Goal: Task Accomplishment & Management: Use online tool/utility

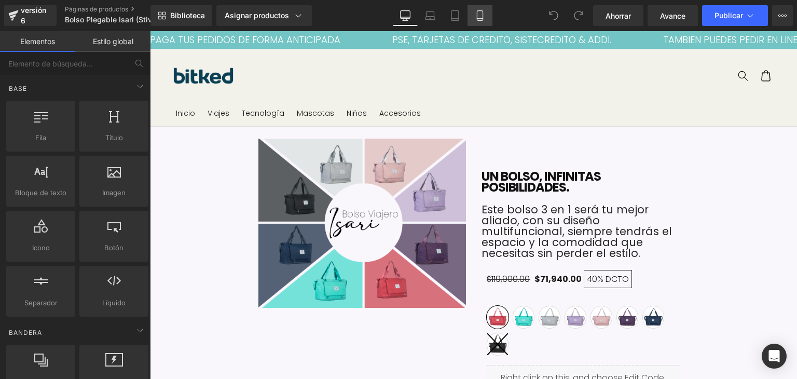
click at [478, 17] on icon at bounding box center [480, 15] width 10 height 10
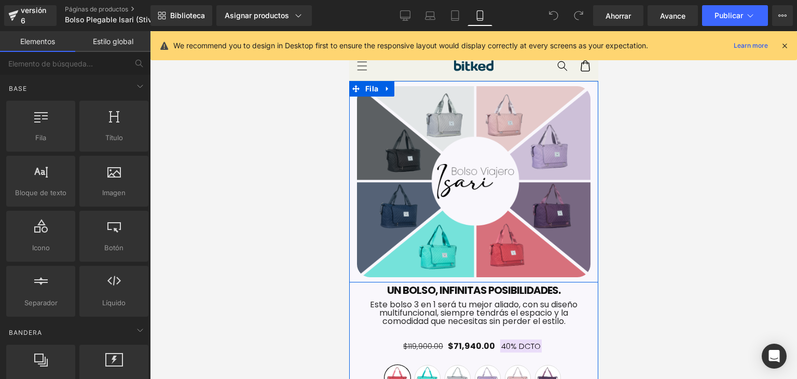
click at [586, 87] on div "Imagen" at bounding box center [473, 179] width 249 height 196
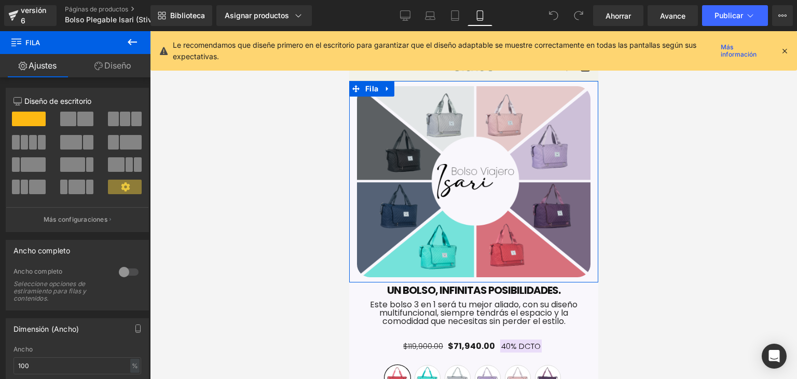
click at [114, 65] on font "Diseño" at bounding box center [117, 65] width 27 height 10
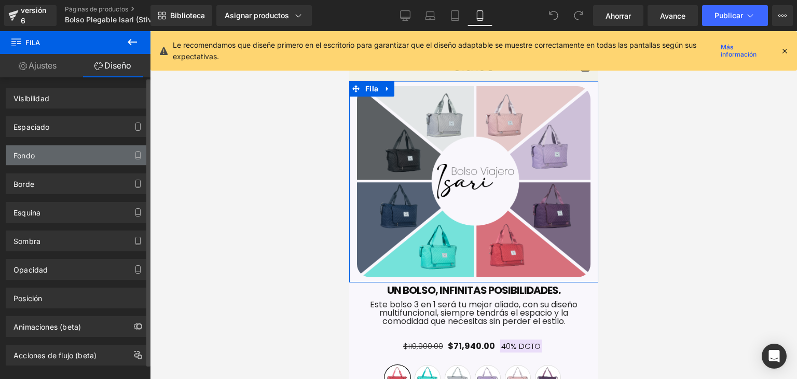
click at [62, 146] on div "Fondo" at bounding box center [77, 155] width 142 height 20
click at [66, 164] on div "Fondo" at bounding box center [77, 155] width 142 height 20
click at [60, 158] on div "Fondo" at bounding box center [77, 155] width 142 height 20
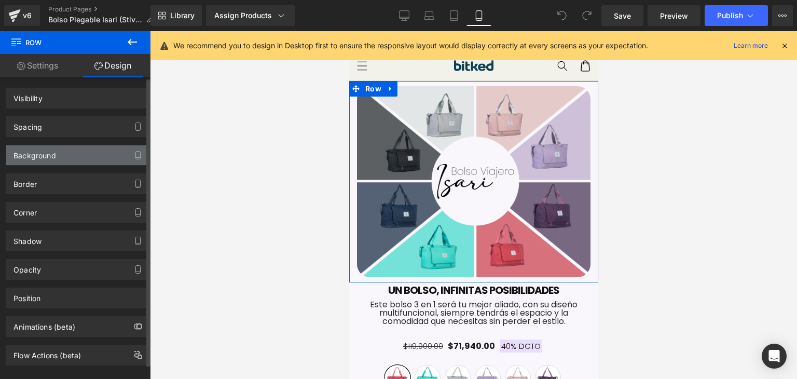
click at [81, 160] on div "Background" at bounding box center [77, 155] width 142 height 20
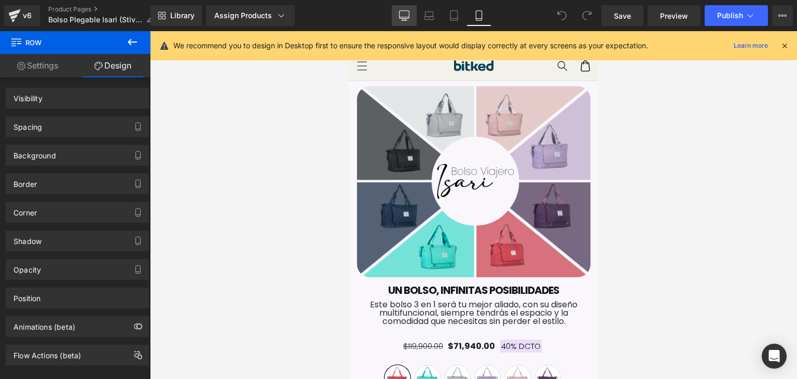
drag, startPoint x: 405, startPoint y: 13, endPoint x: 313, endPoint y: 92, distance: 121.0
click at [405, 13] on icon at bounding box center [404, 15] width 10 height 10
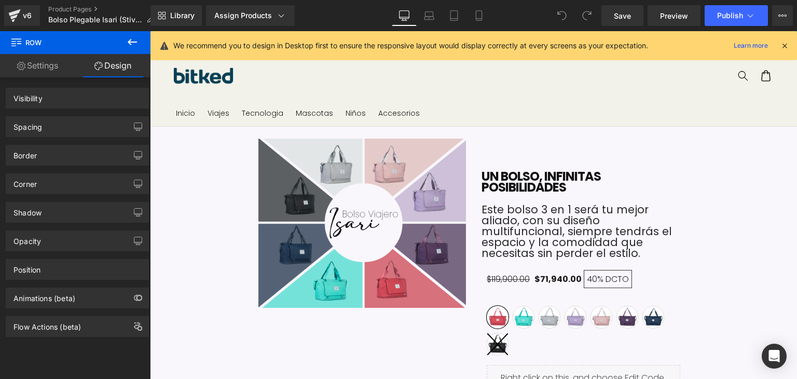
scroll to position [57, 0]
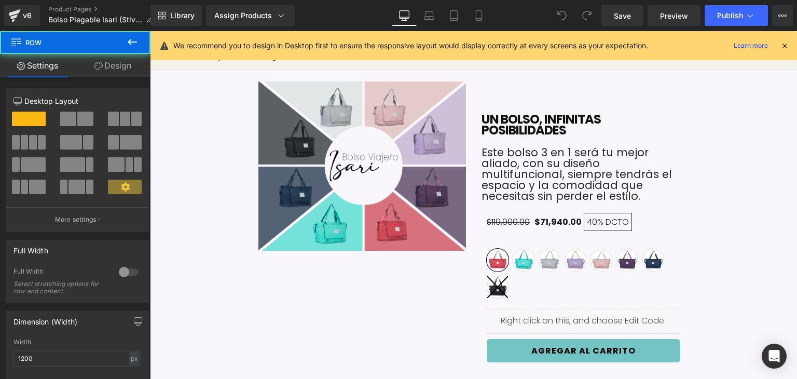
click at [193, 98] on div "Image Row" at bounding box center [312, 168] width 324 height 174
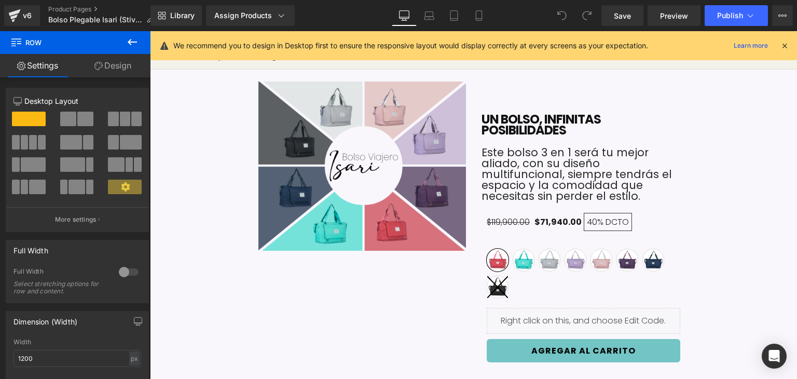
click at [782, 50] on icon at bounding box center [784, 45] width 9 height 9
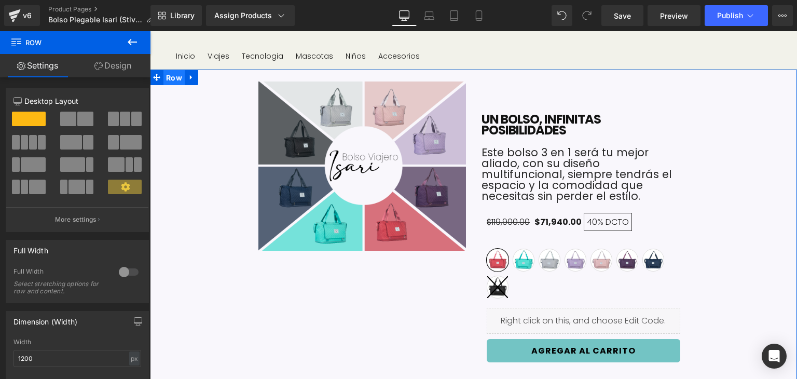
click at [167, 77] on span "Row" at bounding box center [173, 78] width 21 height 16
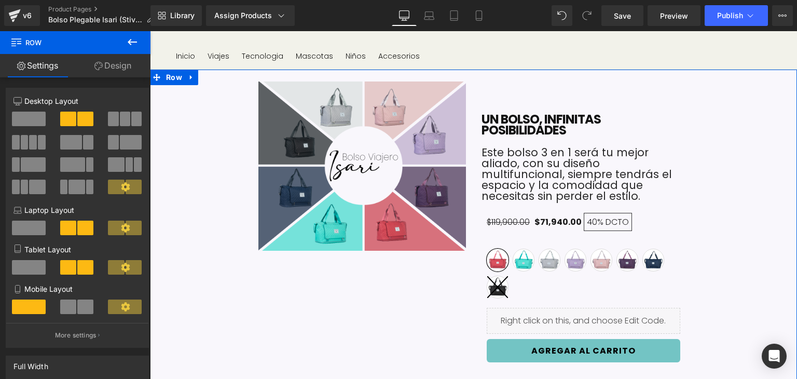
click at [120, 57] on link "Design" at bounding box center [112, 65] width 75 height 23
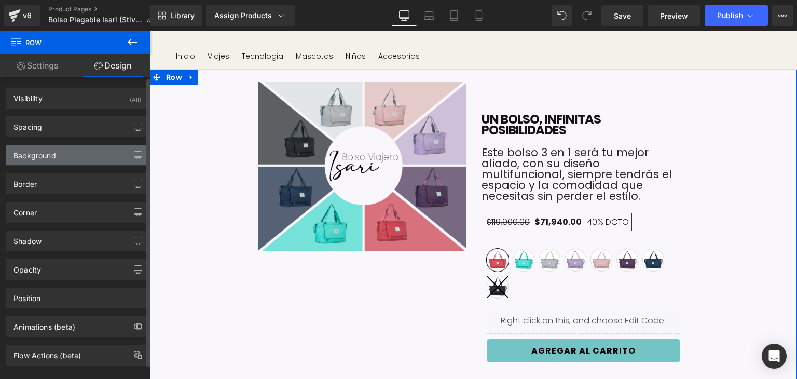
click at [38, 156] on div "Background" at bounding box center [34, 152] width 43 height 15
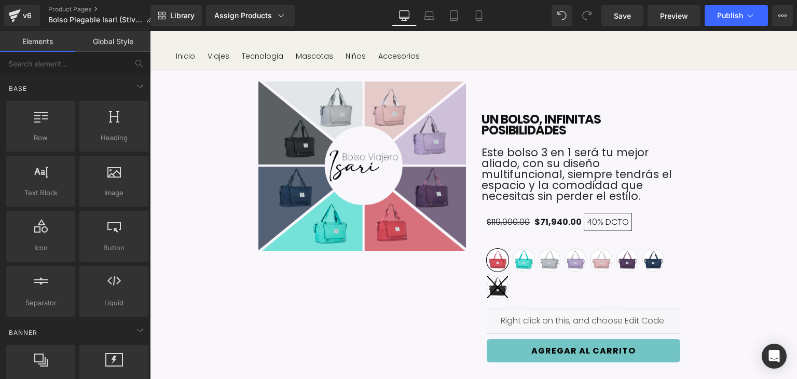
click at [486, 47] on nav "Inicio Viajes Tecnologia Mascotas Niños Accesorios" at bounding box center [470, 56] width 601 height 22
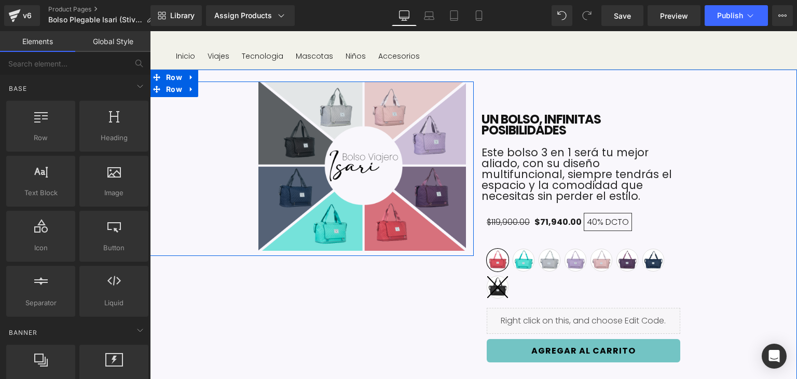
click at [183, 145] on div "Image Row" at bounding box center [312, 168] width 324 height 174
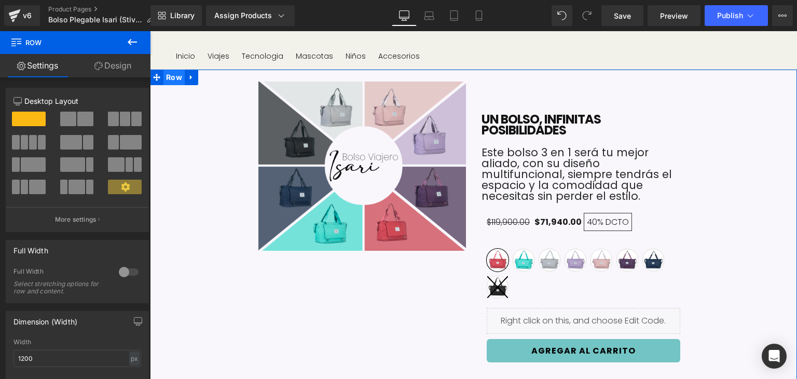
click at [168, 79] on span "Row" at bounding box center [173, 78] width 21 height 16
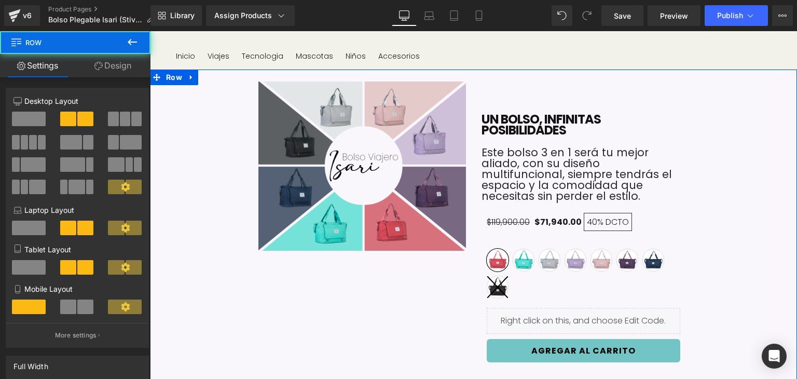
click at [114, 73] on link "Design" at bounding box center [112, 65] width 75 height 23
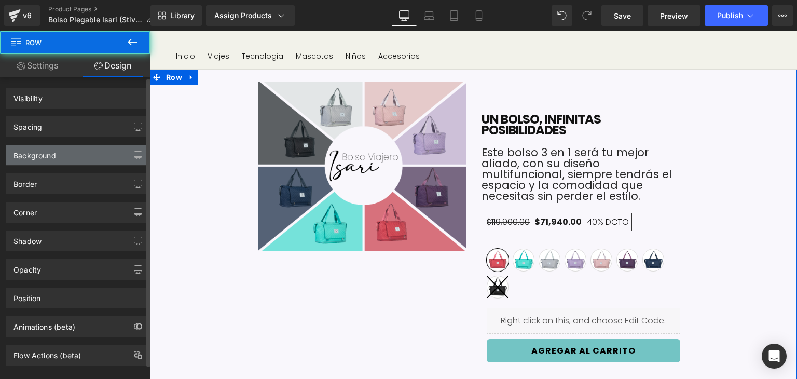
click at [55, 159] on div "Background" at bounding box center [77, 155] width 142 height 20
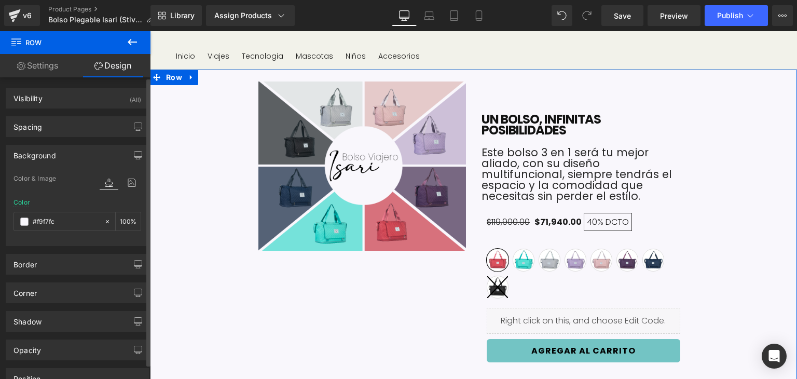
click at [57, 154] on div "Background" at bounding box center [77, 155] width 142 height 20
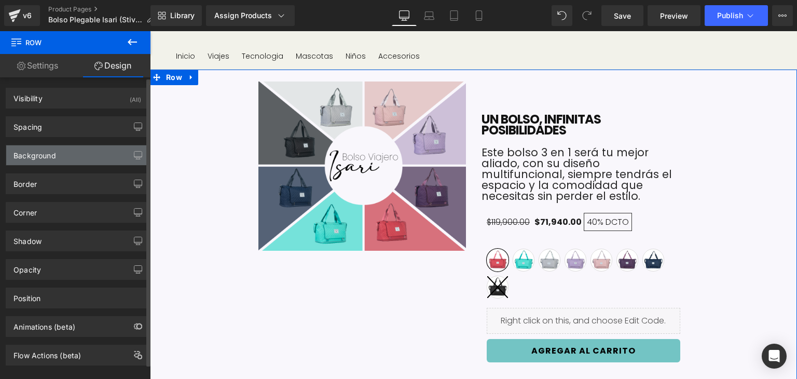
click at [57, 154] on div "Background" at bounding box center [77, 155] width 142 height 20
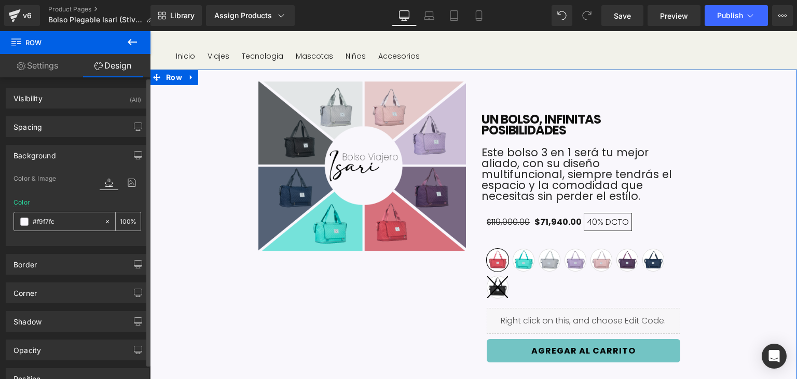
click at [57, 224] on input "text" at bounding box center [66, 221] width 66 height 11
paste input "f2f2ea"
type input "f2f2ea"
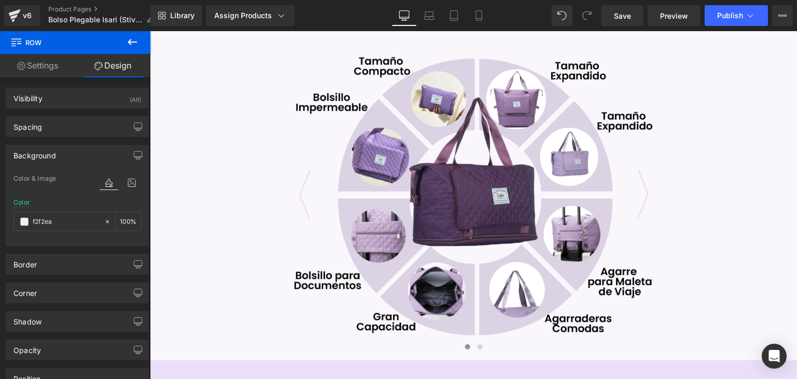
scroll to position [396, 0]
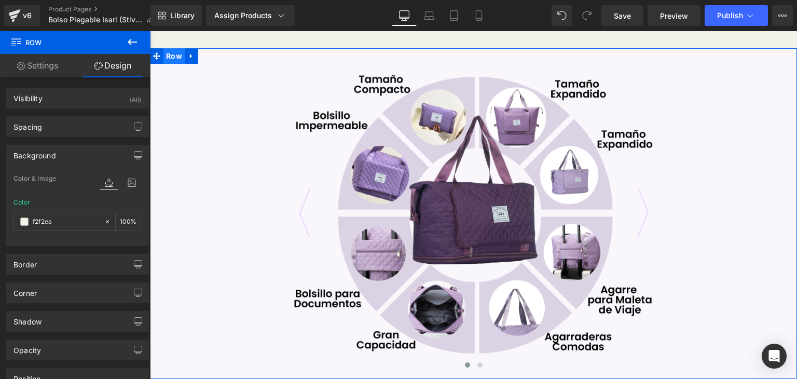
click at [172, 56] on span "Row" at bounding box center [173, 56] width 21 height 16
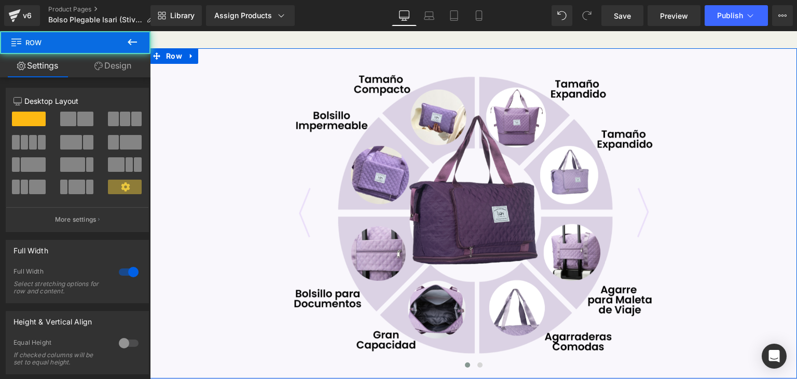
click at [116, 61] on link "Design" at bounding box center [112, 65] width 75 height 23
click at [0, 0] on div "Background" at bounding box center [0, 0] width 0 height 0
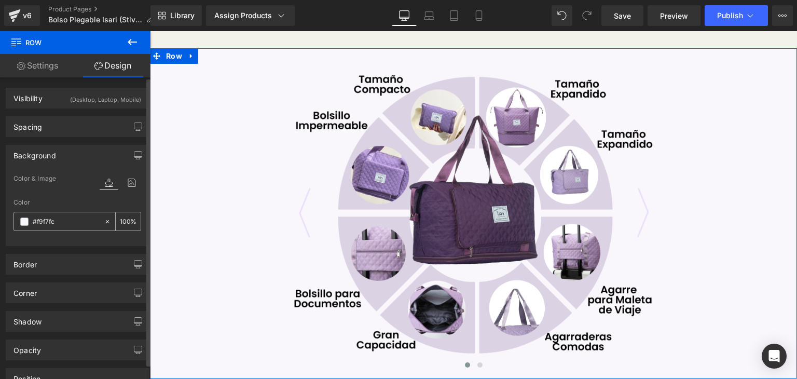
click at [49, 225] on input "text" at bounding box center [66, 221] width 66 height 11
paste input "f2f2ea"
type input "f2f2ea"
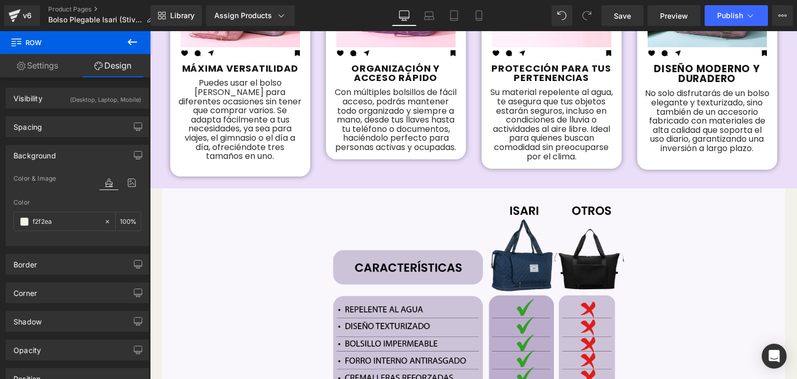
scroll to position [973, 0]
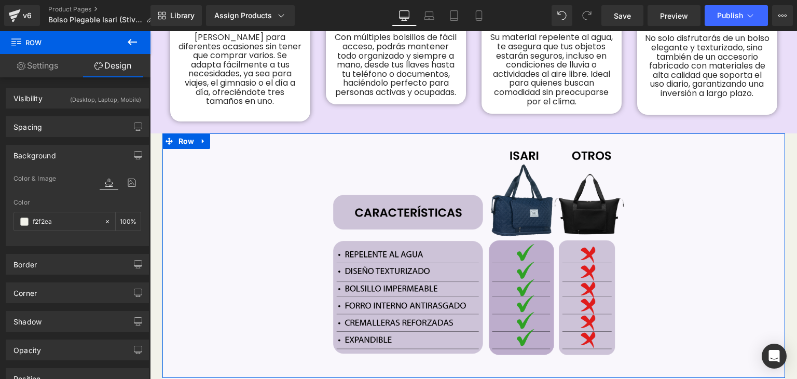
click at [185, 137] on span "Row" at bounding box center [186, 141] width 21 height 16
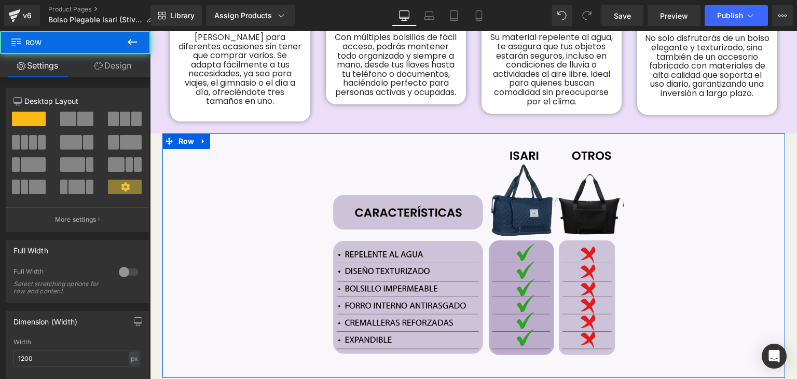
click at [124, 67] on link "Design" at bounding box center [112, 65] width 75 height 23
click at [0, 0] on div "Background" at bounding box center [0, 0] width 0 height 0
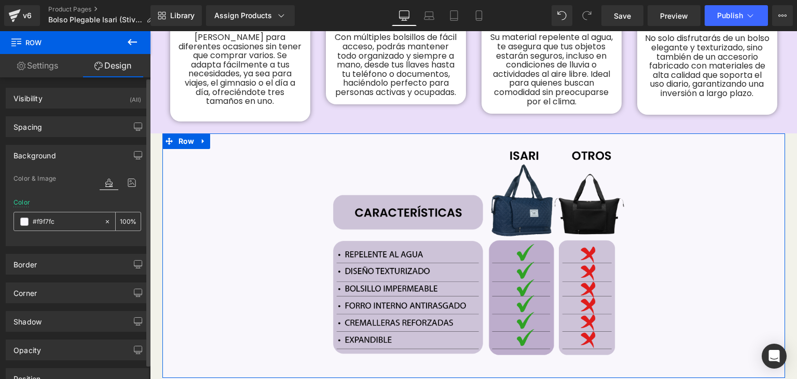
click at [48, 220] on input "text" at bounding box center [66, 221] width 66 height 11
paste input "f2f2ea"
type input "f2f2ea"
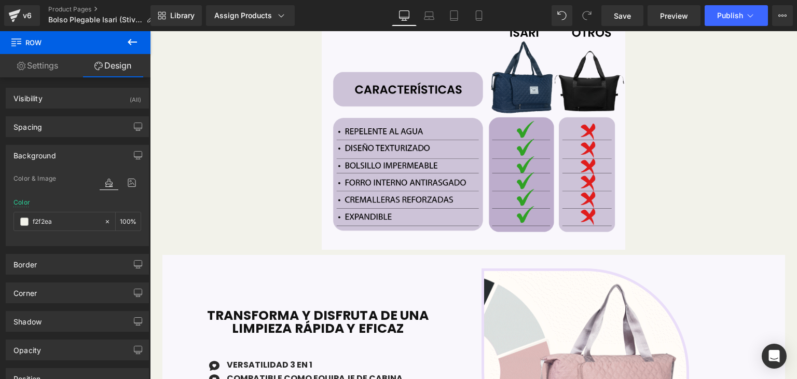
scroll to position [1013, 0]
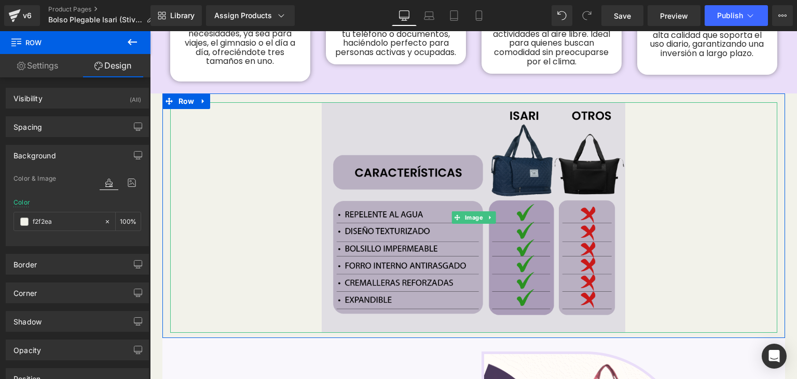
click at [367, 133] on img at bounding box center [473, 217] width 303 height 230
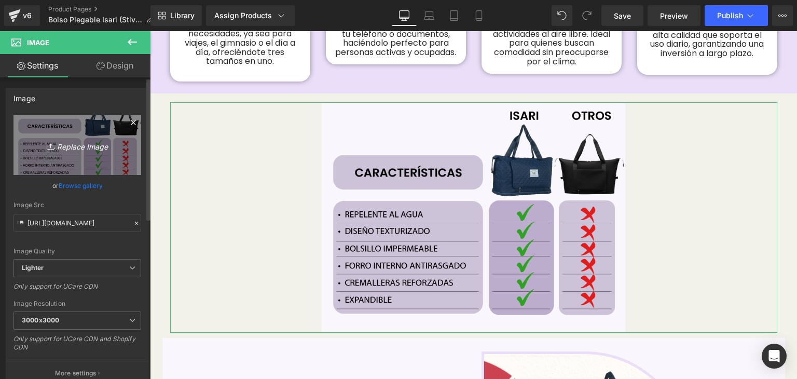
click at [96, 147] on icon "Replace Image" at bounding box center [77, 144] width 83 height 13
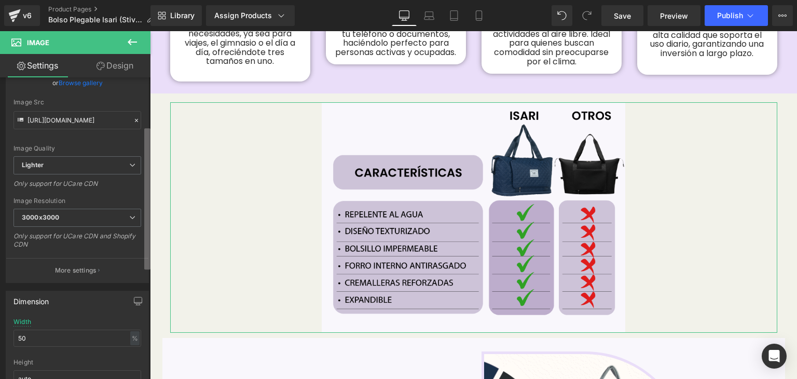
scroll to position [104, 0]
click at [142, 234] on div "Image [URL][DOMAIN_NAME] Replace Image Upload image or Browse gallery Image Src…" at bounding box center [75, 230] width 150 height 306
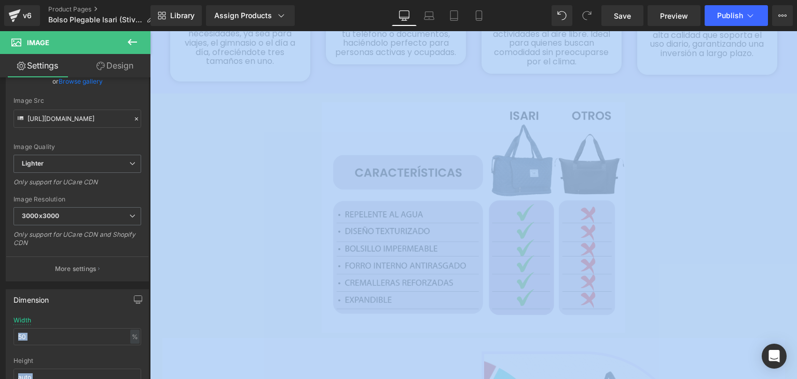
drag, startPoint x: 142, startPoint y: 234, endPoint x: 121, endPoint y: 403, distance: 169.9
click at [121, 378] on html "Row You are previewing how the will restyle your page. You can not edit Element…" at bounding box center [398, 189] width 797 height 379
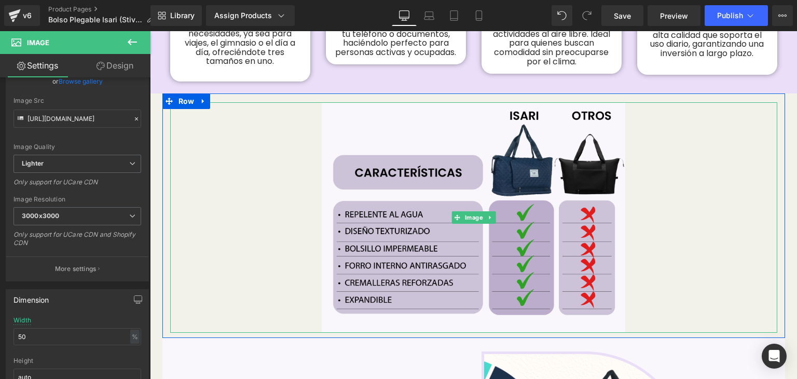
click at [287, 243] on div at bounding box center [473, 217] width 607 height 230
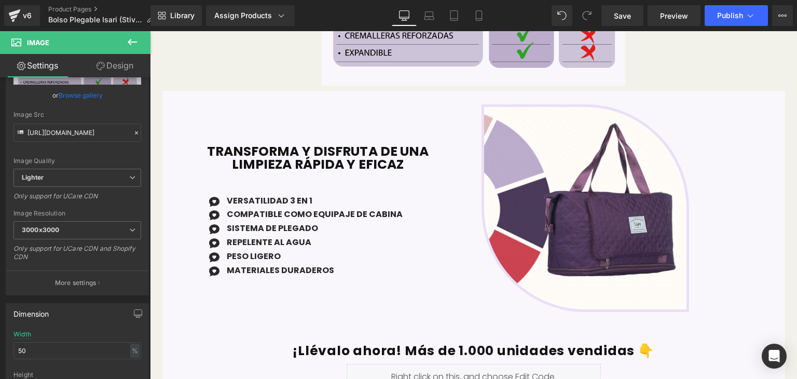
scroll to position [1301, 0]
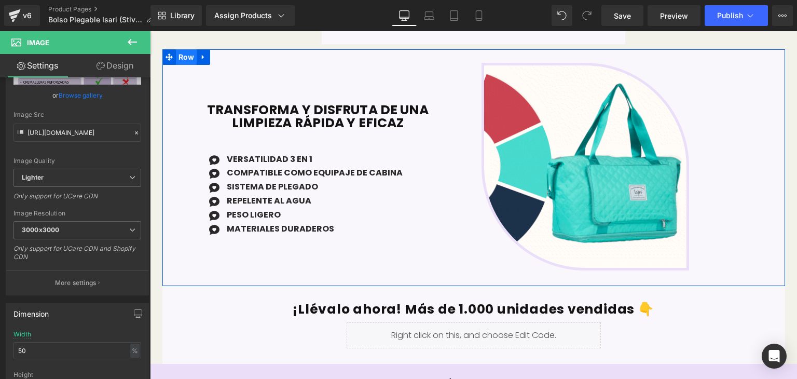
click at [185, 49] on span "Row" at bounding box center [186, 57] width 21 height 16
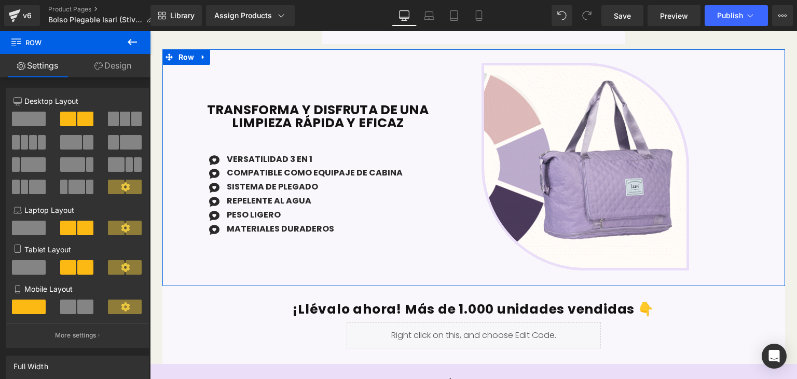
click at [92, 64] on link "Design" at bounding box center [112, 65] width 75 height 23
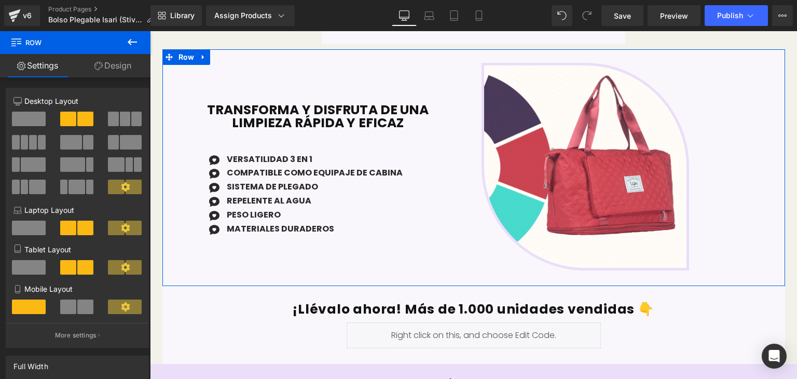
click at [0, 0] on div "Background" at bounding box center [0, 0] width 0 height 0
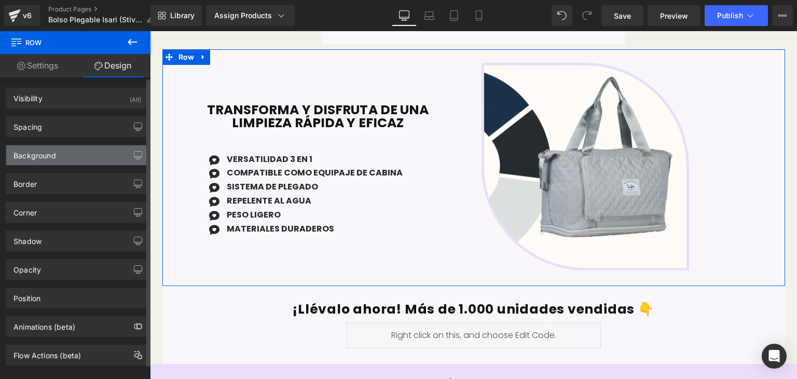
click at [44, 162] on div "Background" at bounding box center [77, 155] width 142 height 20
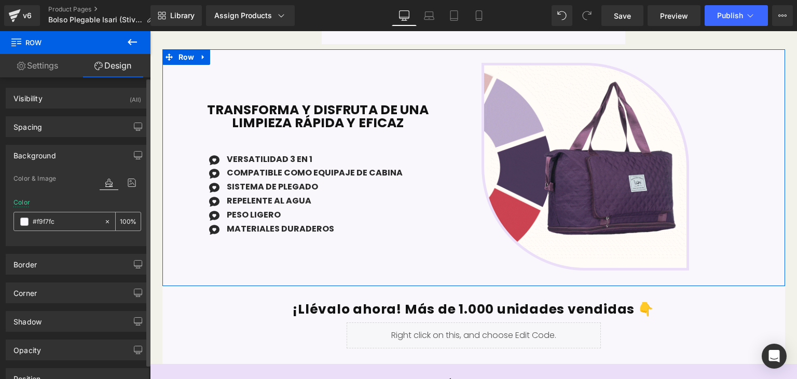
click at [52, 227] on div at bounding box center [59, 221] width 90 height 18
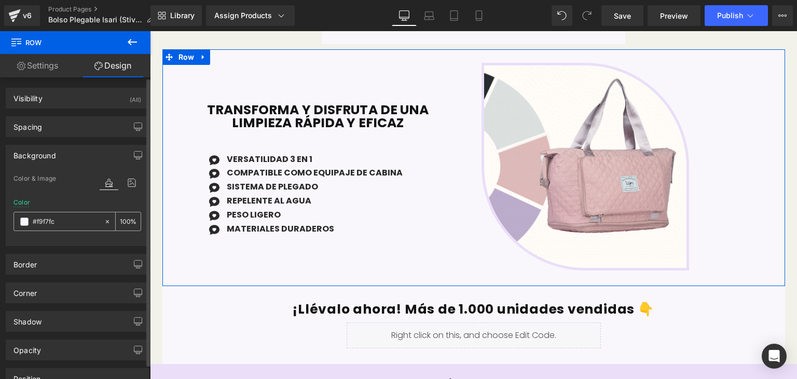
click at [56, 224] on input "text" at bounding box center [66, 221] width 66 height 11
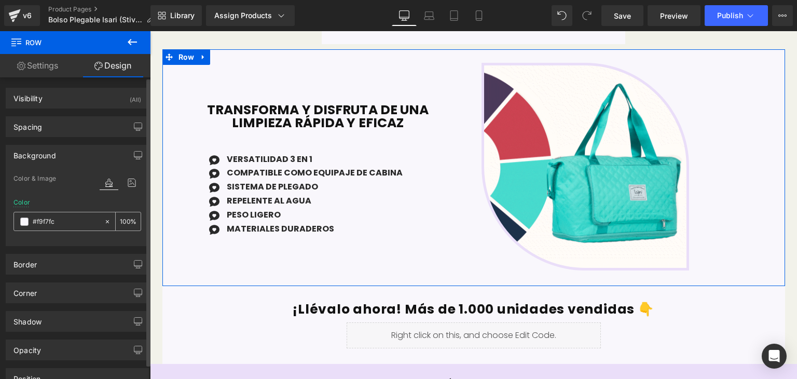
paste input "f2f2ea"
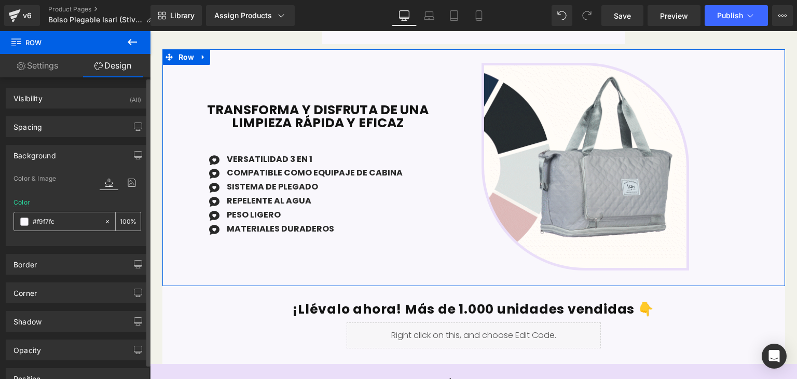
type input "f2f2ea"
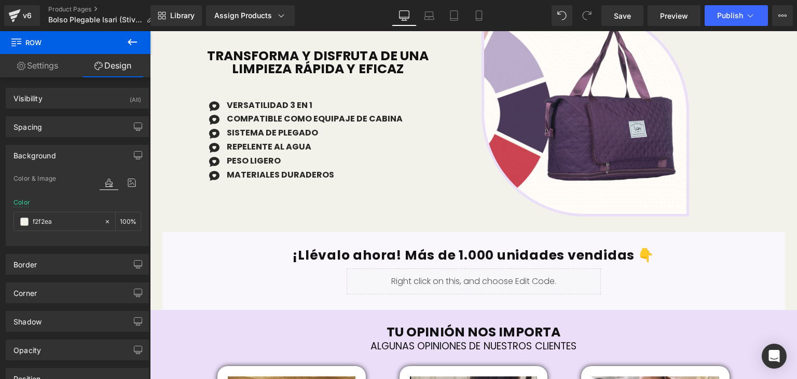
scroll to position [1391, 0]
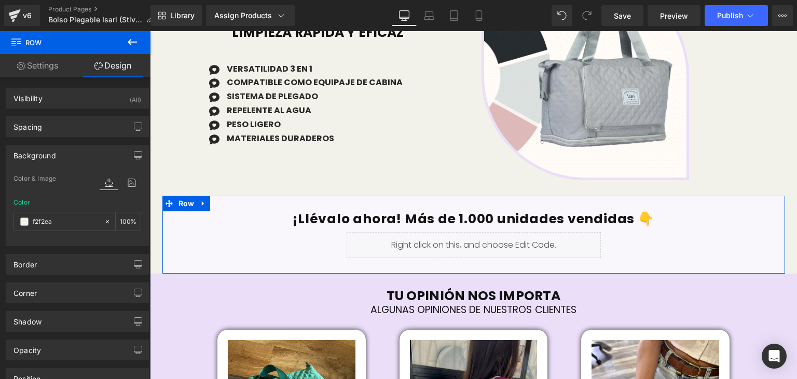
click at [192, 236] on div "¡Llévalo ahora! Más de 1.000 unidades vendidas 👇 Heading Liquid" at bounding box center [473, 231] width 622 height 53
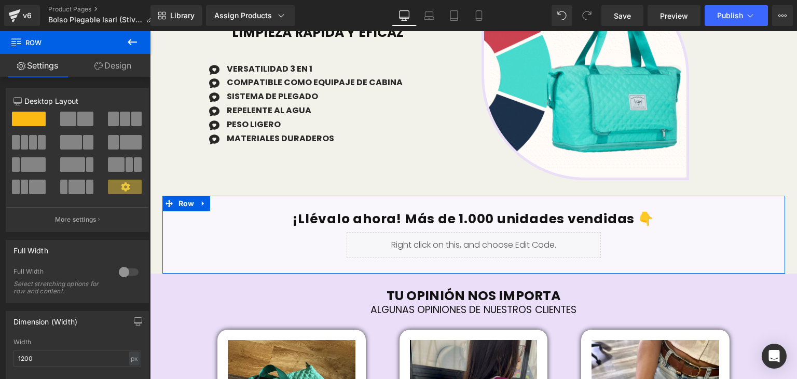
click at [99, 63] on icon at bounding box center [98, 66] width 8 height 8
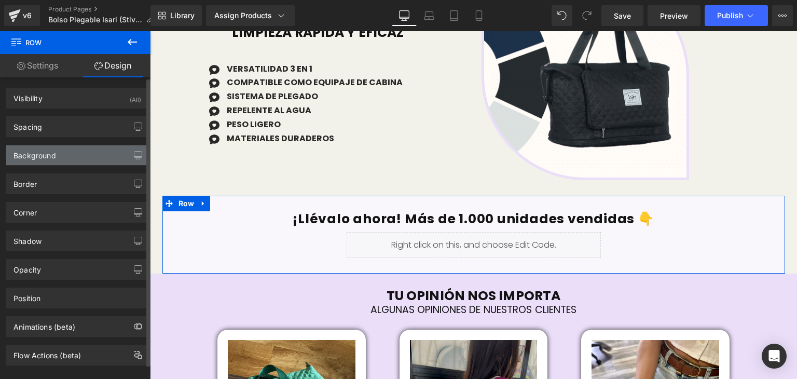
click at [77, 157] on div "Background" at bounding box center [77, 155] width 142 height 20
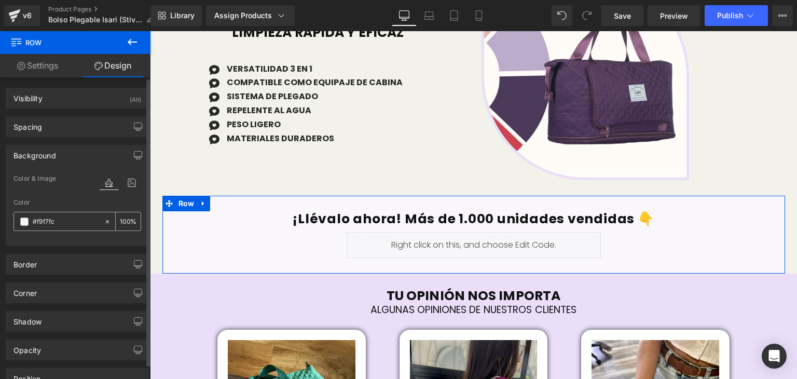
drag, startPoint x: 85, startPoint y: 227, endPoint x: 66, endPoint y: 211, distance: 25.0
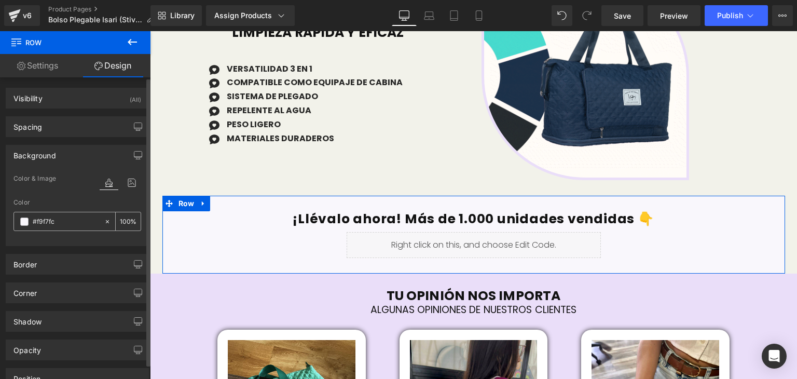
click at [66, 212] on div at bounding box center [59, 221] width 90 height 18
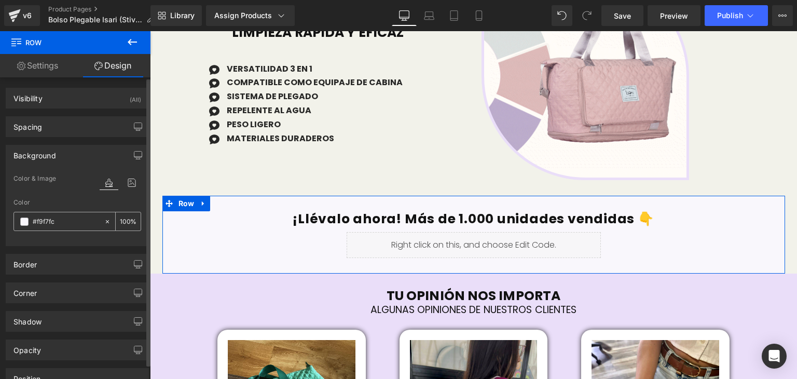
click at [66, 212] on div at bounding box center [59, 221] width 90 height 18
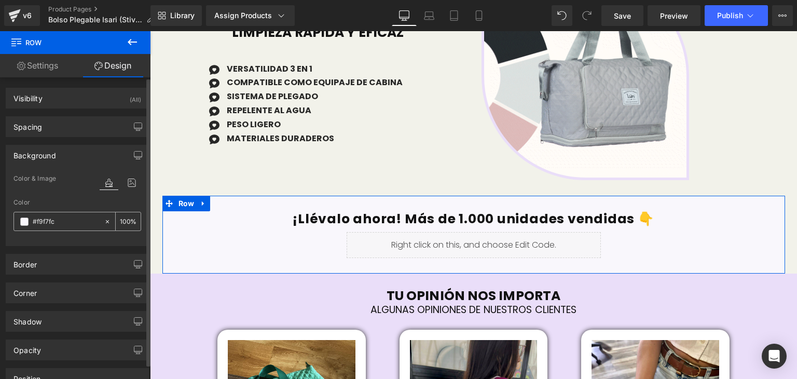
click at [66, 216] on input "text" at bounding box center [66, 221] width 66 height 11
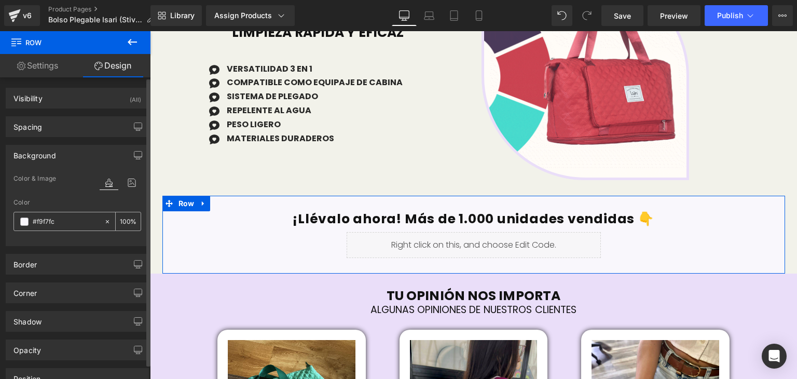
paste input "f2f2ea"
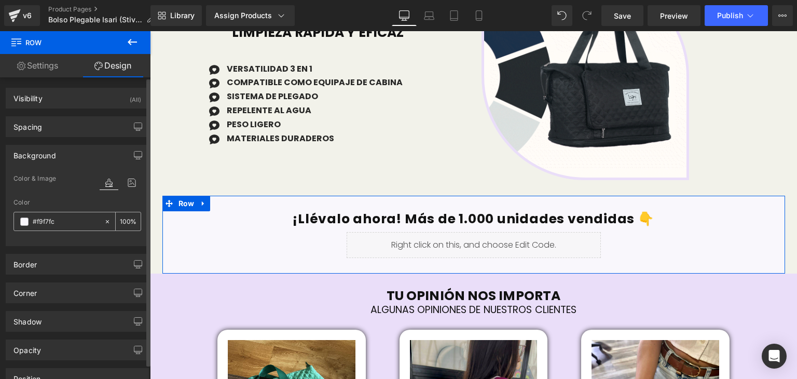
type input "f2f2ea"
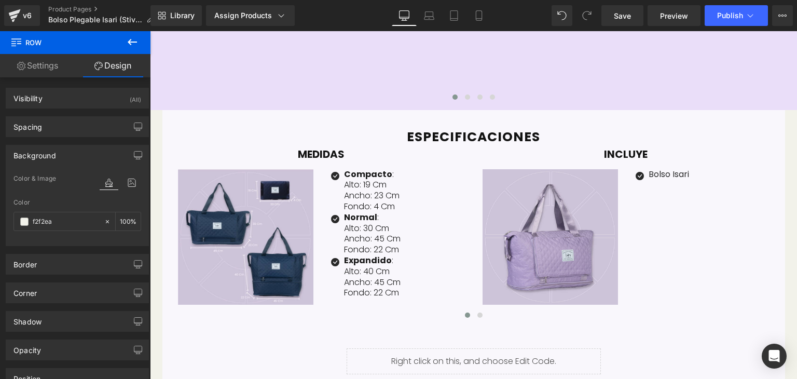
scroll to position [2111, 0]
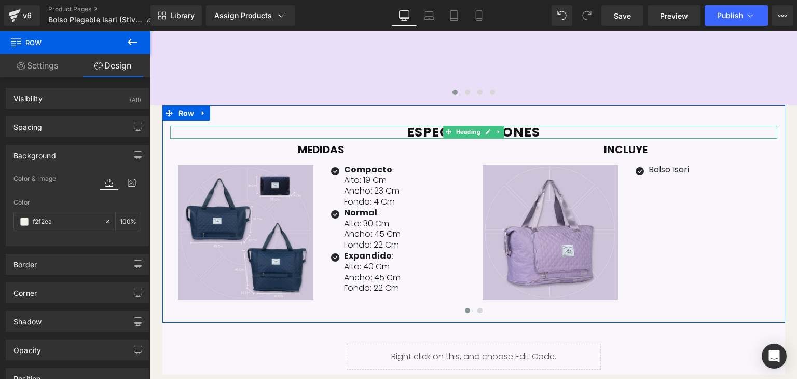
click at [228, 126] on h1 "ESPECIFICACIONES" at bounding box center [473, 132] width 607 height 13
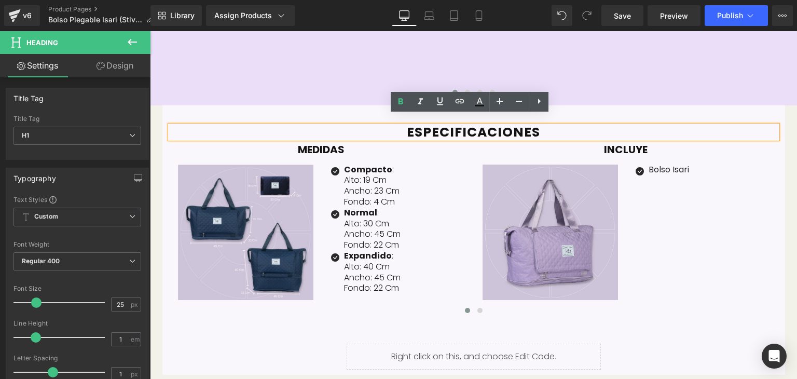
click at [248, 108] on div "ESPECIFICACIONES Heading MEDIDAS Heading Image Lorem ipsum dolor sit amet, cons…" at bounding box center [473, 213] width 622 height 217
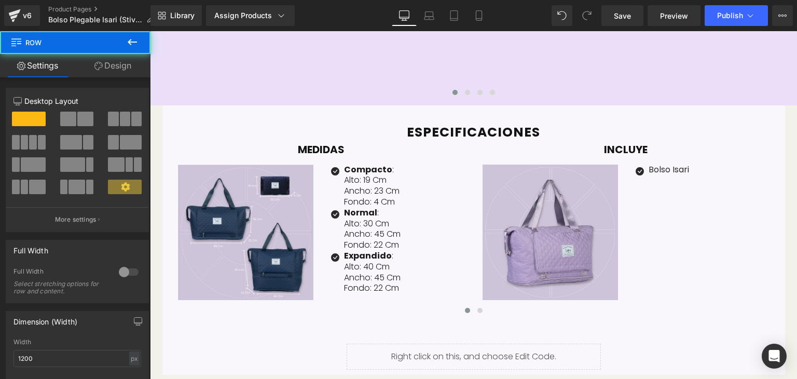
click at [248, 108] on div "ESPECIFICACIONES Heading MEDIDAS Heading Image Lorem ipsum dolor sit amet, cons…" at bounding box center [473, 213] width 622 height 217
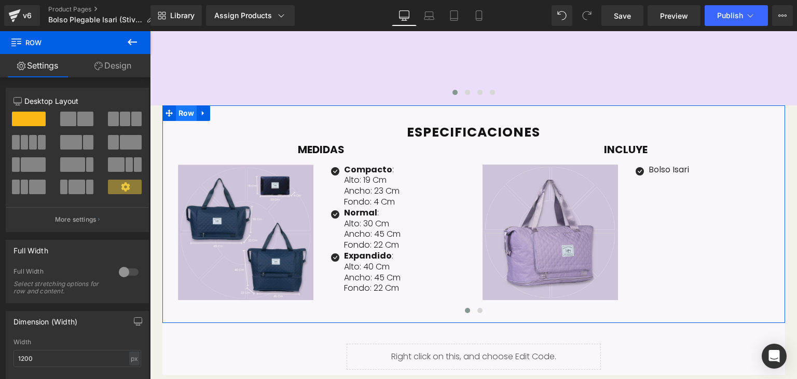
click at [181, 105] on span "Row" at bounding box center [186, 113] width 21 height 16
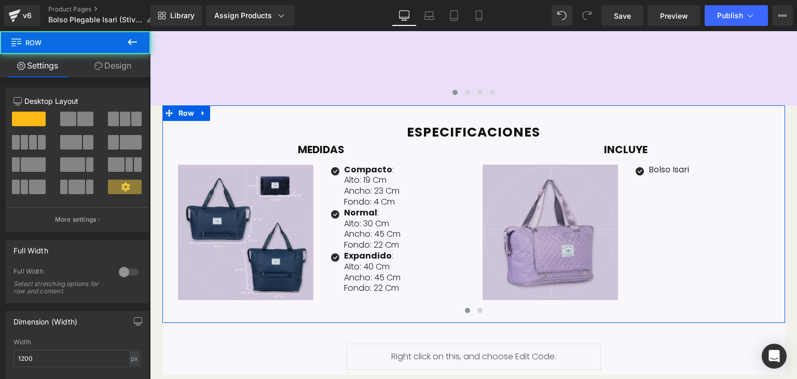
click at [110, 63] on link "Design" at bounding box center [112, 65] width 75 height 23
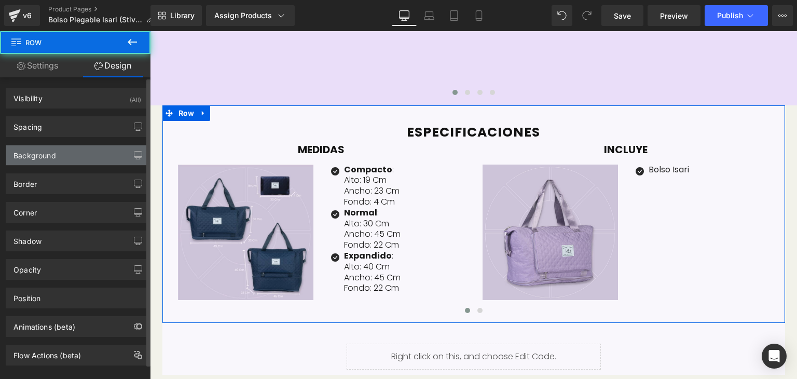
click at [66, 158] on div "Background" at bounding box center [77, 155] width 142 height 20
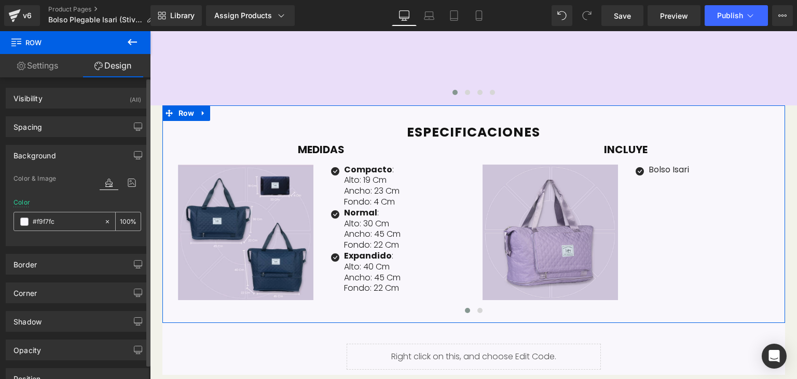
click at [57, 223] on input "text" at bounding box center [66, 221] width 66 height 11
paste input "f2f2ea"
type input "f2f2ea"
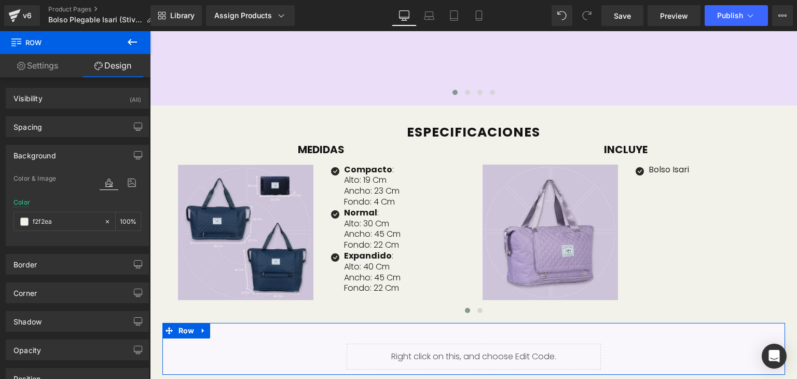
click at [263, 343] on div "Liquid" at bounding box center [473, 353] width 622 height 31
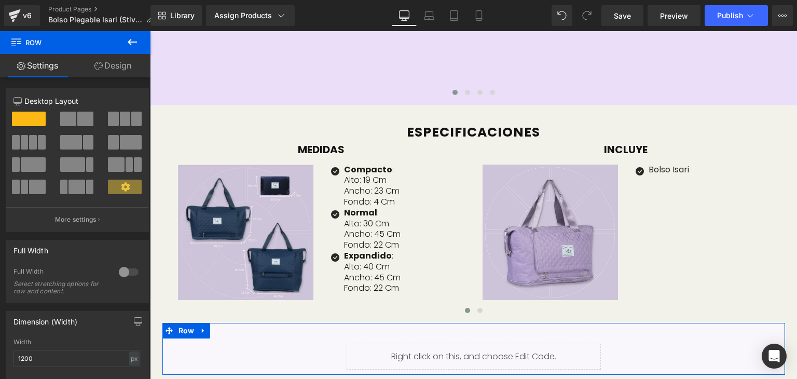
click at [118, 71] on link "Design" at bounding box center [112, 65] width 75 height 23
click at [0, 0] on div "Background" at bounding box center [0, 0] width 0 height 0
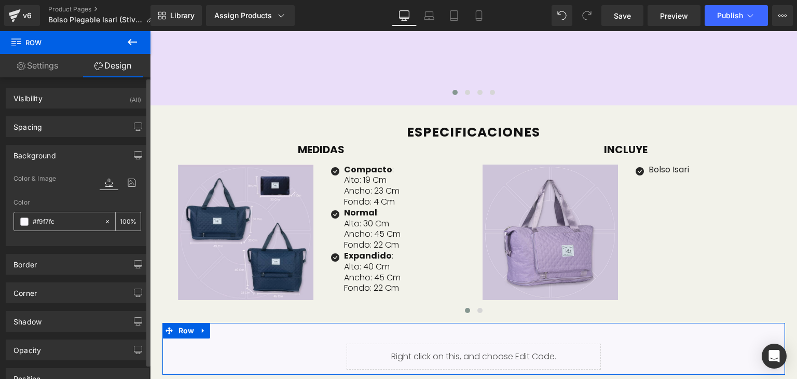
click at [62, 218] on input "text" at bounding box center [66, 221] width 66 height 11
paste input "f2f2ea"
type input "f2f2ea"
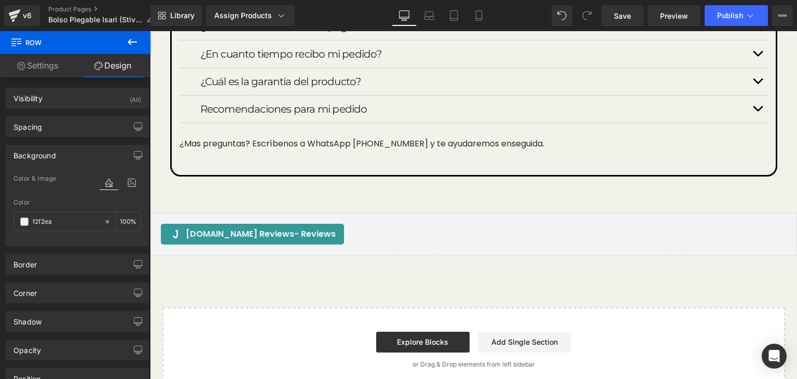
scroll to position [2968, 0]
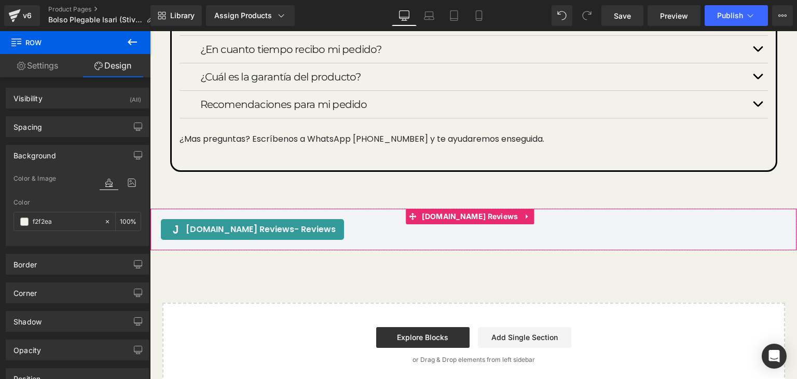
click at [372, 208] on div "[DOMAIN_NAME] Reviews - Reviews [DOMAIN_NAME] Reviews" at bounding box center [473, 229] width 647 height 43
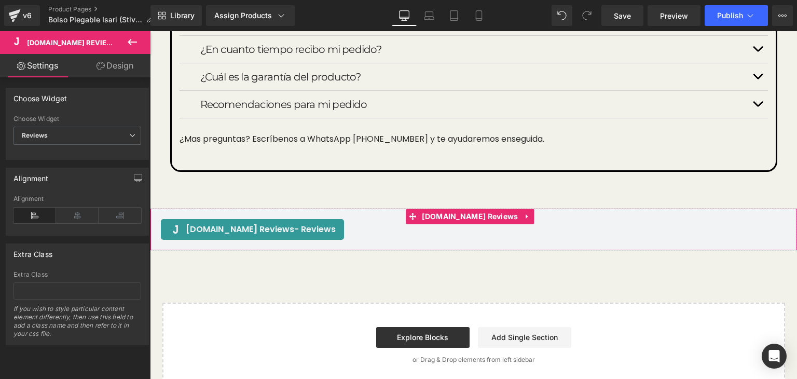
click at [117, 62] on link "Design" at bounding box center [114, 65] width 75 height 23
click at [0, 0] on div "Background" at bounding box center [0, 0] width 0 height 0
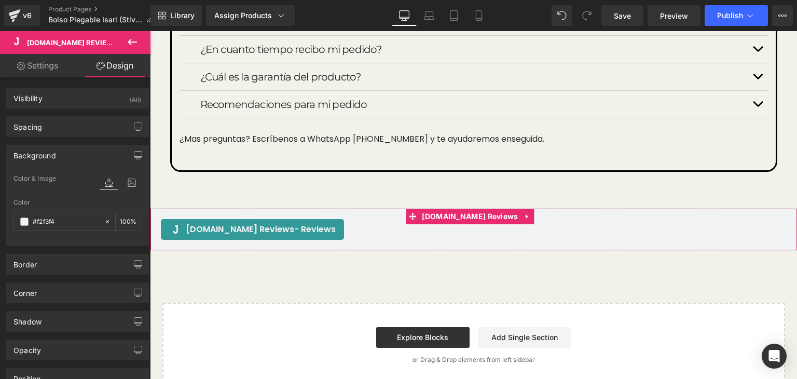
click at [41, 151] on div "Background" at bounding box center [34, 152] width 43 height 15
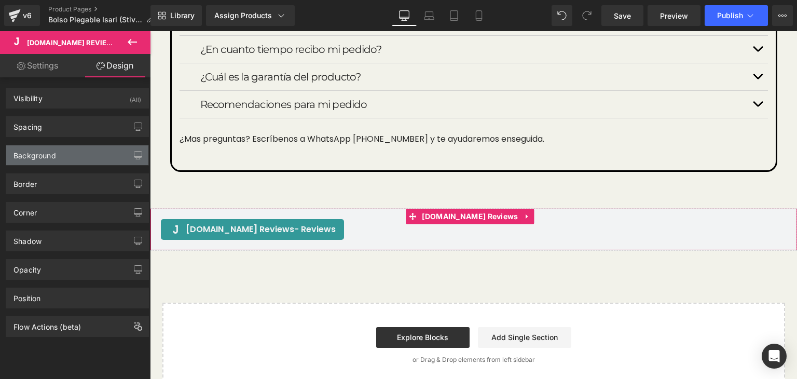
click at [41, 151] on div "Background" at bounding box center [34, 152] width 43 height 15
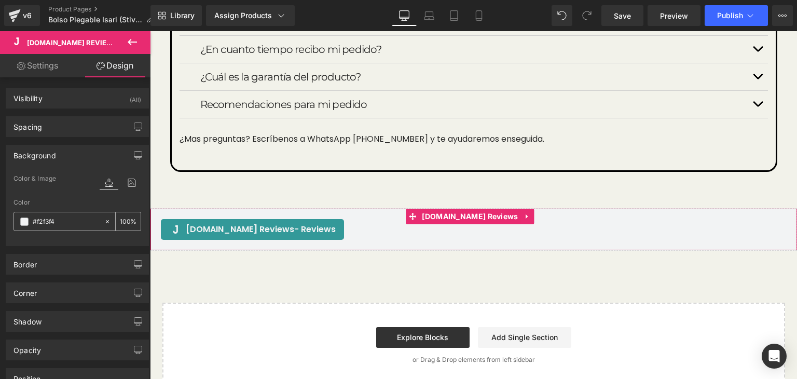
click at [57, 222] on input "text" at bounding box center [66, 221] width 66 height 11
paste input "f2f2ea"
type input "f2f2ea"
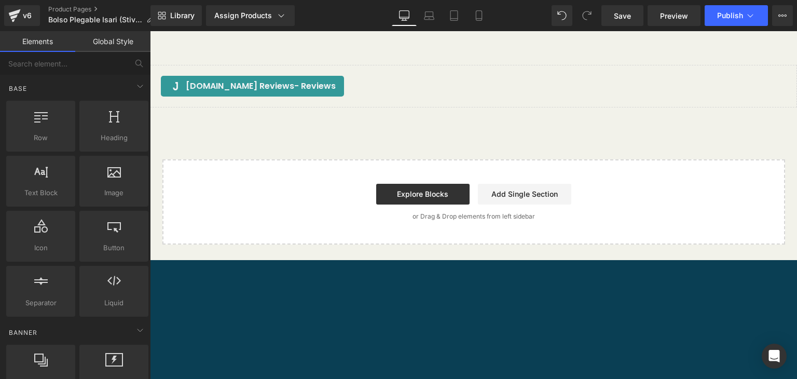
scroll to position [3135, 0]
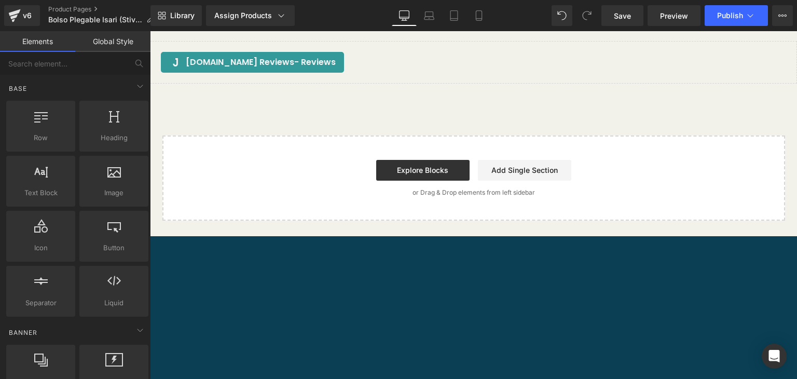
click at [637, 164] on div "Explore Blocks Add Single Section" at bounding box center [473, 170] width 589 height 21
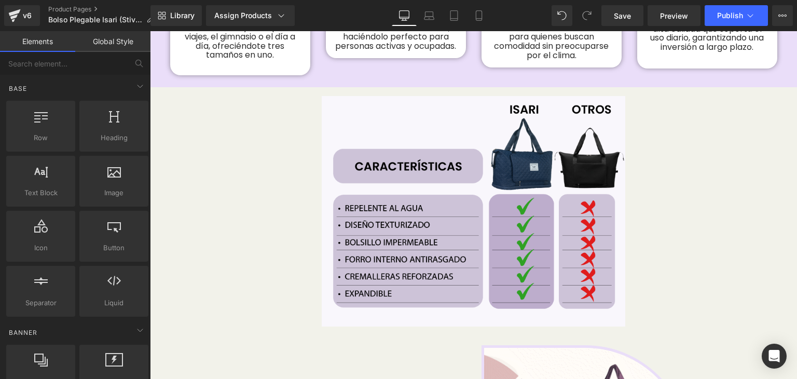
scroll to position [1055, 0]
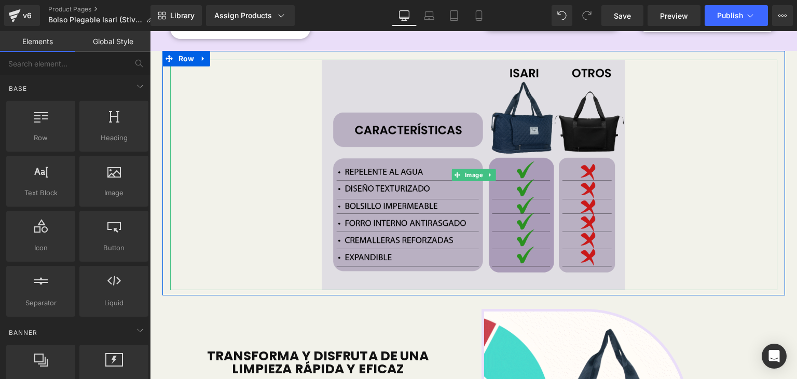
click at [463, 176] on img at bounding box center [473, 175] width 303 height 230
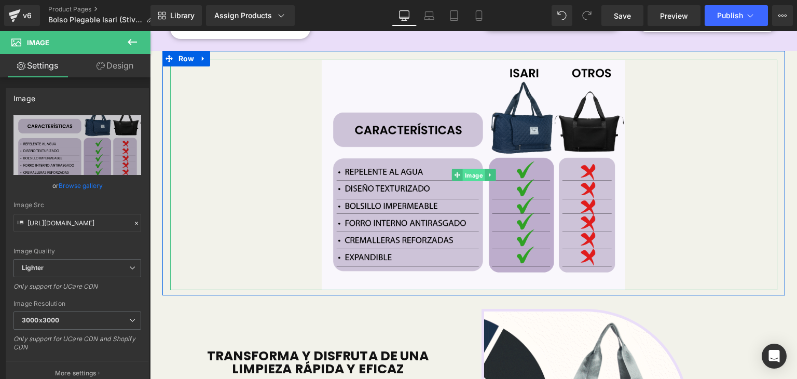
click at [462, 169] on span "Image" at bounding box center [473, 175] width 22 height 12
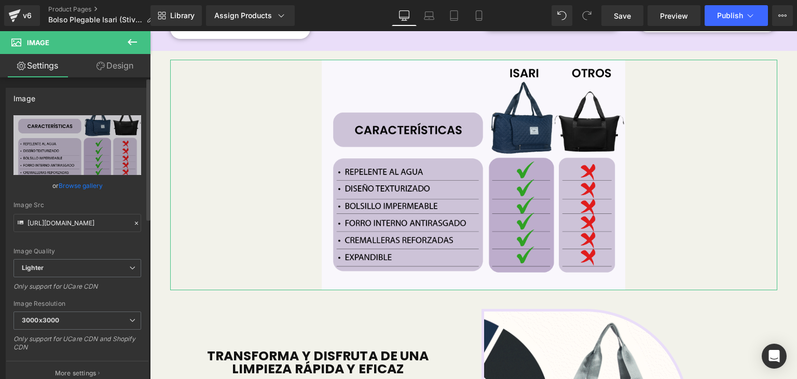
click at [65, 187] on link "Browse gallery" at bounding box center [81, 185] width 44 height 18
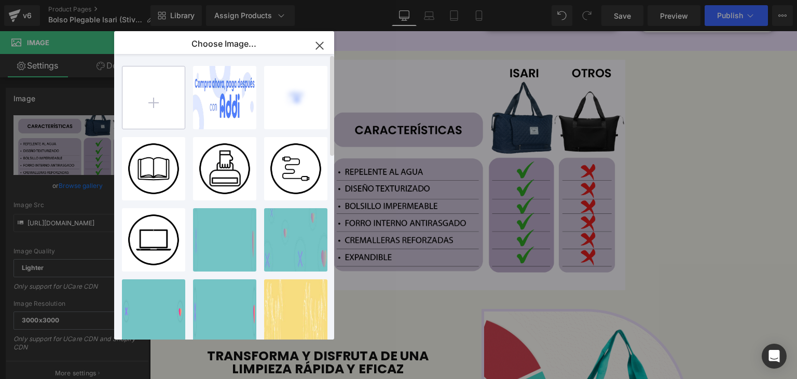
click at [160, 93] on input "file" at bounding box center [153, 97] width 62 height 62
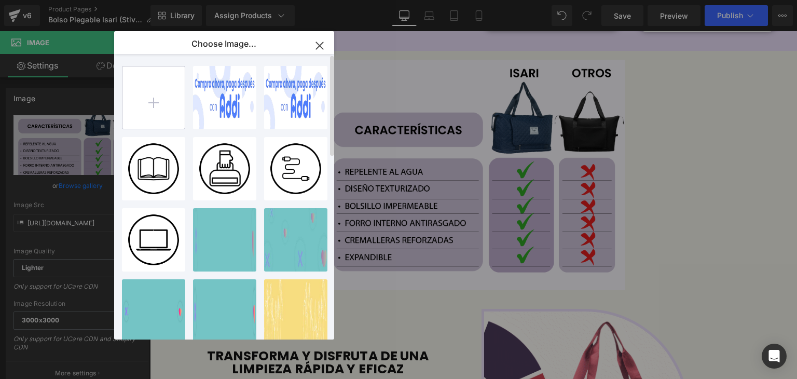
type input "C:\fakepath\Bolso isari N (1).png"
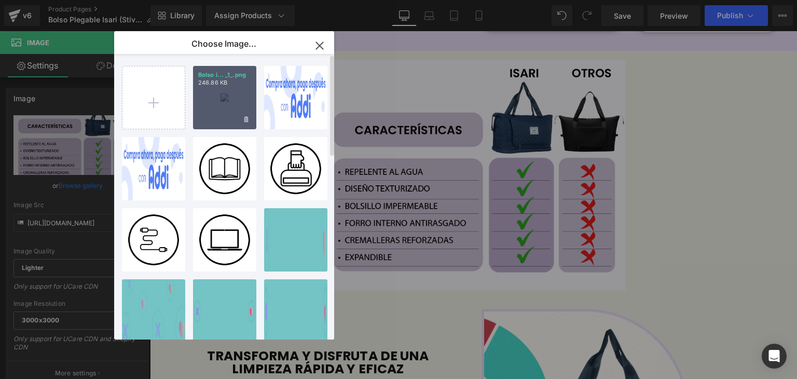
click at [221, 76] on p "Bolso i... _1_.png" at bounding box center [224, 75] width 53 height 8
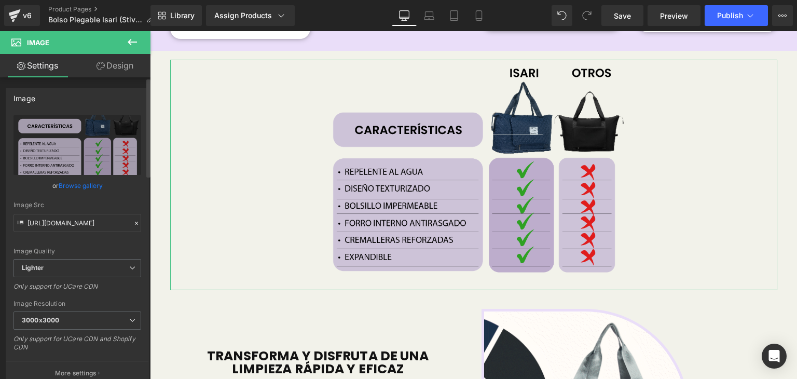
click at [88, 181] on link "Browse gallery" at bounding box center [81, 185] width 44 height 18
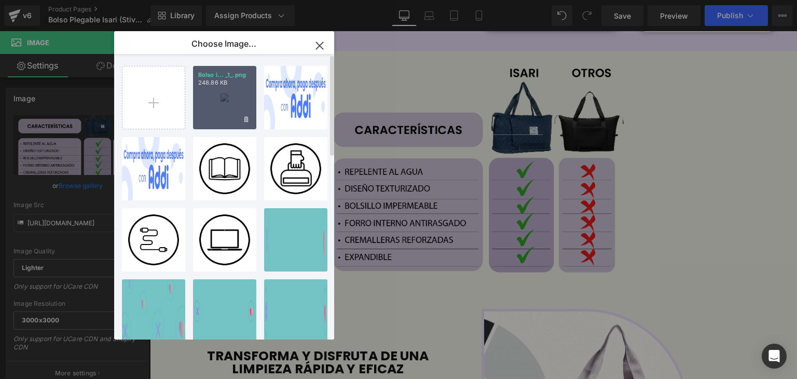
click at [224, 110] on div "Bolso i... _1_.png 248.86 KB" at bounding box center [224, 97] width 63 height 63
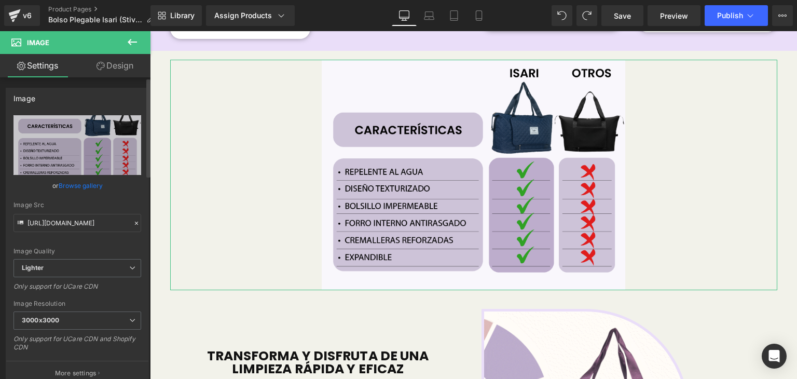
click at [81, 186] on link "Browse gallery" at bounding box center [81, 185] width 44 height 18
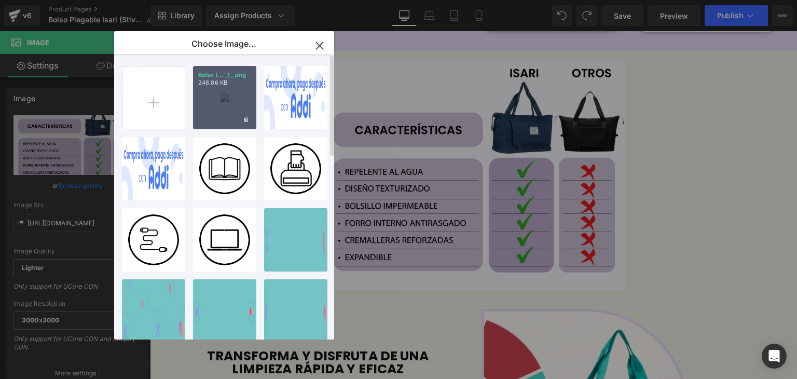
click at [209, 127] on div "Bolso i... _1_.png 248.86 KB" at bounding box center [224, 97] width 63 height 63
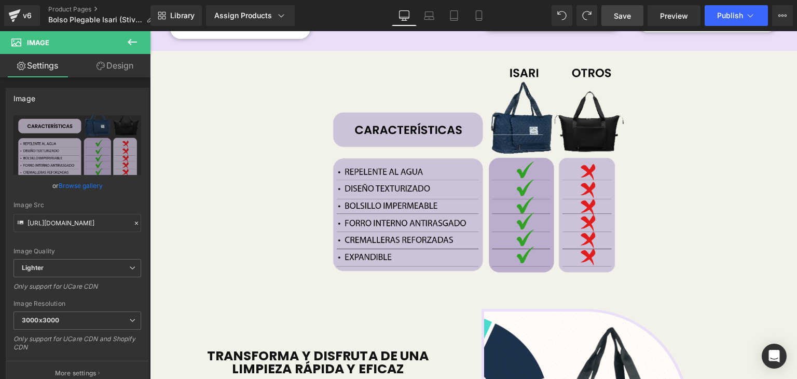
click at [620, 12] on span "Save" at bounding box center [622, 15] width 17 height 11
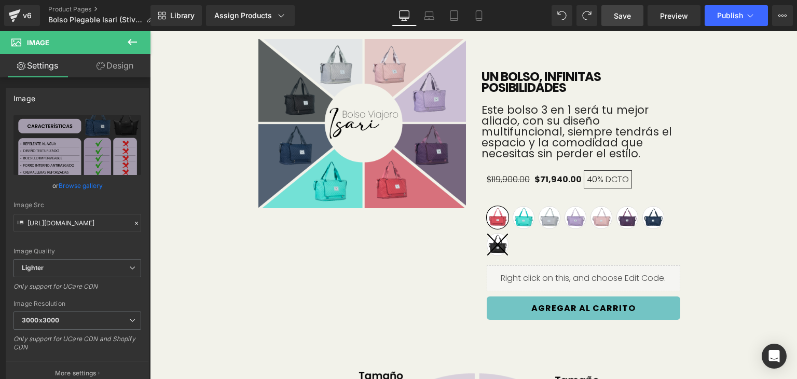
scroll to position [0, 0]
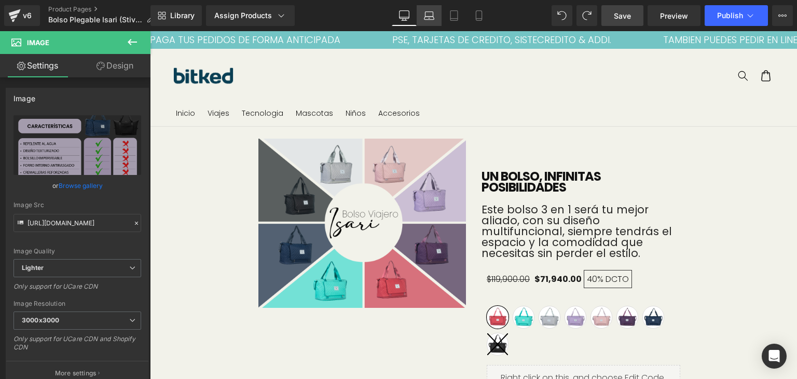
click at [432, 20] on icon at bounding box center [429, 15] width 10 height 10
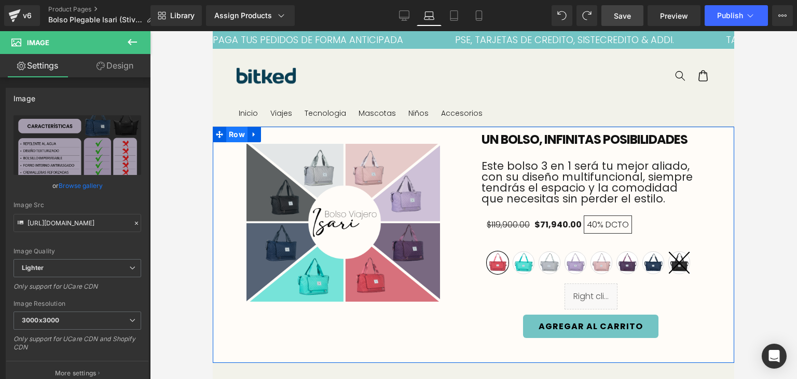
click at [232, 134] on span "Row" at bounding box center [236, 135] width 21 height 16
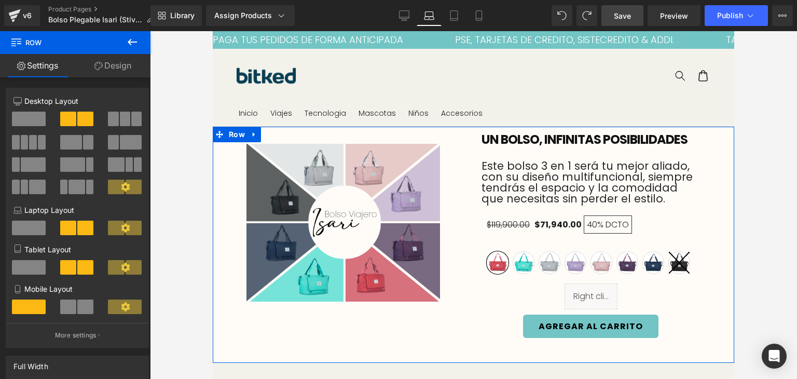
click at [121, 63] on link "Design" at bounding box center [112, 65] width 75 height 23
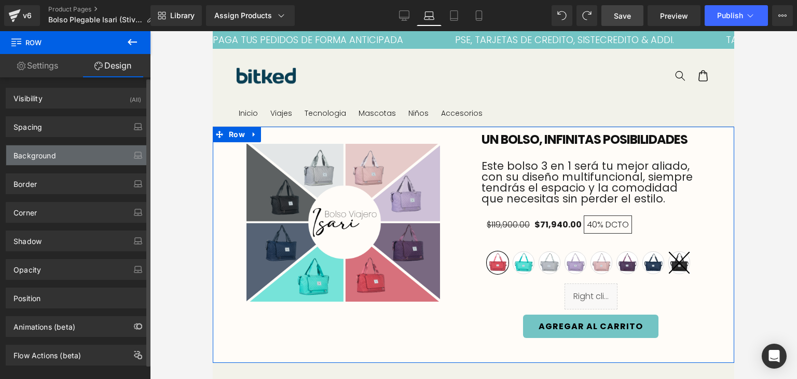
click at [48, 154] on div "Background" at bounding box center [34, 152] width 43 height 15
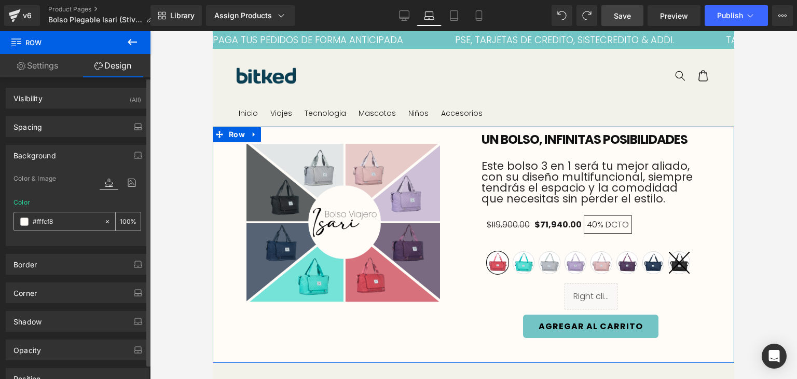
click at [60, 223] on input "text" at bounding box center [66, 221] width 66 height 11
paste input "f2f2ea"
type input "f2f2ea"
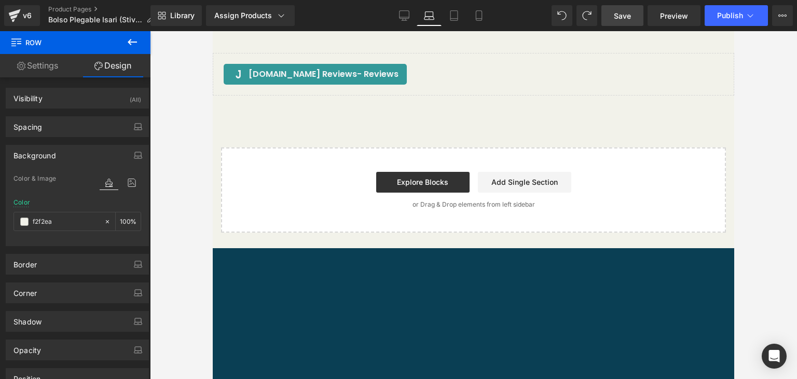
scroll to position [2789, 0]
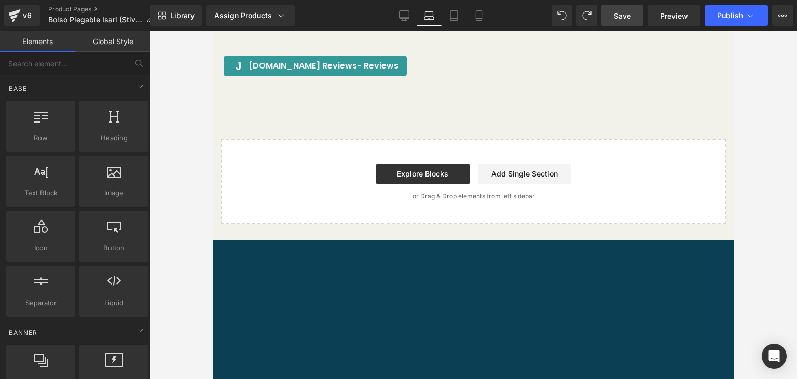
click at [334, 175] on div "Start building your page Explore Blocks Add Single Section or Drag & Drop eleme…" at bounding box center [473, 181] width 503 height 83
click at [451, 12] on icon at bounding box center [454, 15] width 10 height 10
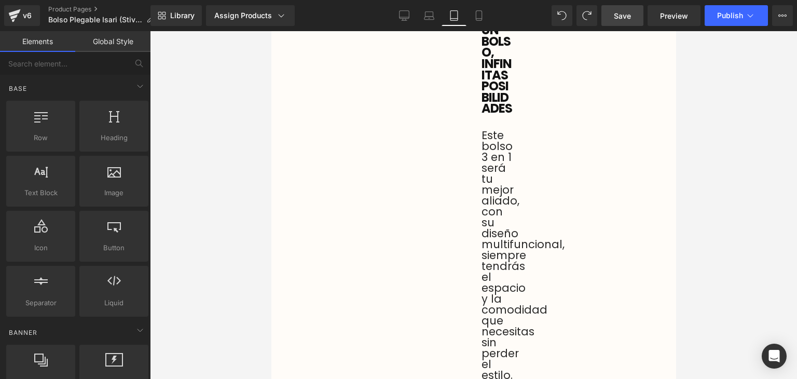
scroll to position [0, 0]
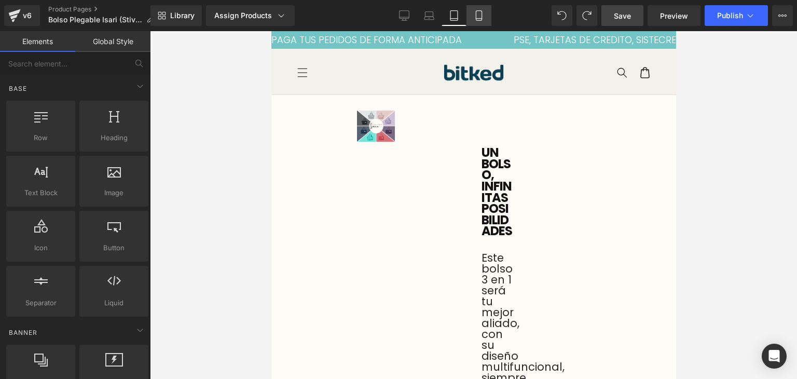
click at [479, 21] on link "Mobile" at bounding box center [478, 15] width 25 height 21
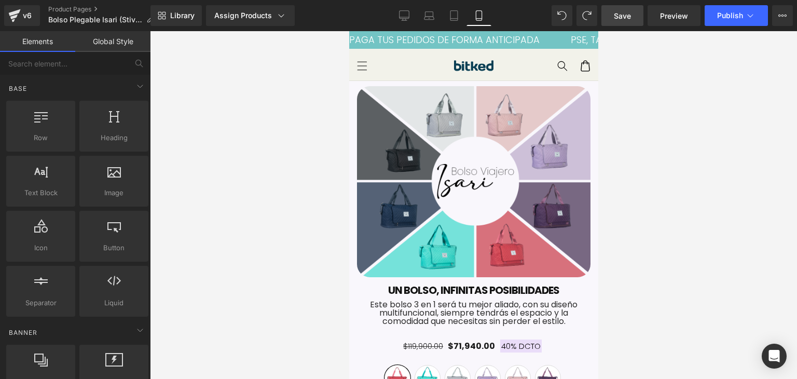
scroll to position [50, 0]
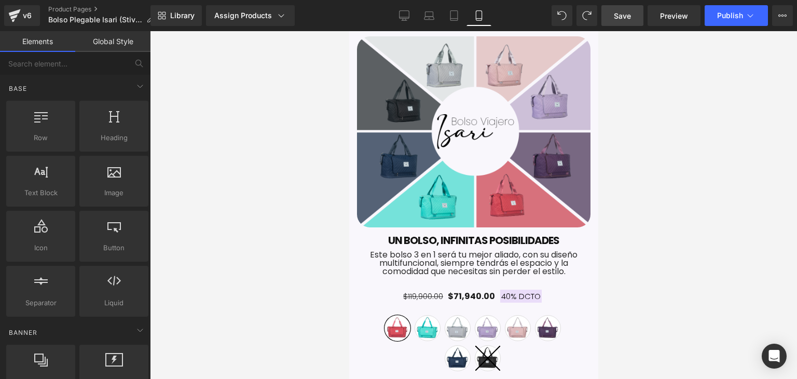
click at [588, 60] on div "Image" at bounding box center [473, 129] width 249 height 196
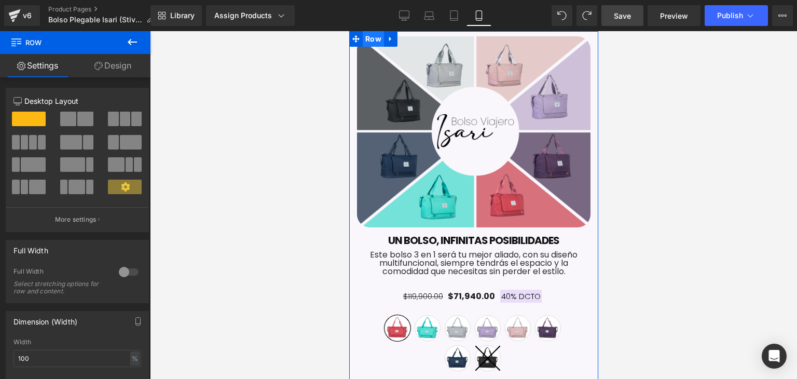
click at [371, 44] on span "Row" at bounding box center [372, 39] width 21 height 16
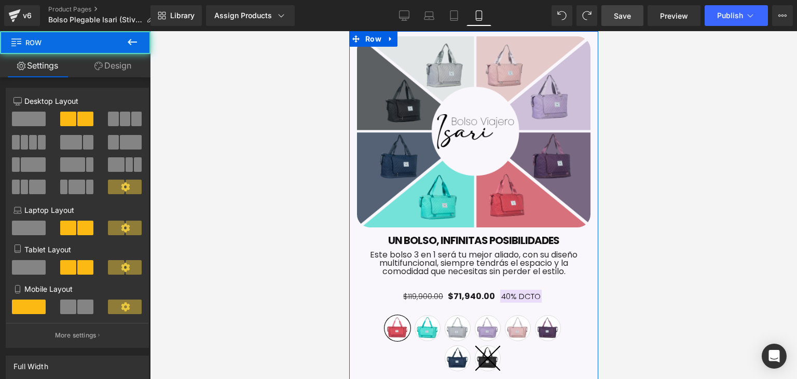
click at [101, 73] on link "Design" at bounding box center [112, 65] width 75 height 23
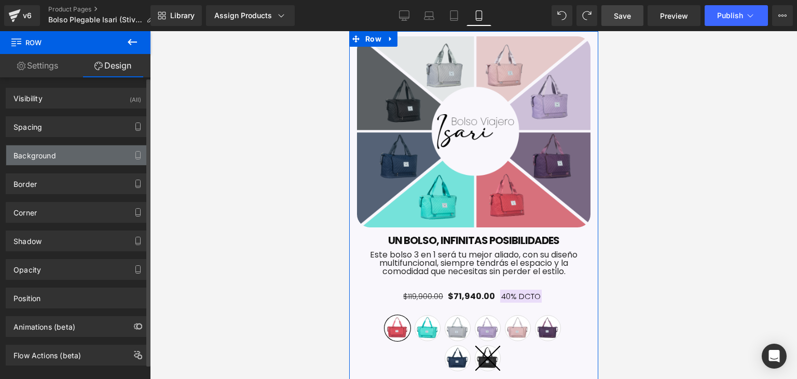
click at [53, 147] on div "Background" at bounding box center [34, 152] width 43 height 15
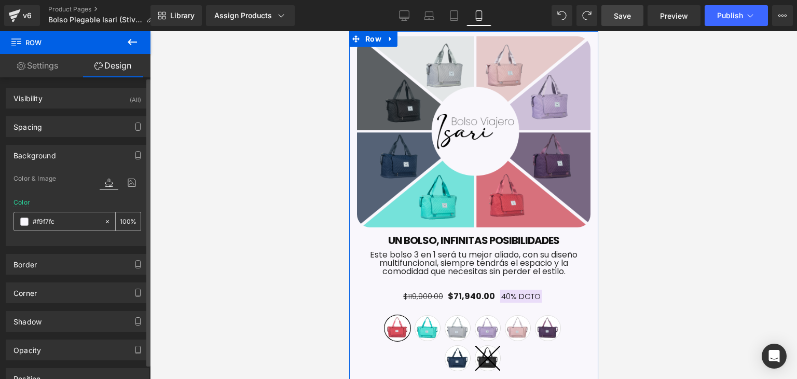
click at [56, 223] on input "text" at bounding box center [66, 221] width 66 height 11
paste input "f2f2ea"
type input "f2f2ea"
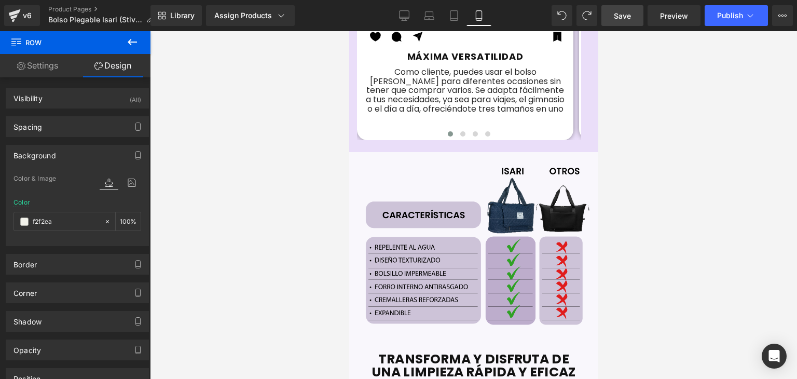
scroll to position [993, 0]
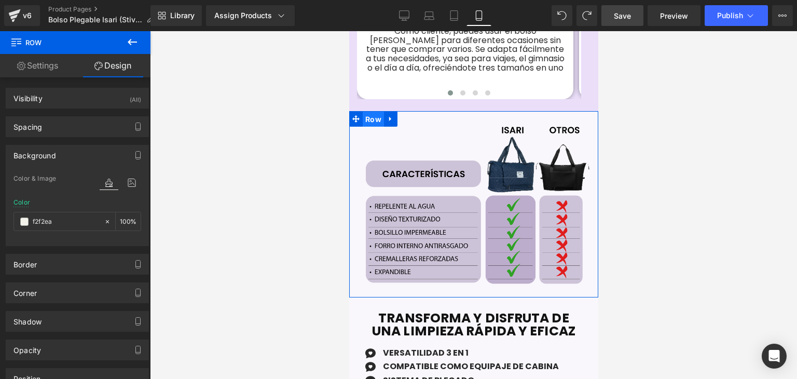
click at [371, 113] on span "Row" at bounding box center [372, 120] width 21 height 16
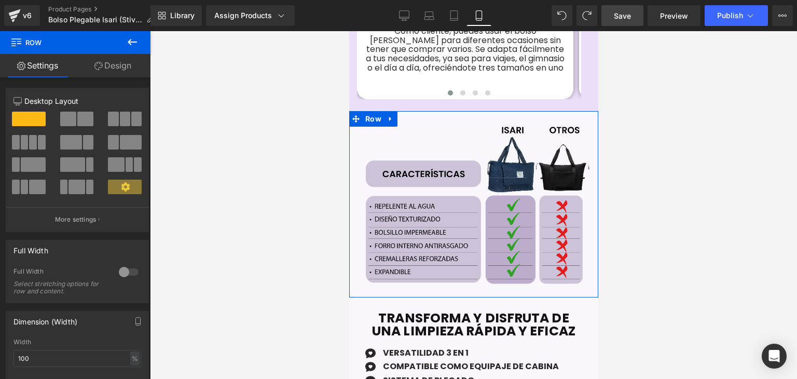
click at [102, 70] on link "Design" at bounding box center [112, 65] width 75 height 23
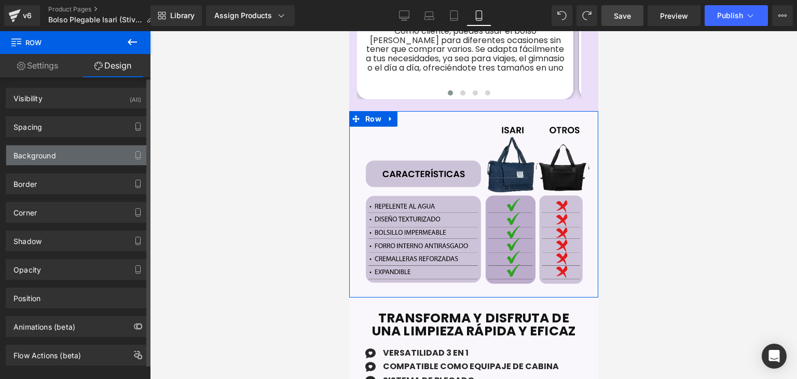
click at [70, 151] on div "Background" at bounding box center [77, 155] width 142 height 20
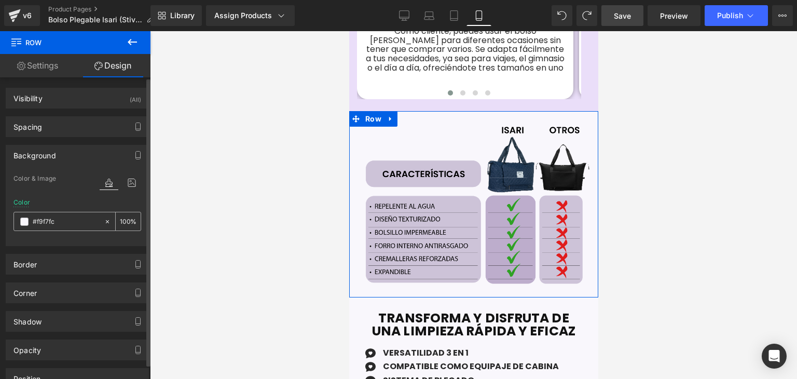
click at [66, 223] on input "text" at bounding box center [66, 221] width 66 height 11
paste input "f2f2ea"
type input "f2f2ea"
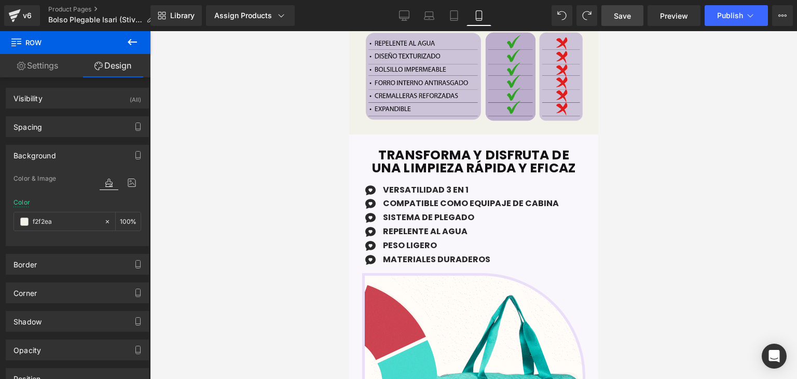
scroll to position [1161, 0]
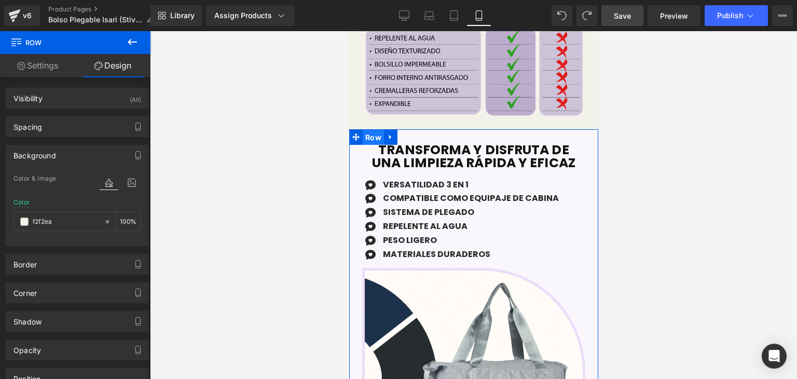
click at [365, 130] on span "Row" at bounding box center [372, 138] width 21 height 16
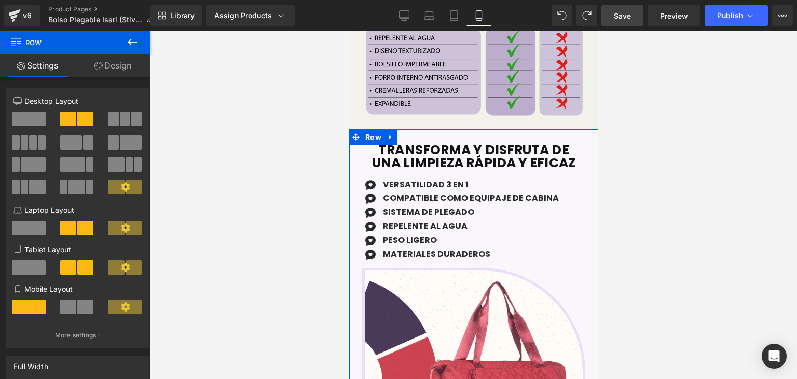
click at [98, 63] on icon at bounding box center [98, 66] width 8 height 8
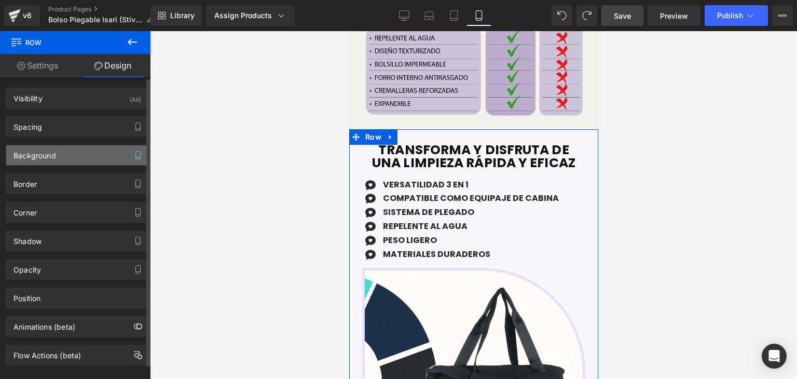
click at [51, 161] on div "Background" at bounding box center [77, 155] width 142 height 20
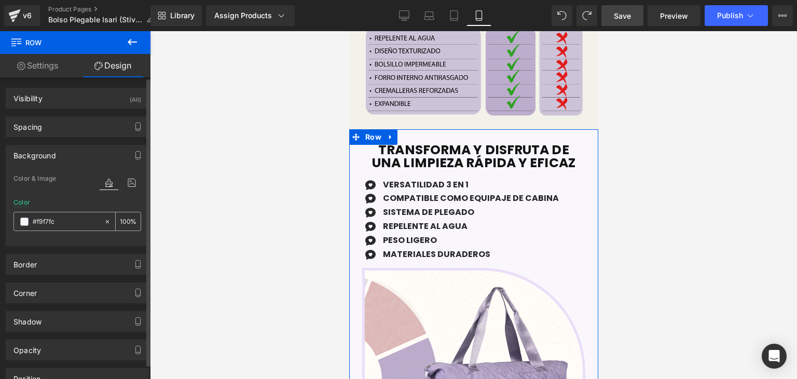
click at [66, 212] on div "%" at bounding box center [77, 221] width 128 height 19
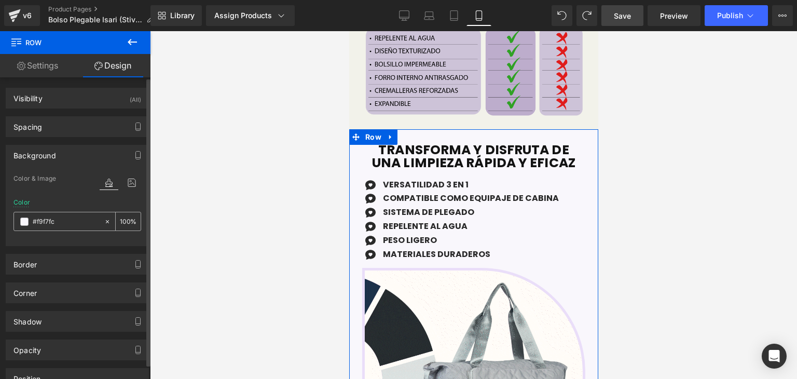
click at [65, 223] on input "text" at bounding box center [66, 221] width 66 height 11
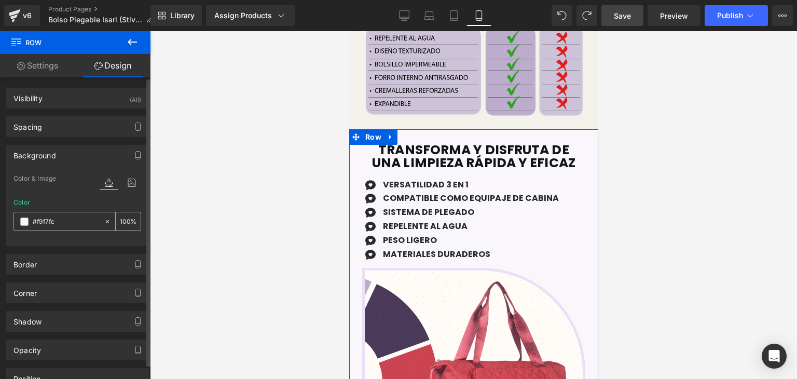
paste input "f2f2ea"
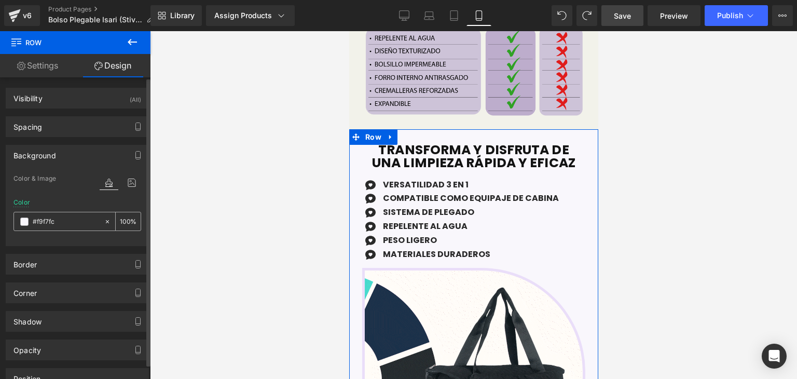
type input "f2f2ea"
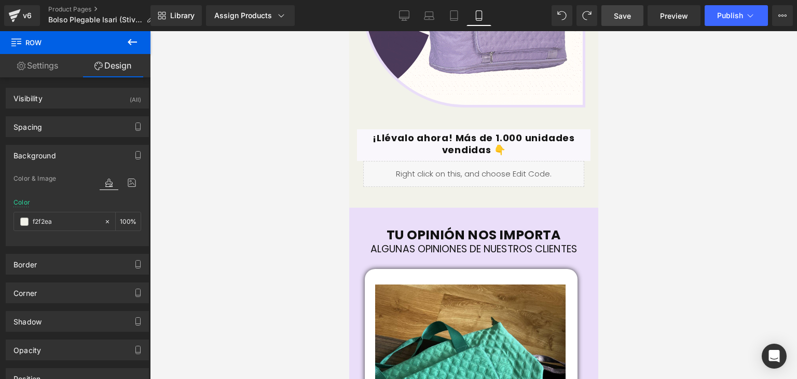
scroll to position [1524, 0]
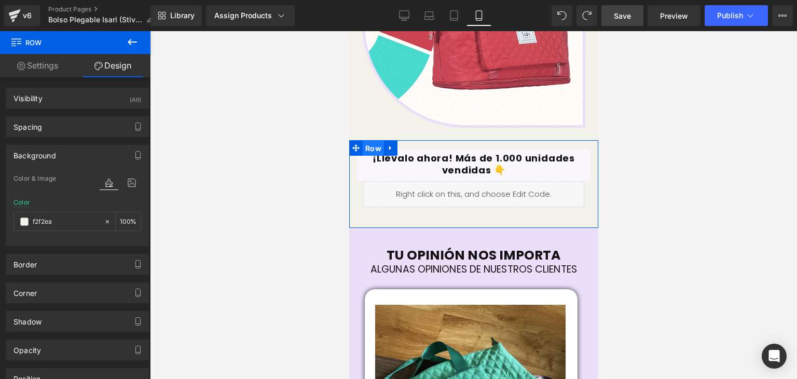
click at [374, 141] on span "Row" at bounding box center [372, 149] width 21 height 16
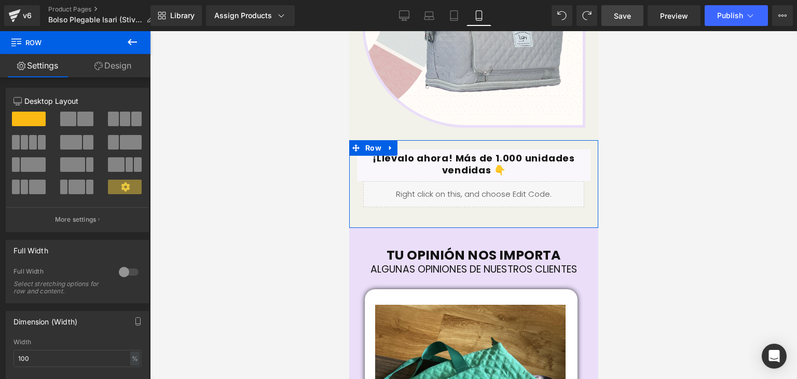
click at [111, 67] on link "Design" at bounding box center [112, 65] width 75 height 23
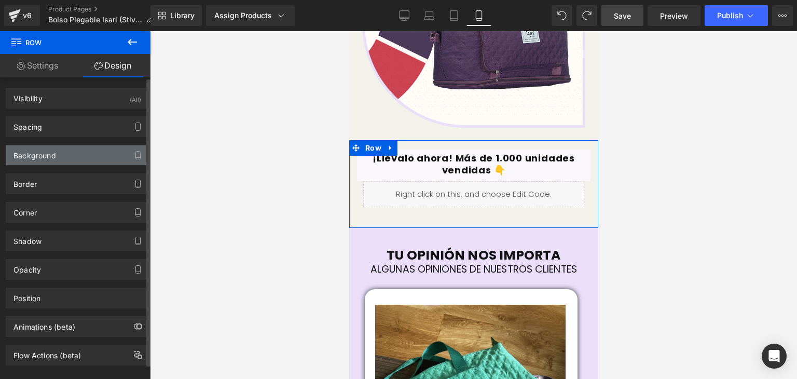
click at [72, 152] on div "Background" at bounding box center [77, 155] width 142 height 20
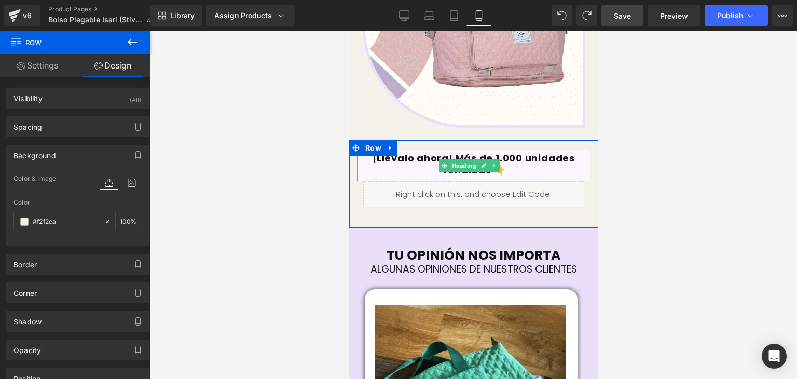
click at [380, 159] on h1 "¡Llévalo ahora! Más de 1.000 unidades vendidas 👇" at bounding box center [472, 164] width 233 height 23
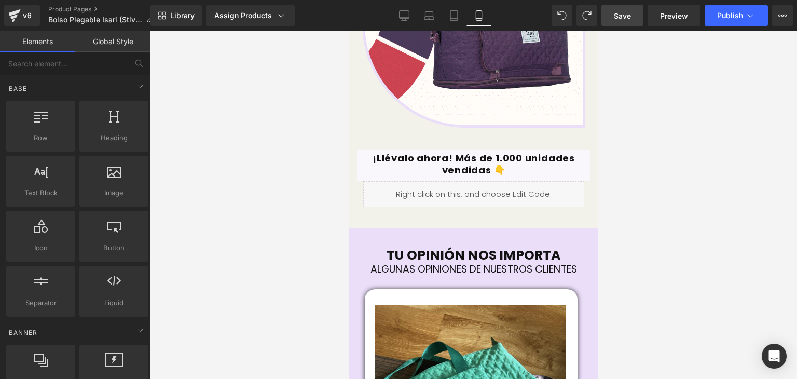
click at [666, 122] on div at bounding box center [473, 205] width 647 height 348
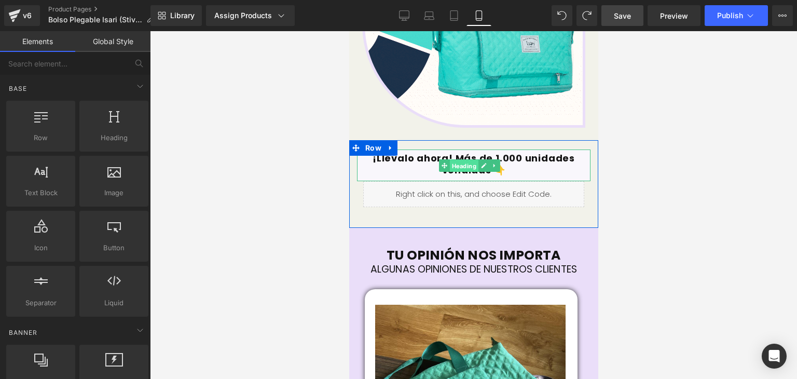
click at [469, 159] on span "Heading" at bounding box center [463, 165] width 29 height 12
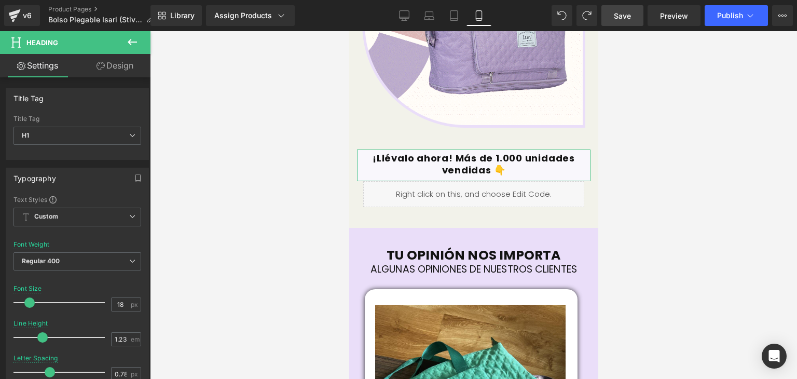
click at [99, 67] on icon at bounding box center [100, 66] width 8 height 8
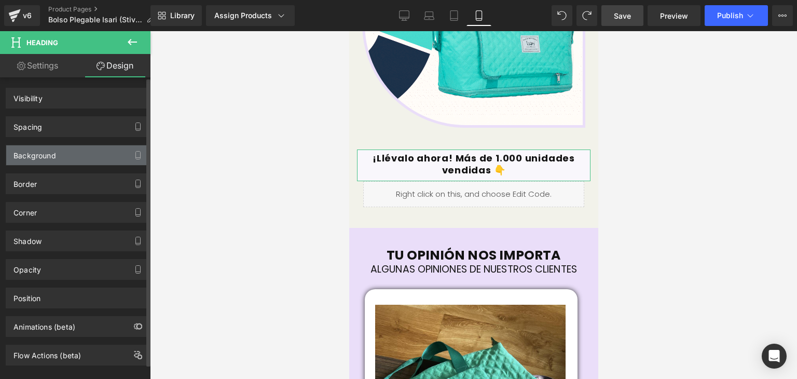
click at [48, 150] on div "Background" at bounding box center [34, 152] width 43 height 15
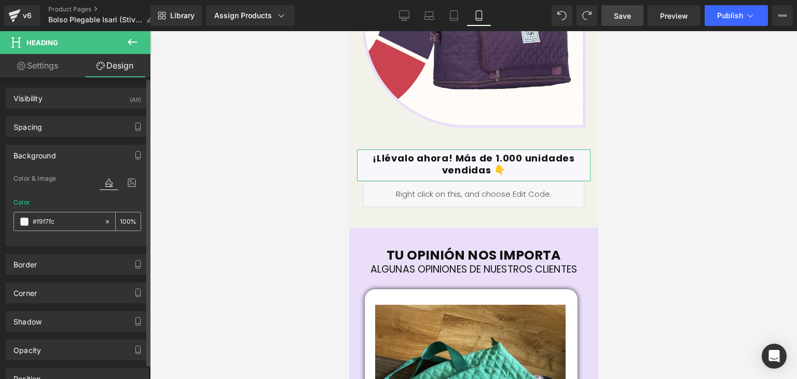
click at [55, 225] on input "text" at bounding box center [66, 221] width 66 height 11
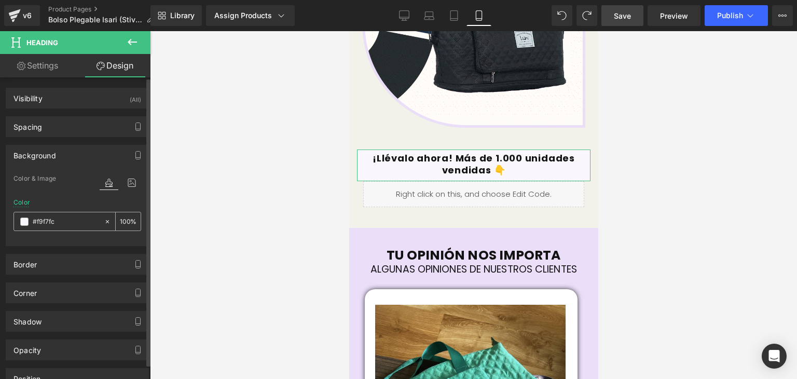
paste input "f2f2ea"
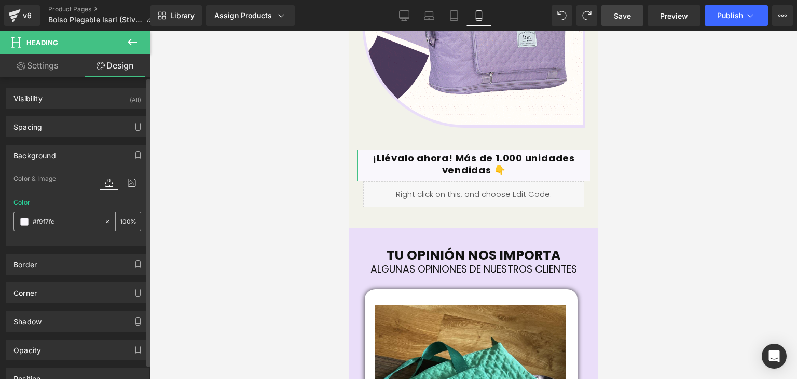
type input "f2f2ea"
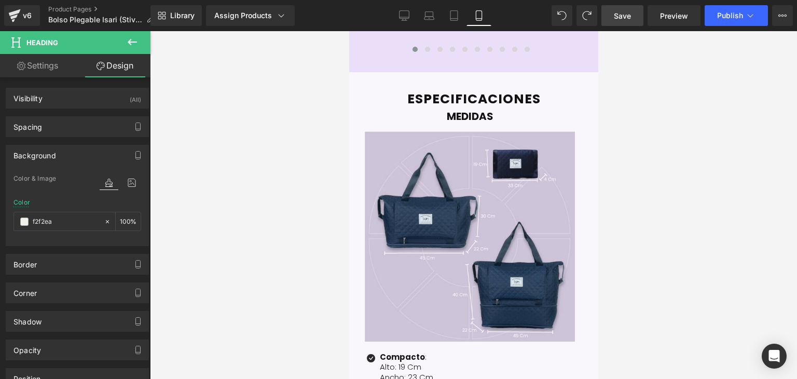
scroll to position [2349, 0]
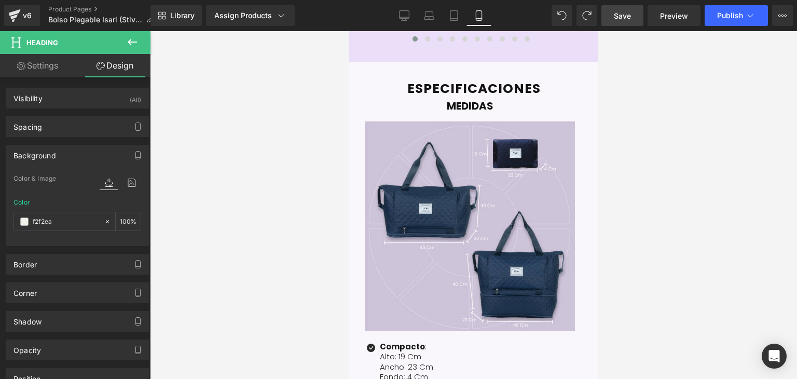
drag, startPoint x: 591, startPoint y: 173, endPoint x: 949, endPoint y: 271, distance: 371.1
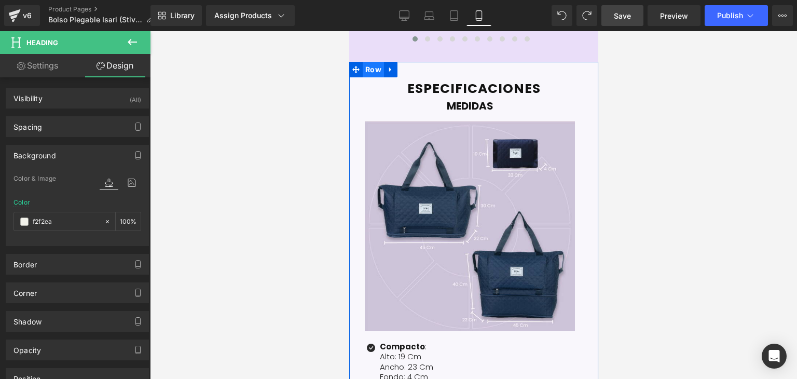
click at [374, 62] on span "Row" at bounding box center [372, 70] width 21 height 16
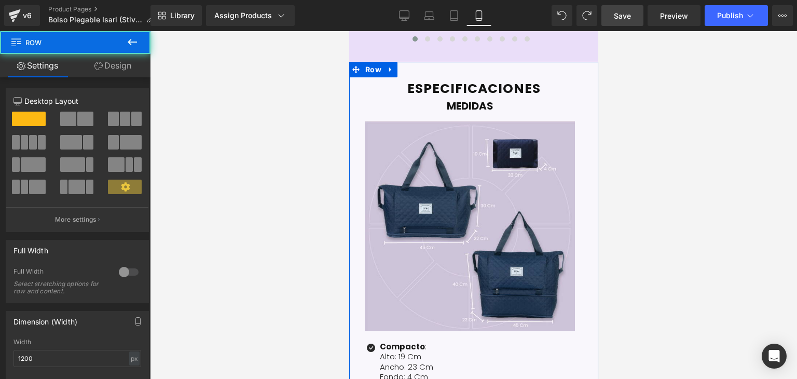
click at [100, 72] on link "Design" at bounding box center [112, 65] width 75 height 23
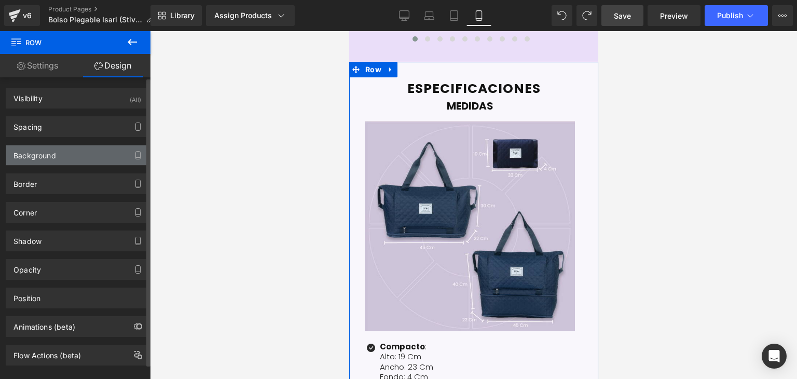
click at [71, 158] on div "Background" at bounding box center [77, 155] width 142 height 20
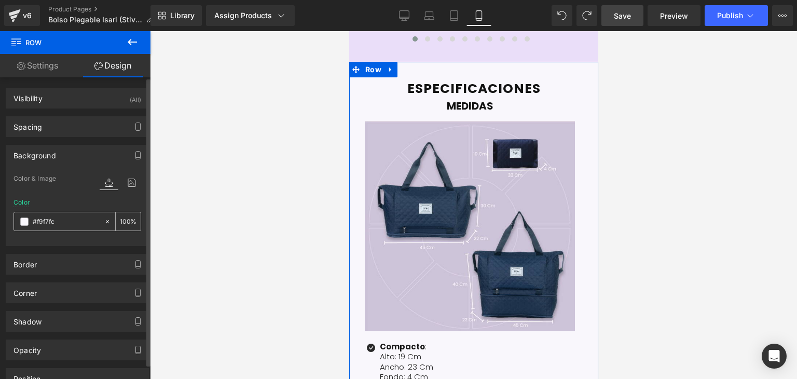
click at [63, 226] on input "text" at bounding box center [66, 221] width 66 height 11
paste input "f2f2ea"
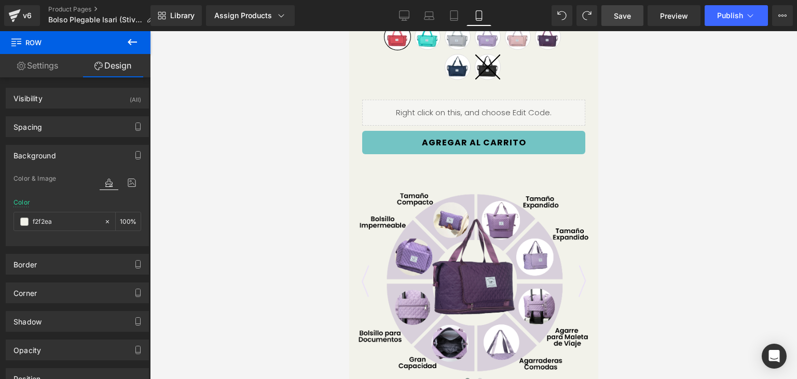
scroll to position [0, 0]
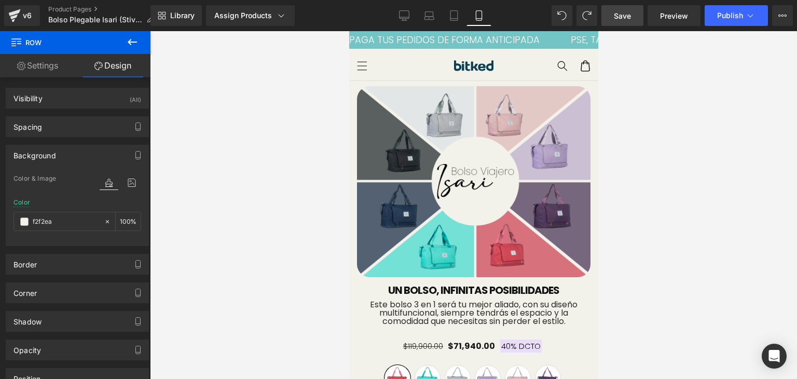
drag, startPoint x: 593, startPoint y: 248, endPoint x: 962, endPoint y: 66, distance: 410.6
type input "f2f2ea"
click at [739, 14] on span "Publish" at bounding box center [730, 15] width 26 height 8
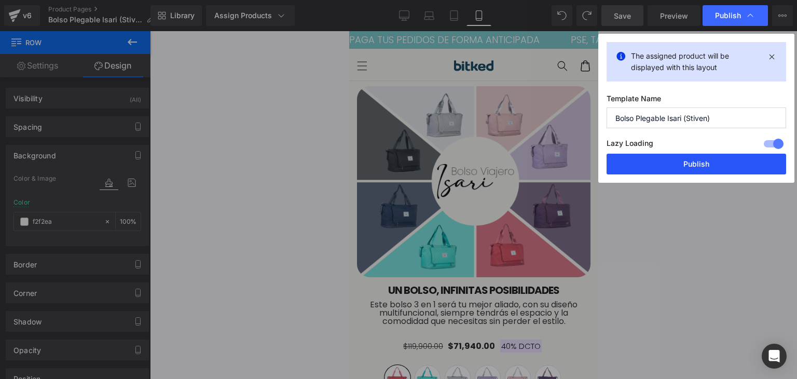
click at [675, 164] on button "Publish" at bounding box center [695, 164] width 179 height 21
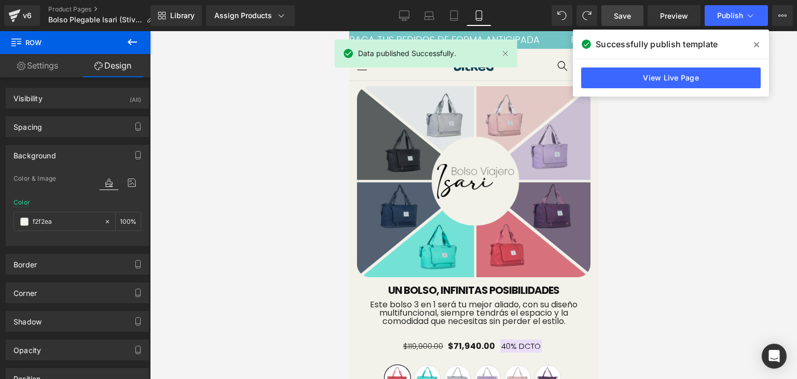
click at [752, 43] on span at bounding box center [756, 44] width 17 height 17
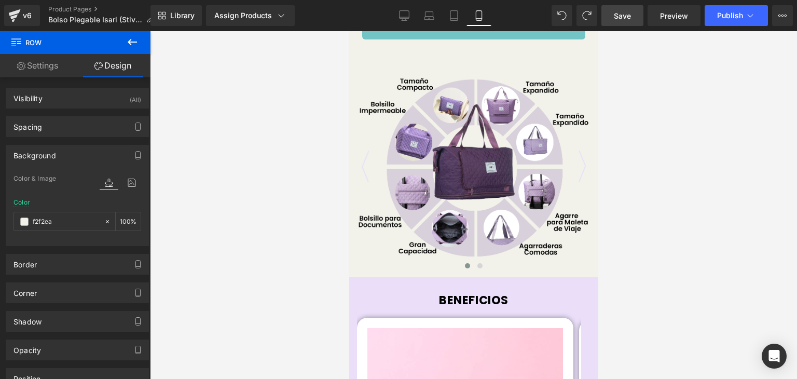
scroll to position [471, 0]
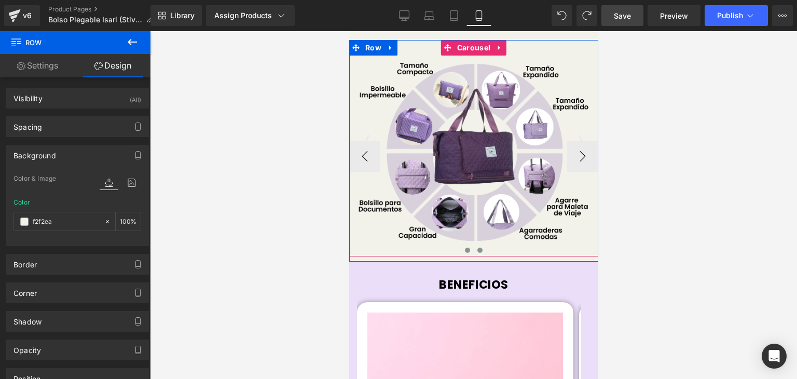
click at [477, 251] on span at bounding box center [479, 249] width 5 height 5
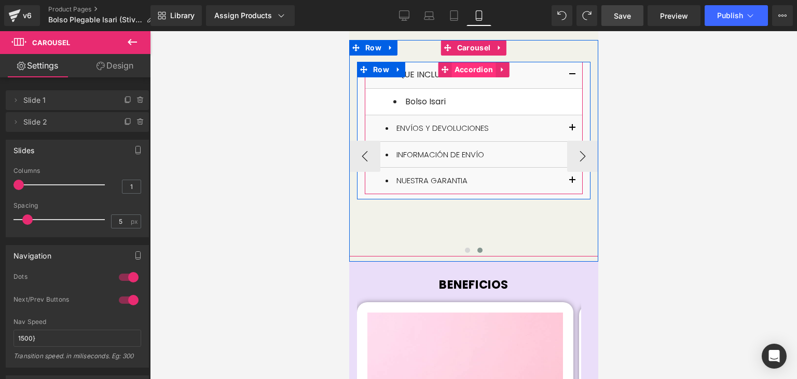
click at [463, 69] on span "Accordion" at bounding box center [473, 70] width 44 height 16
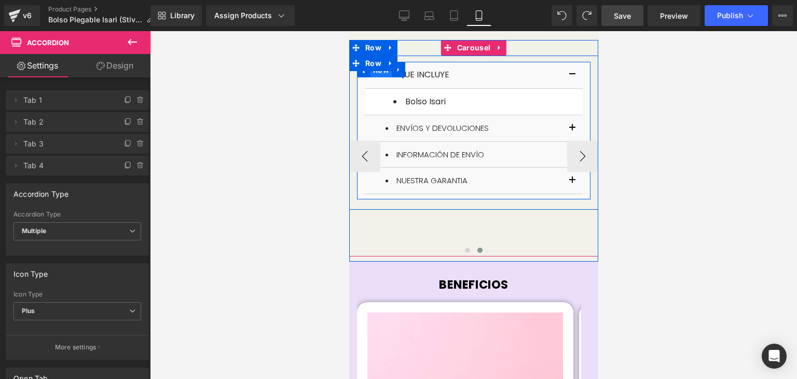
click at [376, 75] on span "Row" at bounding box center [380, 70] width 21 height 16
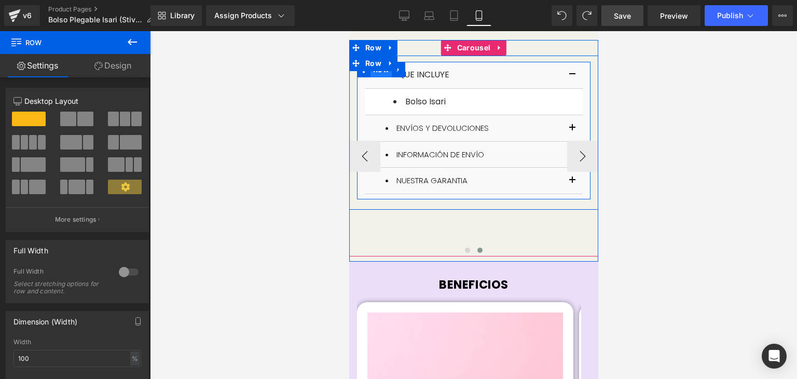
click at [372, 75] on span "Row" at bounding box center [380, 70] width 21 height 16
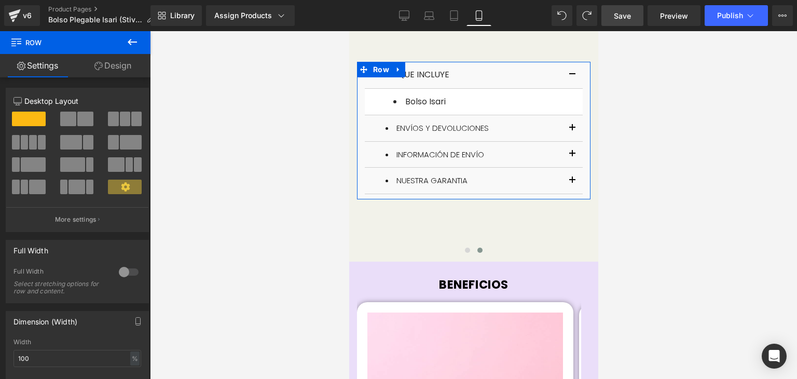
click at [114, 64] on link "Design" at bounding box center [112, 65] width 75 height 23
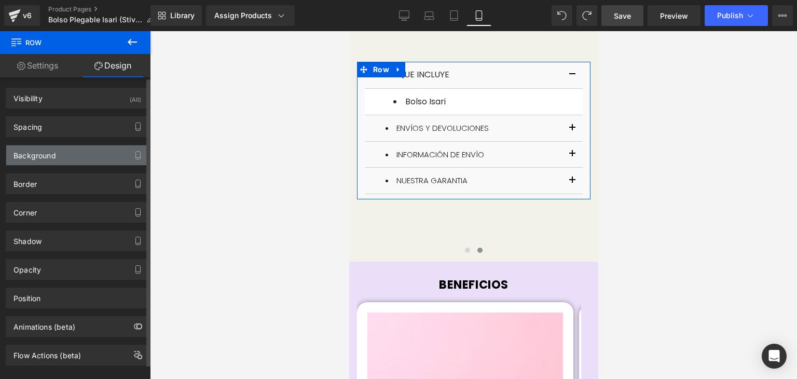
click at [87, 150] on div "Background" at bounding box center [77, 155] width 142 height 20
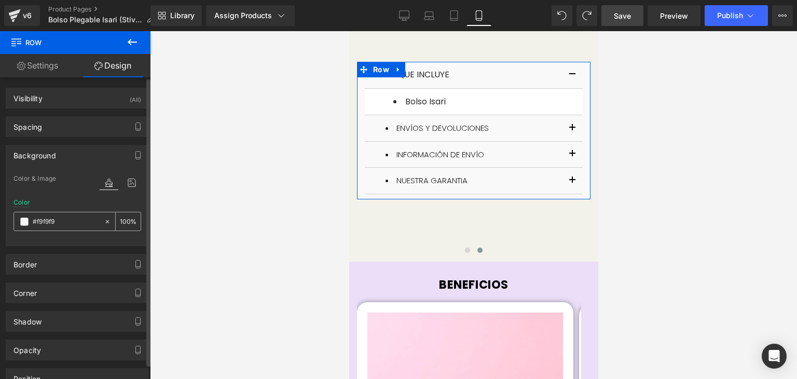
click at [70, 219] on input "text" at bounding box center [66, 221] width 66 height 11
paste input "f2f2ea"
type input "f2f2ea"
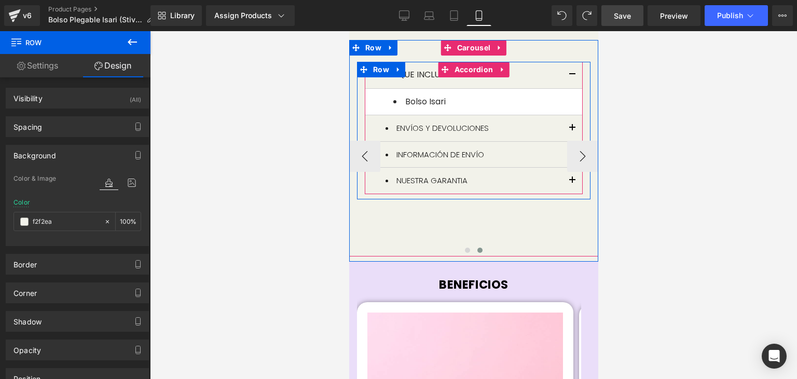
click at [569, 77] on button "button" at bounding box center [571, 75] width 21 height 26
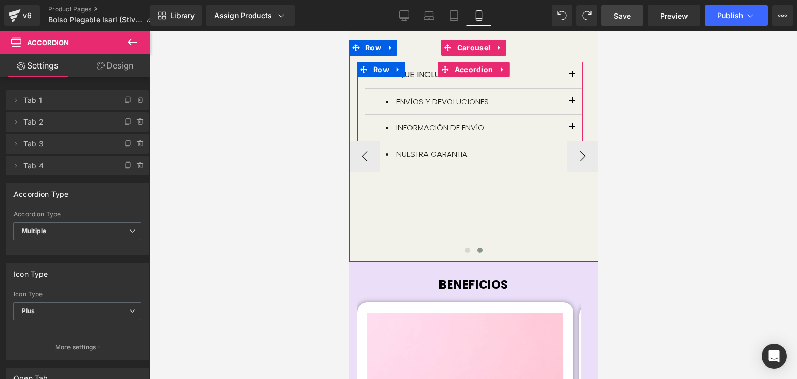
click at [569, 77] on button "button" at bounding box center [571, 75] width 21 height 26
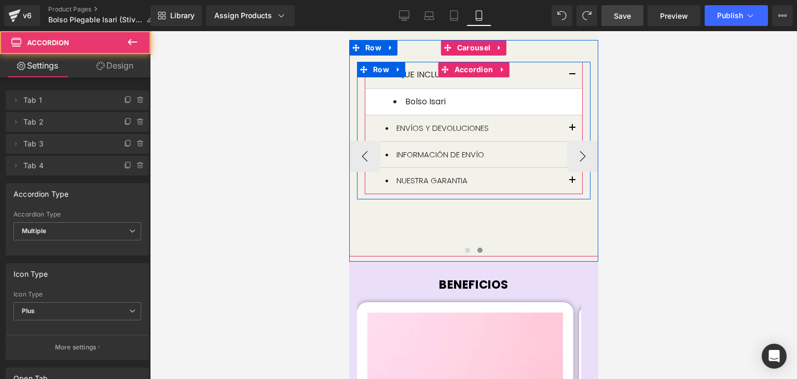
click at [552, 94] on article "Bolso Isari Text Block" at bounding box center [473, 102] width 218 height 27
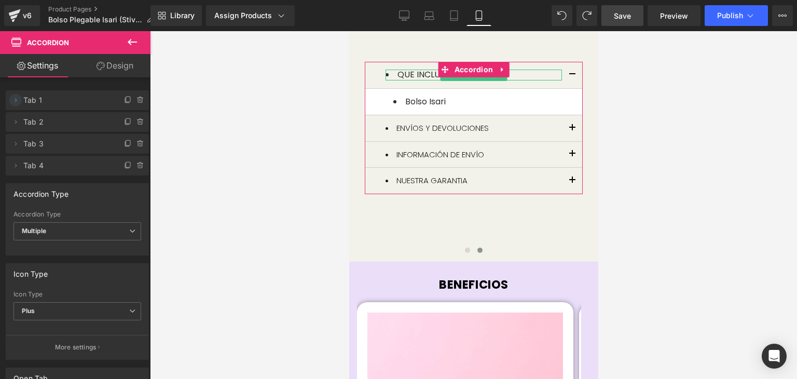
click at [19, 104] on icon at bounding box center [15, 100] width 8 height 8
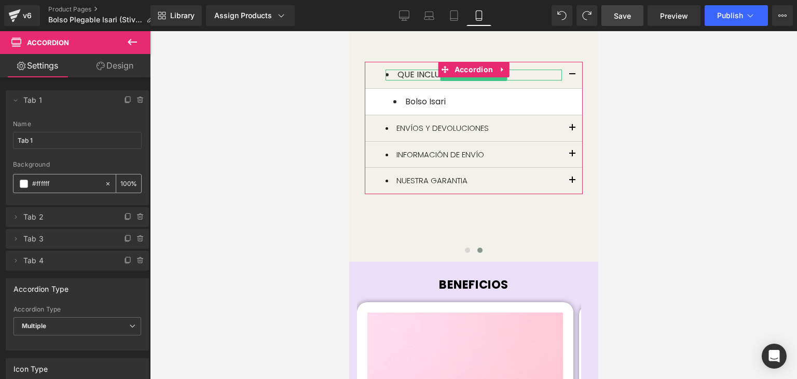
click at [66, 187] on input "#ffffff" at bounding box center [65, 183] width 67 height 11
drag, startPoint x: 66, startPoint y: 187, endPoint x: 29, endPoint y: 183, distance: 37.1
click at [29, 183] on div "#ffffff" at bounding box center [58, 183] width 91 height 18
paste input "f2f2ea"
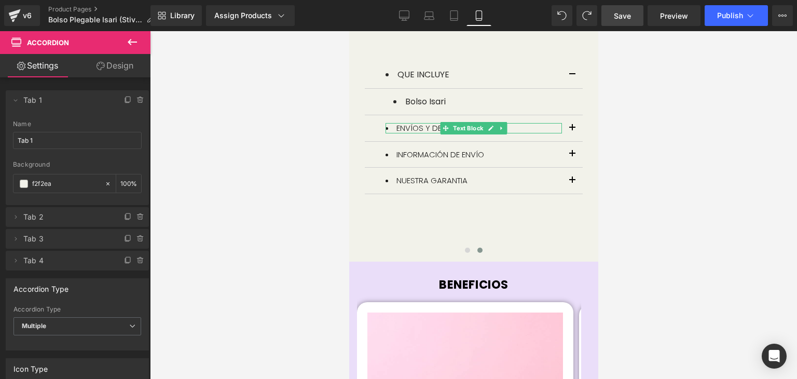
click at [57, 217] on span "Tab 2" at bounding box center [66, 217] width 87 height 20
type input "f2f2ea"
click at [12, 219] on icon at bounding box center [15, 217] width 8 height 8
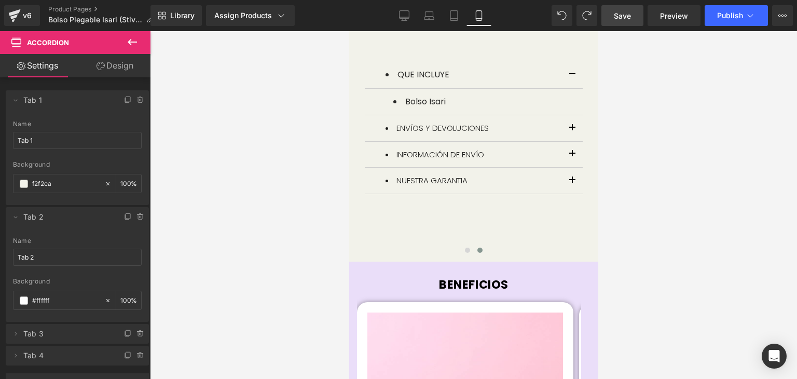
drag, startPoint x: 64, startPoint y: 296, endPoint x: 0, endPoint y: 297, distance: 63.8
click at [0, 297] on div "Delete Cancel Tab 1 Tab 1 Name Tab 1 #FFFFFF Background f2f2ea 100 % Delete Can…" at bounding box center [77, 222] width 155 height 285
paste input "f2f2ea"
type input "f2f2ea"
click at [18, 213] on icon at bounding box center [15, 217] width 8 height 8
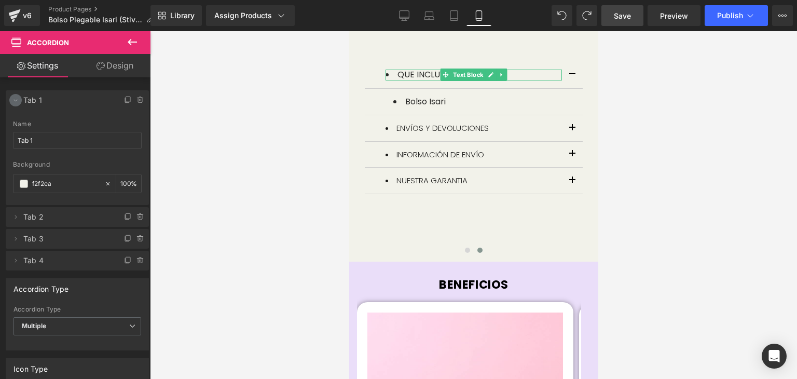
click at [15, 99] on icon at bounding box center [15, 100] width 8 height 8
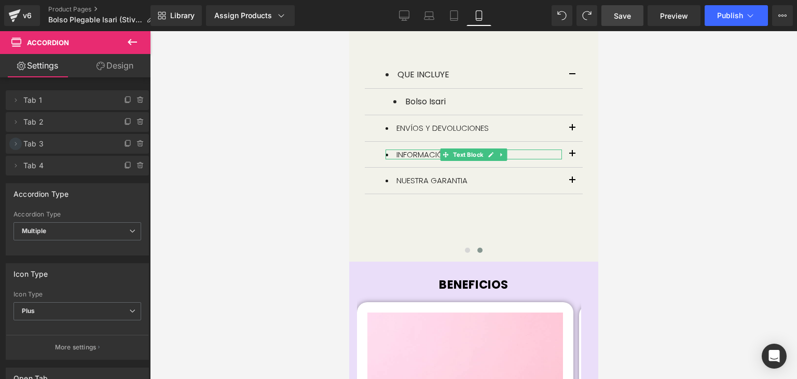
click at [15, 144] on icon at bounding box center [15, 144] width 8 height 8
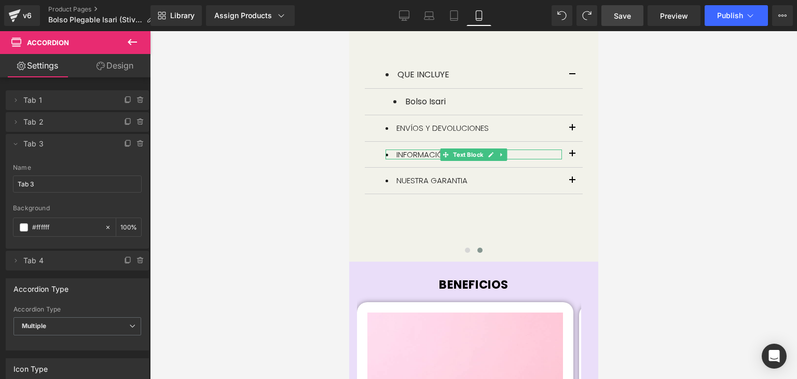
drag, startPoint x: 63, startPoint y: 228, endPoint x: 0, endPoint y: 223, distance: 63.0
click at [0, 223] on div "Delete Cancel Tab 1 Tab 1 Name Tab 1 #FFFFFF Background f2f2ea 100 % Delete Can…" at bounding box center [77, 175] width 155 height 190
paste input "f2f2ea"
type input "f2f2ea"
click at [18, 144] on icon at bounding box center [15, 144] width 8 height 8
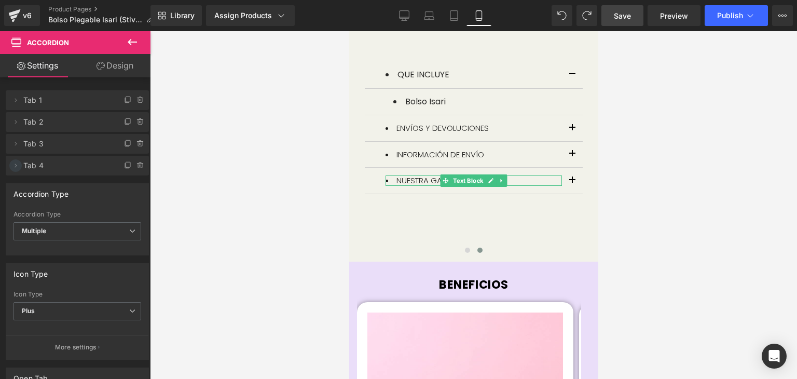
click at [17, 164] on icon at bounding box center [15, 165] width 8 height 8
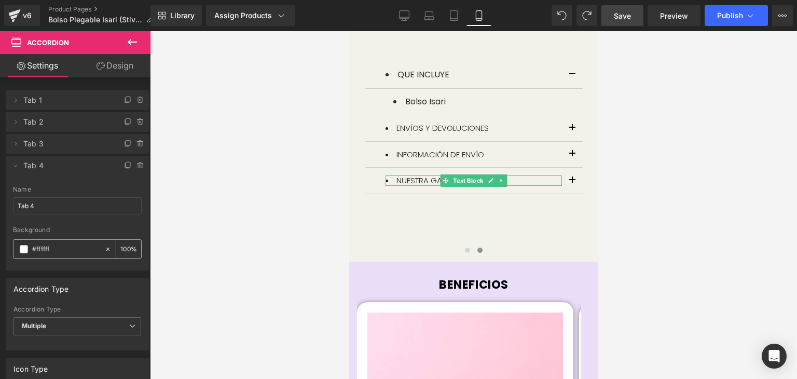
drag, startPoint x: 62, startPoint y: 250, endPoint x: 18, endPoint y: 247, distance: 44.7
click at [18, 247] on div "#ffffff" at bounding box center [58, 249] width 91 height 18
paste input "f2f2ea"
type input "f2f2ea"
click at [19, 163] on icon at bounding box center [15, 165] width 8 height 8
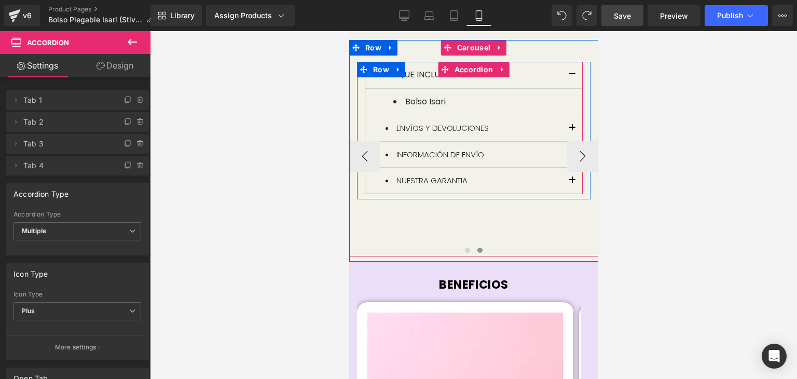
click at [569, 181] on button "button" at bounding box center [571, 181] width 21 height 26
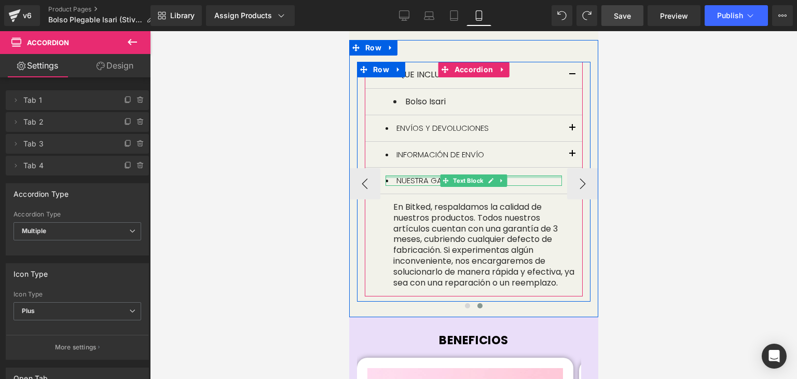
click at [553, 177] on div at bounding box center [473, 176] width 176 height 3
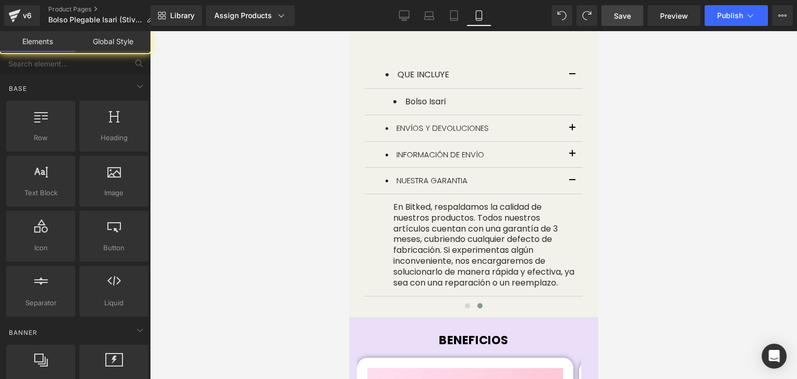
click at [681, 151] on div at bounding box center [473, 205] width 647 height 348
click at [633, 134] on div at bounding box center [473, 205] width 647 height 348
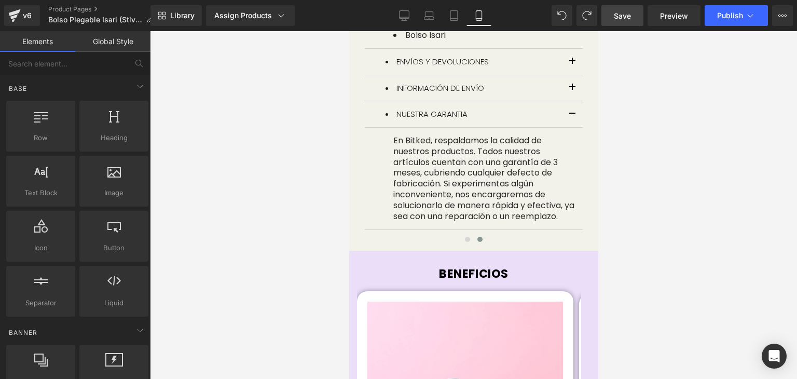
scroll to position [552, 0]
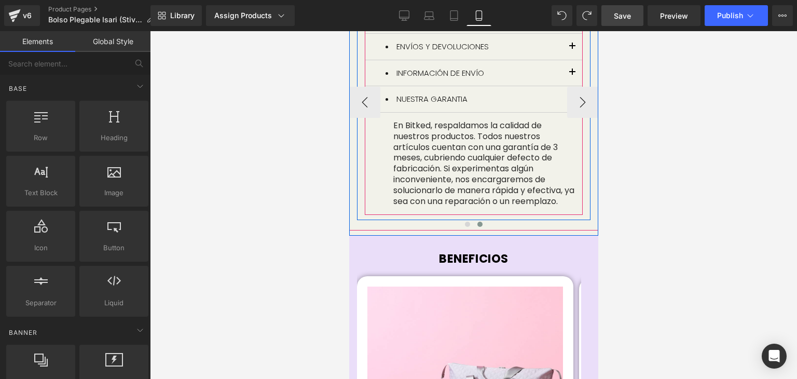
click at [561, 92] on button "button" at bounding box center [571, 99] width 21 height 26
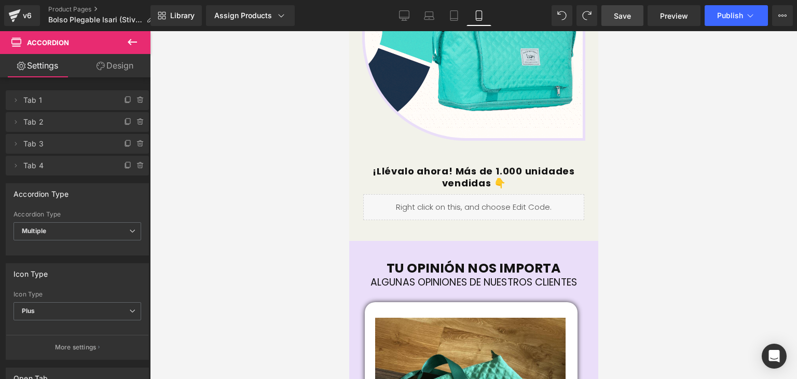
scroll to position [1516, 0]
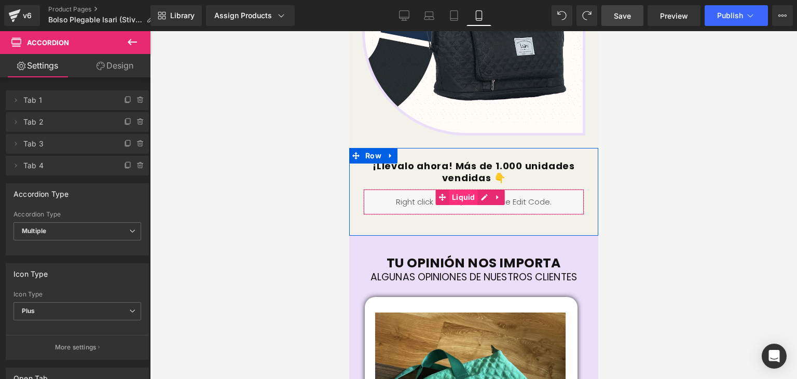
click at [456, 189] on span "Liquid" at bounding box center [463, 197] width 29 height 16
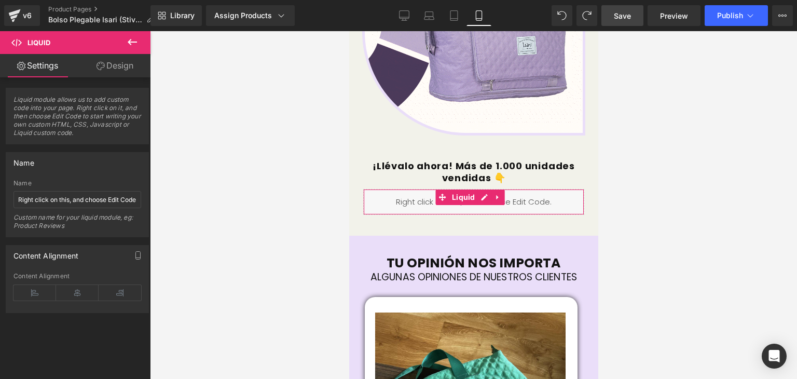
click at [103, 70] on icon at bounding box center [100, 66] width 8 height 8
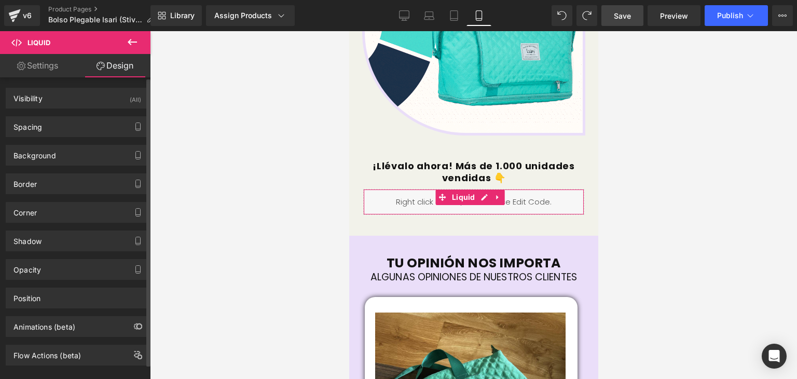
click at [65, 145] on div "Background Color & Image color Color % Image Replace Image Upload image or Brow…" at bounding box center [77, 155] width 143 height 21
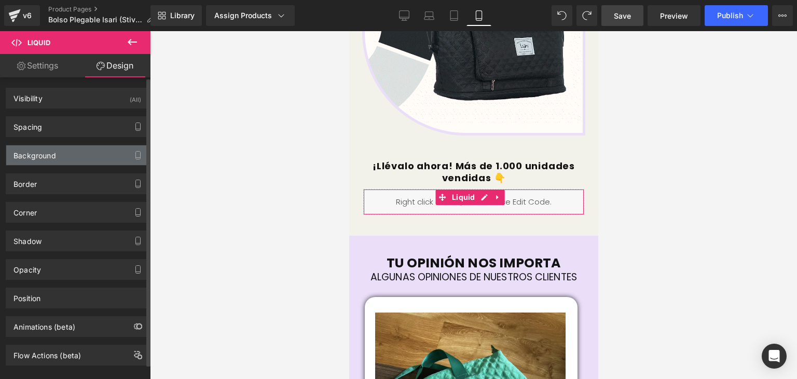
click at [66, 154] on div "Background" at bounding box center [77, 155] width 142 height 20
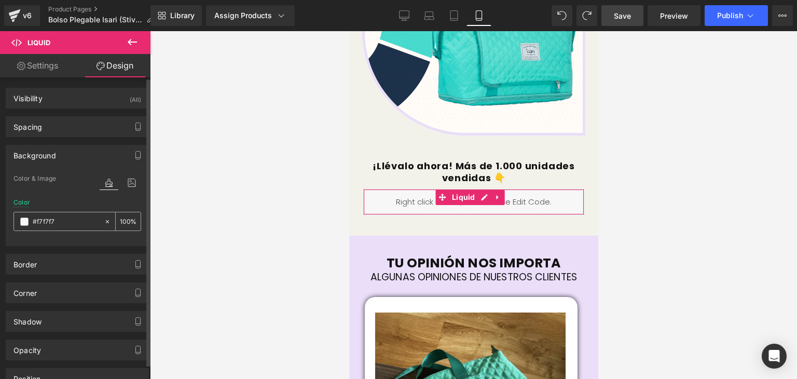
click at [58, 222] on input "text" at bounding box center [66, 221] width 66 height 11
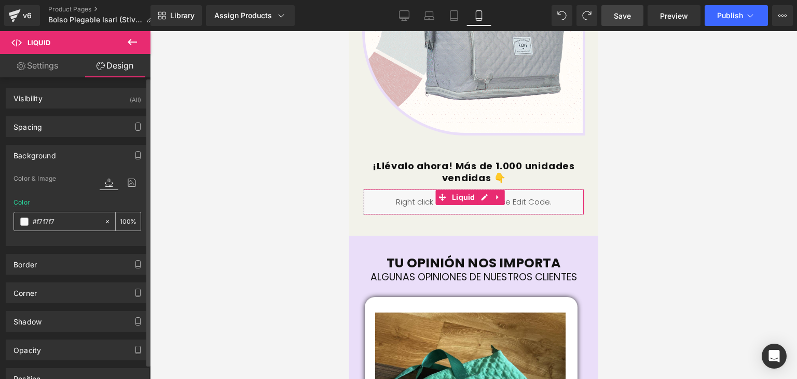
paste input "f2f2ea"
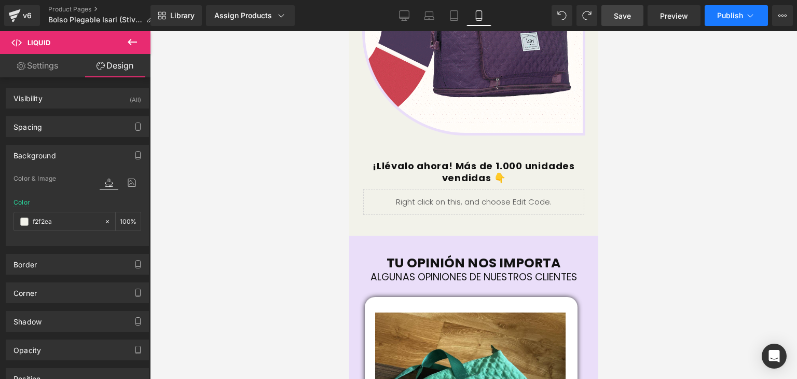
type input "f2f2ea"
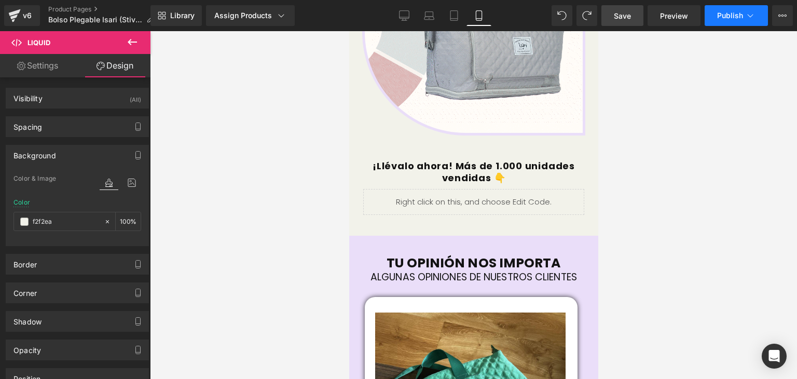
click at [725, 20] on button "Publish" at bounding box center [735, 15] width 63 height 21
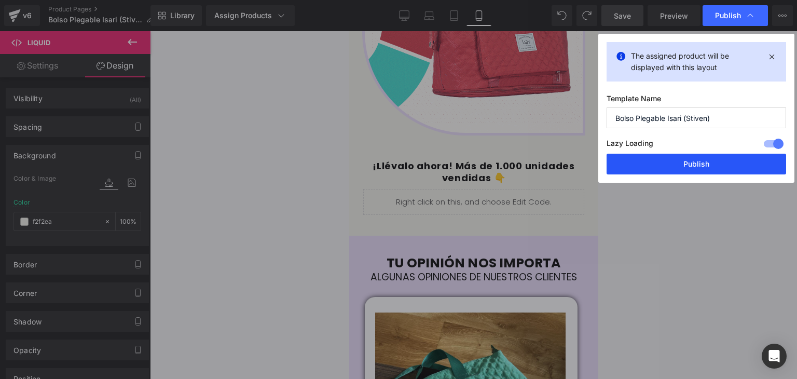
click at [688, 166] on button "Publish" at bounding box center [695, 164] width 179 height 21
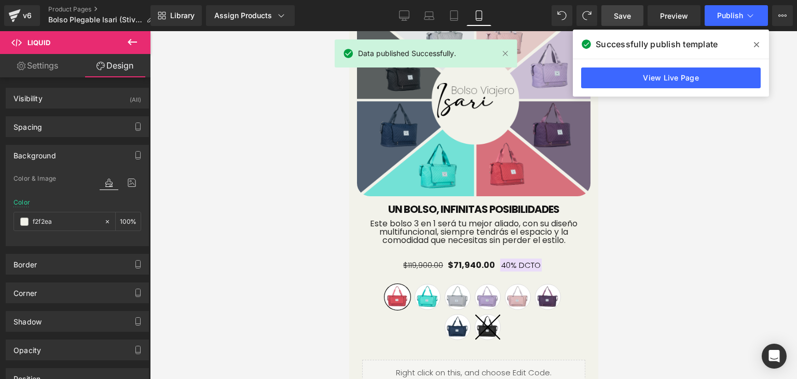
scroll to position [0, 0]
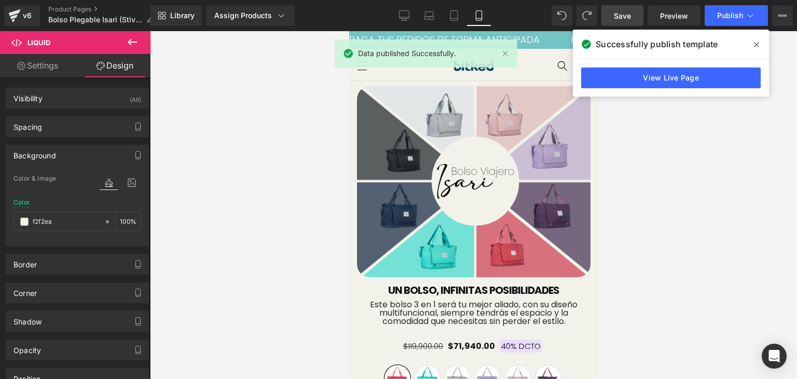
click at [756, 46] on icon at bounding box center [756, 44] width 5 height 8
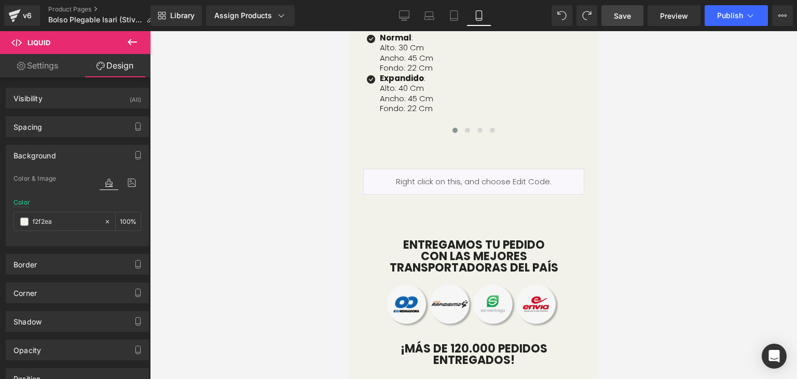
scroll to position [2688, 0]
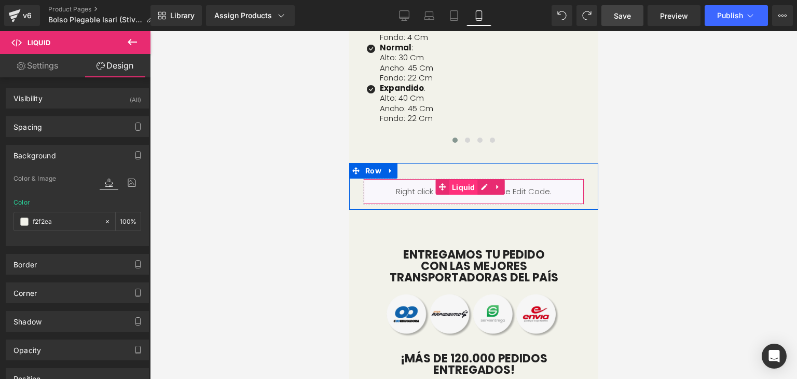
click at [467, 179] on span "Liquid" at bounding box center [463, 187] width 29 height 16
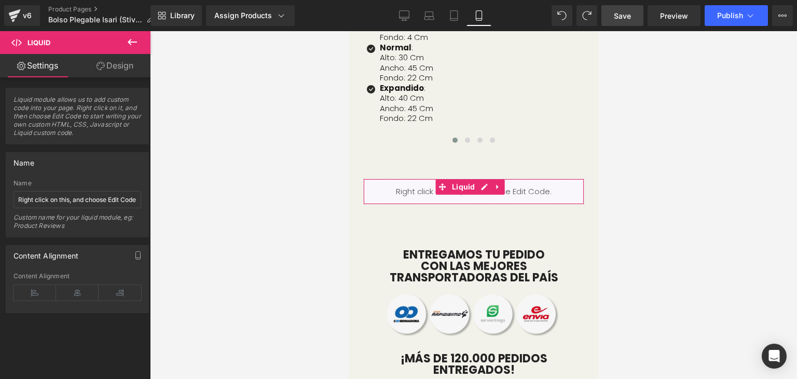
click at [109, 63] on link "Design" at bounding box center [114, 65] width 75 height 23
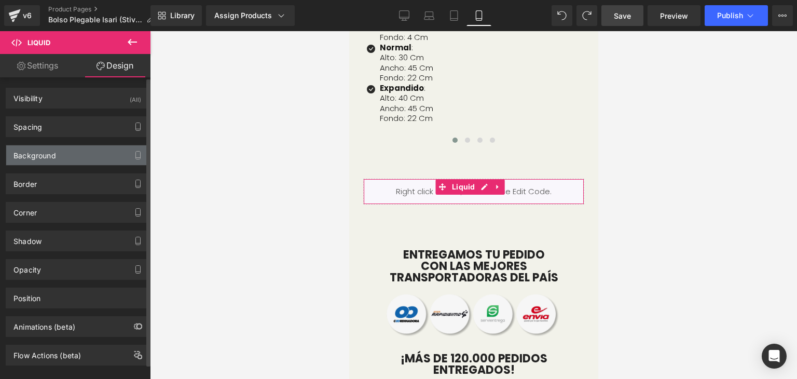
click at [68, 158] on div "Background" at bounding box center [77, 155] width 142 height 20
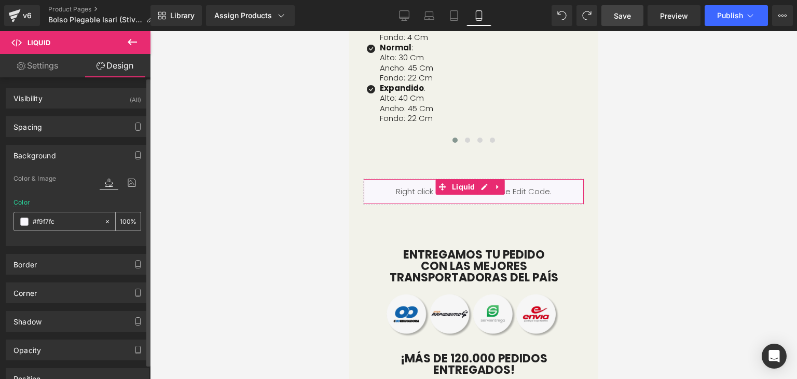
click at [71, 224] on input "text" at bounding box center [66, 221] width 66 height 11
paste input "f2f2ea"
type input "f2f2ea"
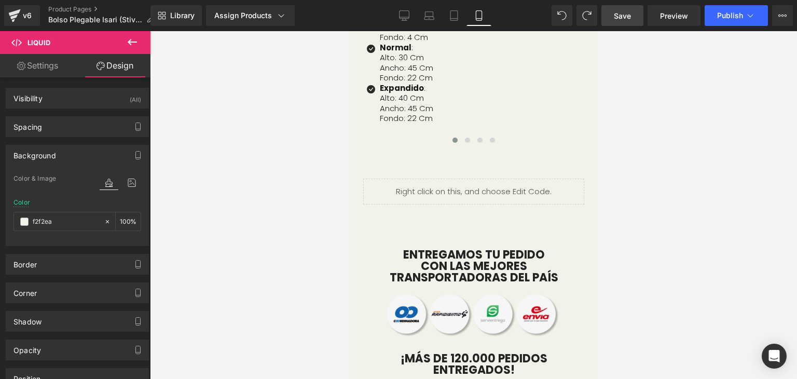
click at [284, 230] on div at bounding box center [473, 205] width 647 height 348
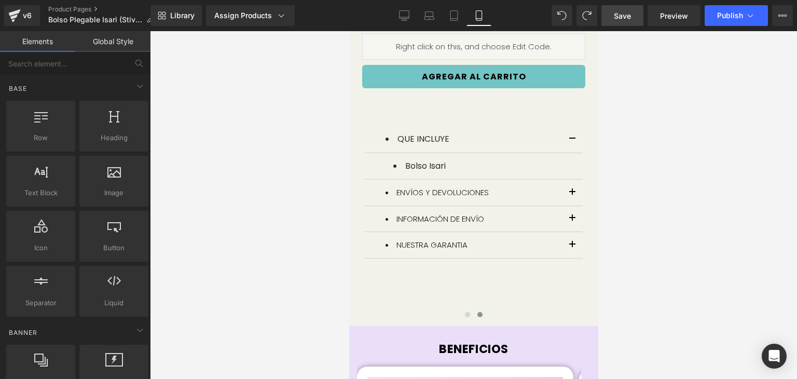
scroll to position [340, 0]
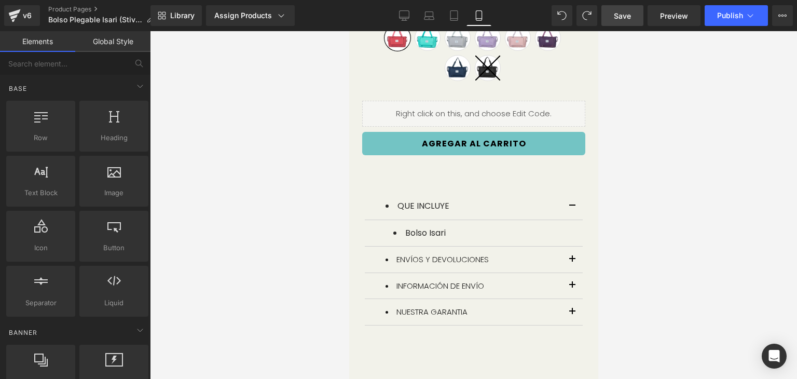
drag, startPoint x: 593, startPoint y: 150, endPoint x: 949, endPoint y: 111, distance: 358.0
drag, startPoint x: 405, startPoint y: 19, endPoint x: 441, endPoint y: 24, distance: 36.6
click at [405, 19] on icon at bounding box center [404, 15] width 10 height 10
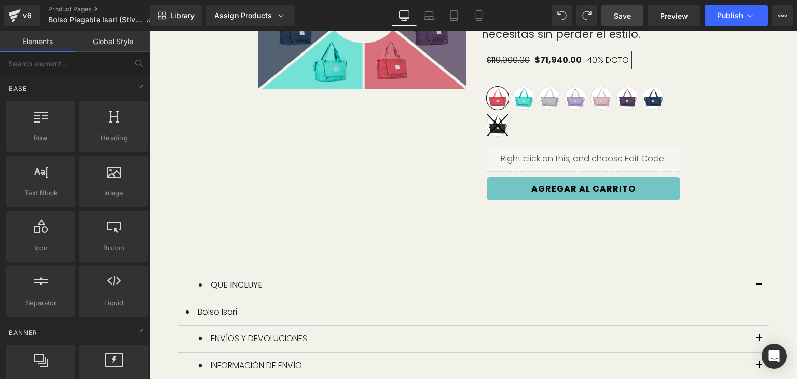
scroll to position [232, 0]
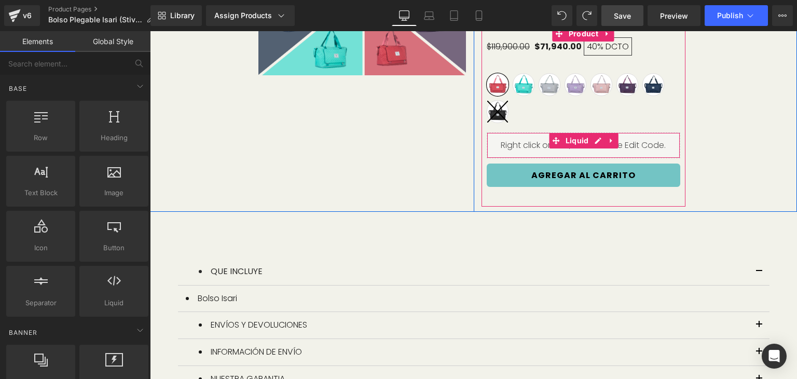
click at [533, 144] on div "Liquid" at bounding box center [584, 145] width 194 height 26
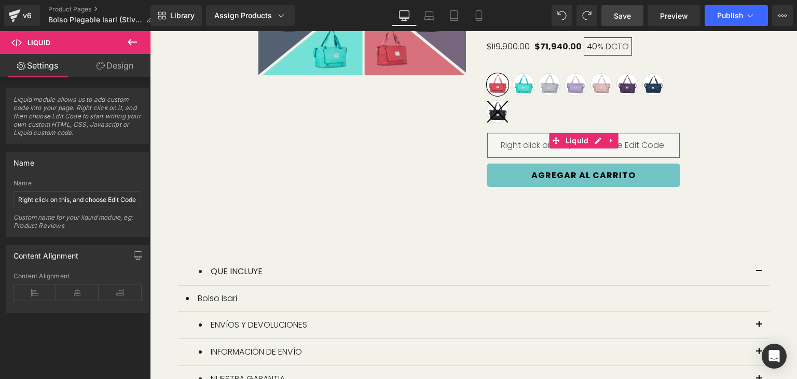
click at [106, 65] on link "Design" at bounding box center [114, 65] width 75 height 23
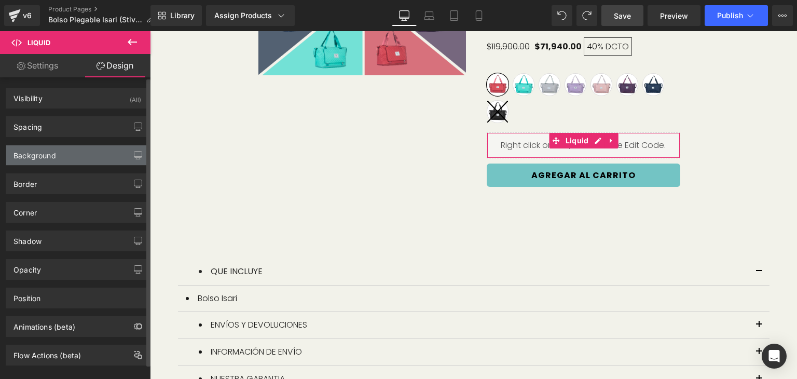
click at [81, 157] on div "Background" at bounding box center [77, 155] width 142 height 20
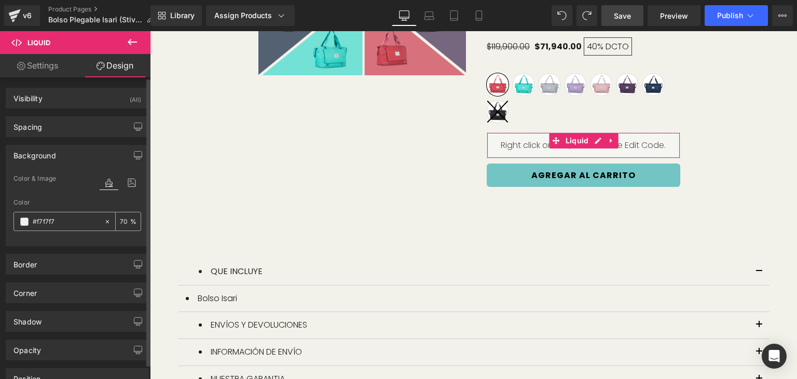
click at [70, 225] on input "text" at bounding box center [66, 221] width 66 height 11
paste input "f2f2ea"
type input "f2f2ea"
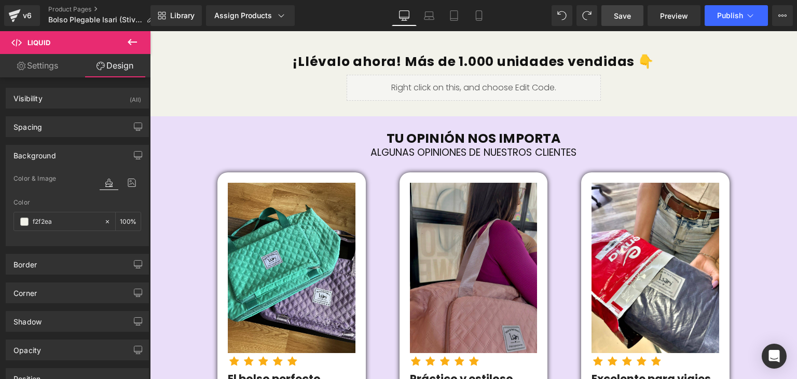
scroll to position [1530, 0]
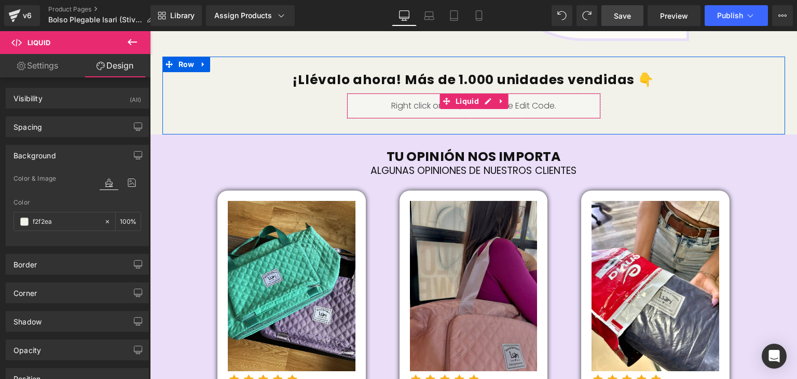
click at [423, 99] on div "Liquid" at bounding box center [474, 106] width 254 height 26
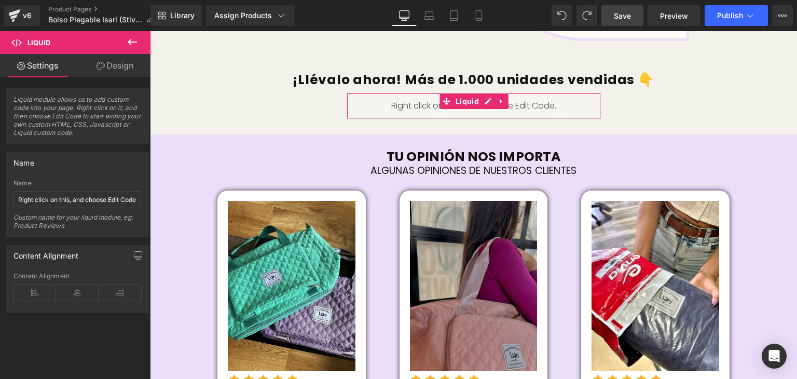
click at [108, 67] on link "Design" at bounding box center [114, 65] width 75 height 23
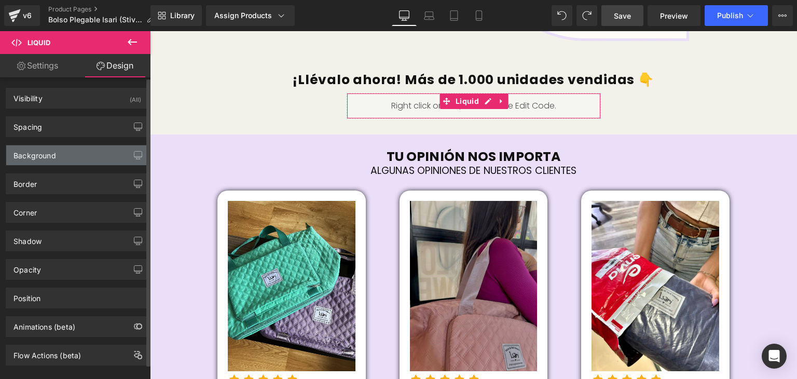
click at [67, 154] on div "Background" at bounding box center [77, 155] width 142 height 20
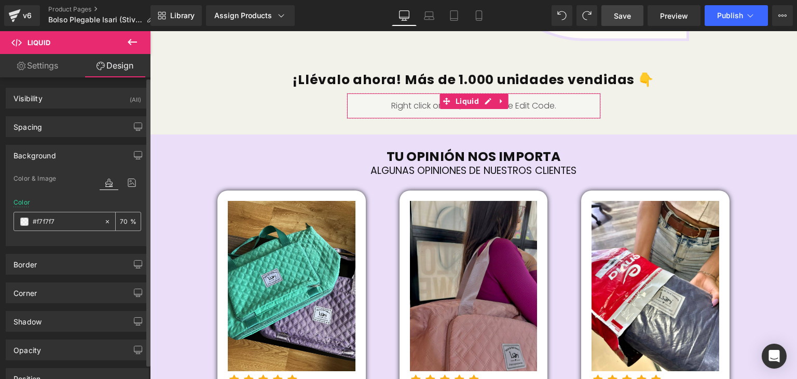
click at [56, 221] on input "text" at bounding box center [66, 221] width 66 height 11
paste input "f2f2ea"
type input "f2f2ea"
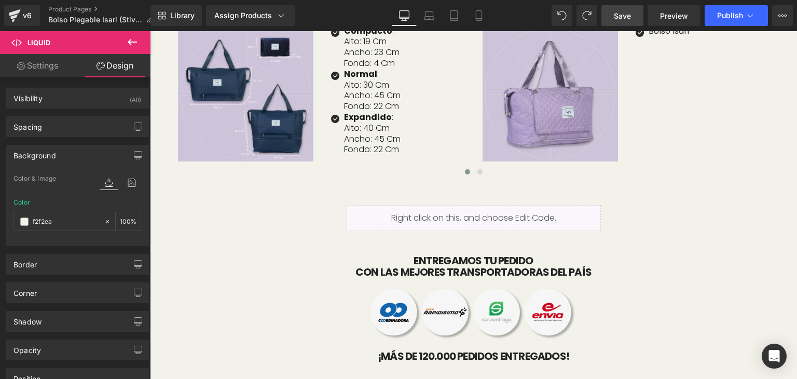
scroll to position [2226, 0]
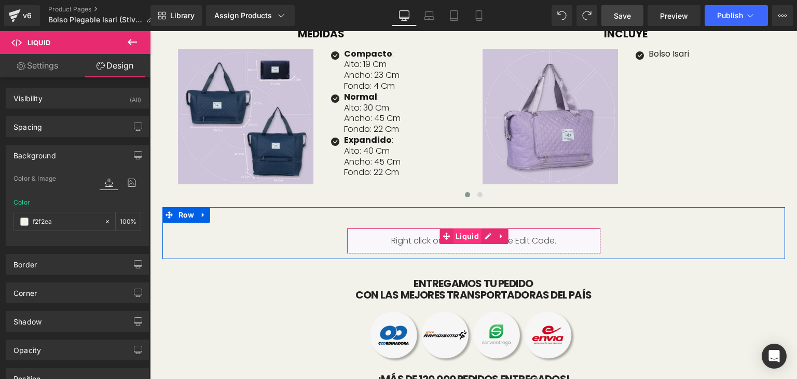
click at [470, 228] on span "Liquid" at bounding box center [467, 236] width 29 height 16
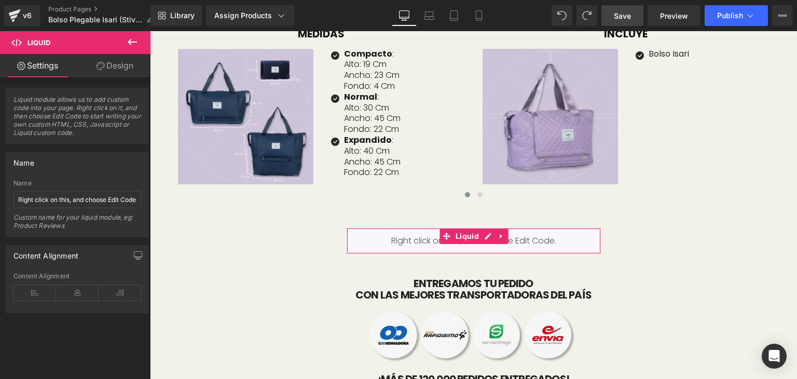
click at [119, 67] on link "Design" at bounding box center [114, 65] width 75 height 23
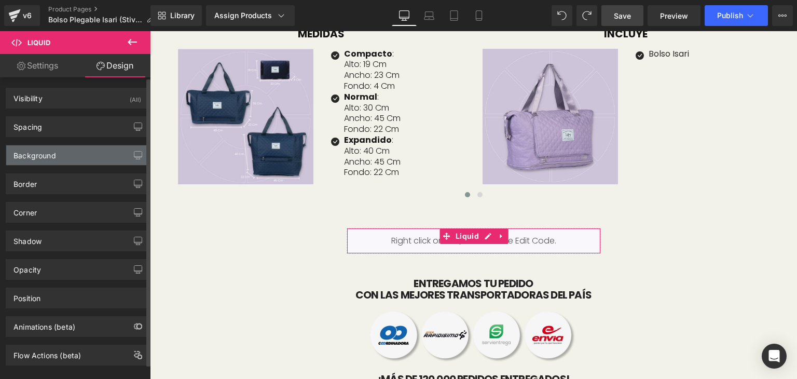
click at [60, 162] on div "Background" at bounding box center [77, 155] width 142 height 20
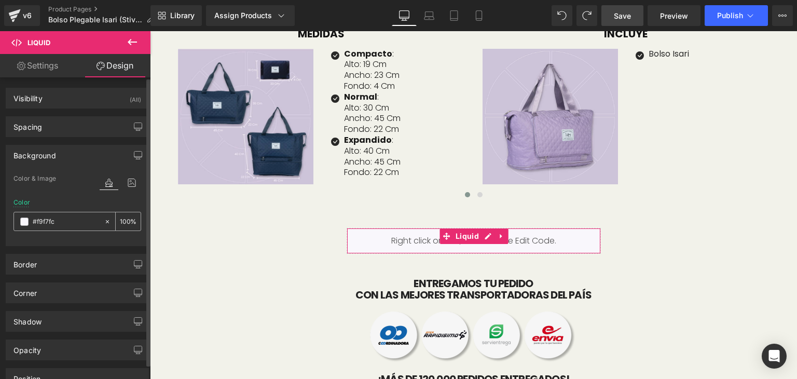
click at [64, 222] on input "text" at bounding box center [66, 221] width 66 height 11
paste input "f2f2ea"
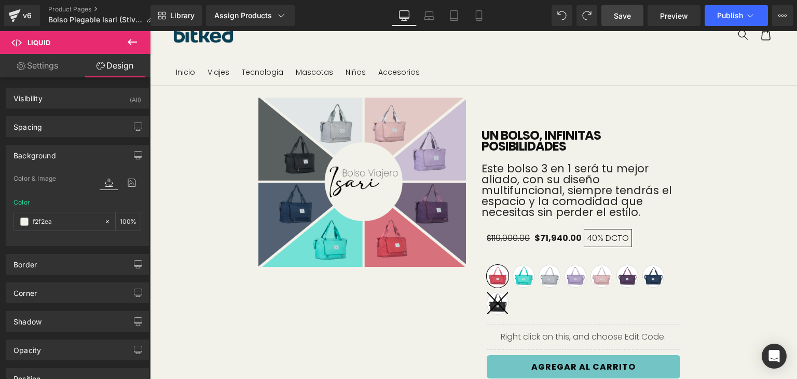
scroll to position [0, 0]
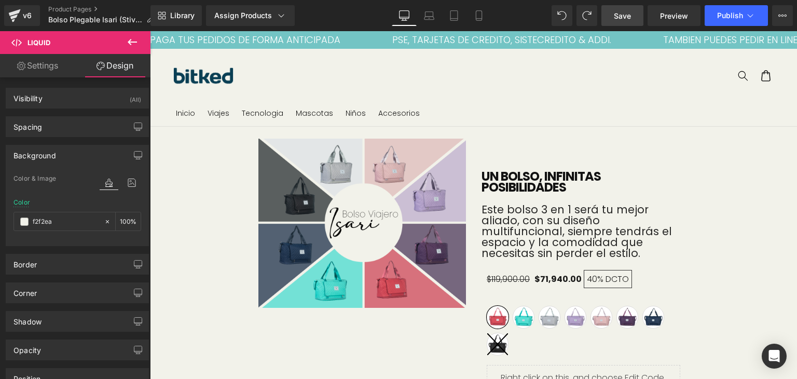
drag, startPoint x: 796, startPoint y: 251, endPoint x: 946, endPoint y: 62, distance: 241.5
type input "f2f2ea"
click at [729, 10] on button "Publish" at bounding box center [735, 15] width 63 height 21
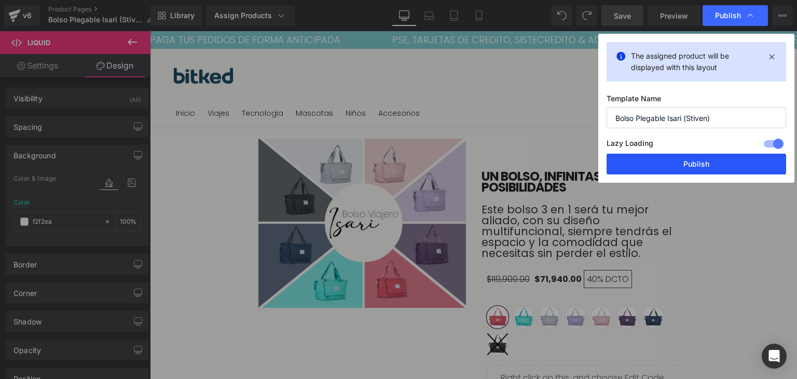
click at [714, 160] on button "Publish" at bounding box center [695, 164] width 179 height 21
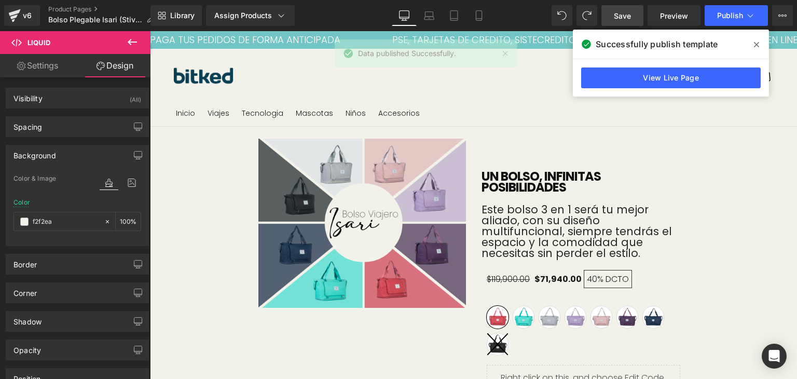
click at [757, 47] on icon at bounding box center [756, 44] width 5 height 8
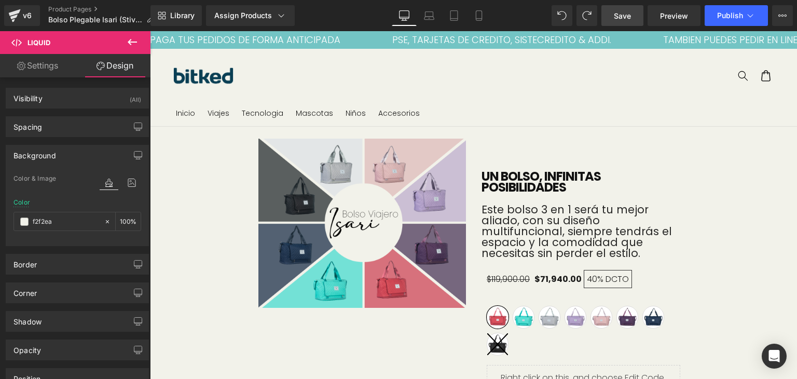
click at [626, 15] on span "Save" at bounding box center [622, 15] width 17 height 11
click at [76, 11] on link "Product Pages" at bounding box center [105, 9] width 114 height 8
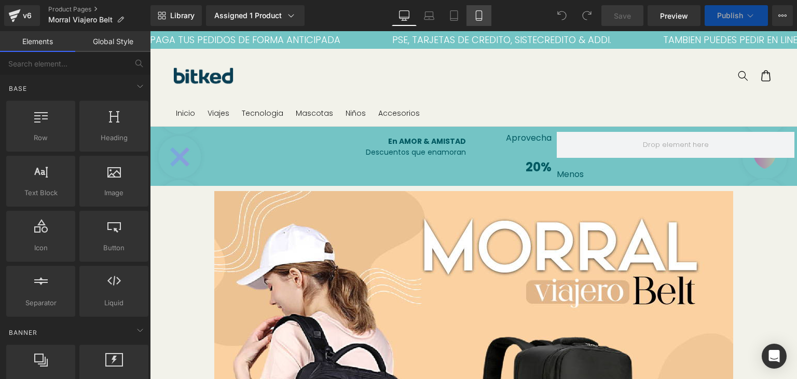
click at [487, 16] on link "Mobile" at bounding box center [478, 15] width 25 height 21
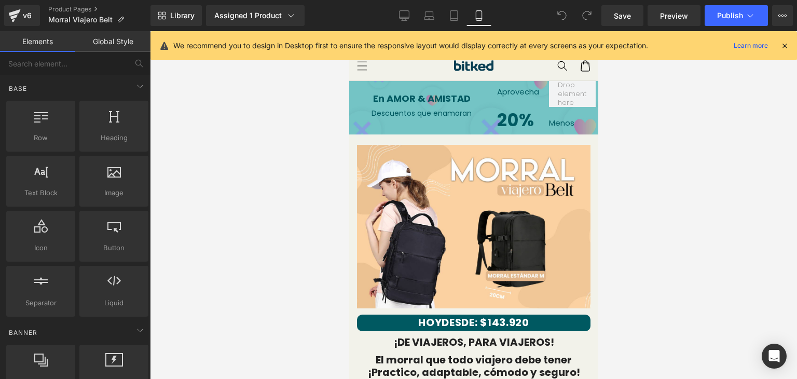
click at [781, 47] on icon at bounding box center [784, 45] width 9 height 9
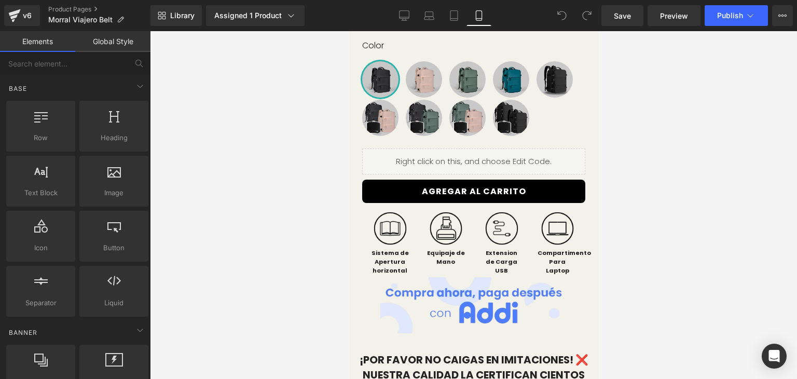
scroll to position [400, 0]
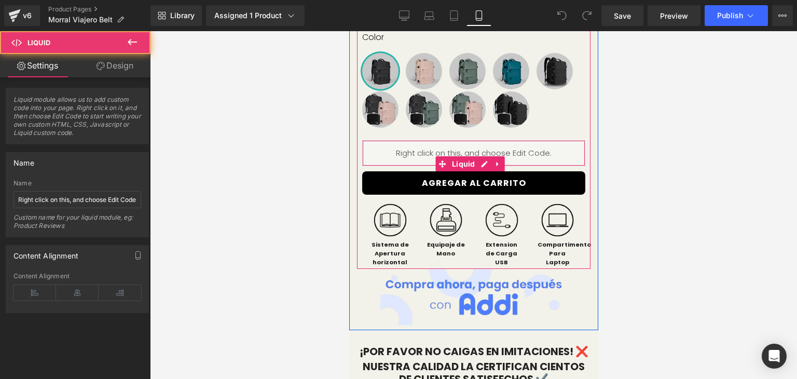
click at [541, 166] on div "Liquid" at bounding box center [473, 153] width 223 height 26
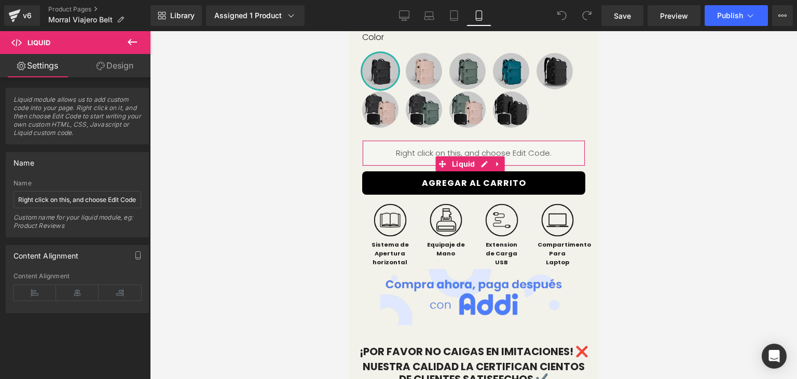
click at [127, 65] on link "Design" at bounding box center [114, 65] width 75 height 23
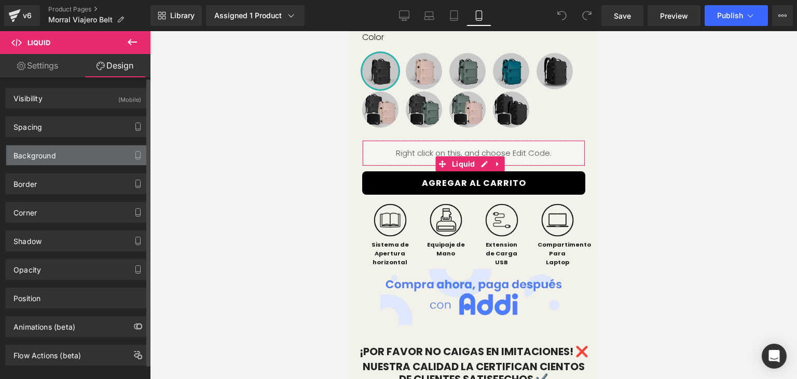
click at [56, 158] on div "Background" at bounding box center [77, 155] width 142 height 20
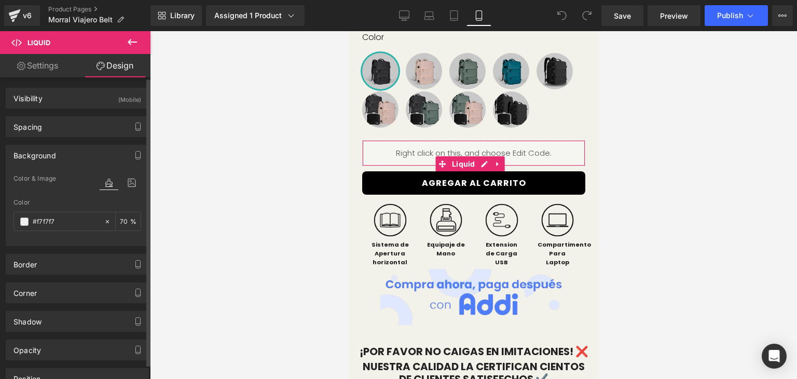
click at [62, 151] on div "Background" at bounding box center [77, 155] width 142 height 20
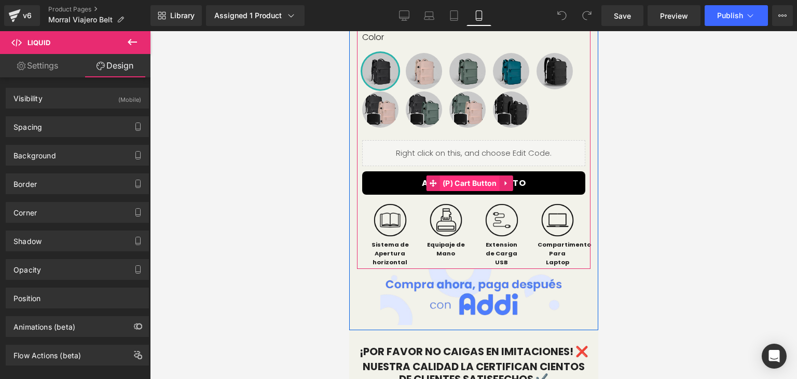
click at [472, 191] on span "(P) Cart Button" at bounding box center [469, 183] width 60 height 16
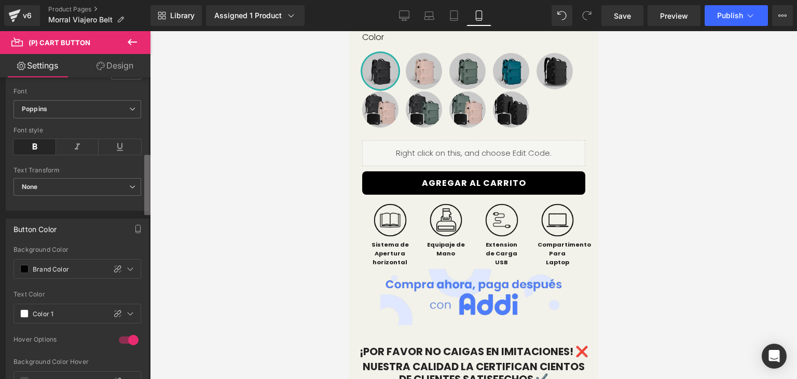
scroll to position [403, 0]
click at [137, 208] on div "Button Button Styles Custom (P) Cart Button Custom Custom Add To Cart (P) Cart …" at bounding box center [75, 230] width 150 height 306
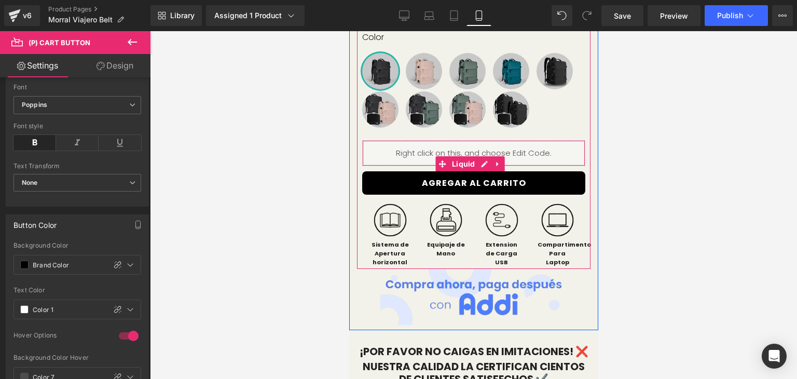
click at [480, 166] on div "Liquid" at bounding box center [473, 153] width 223 height 26
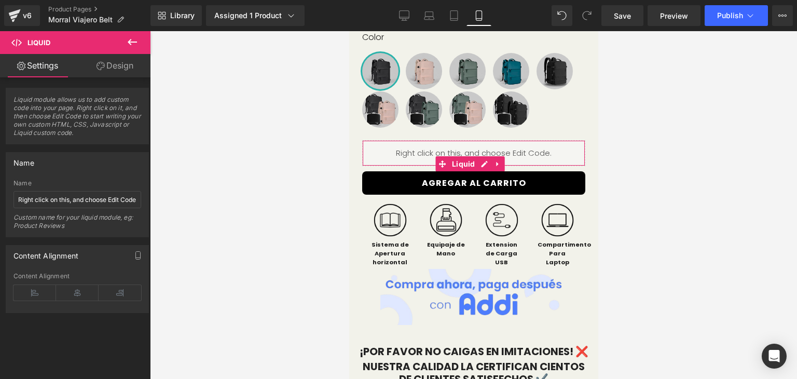
click at [122, 63] on link "Design" at bounding box center [114, 65] width 75 height 23
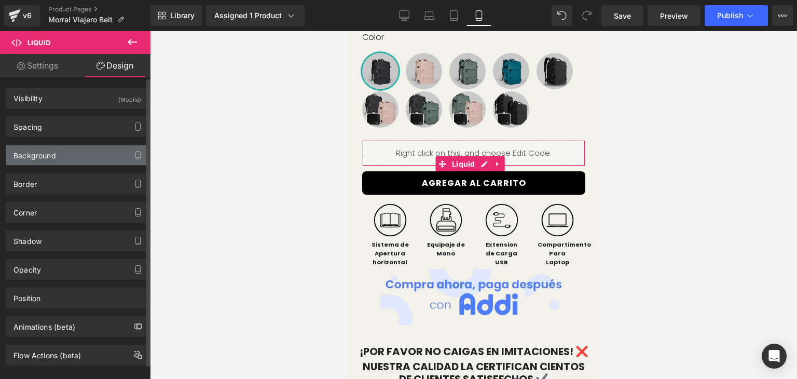
click at [50, 154] on div "Background" at bounding box center [34, 152] width 43 height 15
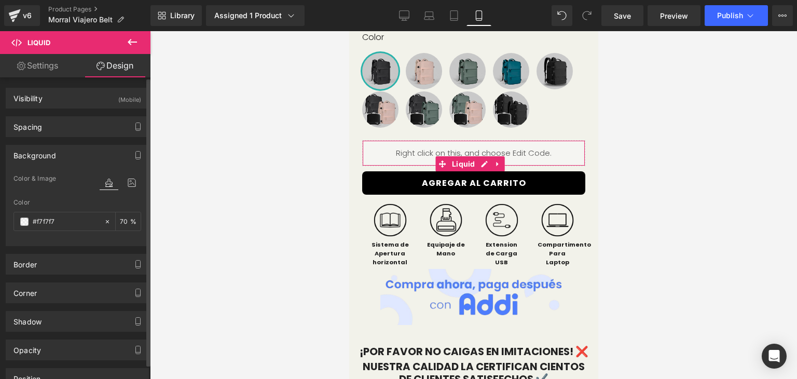
click at [50, 154] on div "Background" at bounding box center [34, 152] width 43 height 15
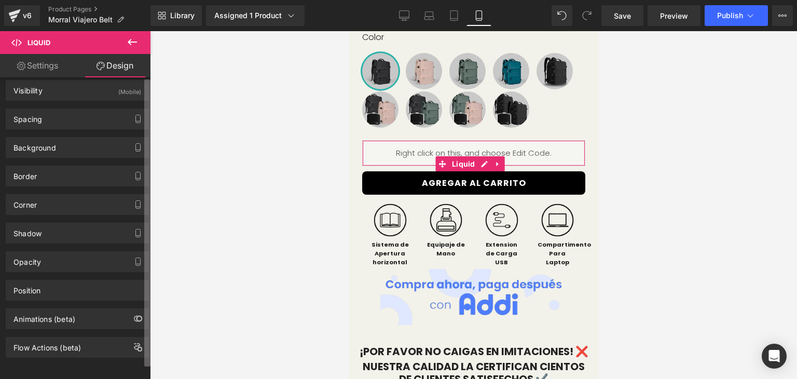
scroll to position [0, 0]
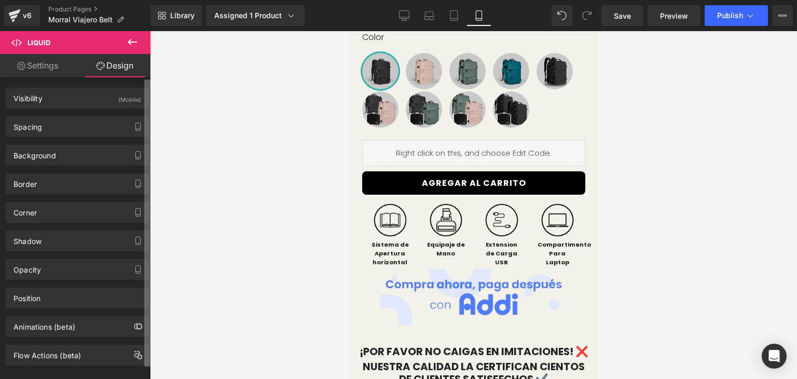
click at [154, 46] on div "(P) Cart Button You are previewing how the will restyle your page. You can not …" at bounding box center [398, 198] width 797 height 396
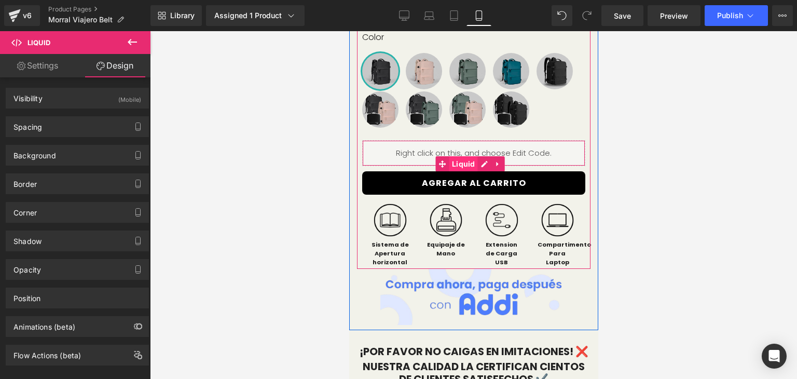
click at [464, 172] on span "Liquid" at bounding box center [463, 164] width 29 height 16
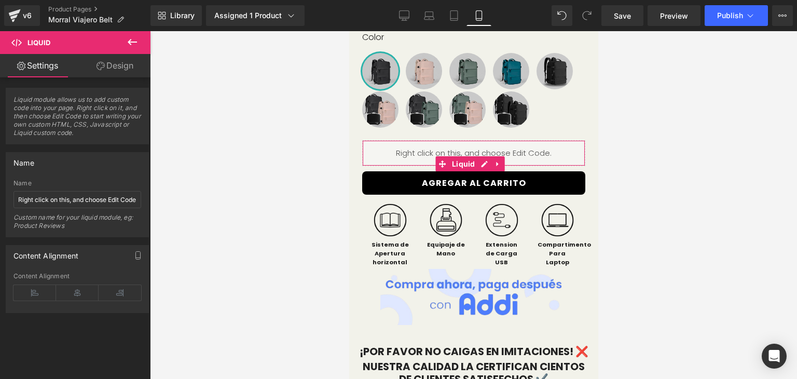
click at [126, 67] on link "Design" at bounding box center [114, 65] width 75 height 23
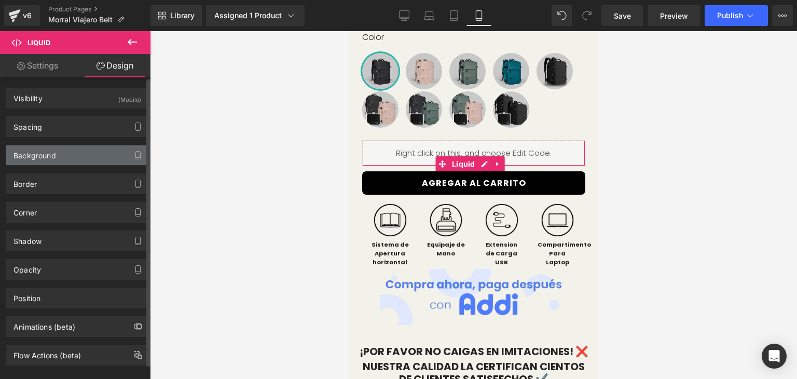
click at [55, 150] on div "Background" at bounding box center [34, 152] width 43 height 15
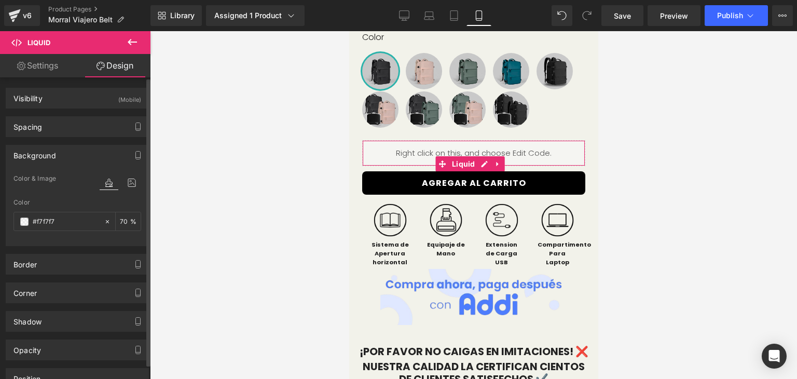
click at [55, 150] on div "Background" at bounding box center [34, 152] width 43 height 15
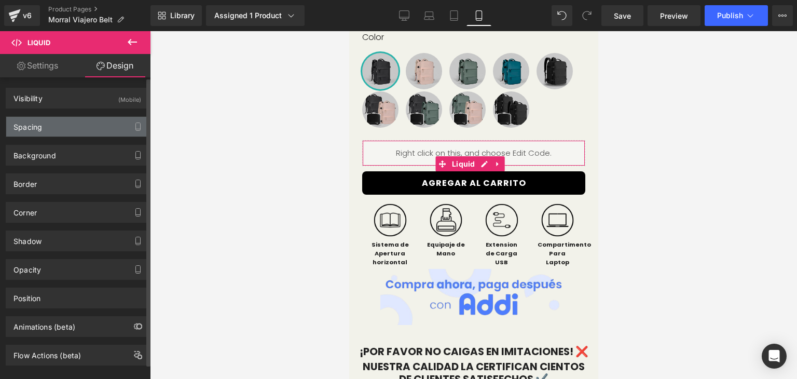
click at [50, 126] on div "Spacing" at bounding box center [77, 127] width 142 height 20
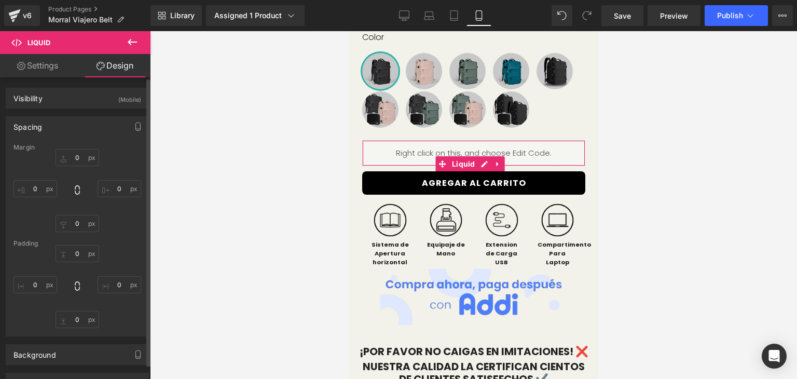
click at [50, 126] on div "Spacing" at bounding box center [77, 127] width 142 height 20
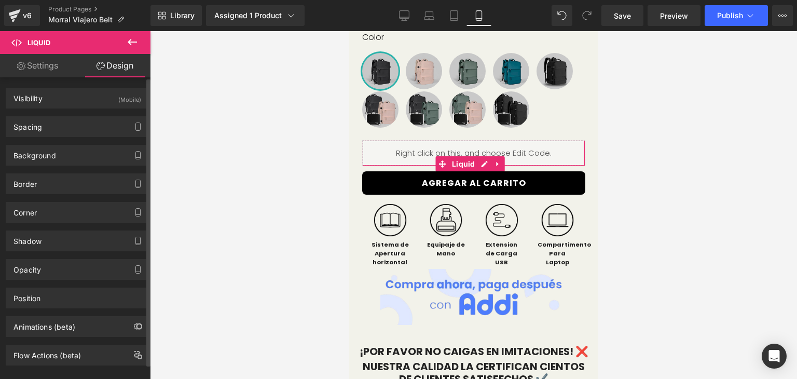
click at [52, 194] on div "Corner Corner Style Custom Default Corner Custom Custom Default Corner Radius (…" at bounding box center [77, 208] width 155 height 29
click at [50, 188] on div "Border" at bounding box center [77, 184] width 142 height 20
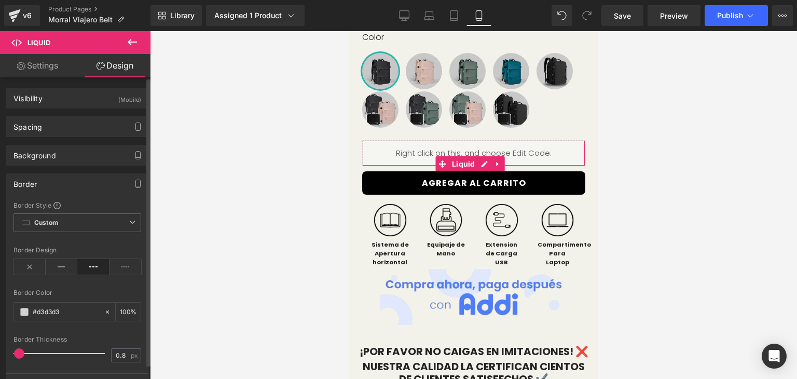
click at [50, 188] on div "Border" at bounding box center [77, 184] width 142 height 20
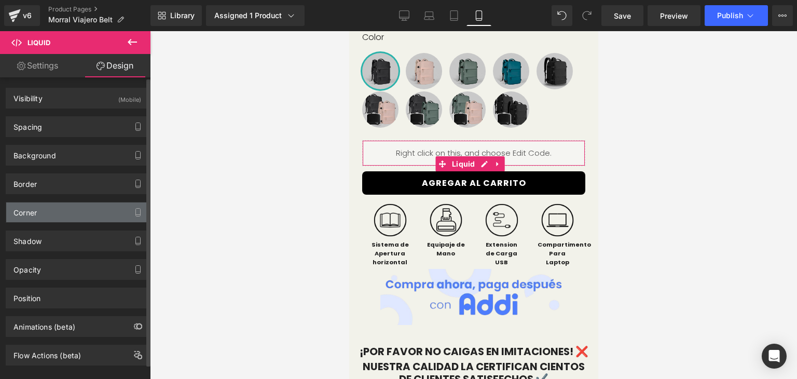
click at [52, 217] on div "Corner" at bounding box center [77, 212] width 142 height 20
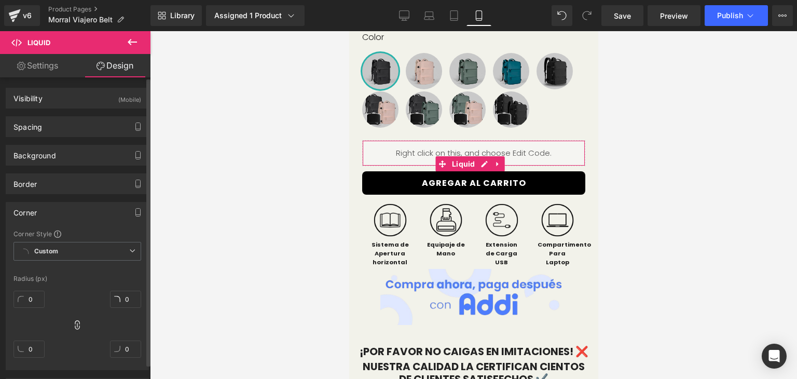
click at [52, 217] on div "Corner" at bounding box center [77, 212] width 142 height 20
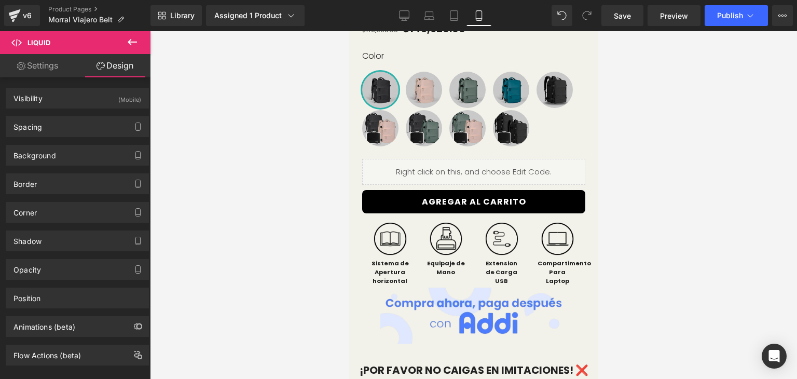
scroll to position [467, 0]
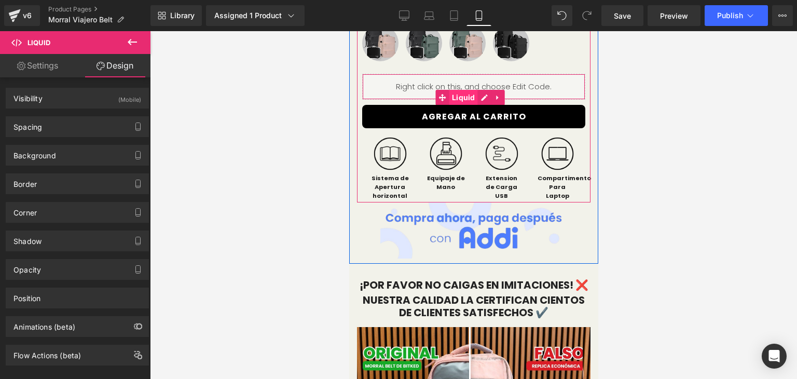
click at [462, 105] on span "Liquid" at bounding box center [463, 98] width 29 height 16
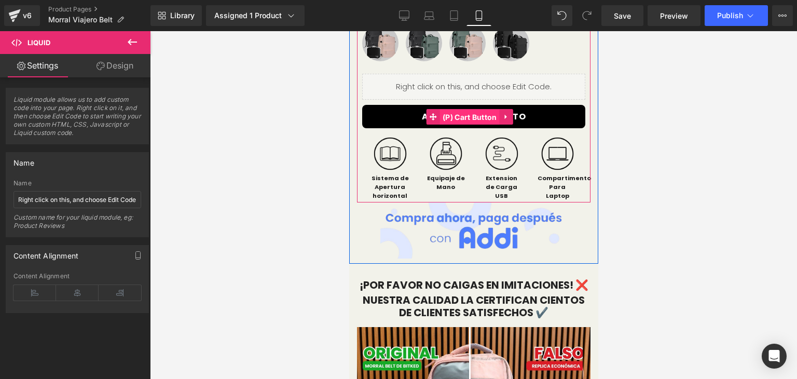
click at [459, 125] on span "(P) Cart Button" at bounding box center [469, 117] width 60 height 16
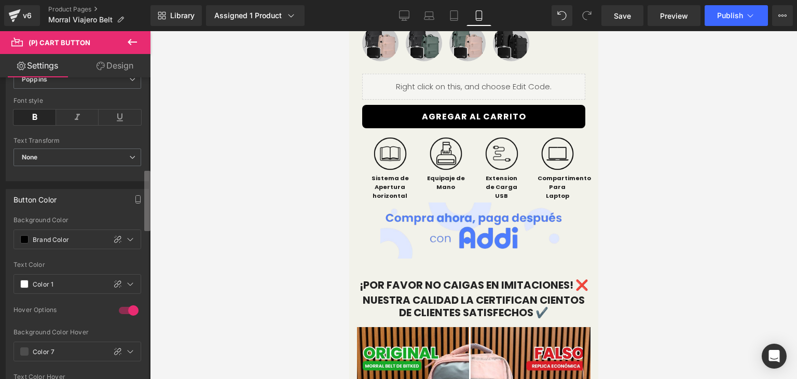
scroll to position [455, 0]
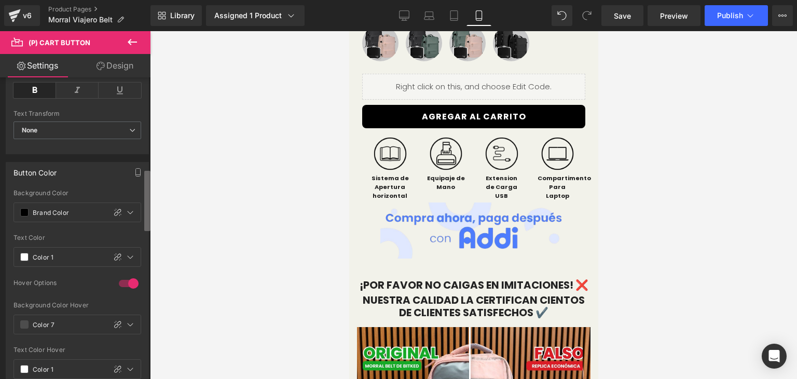
click at [141, 204] on div "Button Button Styles Custom (P) Cart Button Custom Custom Add To Cart (P) Cart …" at bounding box center [75, 230] width 150 height 306
click at [81, 209] on input "Brand Color" at bounding box center [67, 211] width 68 height 11
click at [22, 213] on span at bounding box center [24, 212] width 8 height 8
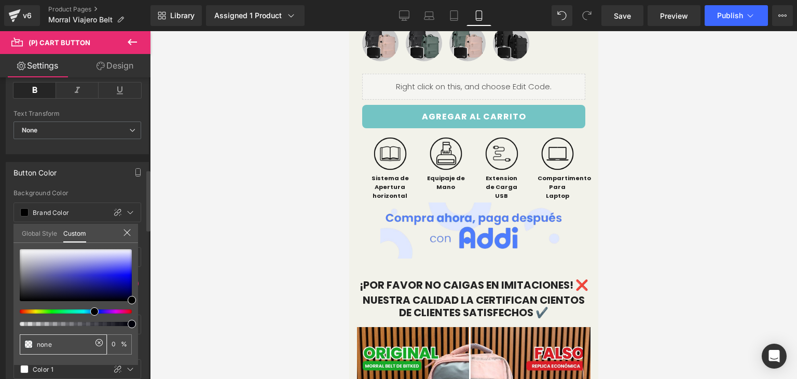
click at [68, 349] on div "none" at bounding box center [63, 344] width 87 height 20
click at [60, 344] on input "none" at bounding box center [64, 344] width 55 height 11
drag, startPoint x: 60, startPoint y: 344, endPoint x: 27, endPoint y: 342, distance: 33.3
click at [27, 342] on div "none" at bounding box center [63, 344] width 87 height 20
paste input "64d9d1"
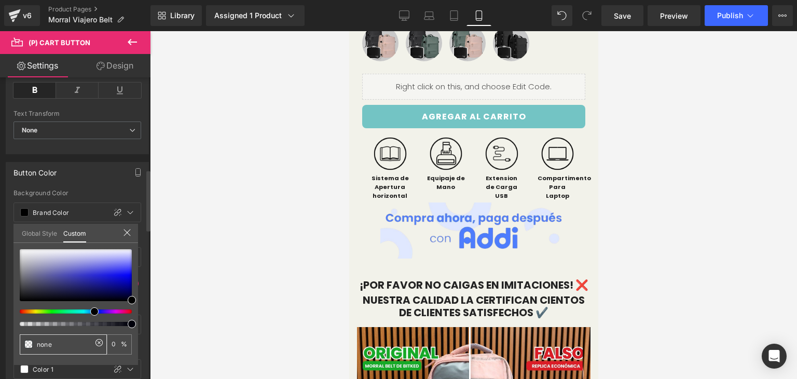
type input "64d9d1"
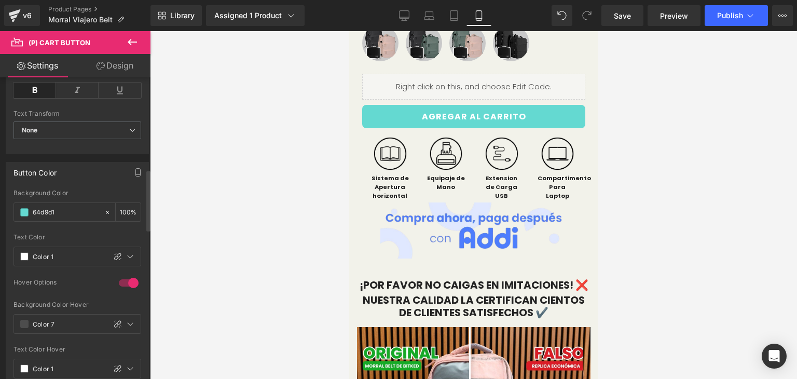
click at [145, 218] on div "Button Color var(--gf_gs-color2-brand) Background Color Brand Color 100 % var(-…" at bounding box center [77, 272] width 155 height 237
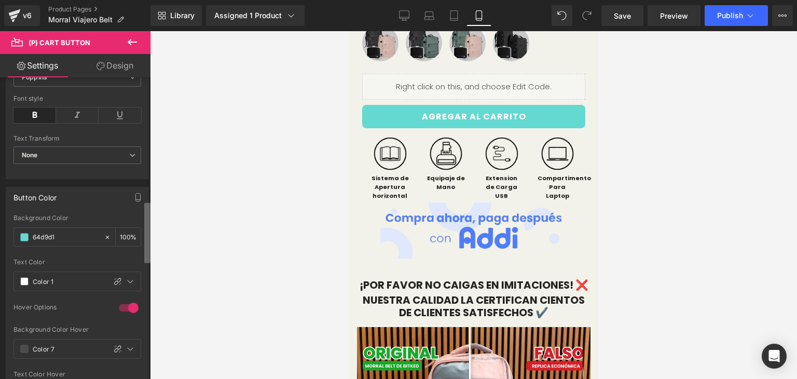
scroll to position [0, 0]
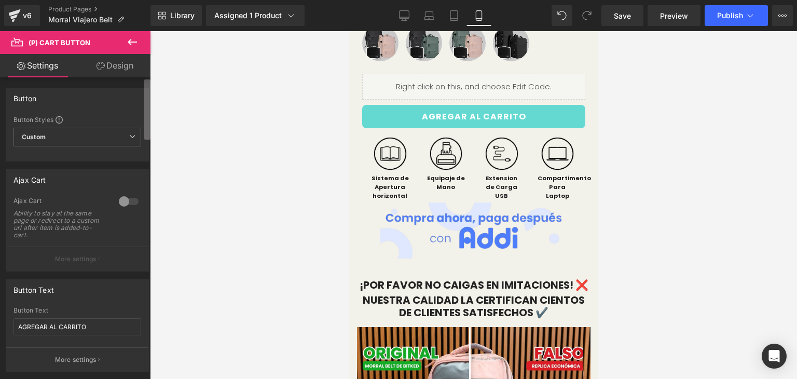
click at [152, 71] on div "(P) Cart Button You are previewing how the will restyle your page. You can not …" at bounding box center [398, 198] width 797 height 396
click at [627, 17] on span "Save" at bounding box center [622, 15] width 17 height 11
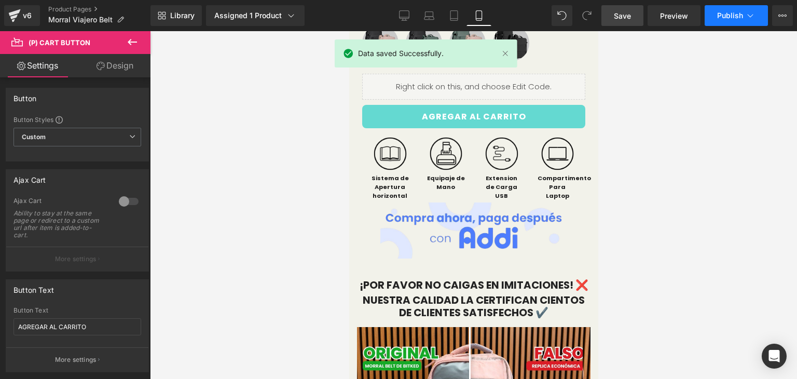
click at [739, 17] on span "Publish" at bounding box center [730, 15] width 26 height 8
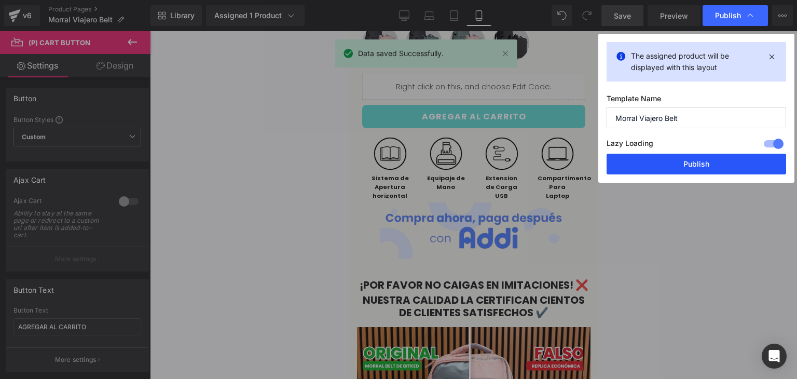
click at [700, 160] on button "Publish" at bounding box center [695, 164] width 179 height 21
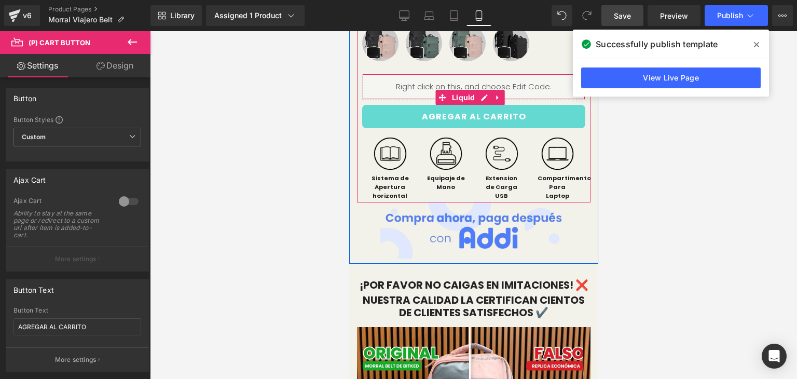
click at [486, 100] on div "Liquid" at bounding box center [473, 87] width 223 height 26
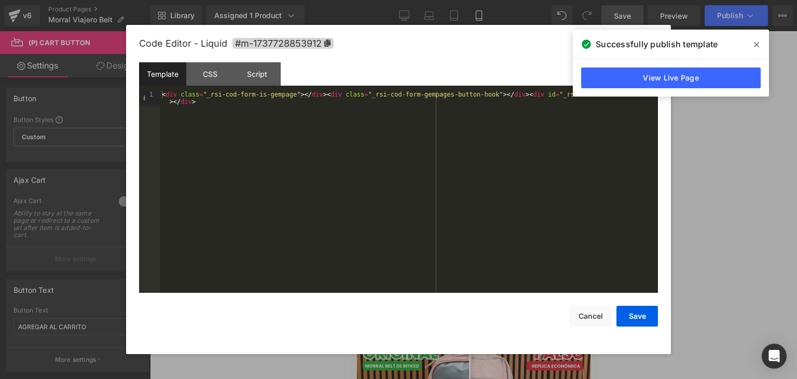
click at [756, 46] on icon at bounding box center [756, 44] width 5 height 8
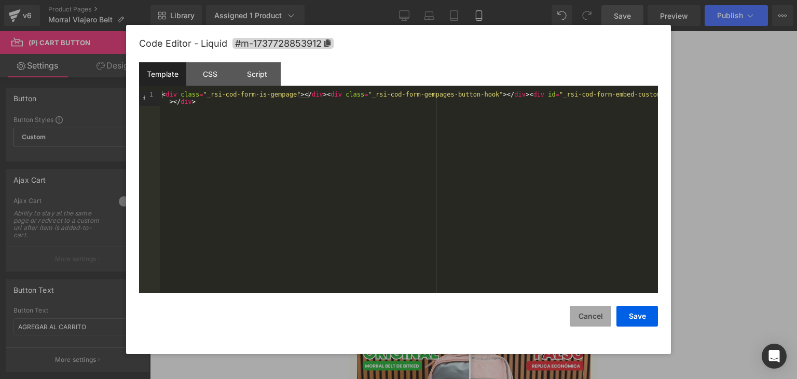
click at [600, 312] on button "Cancel" at bounding box center [590, 316] width 41 height 21
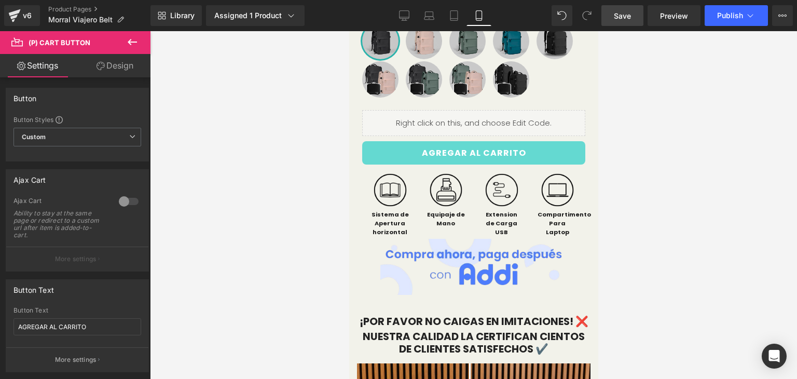
scroll to position [328, 0]
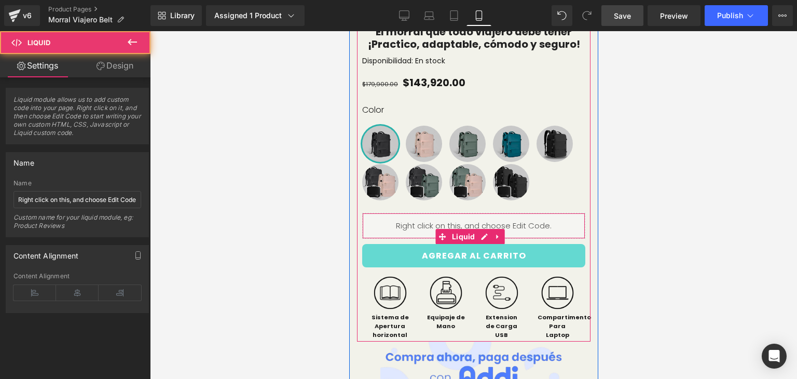
click at [415, 239] on div "Liquid" at bounding box center [473, 226] width 223 height 26
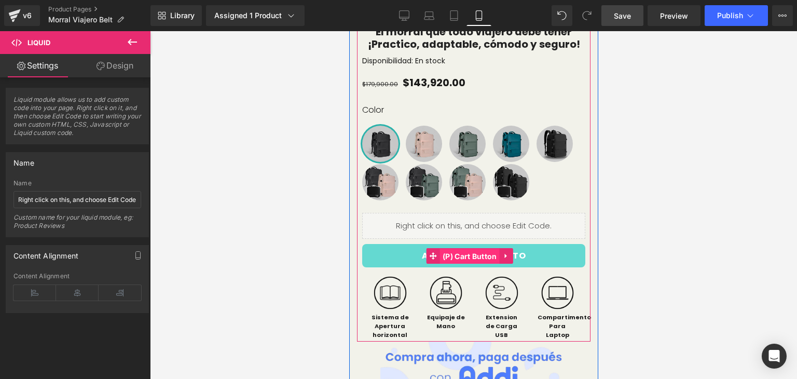
click at [467, 264] on span "(P) Cart Button" at bounding box center [469, 256] width 60 height 16
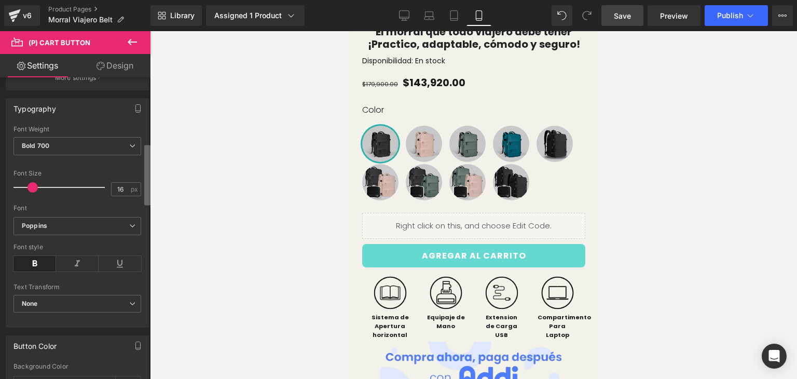
scroll to position [390, 0]
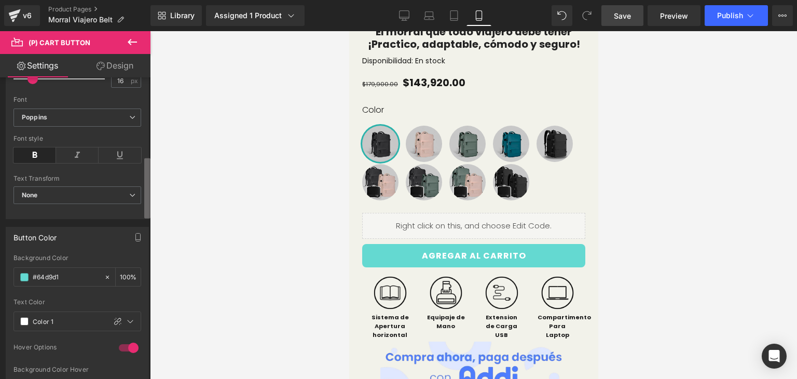
click at [155, 190] on div "(P) Cart Button You are previewing how the will restyle your page. You can not …" at bounding box center [398, 198] width 797 height 396
click at [79, 271] on input "#64d9d1" at bounding box center [66, 276] width 66 height 11
drag, startPoint x: 72, startPoint y: 279, endPoint x: 0, endPoint y: 268, distance: 72.8
click at [0, 268] on div "Button Color rgb(100, 217, 209) Background Color #64d9d1 100 % var(--gf_gs-colo…" at bounding box center [77, 337] width 155 height 237
paste input "73c4c4"
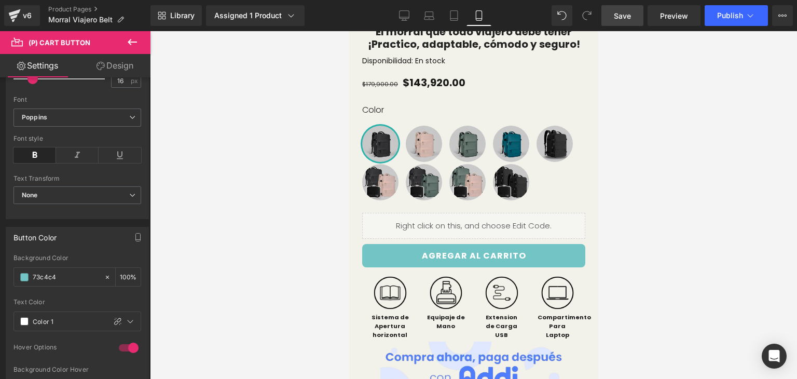
type input "73c4c4"
click at [632, 17] on link "Save" at bounding box center [622, 15] width 42 height 21
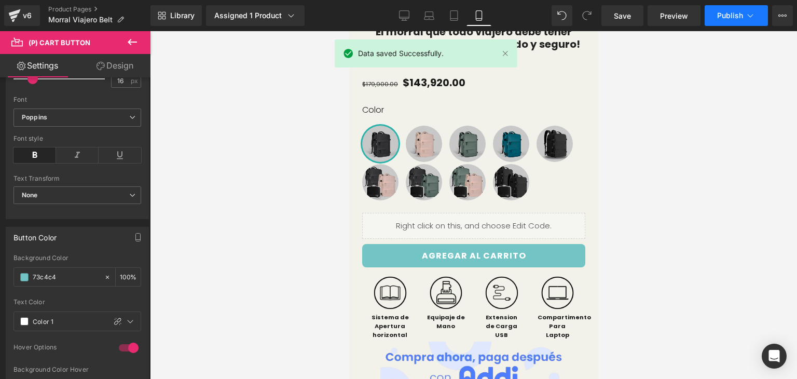
click at [725, 14] on span "Publish" at bounding box center [730, 15] width 26 height 8
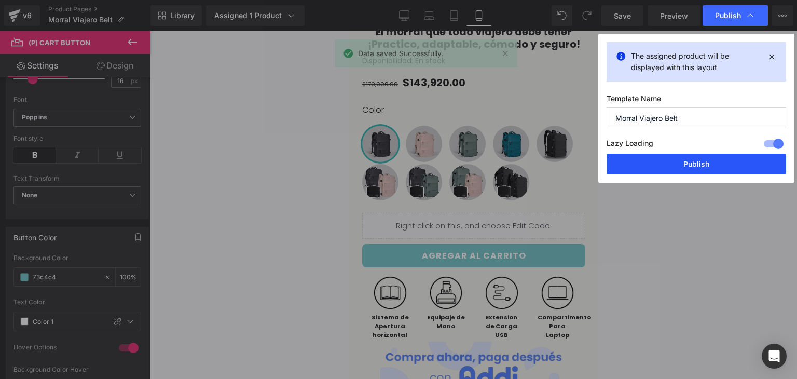
click at [741, 156] on button "Publish" at bounding box center [695, 164] width 179 height 21
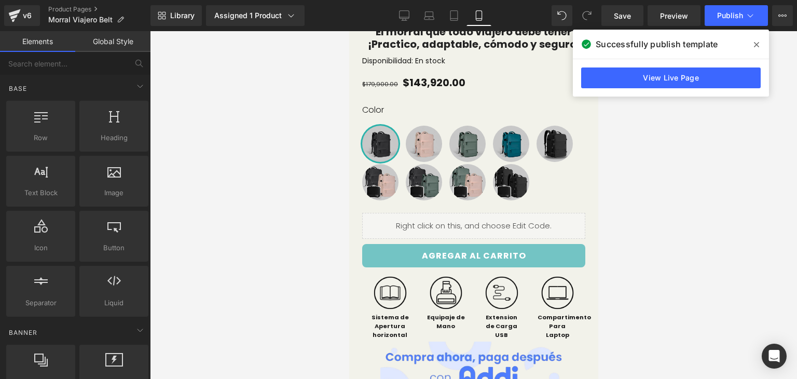
click at [766, 131] on div at bounding box center [473, 205] width 647 height 348
click at [754, 48] on icon at bounding box center [756, 44] width 5 height 8
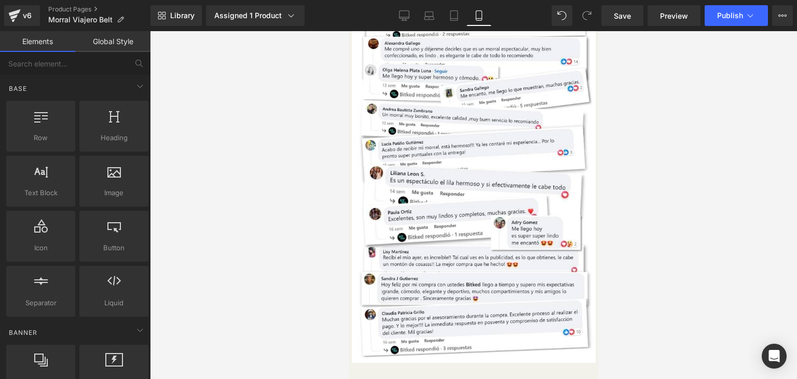
scroll to position [960, 0]
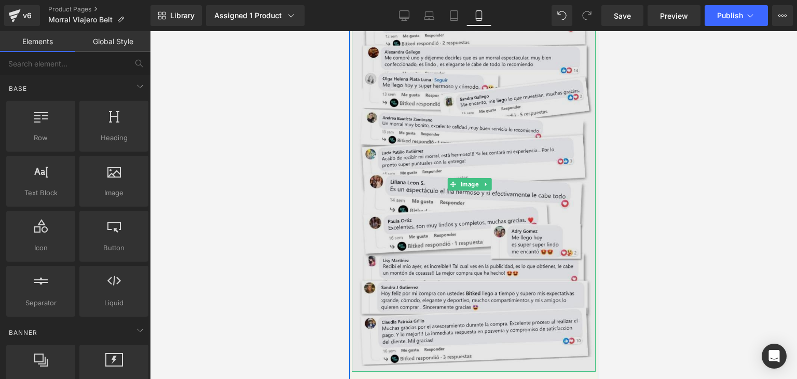
click at [480, 153] on img at bounding box center [473, 183] width 244 height 375
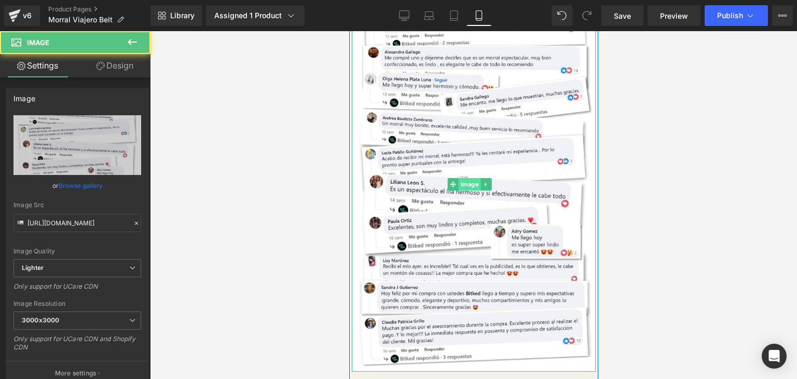
click at [473, 190] on span "Image" at bounding box center [469, 184] width 22 height 12
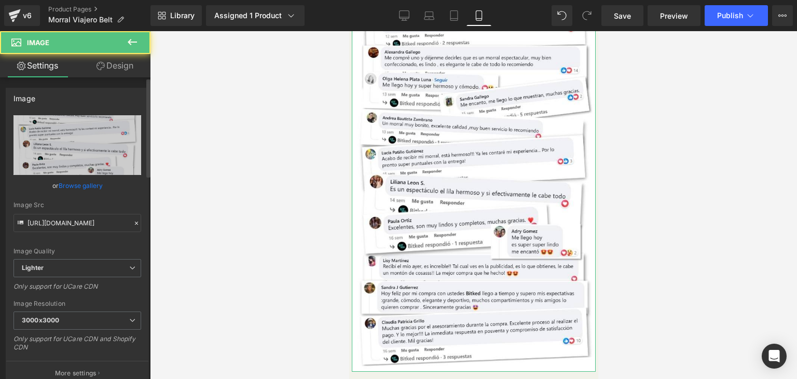
click at [77, 188] on link "Browse gallery" at bounding box center [81, 185] width 44 height 18
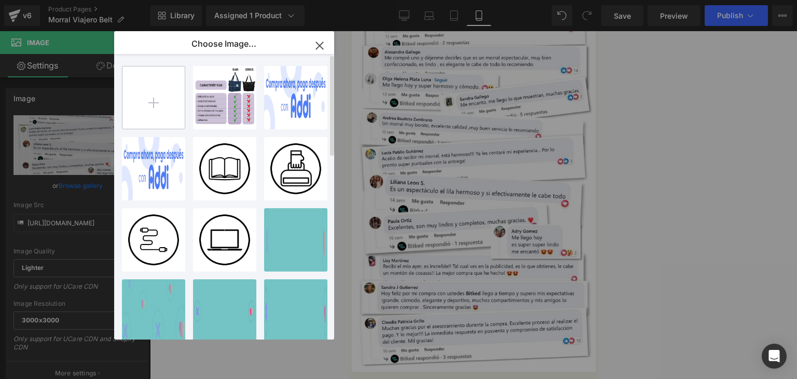
click at [162, 86] on input "file" at bounding box center [153, 97] width 62 height 62
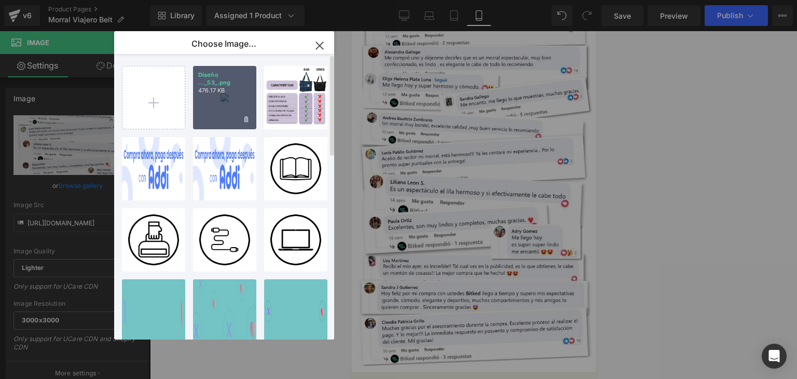
click at [221, 88] on div "Diseño ..._53_.png 476.17 KB" at bounding box center [224, 97] width 63 height 63
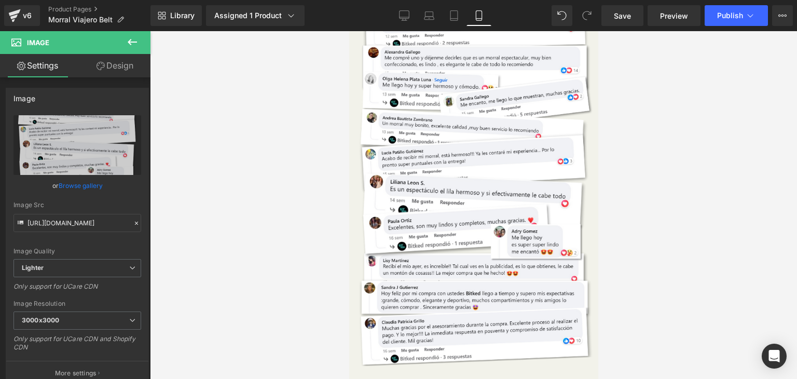
click at [688, 125] on div at bounding box center [473, 205] width 647 height 348
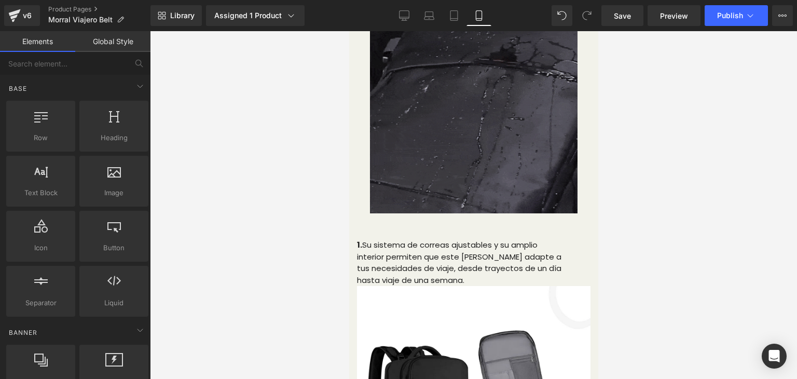
scroll to position [1780, 0]
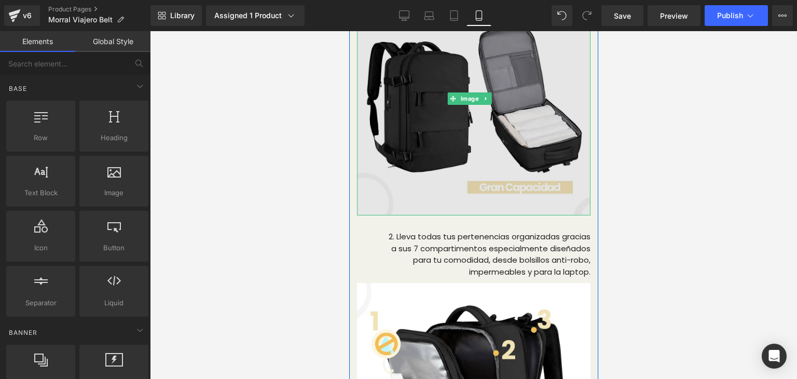
click at [458, 147] on img at bounding box center [472, 98] width 233 height 233
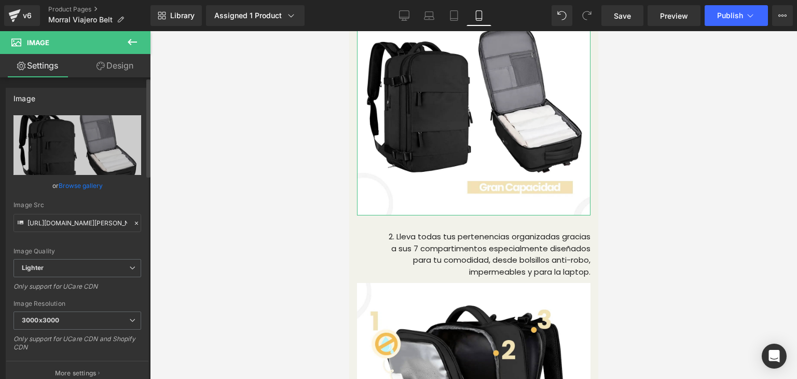
click at [84, 185] on link "Browse gallery" at bounding box center [81, 185] width 44 height 18
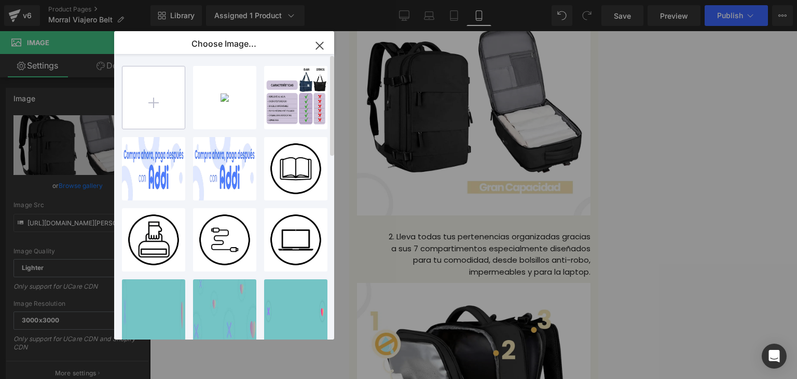
click at [158, 102] on input "file" at bounding box center [153, 97] width 62 height 62
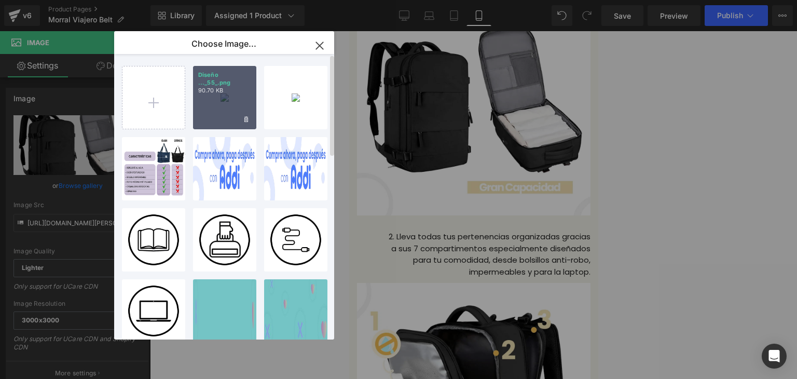
click at [213, 104] on div "Diseño ..._55_.png 90.70 KB" at bounding box center [224, 97] width 63 height 63
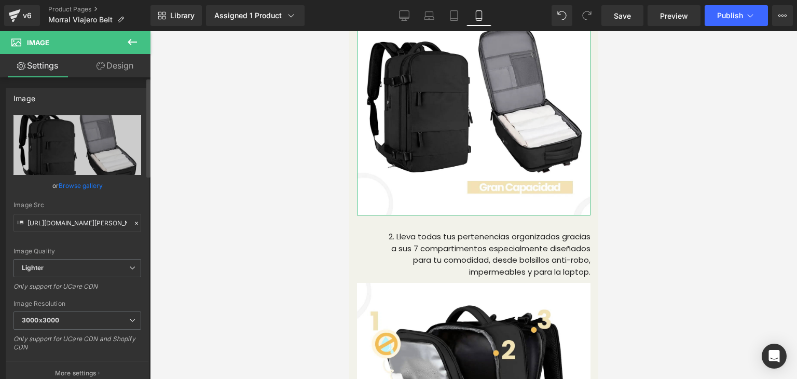
click at [89, 187] on link "Browse gallery" at bounding box center [81, 185] width 44 height 18
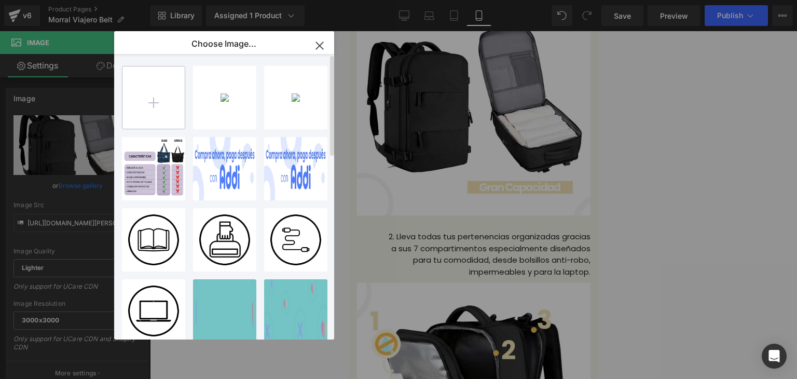
click at [147, 102] on input "file" at bounding box center [153, 97] width 62 height 62
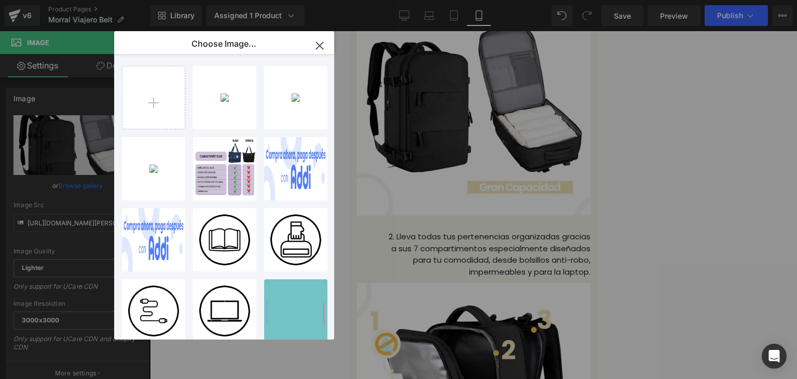
click at [0, 0] on p "Diseño ..._55_.png" at bounding box center [0, 0] width 0 height 0
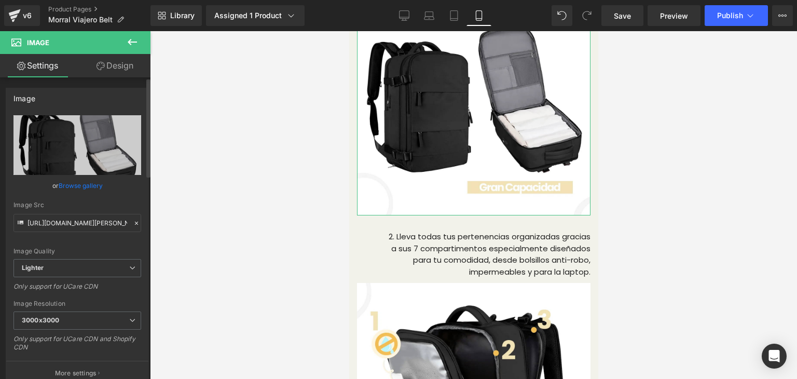
click at [93, 182] on link "Browse gallery" at bounding box center [81, 185] width 44 height 18
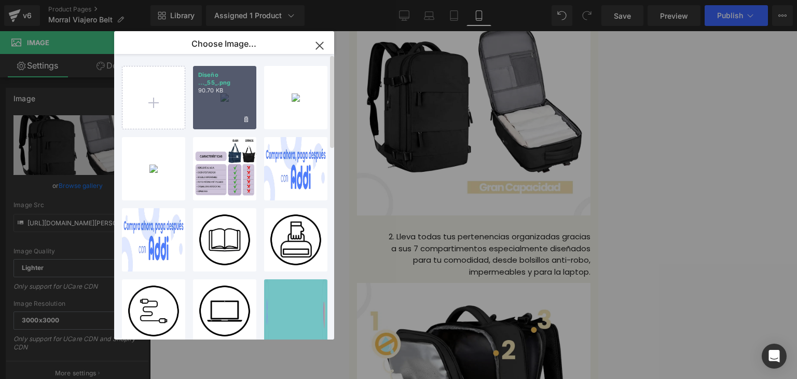
click at [224, 100] on div "Diseño ..._55_.png 90.70 KB" at bounding box center [224, 97] width 63 height 63
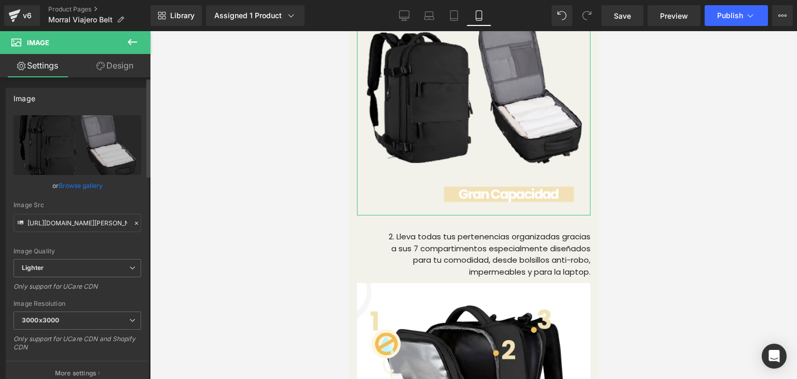
click at [68, 185] on link "Browse gallery" at bounding box center [81, 185] width 44 height 18
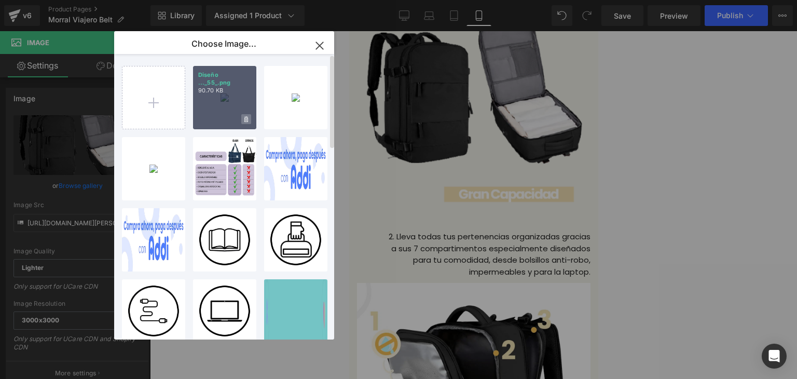
click at [246, 120] on icon at bounding box center [246, 119] width 4 height 6
click at [210, 124] on span "Yes" at bounding box center [211, 119] width 26 height 11
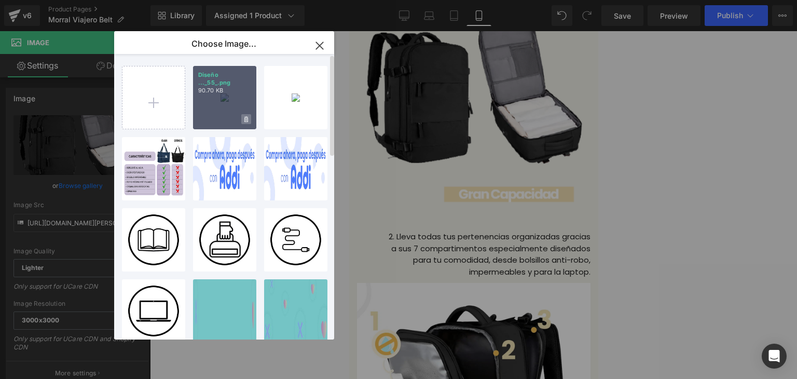
click at [247, 121] on icon at bounding box center [246, 119] width 4 height 7
click at [210, 122] on span "Yes" at bounding box center [211, 119] width 26 height 11
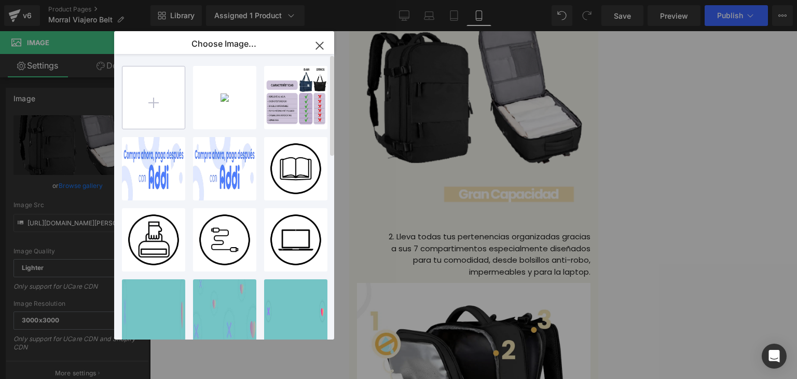
click at [161, 82] on input "file" at bounding box center [153, 97] width 62 height 62
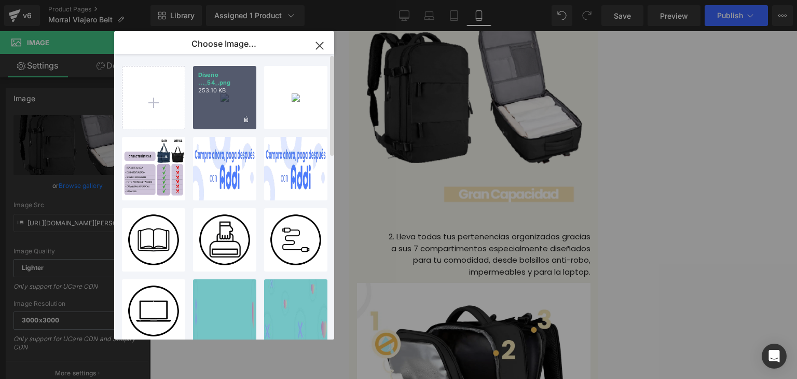
click at [207, 100] on div "Diseño ..._54_.png 253.10 KB" at bounding box center [224, 97] width 63 height 63
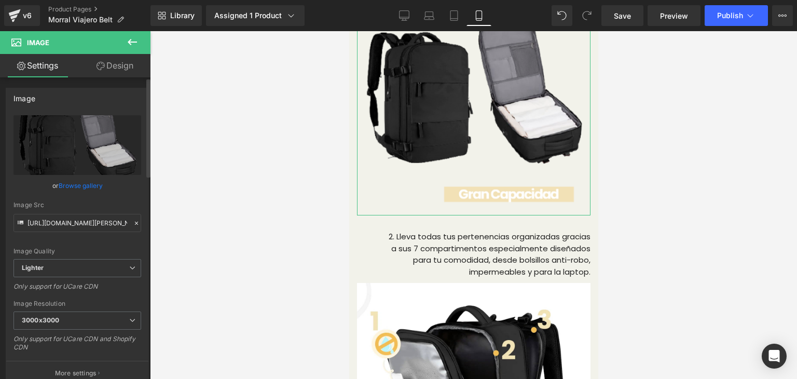
click at [92, 185] on link "Browse gallery" at bounding box center [81, 185] width 44 height 18
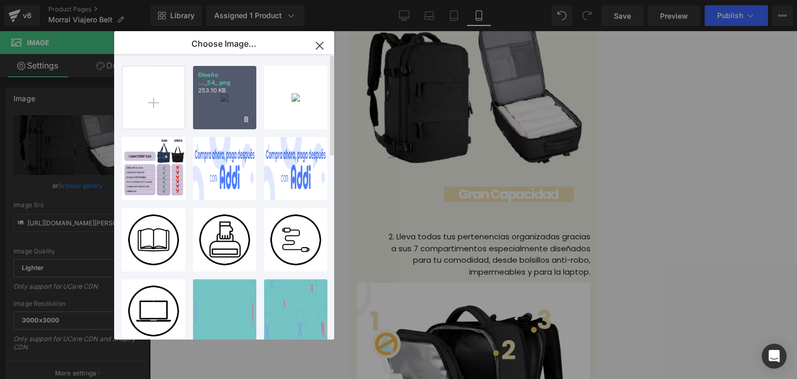
click at [230, 100] on div "Diseño ..._54_.png 253.10 KB" at bounding box center [224, 97] width 63 height 63
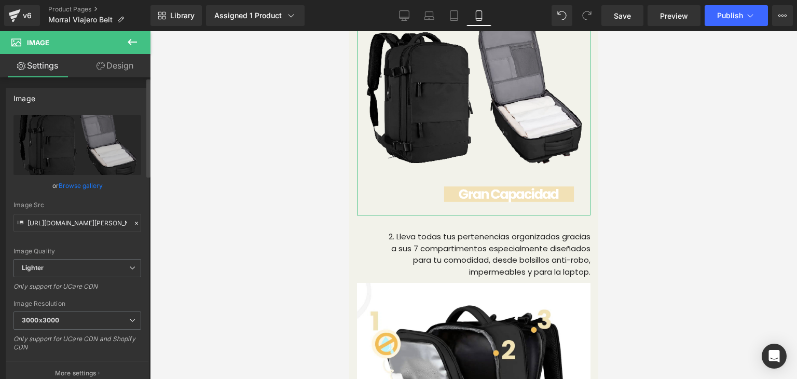
click at [91, 184] on link "Browse gallery" at bounding box center [81, 185] width 44 height 18
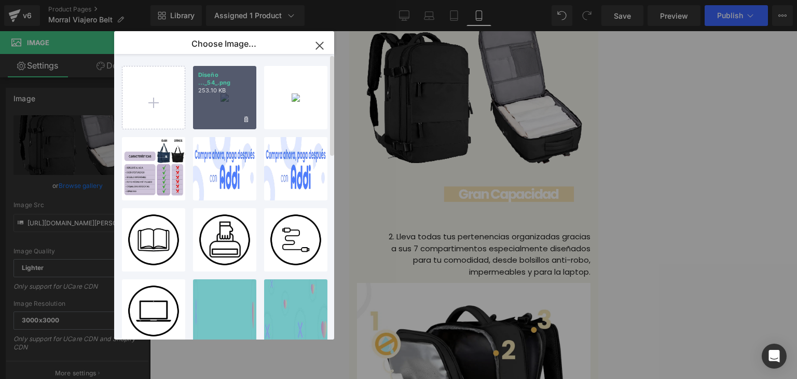
click at [238, 110] on div "Diseño ..._54_.png 253.10 KB" at bounding box center [224, 97] width 63 height 63
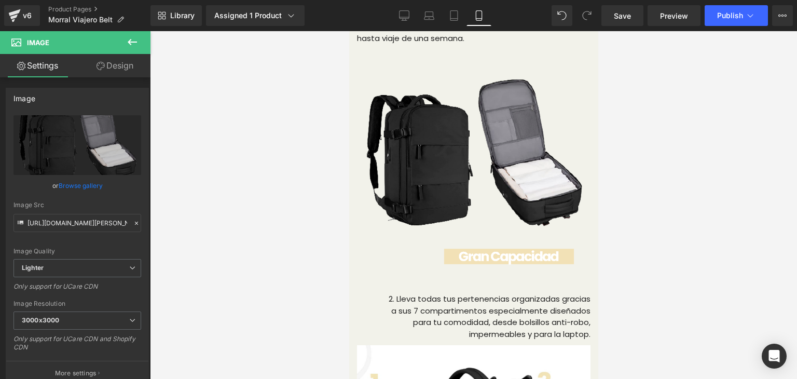
scroll to position [1692, 0]
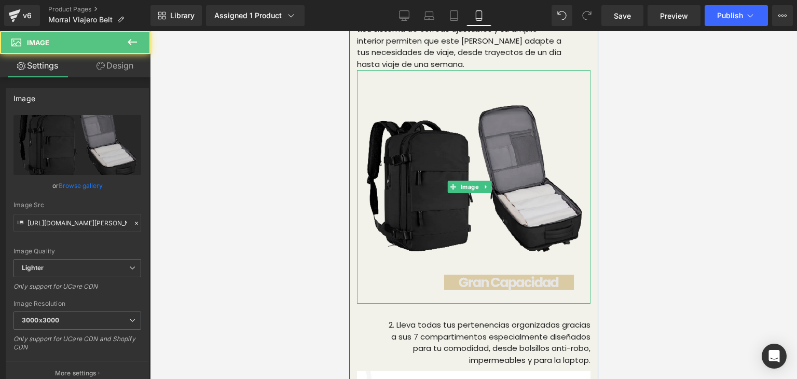
click at [565, 160] on img at bounding box center [472, 186] width 233 height 233
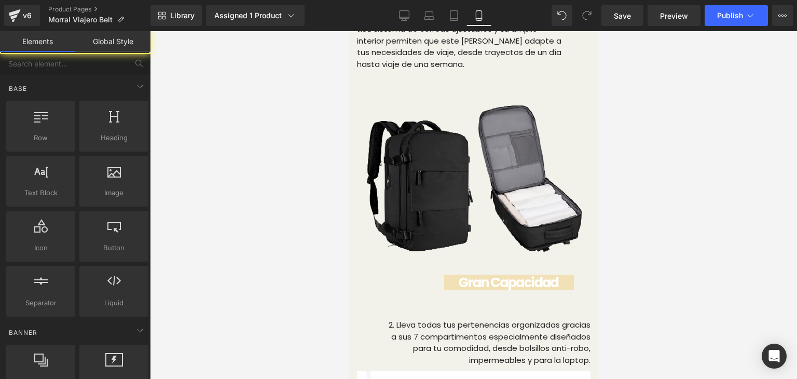
click at [685, 127] on div at bounding box center [473, 205] width 647 height 348
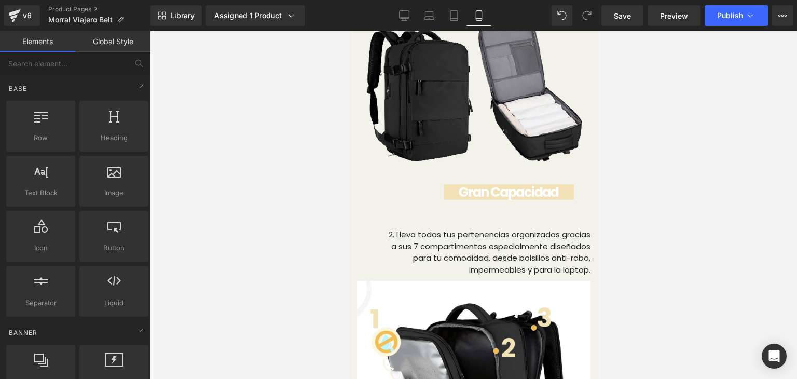
scroll to position [1791, 0]
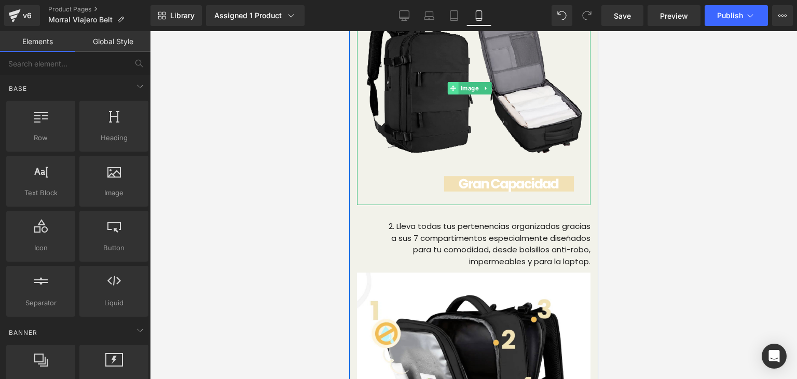
click at [451, 91] on icon at bounding box center [453, 89] width 6 height 6
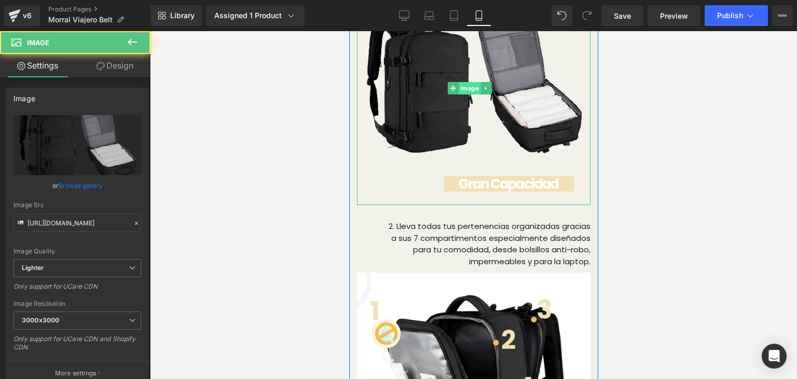
click at [466, 94] on span "Image" at bounding box center [469, 88] width 22 height 12
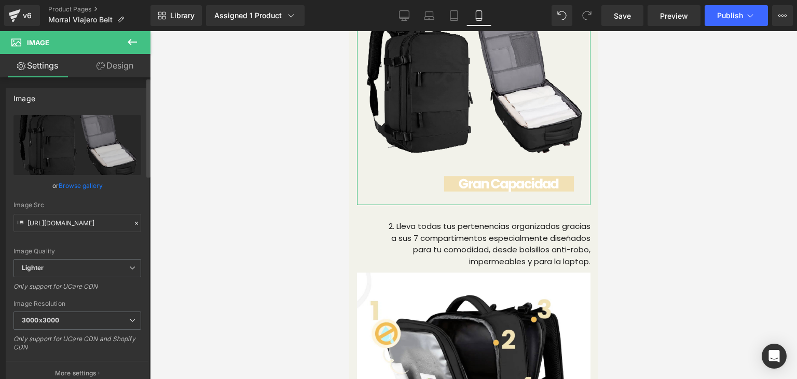
click at [91, 186] on link "Browse gallery" at bounding box center [81, 185] width 44 height 18
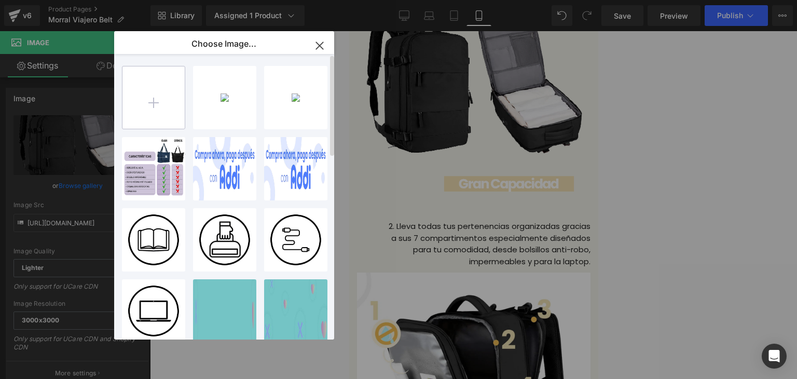
click at [169, 102] on input "file" at bounding box center [153, 97] width 62 height 62
type input "C:\fakepath\1-min.png"
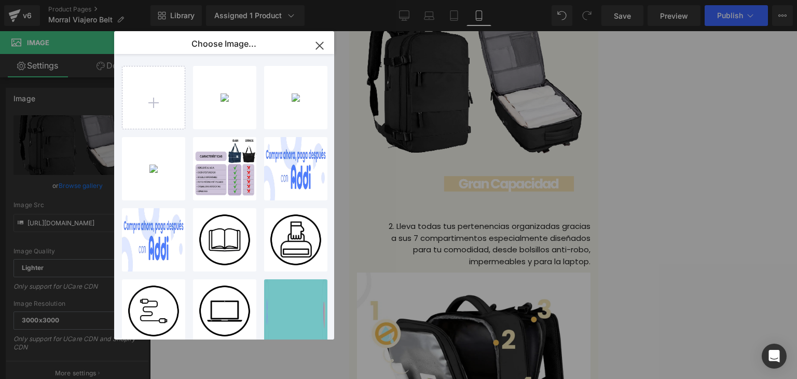
click at [0, 0] on p "40.98 KB" at bounding box center [0, 0] width 0 height 0
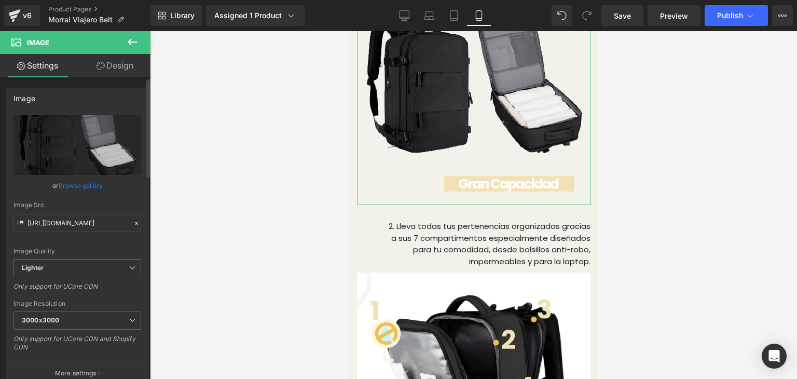
click at [93, 183] on link "Browse gallery" at bounding box center [81, 185] width 44 height 18
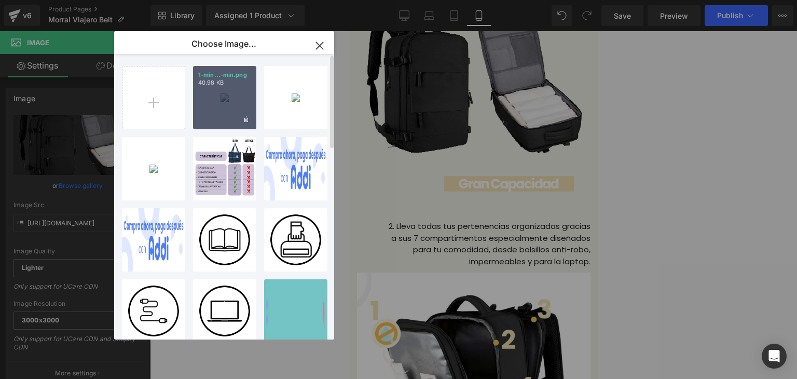
click at [212, 89] on div "1-min...-min.png 40.98 KB" at bounding box center [224, 97] width 63 height 63
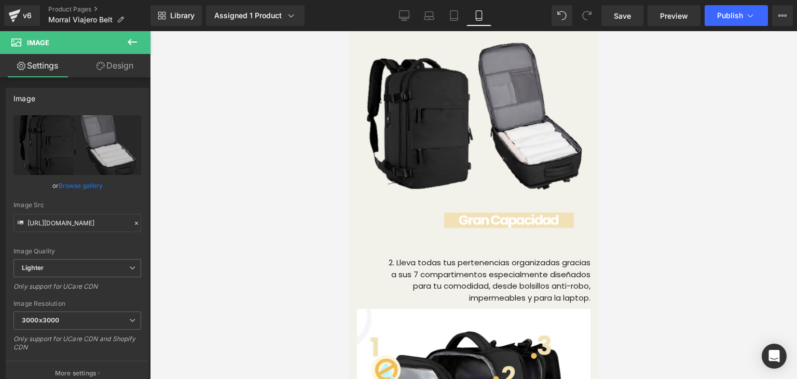
scroll to position [1737, 0]
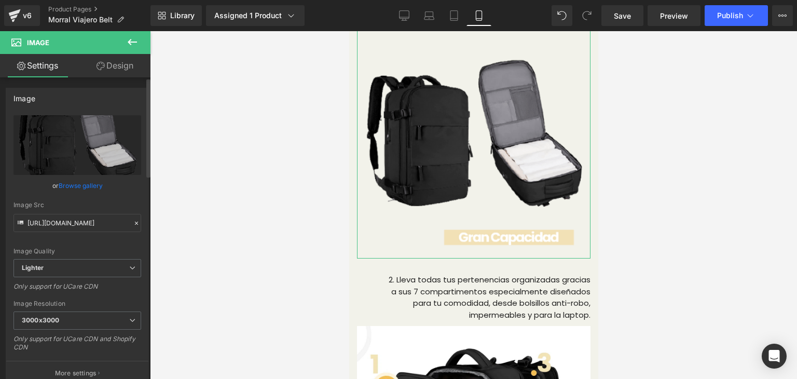
click at [90, 188] on link "Browse gallery" at bounding box center [81, 185] width 44 height 18
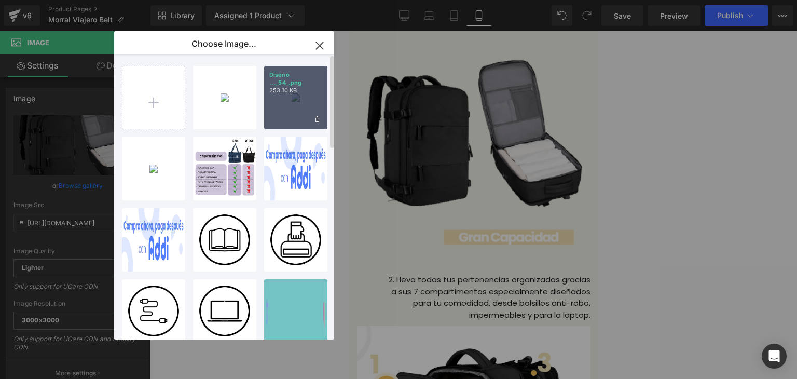
click at [295, 87] on div "Diseño ..._54_.png 253.10 KB" at bounding box center [295, 97] width 63 height 63
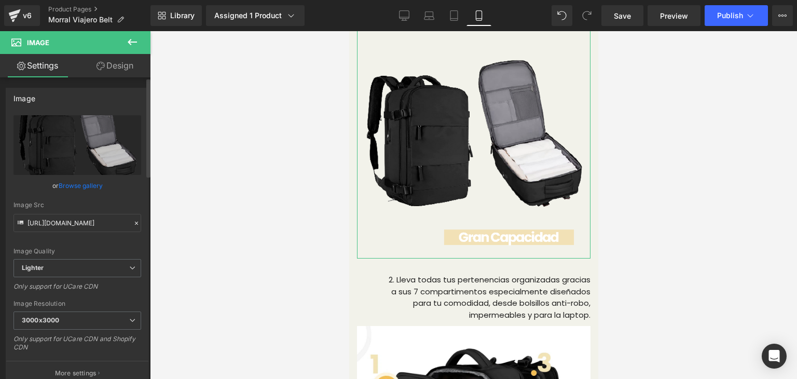
click at [88, 187] on link "Browse gallery" at bounding box center [81, 185] width 44 height 18
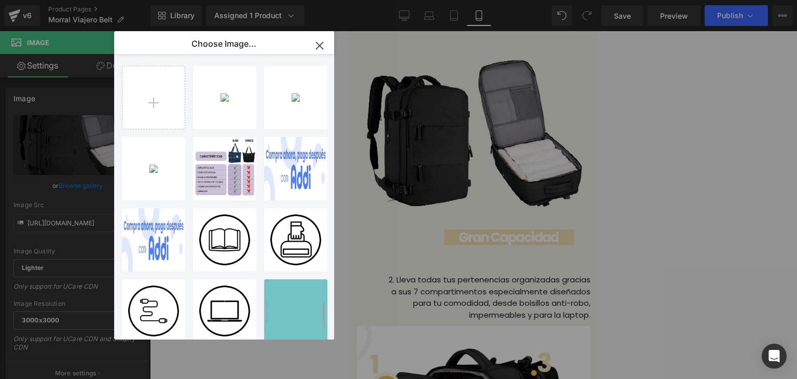
click at [88, 0] on div "Image You are previewing how the will restyle your page. You can not edit Eleme…" at bounding box center [398, 0] width 797 height 0
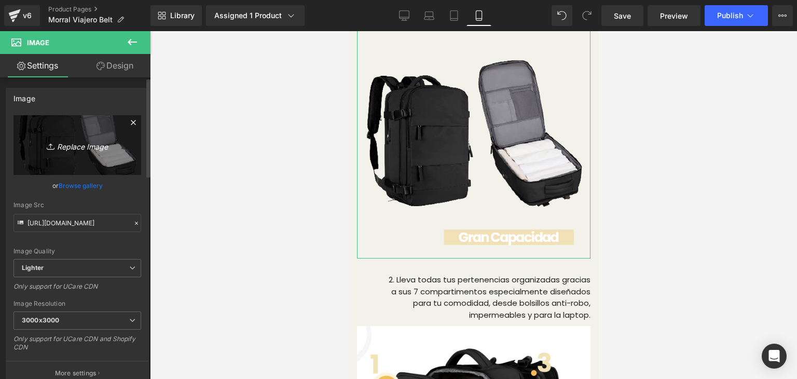
click at [82, 147] on icon "Replace Image" at bounding box center [77, 144] width 83 height 13
type input "C:\fakepath\1.png"
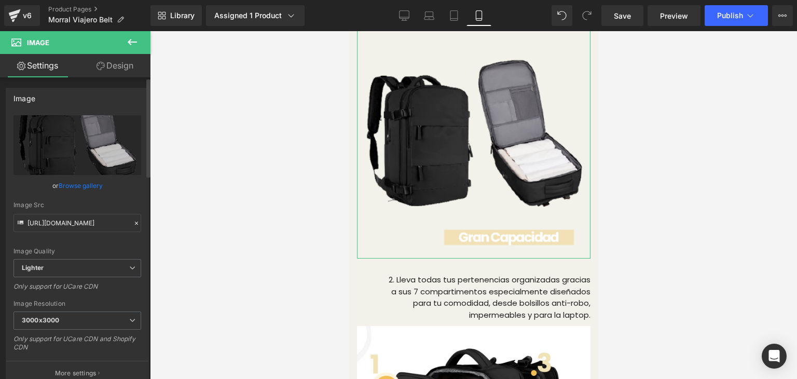
click at [93, 184] on link "Browse gallery" at bounding box center [81, 185] width 44 height 18
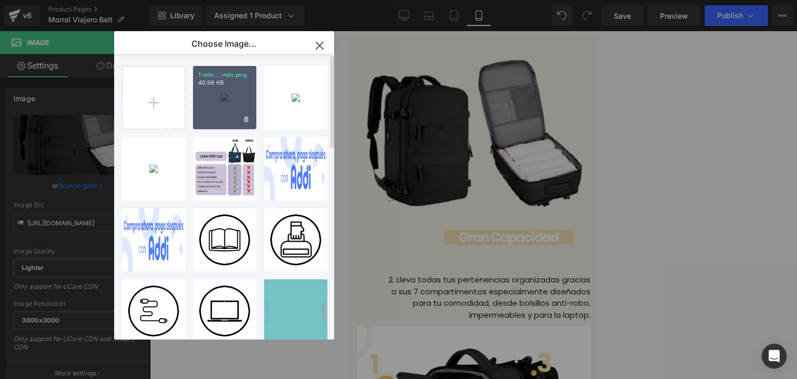
click at [209, 98] on div "1-min...-min.png 40.98 KB" at bounding box center [224, 97] width 63 height 63
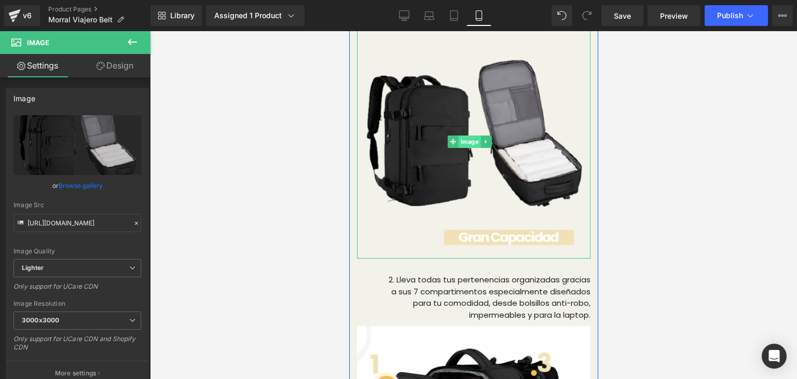
click at [474, 148] on span "Image" at bounding box center [469, 141] width 22 height 12
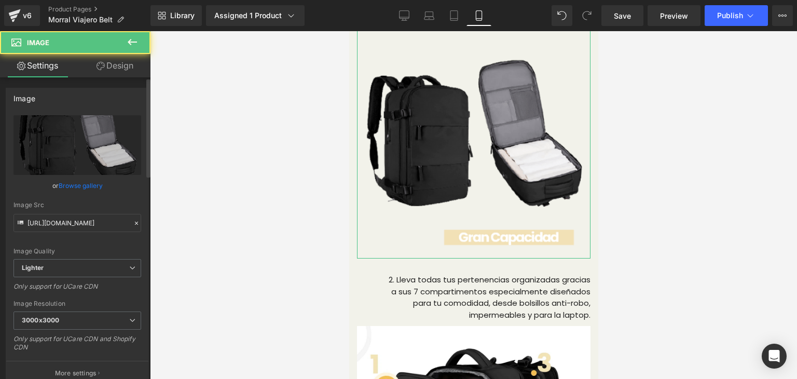
click at [88, 187] on link "Browse gallery" at bounding box center [81, 185] width 44 height 18
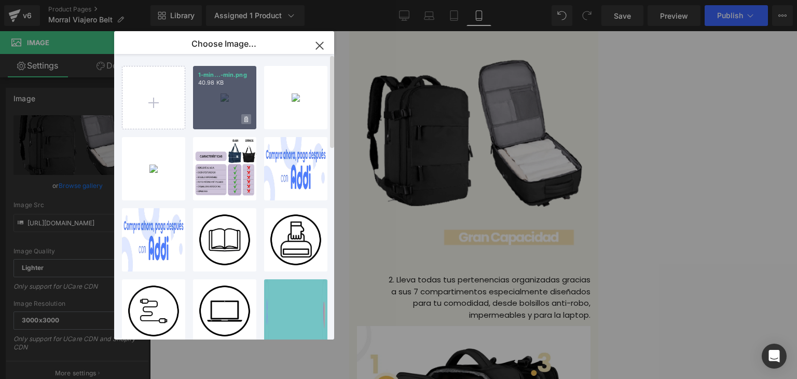
click at [243, 120] on span at bounding box center [246, 119] width 10 height 10
click at [213, 118] on span "Yes" at bounding box center [211, 119] width 26 height 11
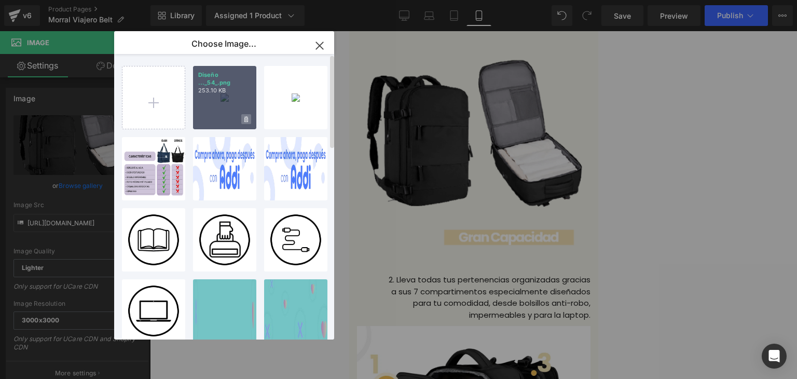
click at [251, 123] on span at bounding box center [246, 119] width 10 height 10
click at [210, 115] on span "Yes" at bounding box center [211, 119] width 26 height 11
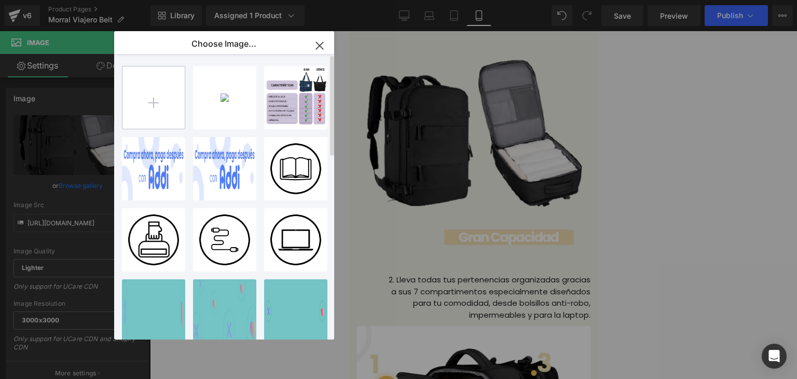
click at [155, 76] on input "file" at bounding box center [153, 97] width 62 height 62
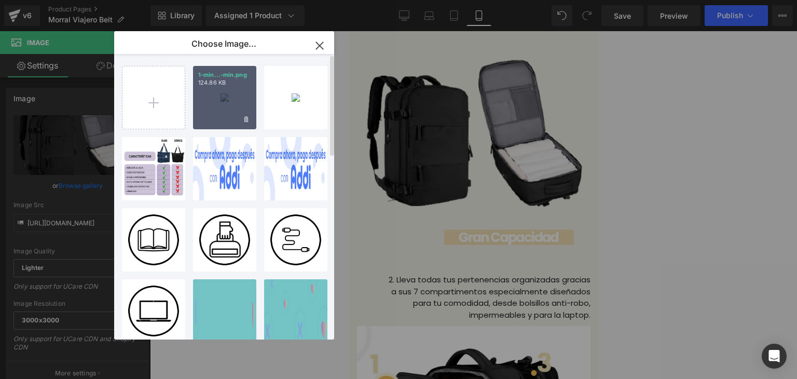
click at [221, 89] on div "1-min...-min.png 124.86 KB" at bounding box center [224, 97] width 63 height 63
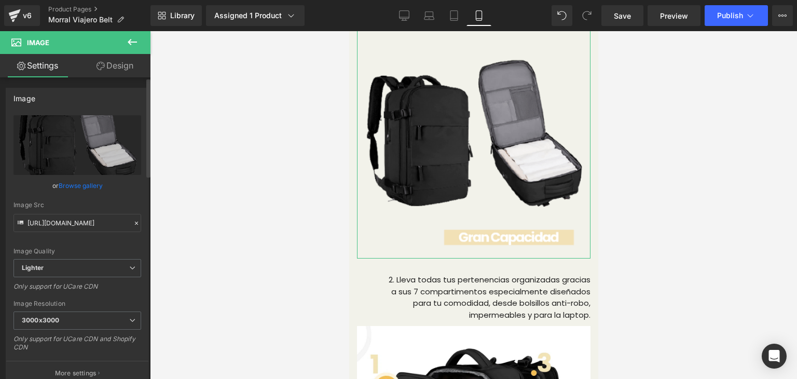
click at [92, 185] on link "Browse gallery" at bounding box center [81, 185] width 44 height 18
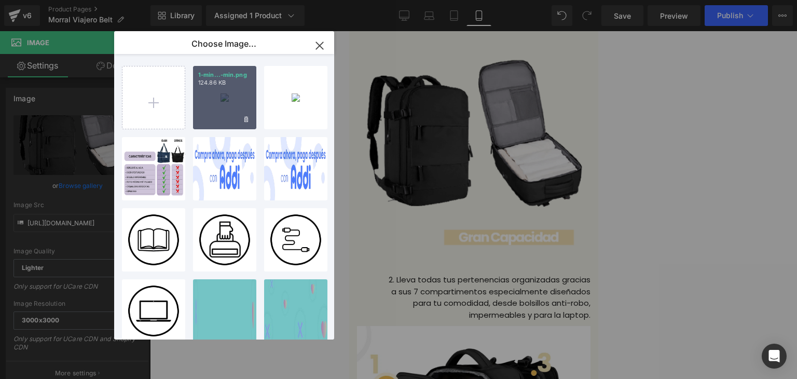
click at [205, 98] on div "1-min...-min.png 124.86 KB" at bounding box center [224, 97] width 63 height 63
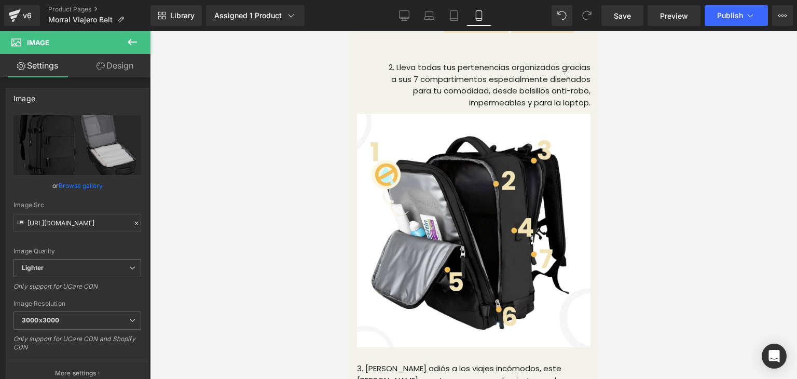
scroll to position [2052, 0]
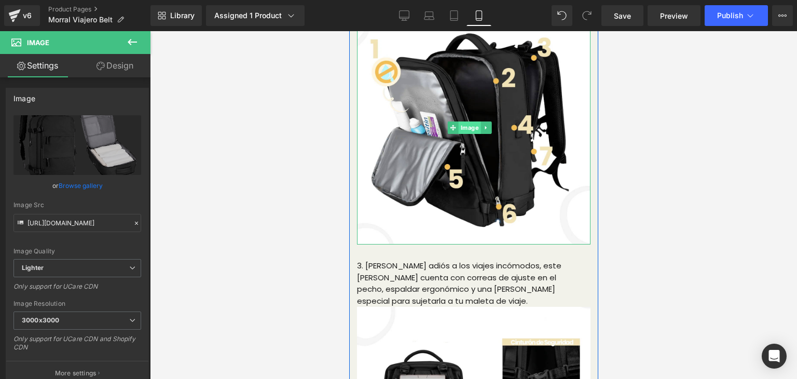
click at [469, 134] on span "Image" at bounding box center [469, 127] width 22 height 12
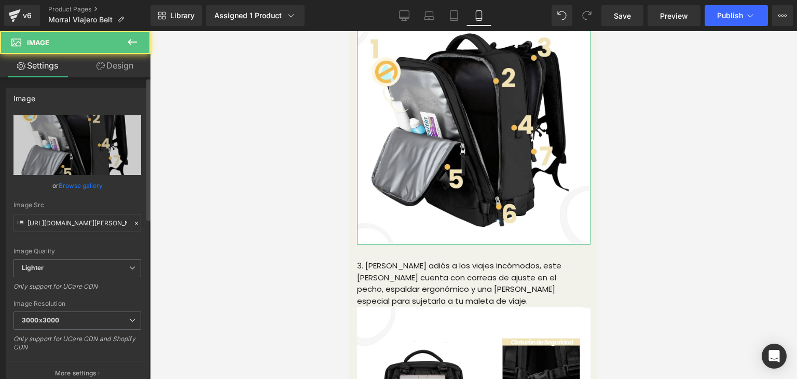
click at [83, 189] on link "Browse gallery" at bounding box center [81, 185] width 44 height 18
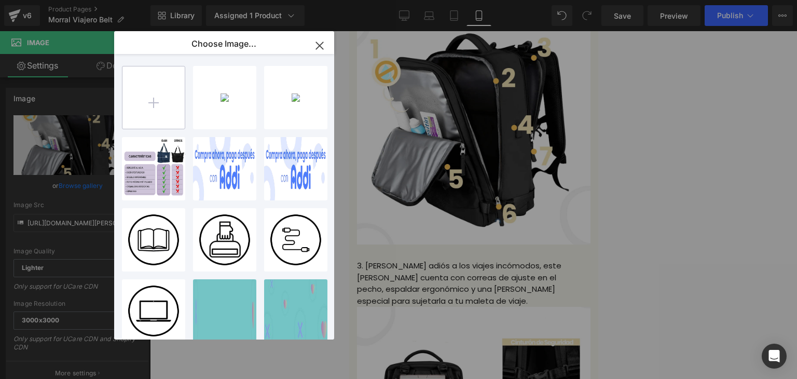
click at [154, 88] on input "file" at bounding box center [153, 97] width 62 height 62
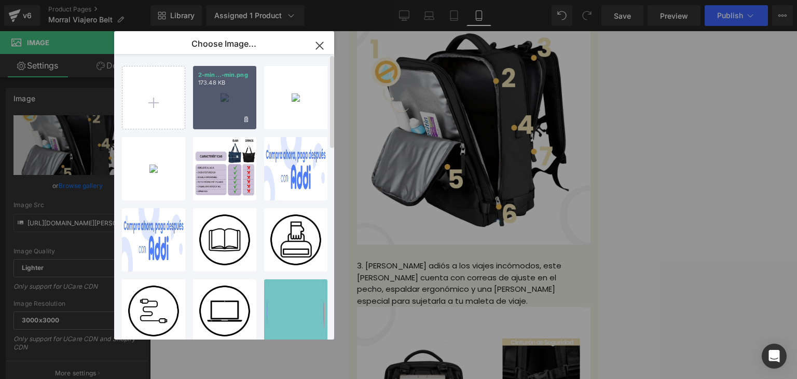
click at [221, 102] on div "2-min...-min.png 173.48 KB" at bounding box center [224, 97] width 63 height 63
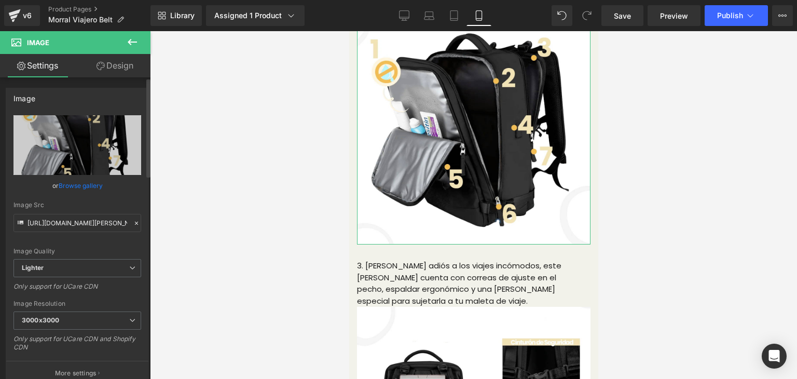
click at [94, 179] on link "Browse gallery" at bounding box center [81, 185] width 44 height 18
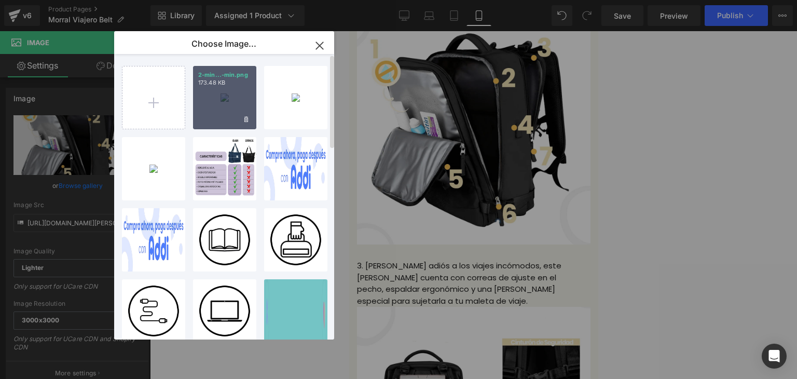
click at [193, 102] on div "2-min...-min.png 173.48 KB" at bounding box center [224, 97] width 63 height 63
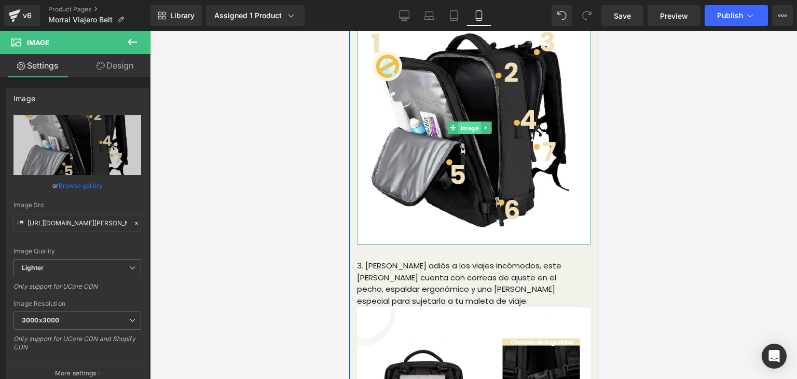
click at [476, 134] on span "Image" at bounding box center [469, 128] width 22 height 12
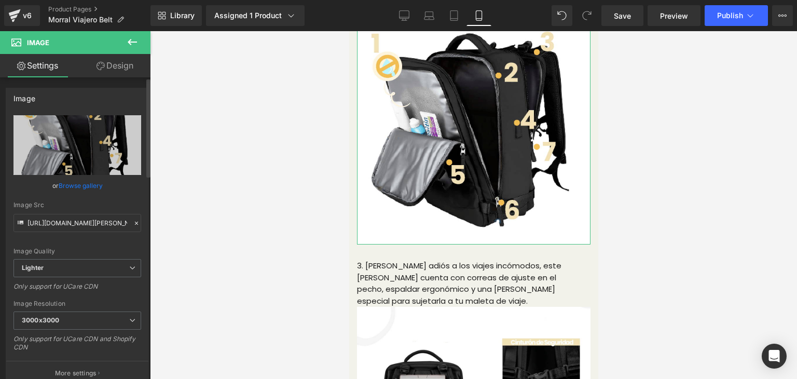
click at [88, 182] on link "Browse gallery" at bounding box center [81, 185] width 44 height 18
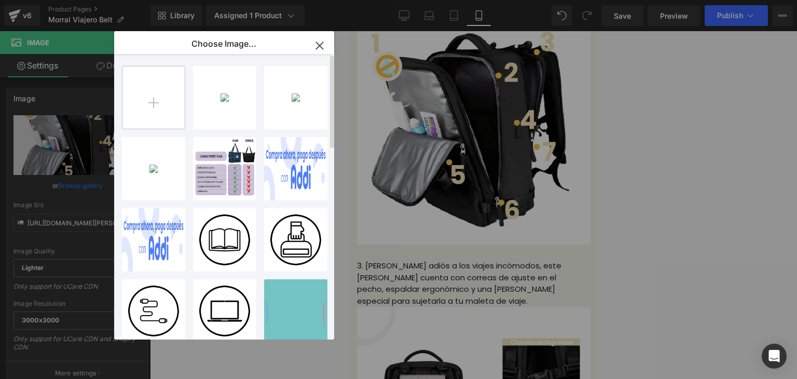
click at [144, 88] on input "file" at bounding box center [153, 97] width 62 height 62
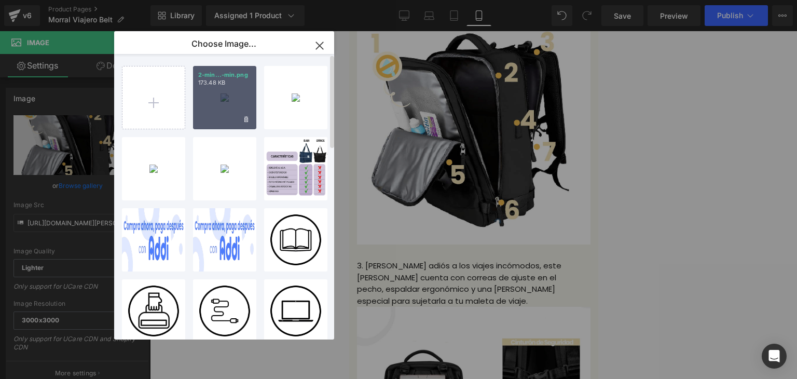
click at [230, 98] on div "2-min...-min.png 173.48 KB" at bounding box center [224, 97] width 63 height 63
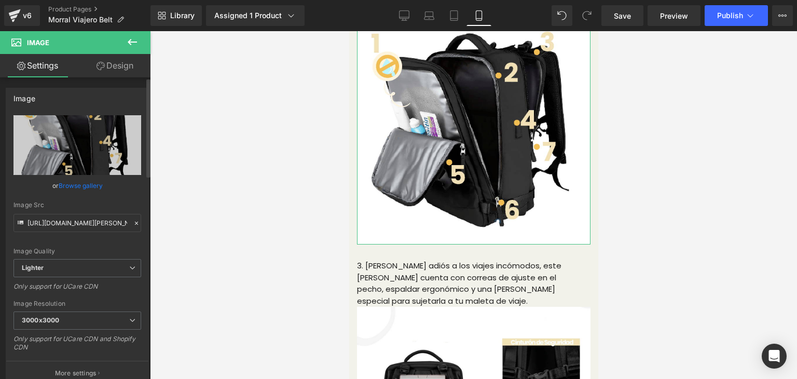
click at [76, 185] on link "Browse gallery" at bounding box center [81, 185] width 44 height 18
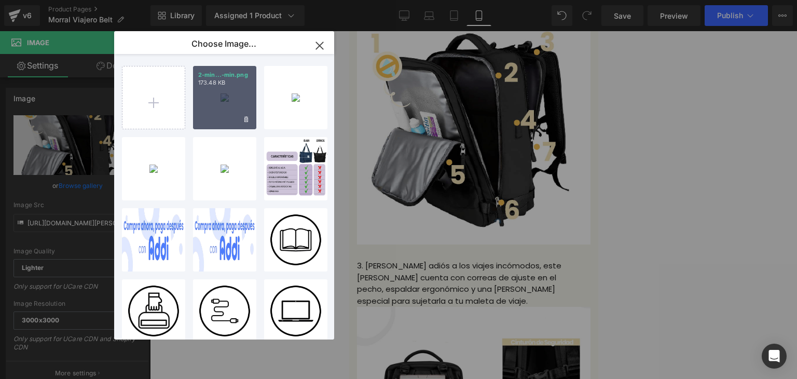
click at [209, 108] on div "2-min...-min.png 173.48 KB" at bounding box center [224, 97] width 63 height 63
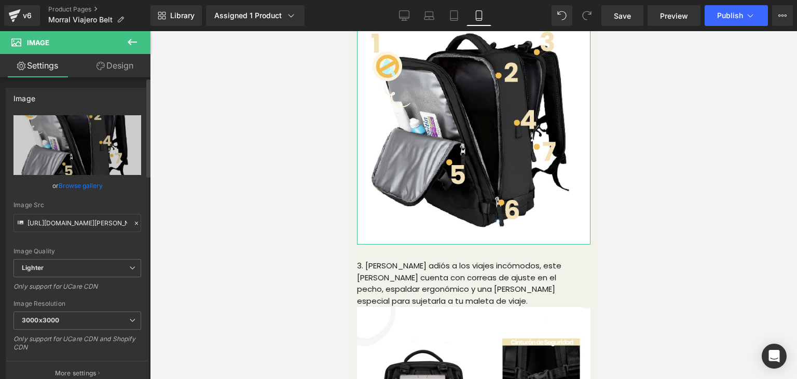
click at [82, 185] on link "Browse gallery" at bounding box center [81, 185] width 44 height 18
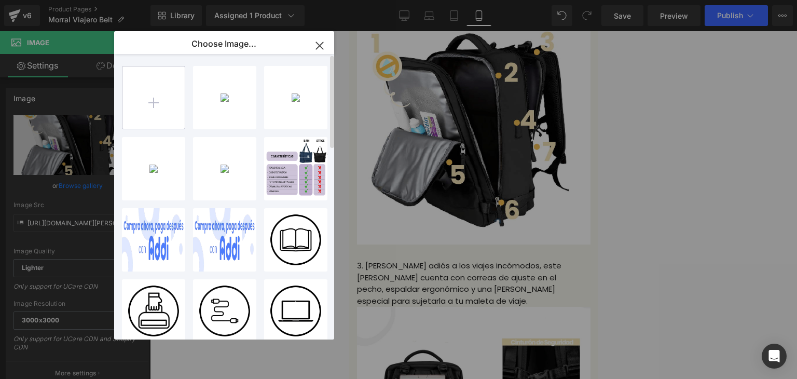
click at [156, 84] on input "file" at bounding box center [153, 97] width 62 height 62
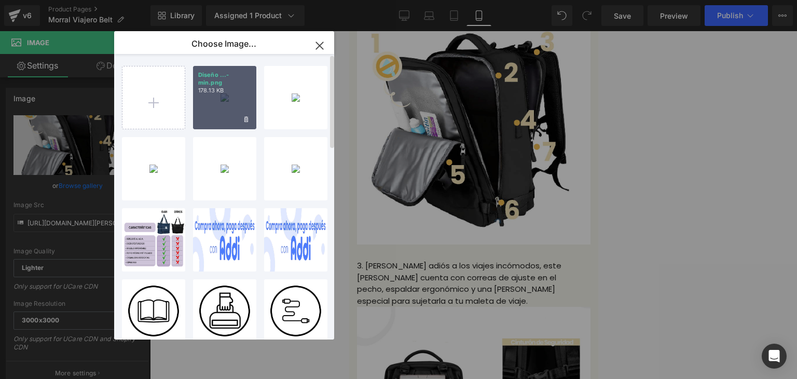
click at [220, 90] on p "178.13 KB" at bounding box center [224, 91] width 53 height 8
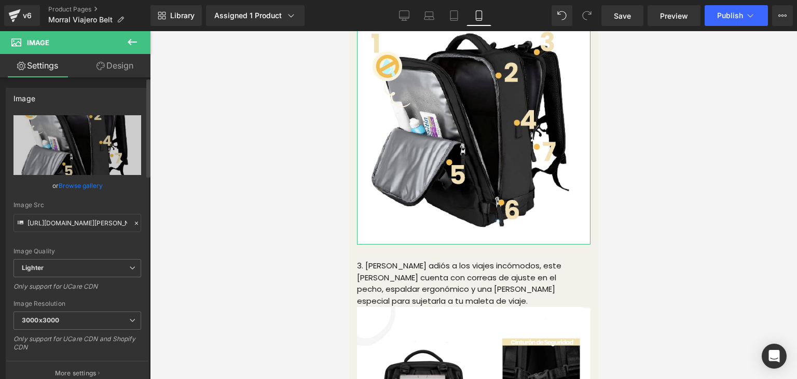
click at [85, 187] on link "Browse gallery" at bounding box center [81, 185] width 44 height 18
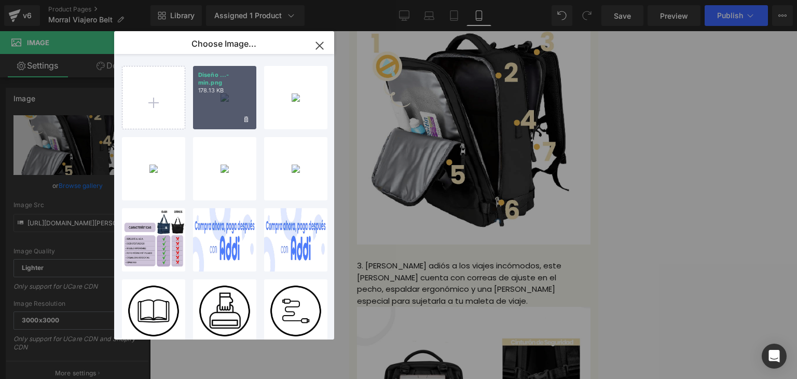
click at [209, 100] on div "Diseño ...-min.png 178.13 KB" at bounding box center [224, 97] width 63 height 63
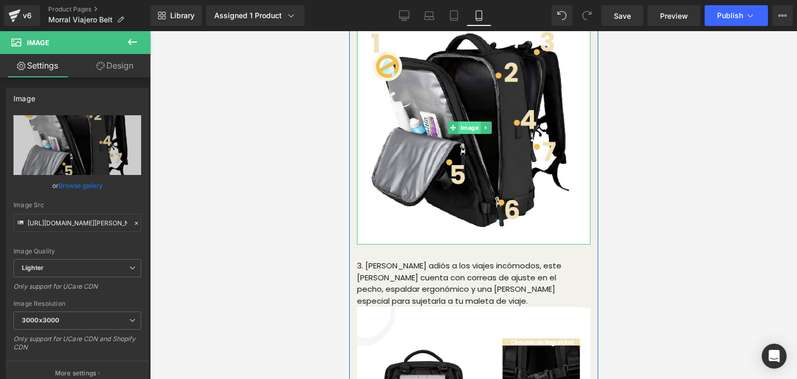
click at [467, 134] on span "Image" at bounding box center [469, 127] width 22 height 12
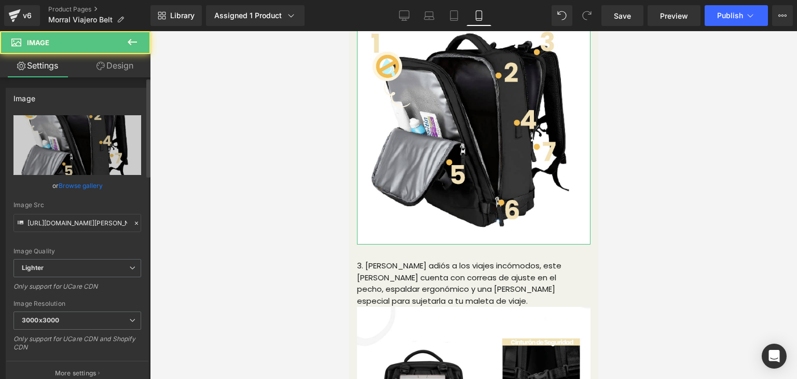
click at [82, 183] on link "Browse gallery" at bounding box center [81, 185] width 44 height 18
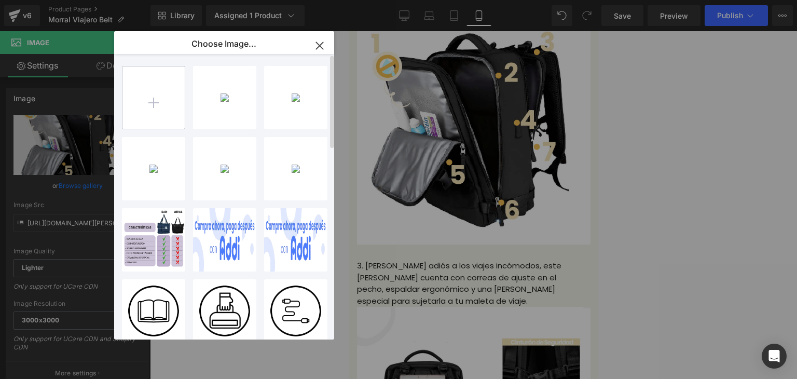
click at [146, 93] on input "file" at bounding box center [153, 97] width 62 height 62
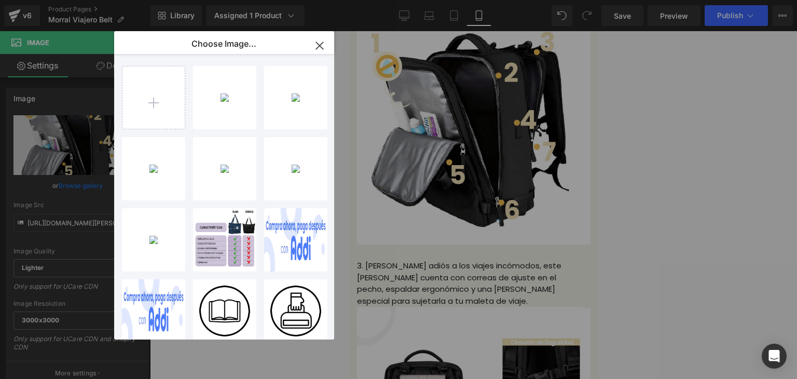
click at [0, 0] on p "178.13 KB" at bounding box center [0, 0] width 0 height 0
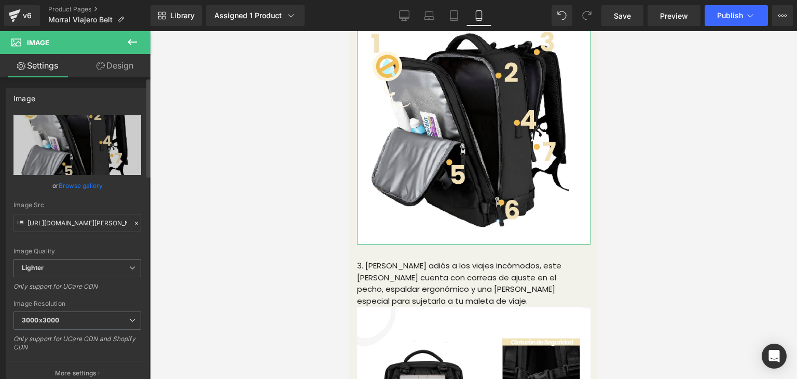
click at [89, 187] on link "Browse gallery" at bounding box center [81, 185] width 44 height 18
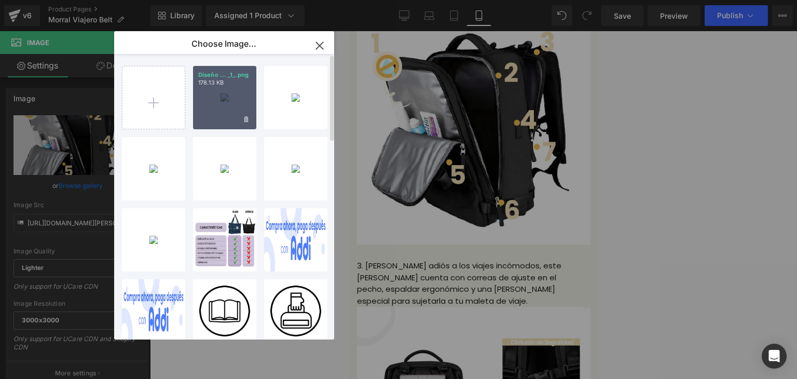
click at [213, 109] on div "Diseño ... _1_.png 178.13 KB" at bounding box center [224, 97] width 63 height 63
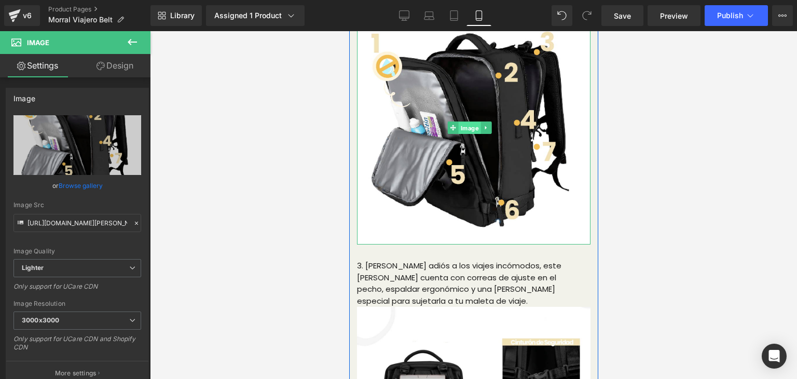
click at [474, 134] on span "Image" at bounding box center [469, 128] width 22 height 12
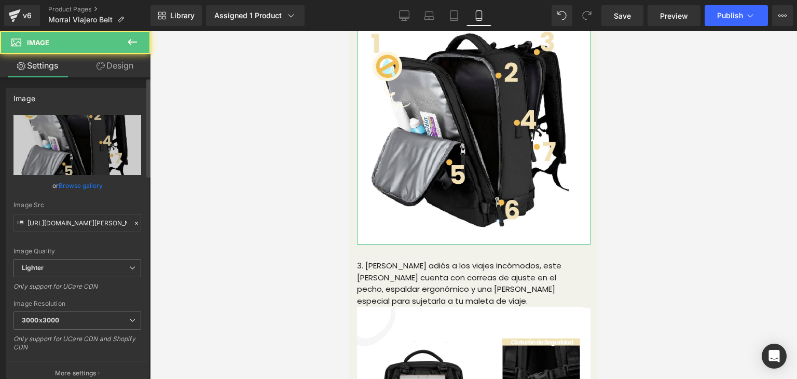
click at [70, 186] on link "Browse gallery" at bounding box center [81, 185] width 44 height 18
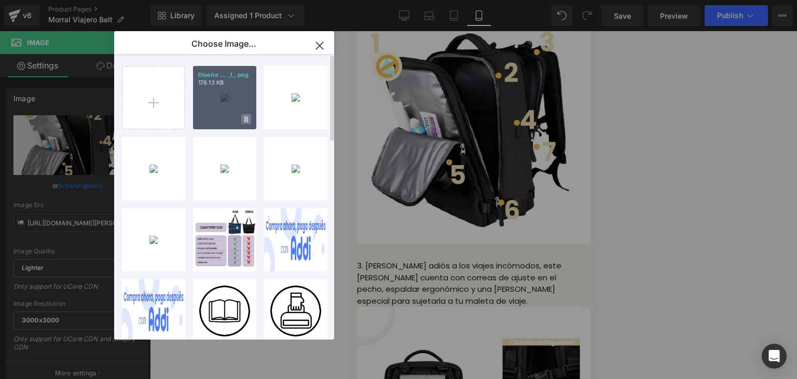
click at [247, 118] on icon at bounding box center [246, 119] width 4 height 6
click at [206, 120] on span "Yes" at bounding box center [211, 119] width 26 height 11
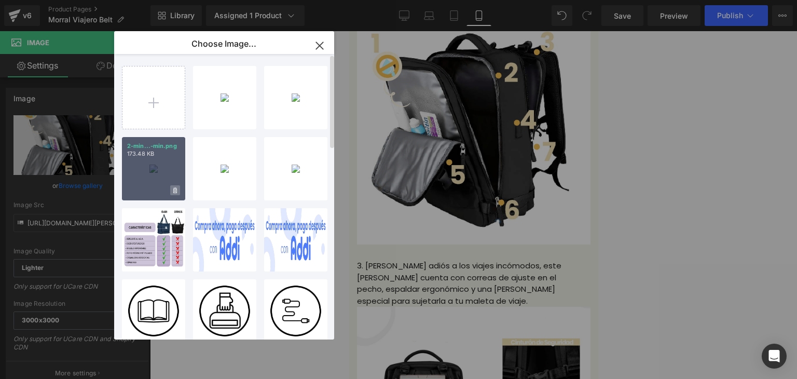
click at [171, 189] on span at bounding box center [175, 190] width 10 height 10
click at [142, 193] on span "Yes" at bounding box center [140, 190] width 26 height 11
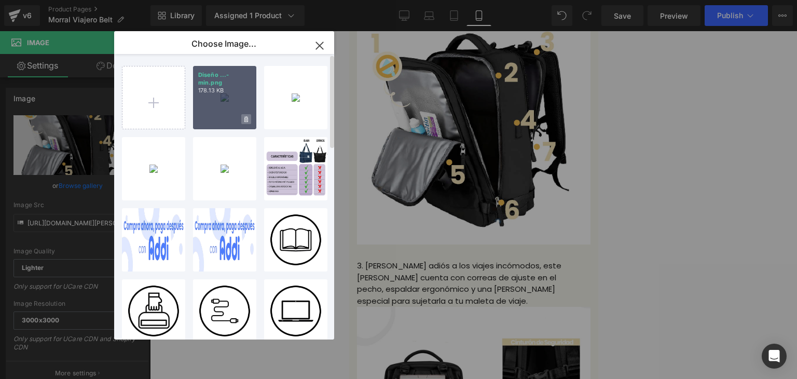
click at [249, 120] on span at bounding box center [246, 119] width 10 height 10
click at [213, 122] on span "Yes" at bounding box center [211, 119] width 26 height 11
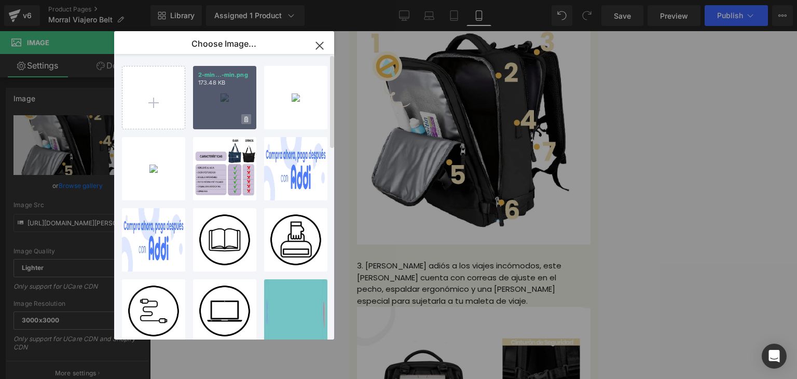
click at [244, 120] on icon at bounding box center [246, 119] width 4 height 6
click at [211, 121] on span "Yes" at bounding box center [211, 119] width 26 height 11
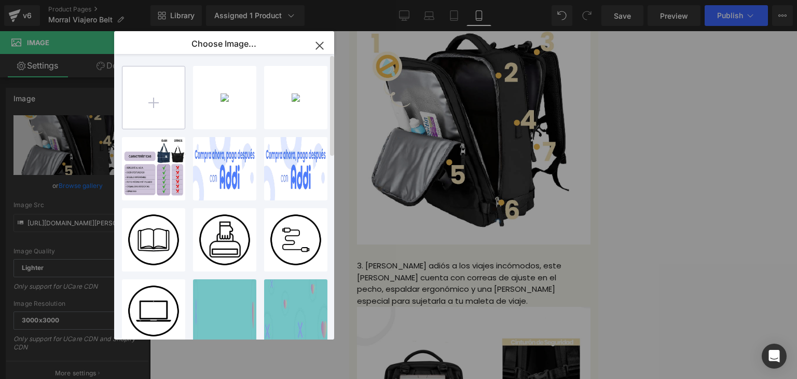
click at [168, 106] on input "file" at bounding box center [153, 97] width 62 height 62
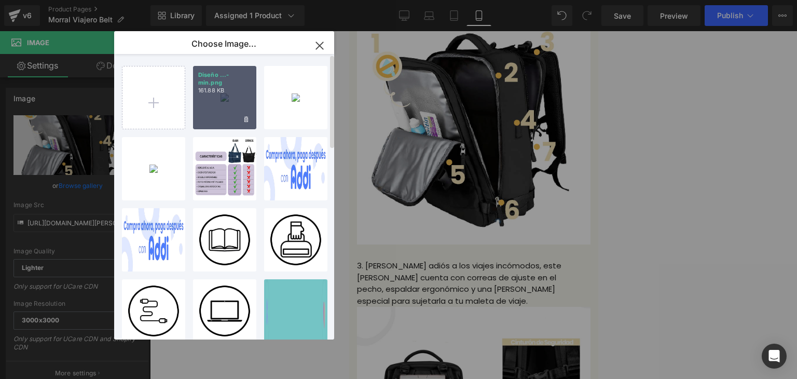
click at [222, 96] on div "Diseño ...-min.png 161.88 KB" at bounding box center [224, 97] width 63 height 63
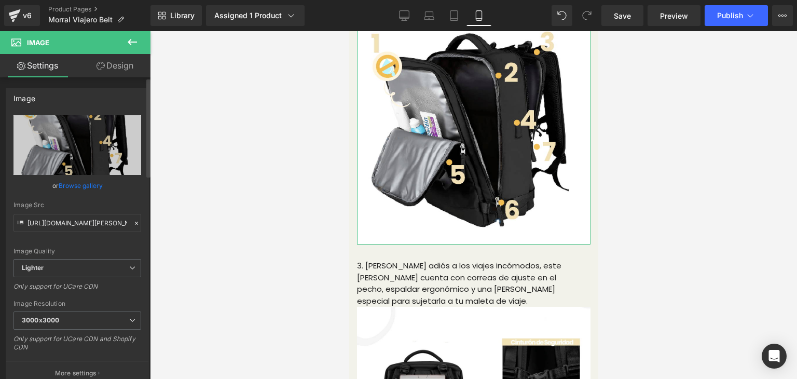
click at [79, 183] on link "Browse gallery" at bounding box center [81, 185] width 44 height 18
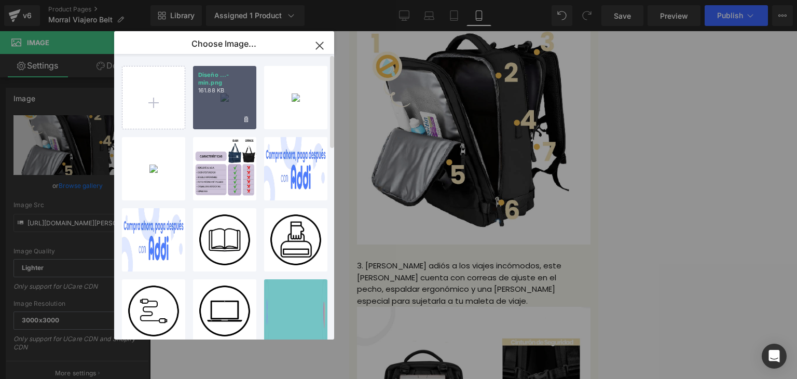
click at [214, 108] on div "Diseño ...-min.png 161.88 KB" at bounding box center [224, 97] width 63 height 63
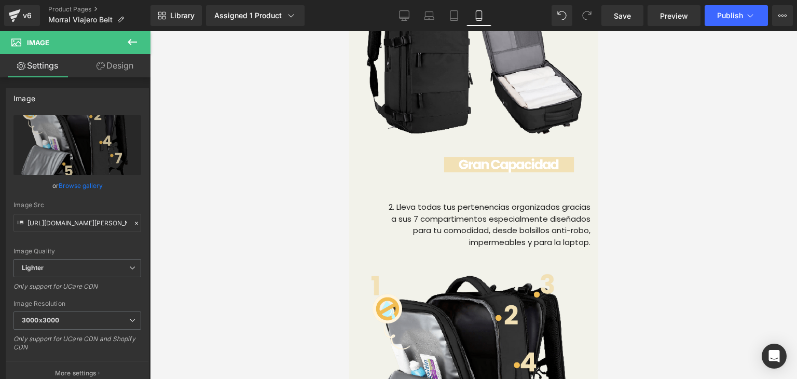
scroll to position [1836, 0]
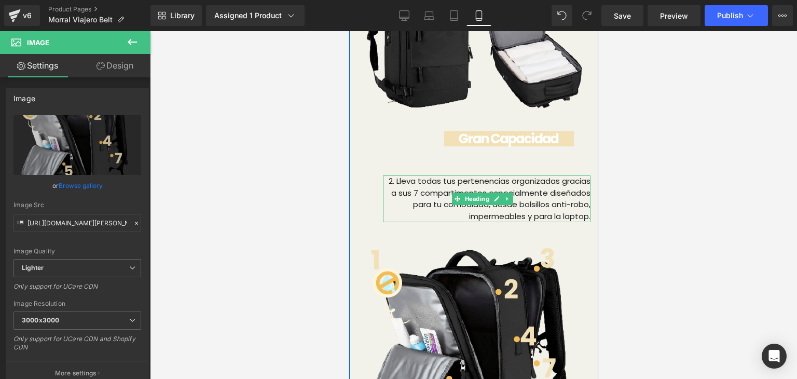
click at [503, 203] on span "2. Lleva todas tus pertenencias organizadas gracias a sus 7 compartimentos espe…" at bounding box center [489, 198] width 202 height 46
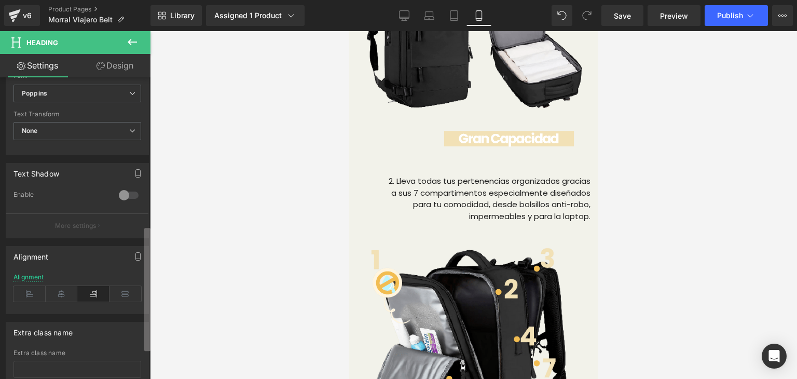
scroll to position [364, 0]
click at [149, 328] on b at bounding box center [147, 289] width 6 height 123
click at [54, 286] on icon at bounding box center [62, 291] width 32 height 16
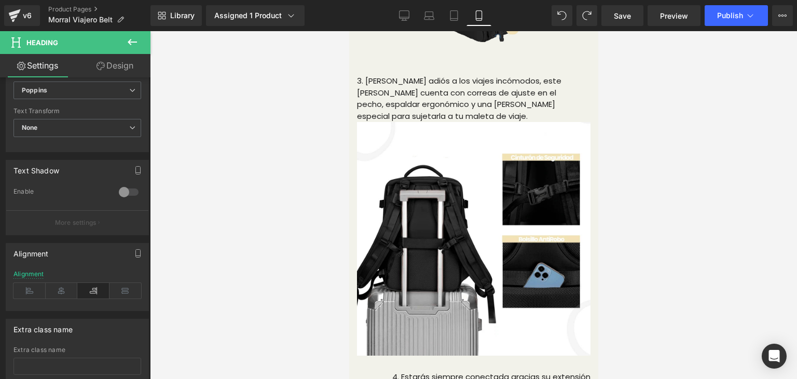
scroll to position [2280, 0]
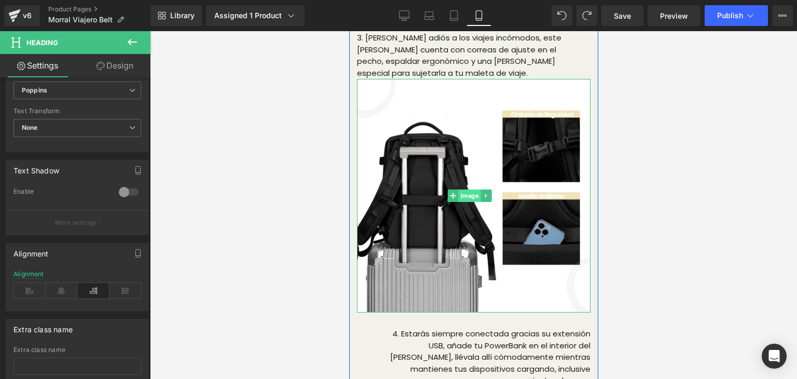
click at [469, 201] on span "Image" at bounding box center [469, 195] width 22 height 12
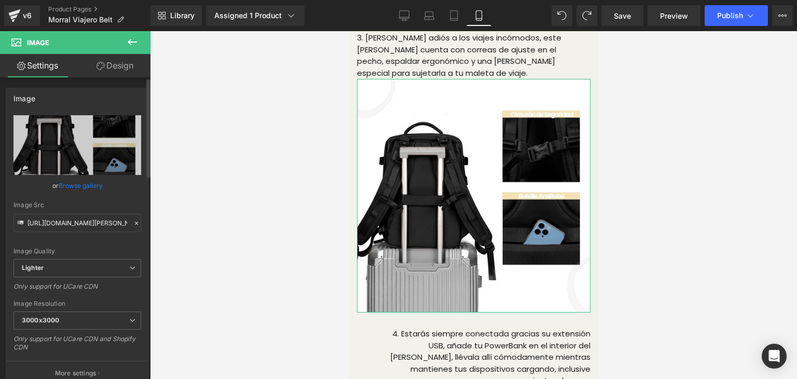
click at [71, 187] on link "Browse gallery" at bounding box center [81, 185] width 44 height 18
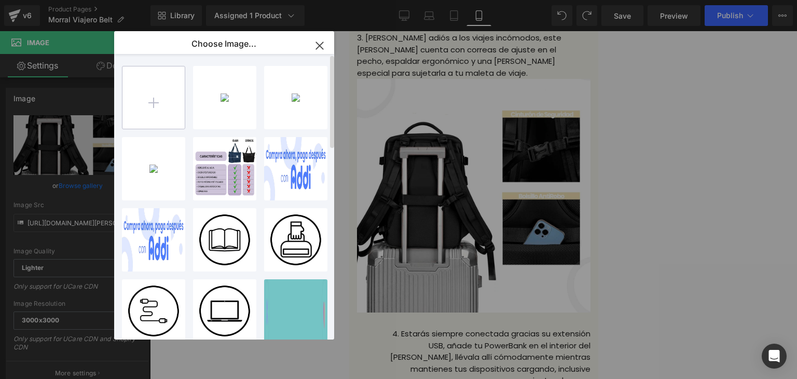
click at [168, 113] on input "file" at bounding box center [153, 97] width 62 height 62
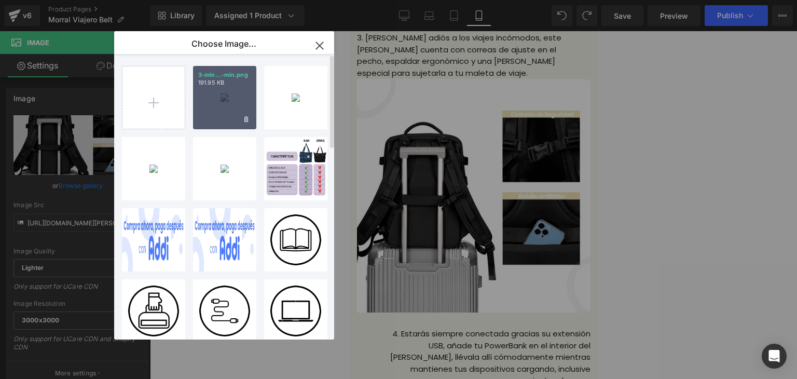
click at [226, 113] on div "3-min...-min.png 191.95 KB" at bounding box center [224, 97] width 63 height 63
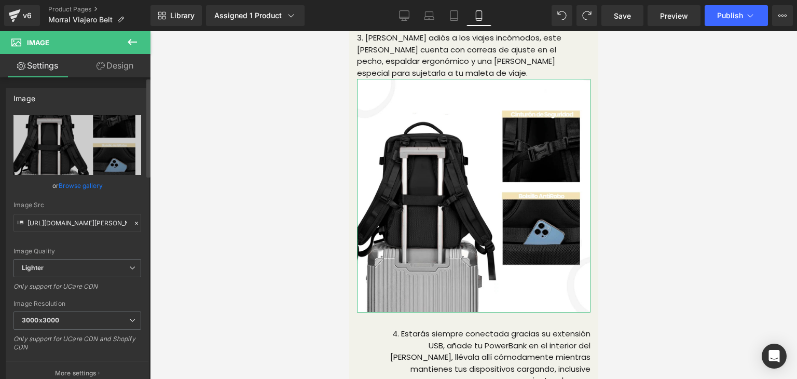
click at [80, 180] on link "Browse gallery" at bounding box center [81, 185] width 44 height 18
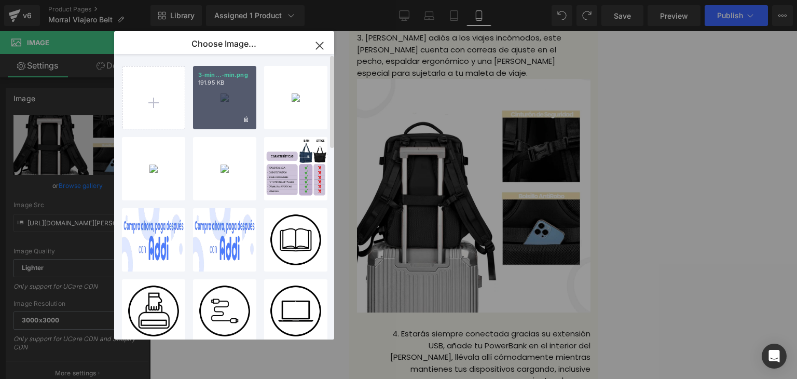
click at [217, 104] on div "3-min...-min.png 191.95 KB" at bounding box center [224, 97] width 63 height 63
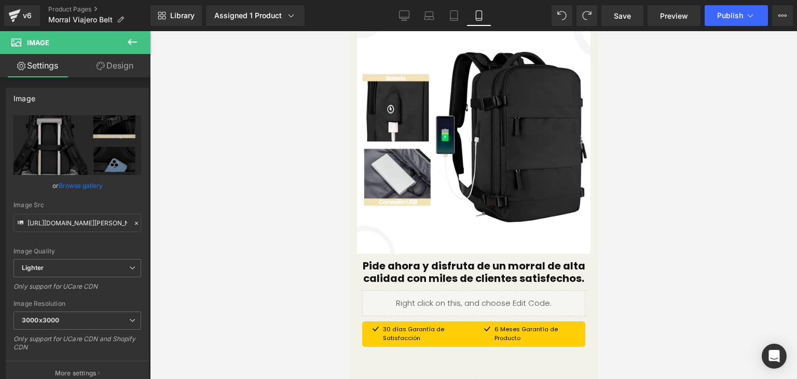
scroll to position [2612, 0]
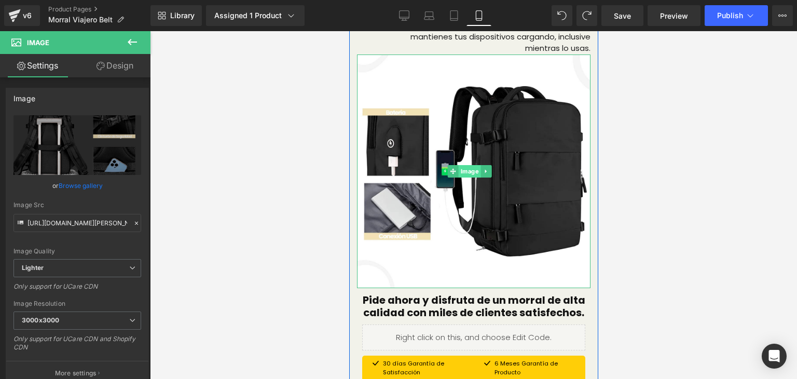
click at [476, 165] on span "Image" at bounding box center [469, 171] width 22 height 12
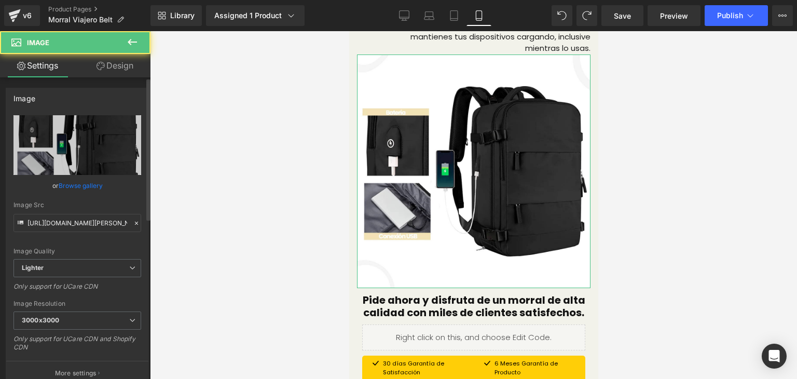
click at [77, 189] on link "Browse gallery" at bounding box center [81, 185] width 44 height 18
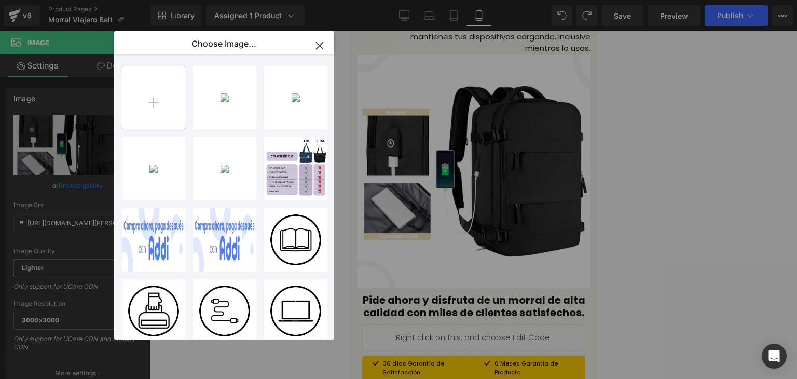
click at [156, 115] on input "file" at bounding box center [153, 97] width 62 height 62
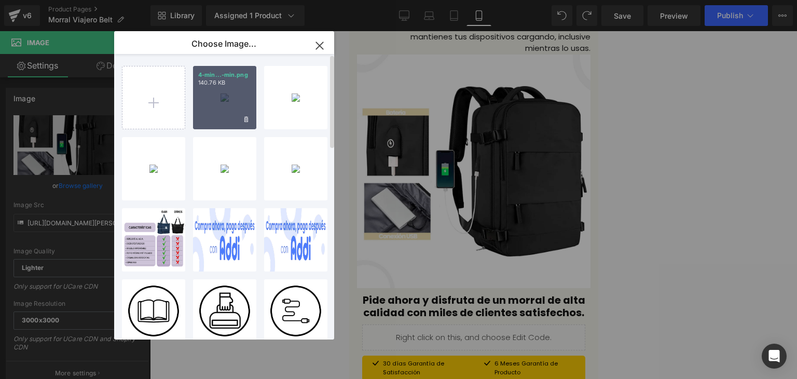
click at [195, 104] on div "4-min...-min.png 140.76 KB" at bounding box center [224, 97] width 63 height 63
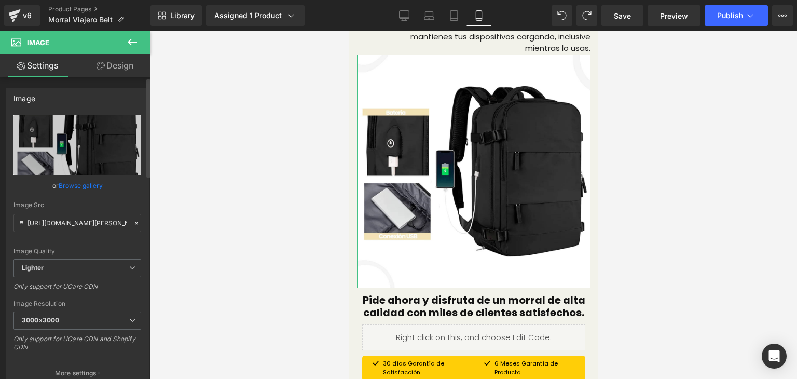
click at [74, 181] on link "Browse gallery" at bounding box center [81, 185] width 44 height 18
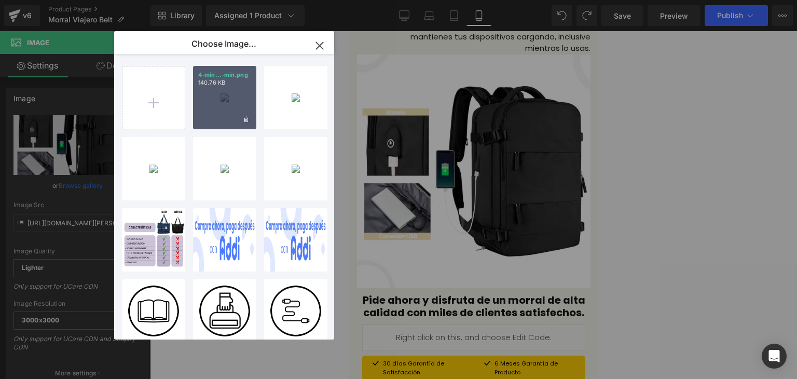
click at [197, 111] on div "4-min...-min.png 140.76 KB" at bounding box center [224, 97] width 63 height 63
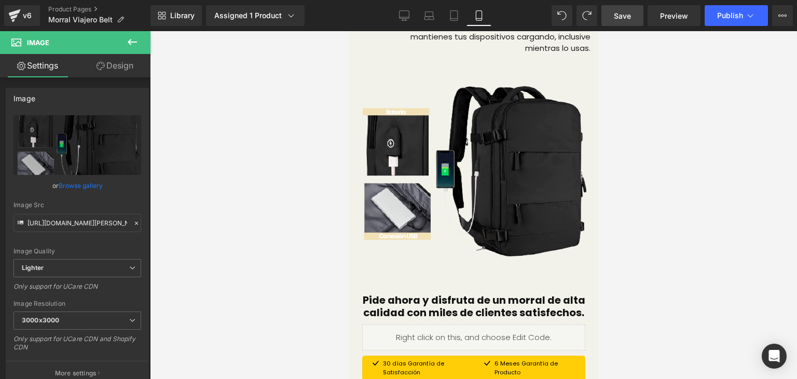
click at [631, 11] on span "Save" at bounding box center [622, 15] width 17 height 11
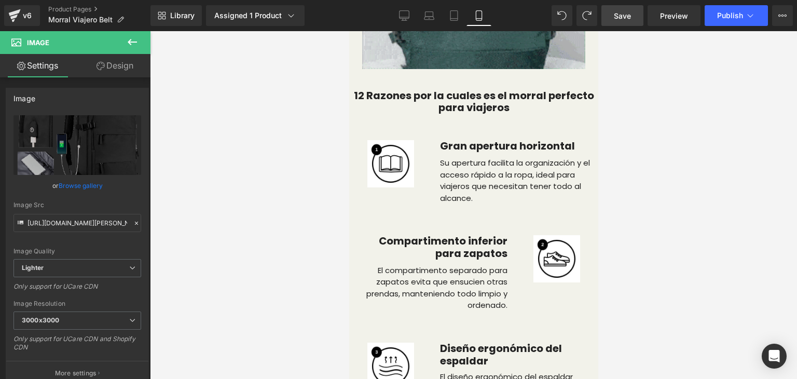
scroll to position [3193, 0]
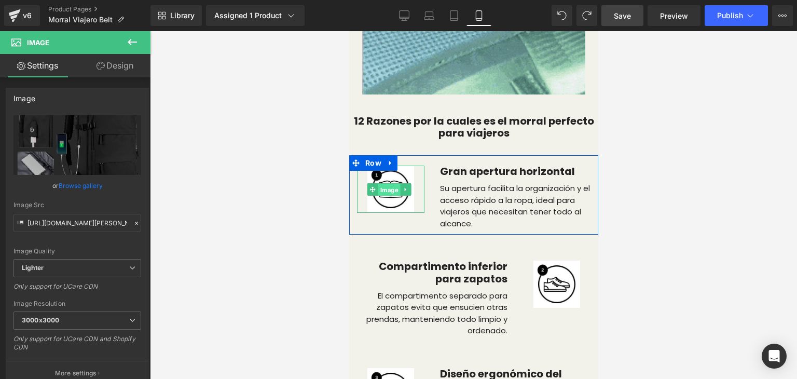
click at [391, 184] on span "Image" at bounding box center [389, 190] width 22 height 12
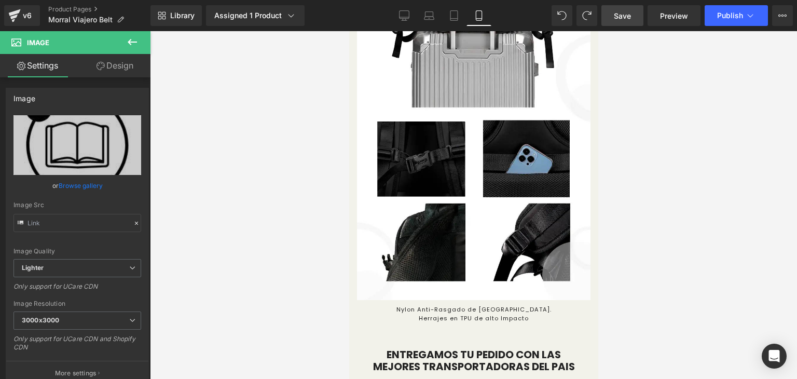
scroll to position [5099, 0]
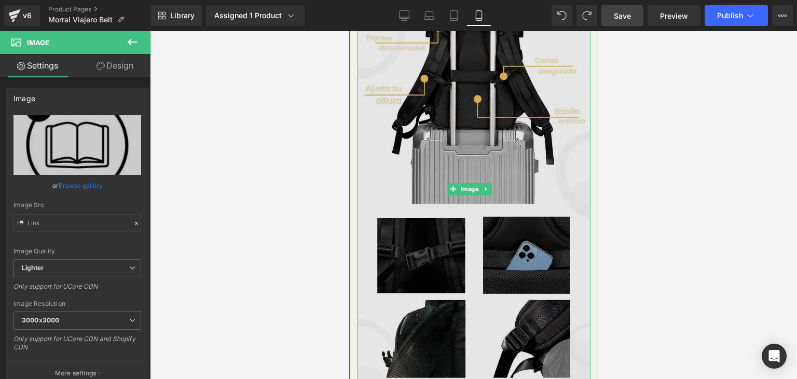
click at [570, 253] on img at bounding box center [472, 188] width 233 height 415
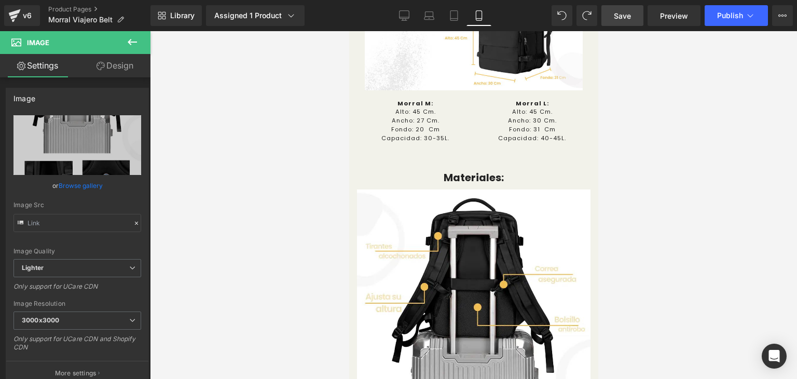
scroll to position [4899, 0]
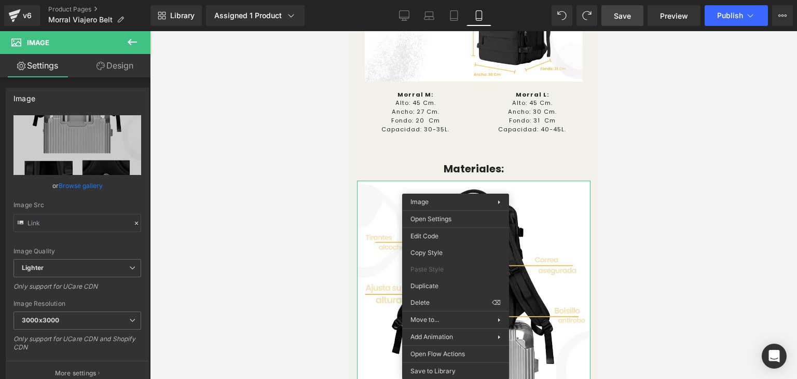
click at [643, 227] on div at bounding box center [473, 205] width 647 height 348
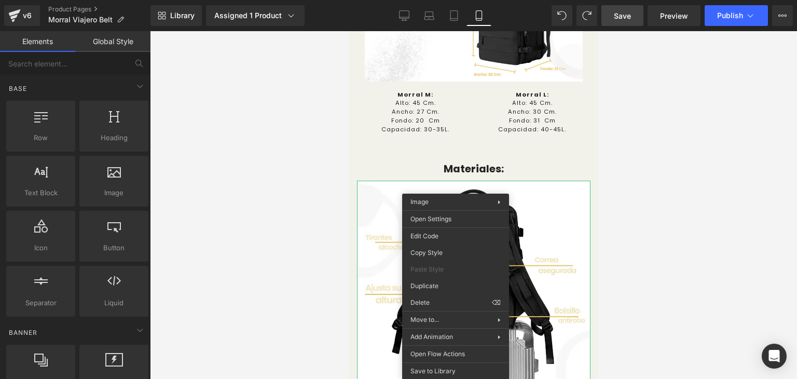
click at [622, 214] on div at bounding box center [473, 205] width 647 height 348
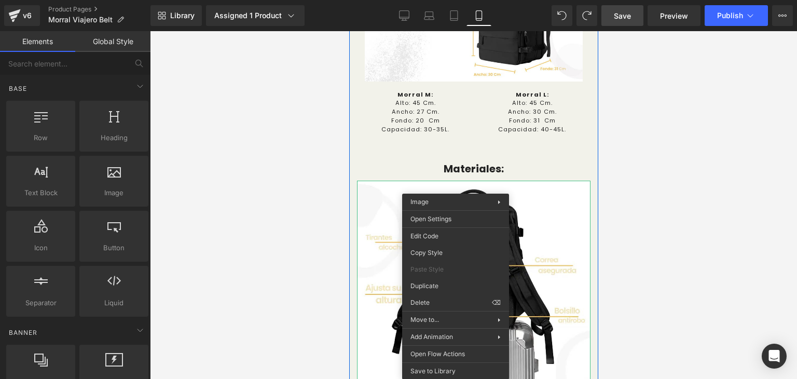
click at [570, 154] on div "ESPECIFICACIONES Y DETALLES TÉCNICOS Heading Dimensiones : Heading Image Row Mo…" at bounding box center [473, 208] width 249 height 819
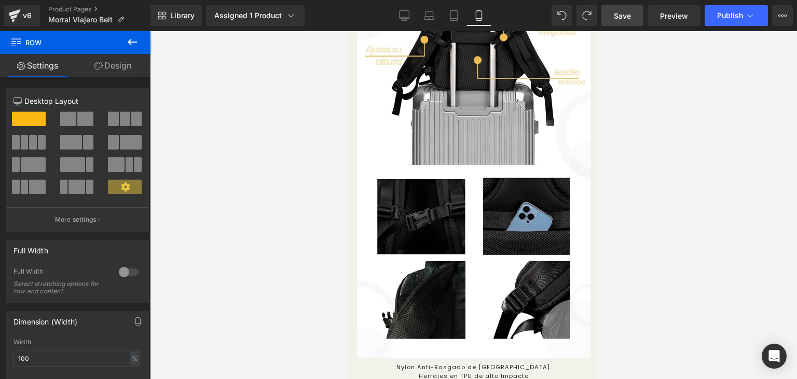
scroll to position [5146, 0]
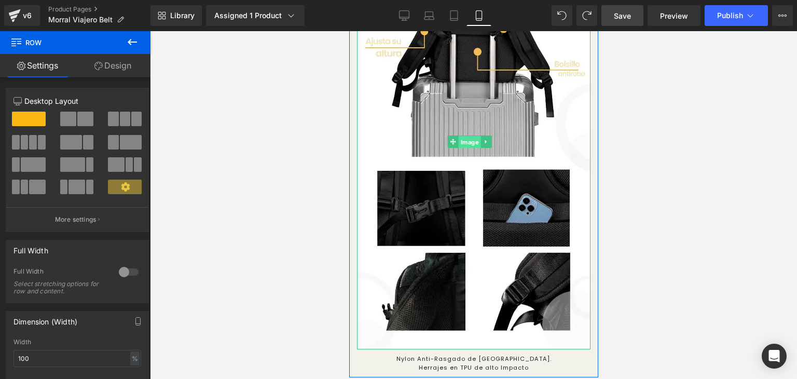
click at [470, 136] on span "Image" at bounding box center [469, 142] width 22 height 12
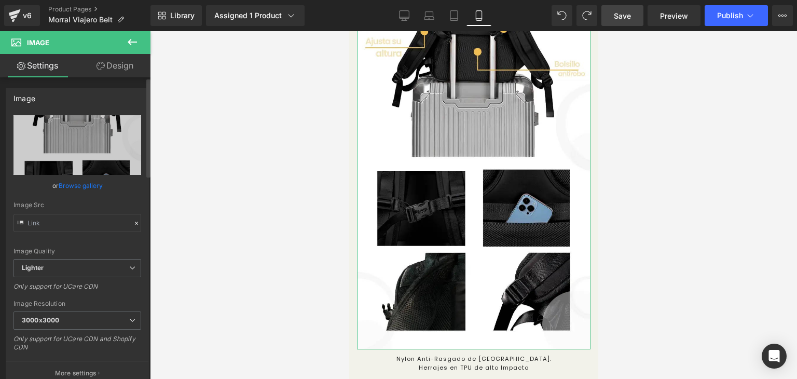
click at [94, 184] on link "Browse gallery" at bounding box center [81, 185] width 44 height 18
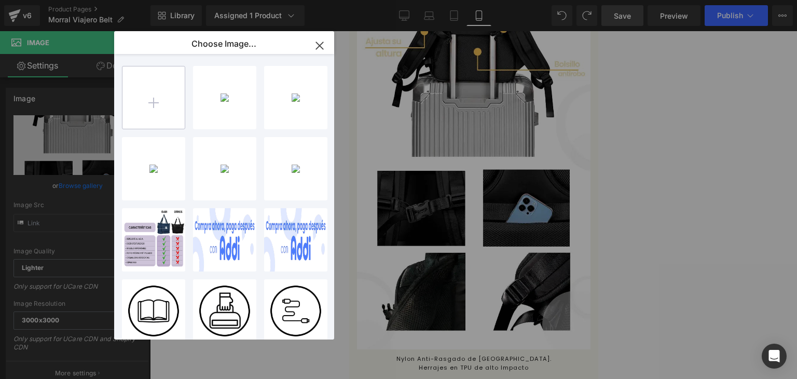
click at [164, 98] on input "file" at bounding box center [153, 97] width 62 height 62
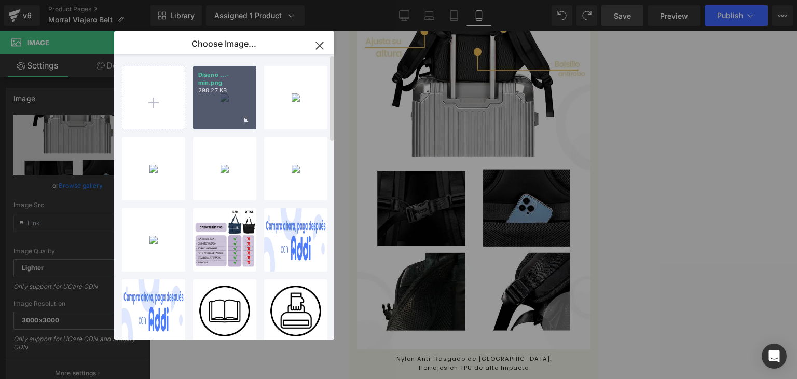
click at [228, 86] on p "Diseño ...-min.png" at bounding box center [224, 79] width 53 height 16
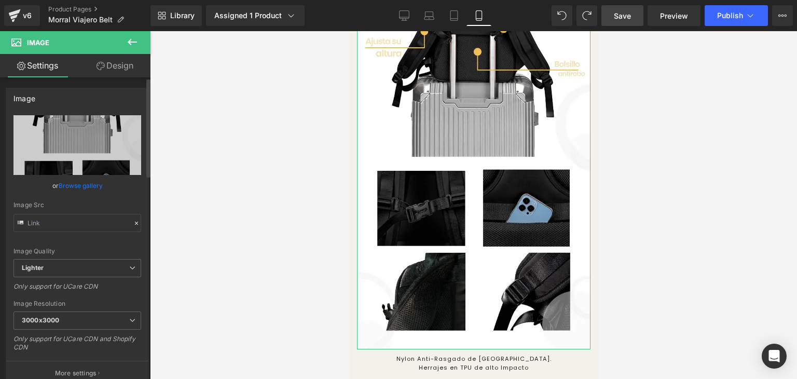
click at [93, 177] on link "Browse gallery" at bounding box center [81, 185] width 44 height 18
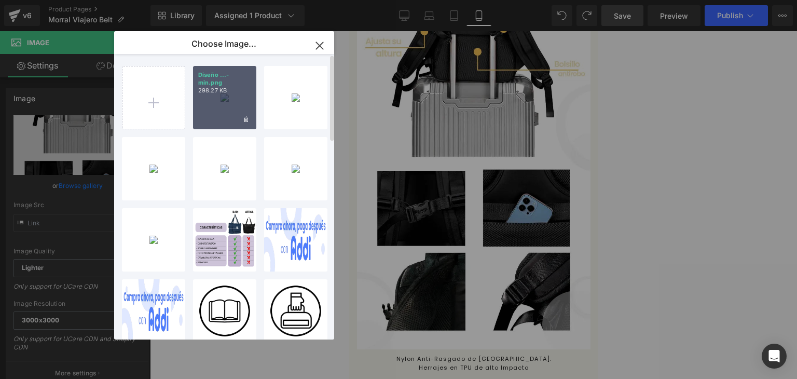
click at [212, 112] on div "Diseño ...-min.png 298.27 KB" at bounding box center [224, 97] width 63 height 63
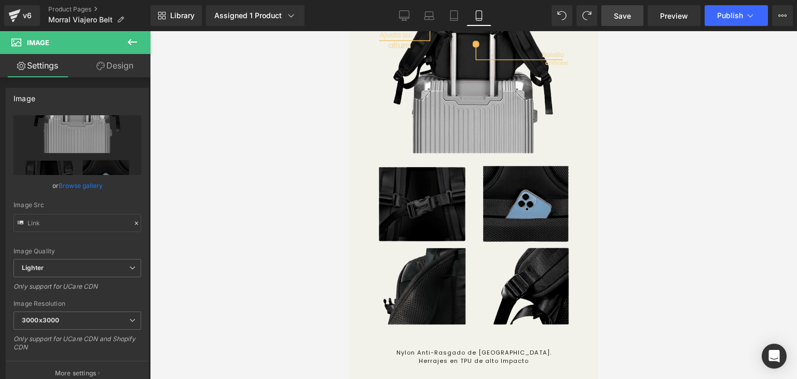
click at [654, 122] on div at bounding box center [473, 205] width 647 height 348
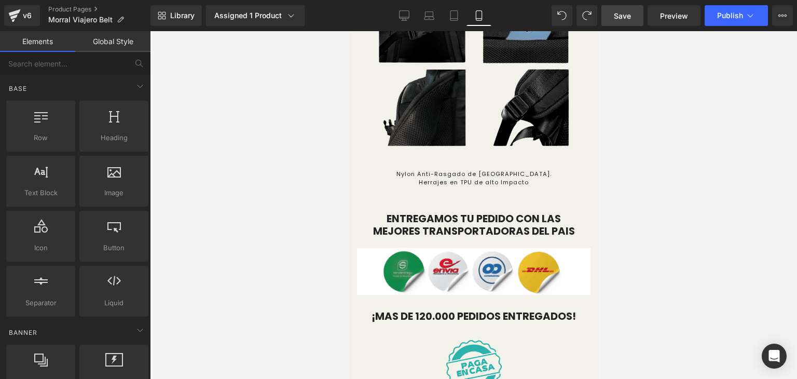
scroll to position [5384, 0]
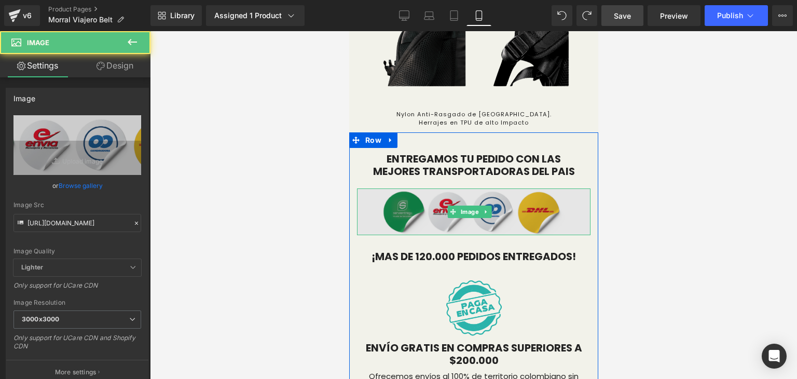
click at [559, 188] on img at bounding box center [472, 211] width 233 height 47
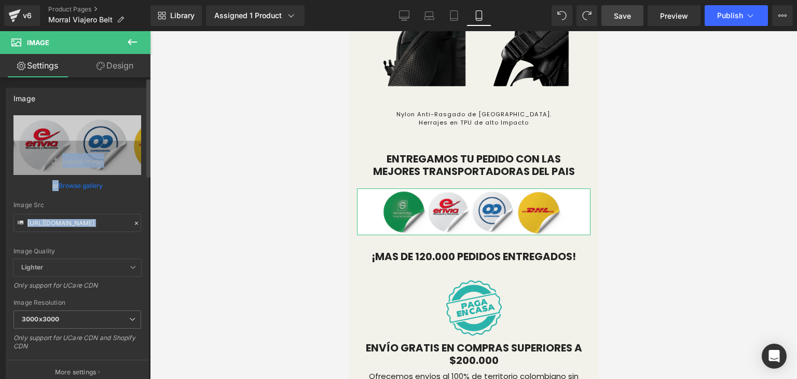
drag, startPoint x: 99, startPoint y: 124, endPoint x: 141, endPoint y: 141, distance: 45.2
click at [141, 141] on div "https://img.funnelish.com/9559/141251/1698081835-Stock%20disponible%20en%208%20…" at bounding box center [77, 249] width 142 height 269
click at [130, 191] on div "Image Quality Lighter Lightest Lighter Lighter Lightest Only support for UCare …" at bounding box center [77, 187] width 128 height 144
click at [99, 227] on input "https://img.funnelish.com/9559/141251/1698081835-Stock%20disponible%20en%208%20…" at bounding box center [77, 223] width 128 height 18
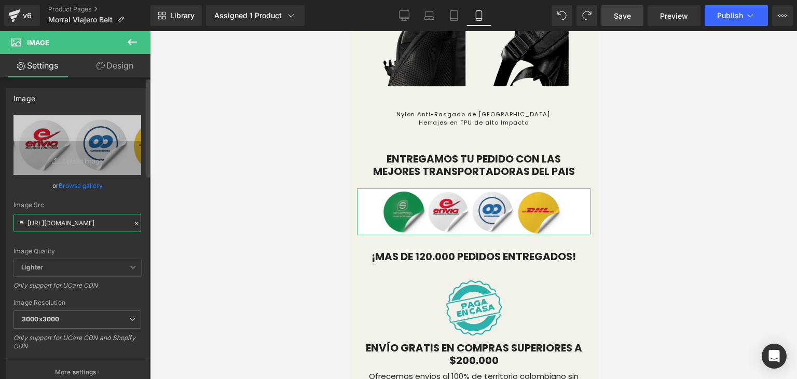
drag, startPoint x: 26, startPoint y: 223, endPoint x: 141, endPoint y: 226, distance: 114.1
click at [141, 226] on div "https://img.funnelish.com/9559/141251/1698081835-Stock%20disponible%20en%208%20…" at bounding box center [77, 249] width 142 height 269
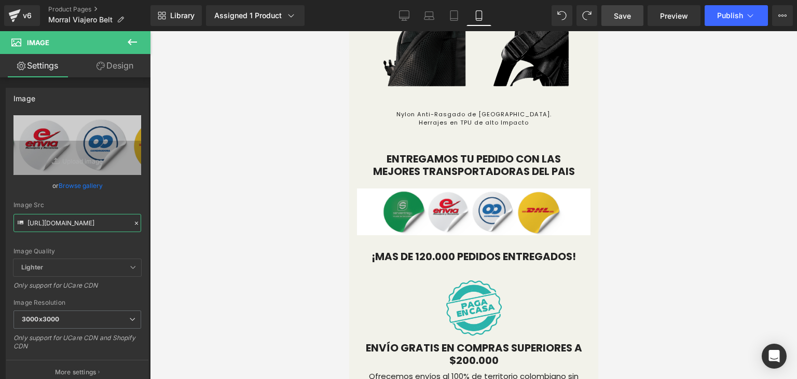
scroll to position [0, 0]
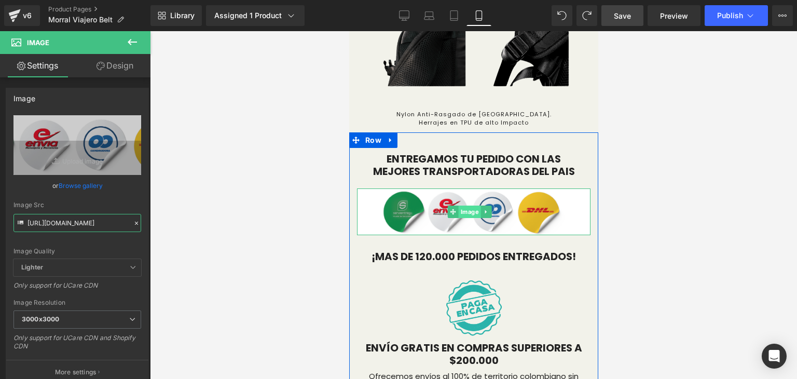
click at [463, 205] on span "Image" at bounding box center [469, 211] width 22 height 12
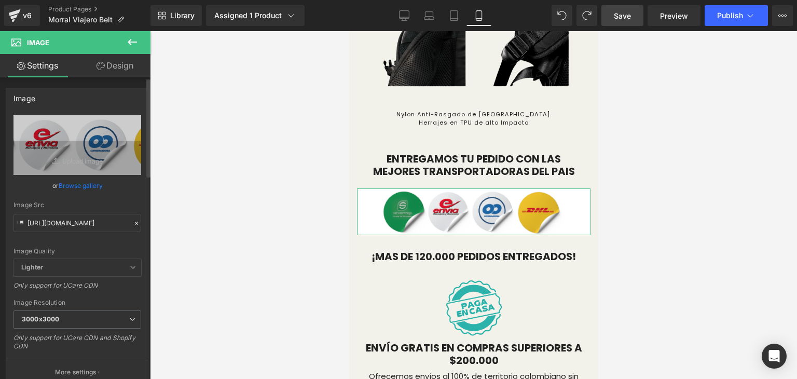
click at [83, 182] on link "Browse gallery" at bounding box center [81, 185] width 44 height 18
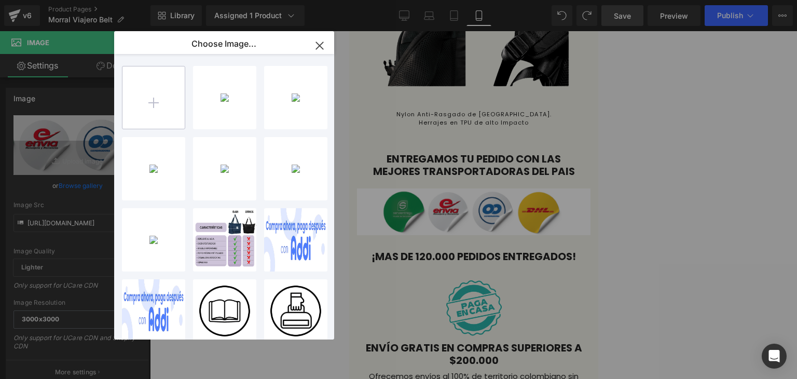
click at [150, 110] on input "file" at bounding box center [153, 97] width 62 height 62
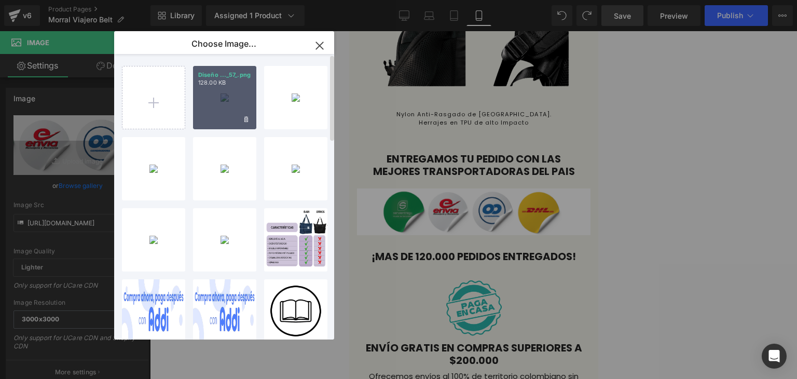
click at [207, 84] on p "128.00 KB" at bounding box center [224, 83] width 53 height 8
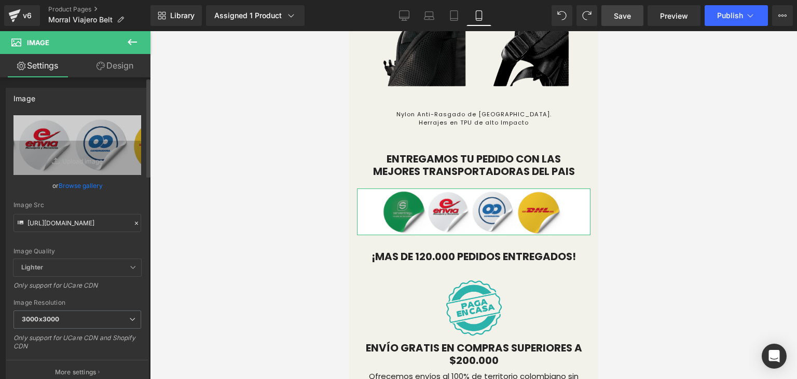
click at [67, 179] on link "Browse gallery" at bounding box center [81, 185] width 44 height 18
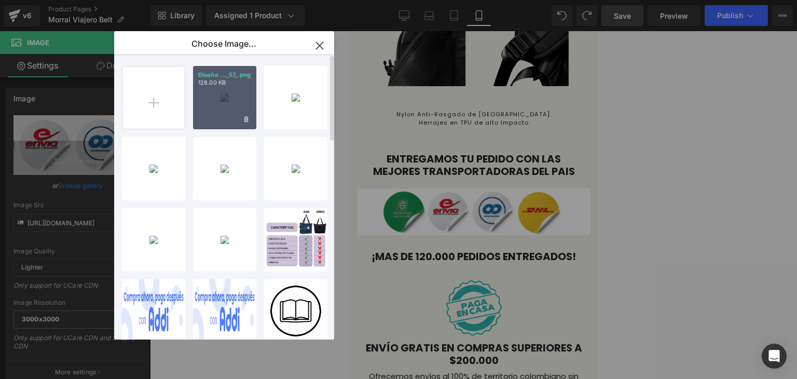
click at [205, 117] on div "Diseño ..._57_.png 128.00 KB" at bounding box center [224, 97] width 63 height 63
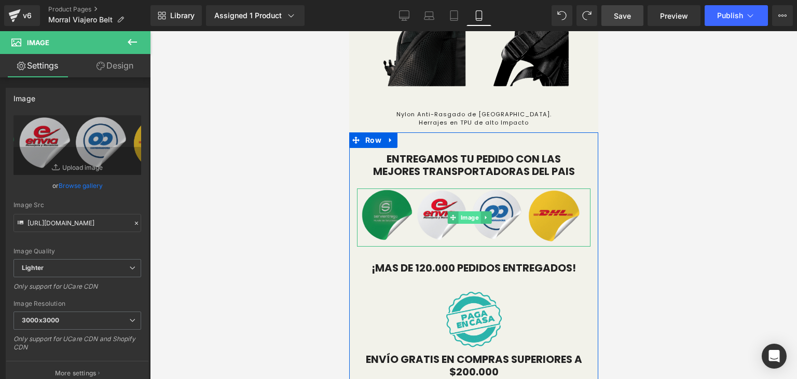
click at [468, 211] on span "Image" at bounding box center [469, 217] width 22 height 12
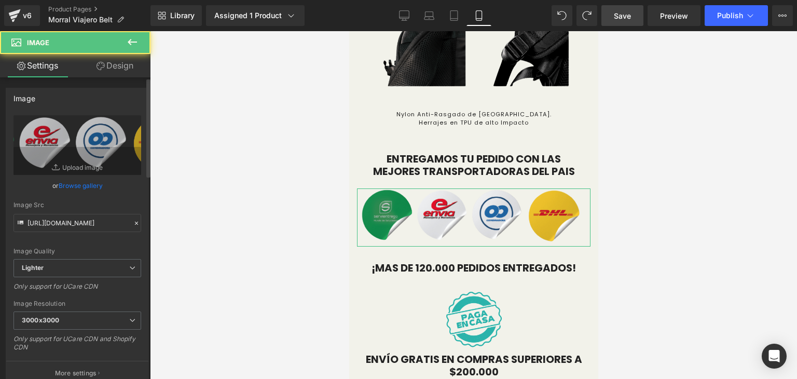
click at [92, 184] on link "Browse gallery" at bounding box center [81, 185] width 44 height 18
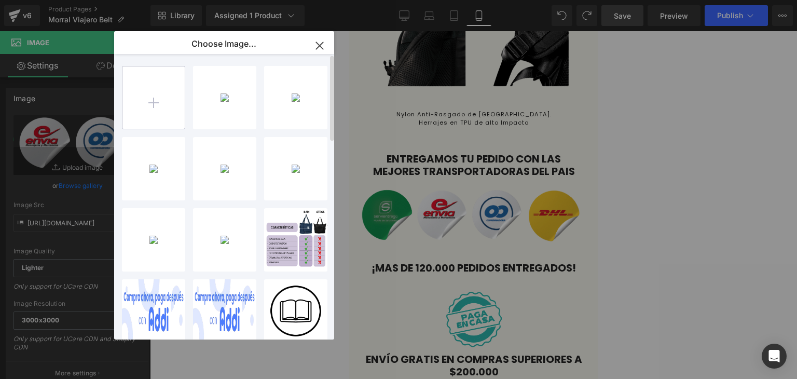
click at [164, 104] on input "file" at bounding box center [153, 97] width 62 height 62
type input "C:\fakepath\Diseño sin título (57).png"
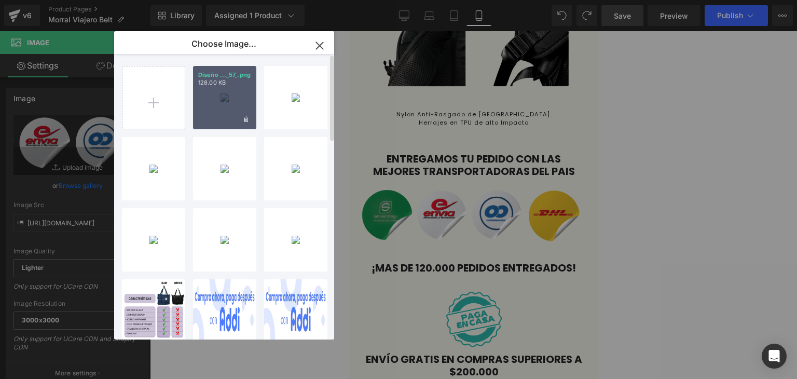
click at [212, 102] on div "Diseño ..._57_.png 128.00 KB" at bounding box center [224, 97] width 63 height 63
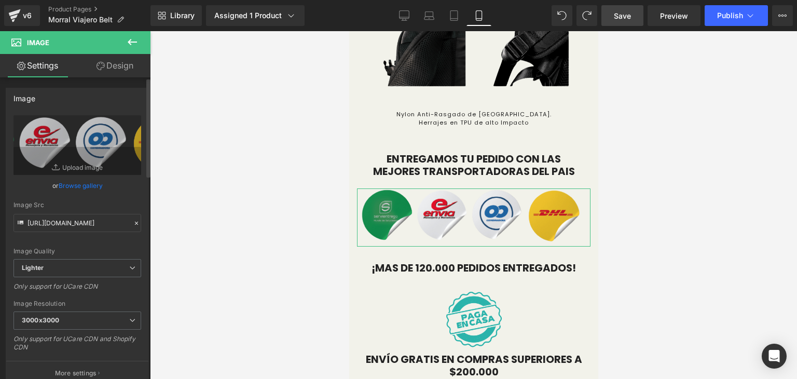
click at [88, 184] on link "Browse gallery" at bounding box center [81, 185] width 44 height 18
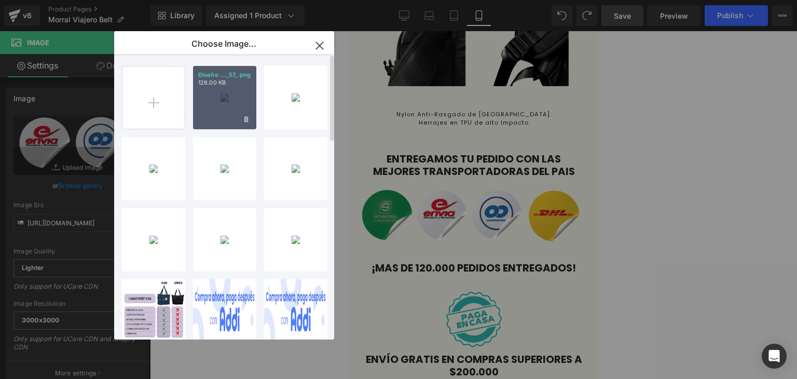
click at [209, 105] on div "Diseño ..._57_.png 128.00 KB" at bounding box center [224, 97] width 63 height 63
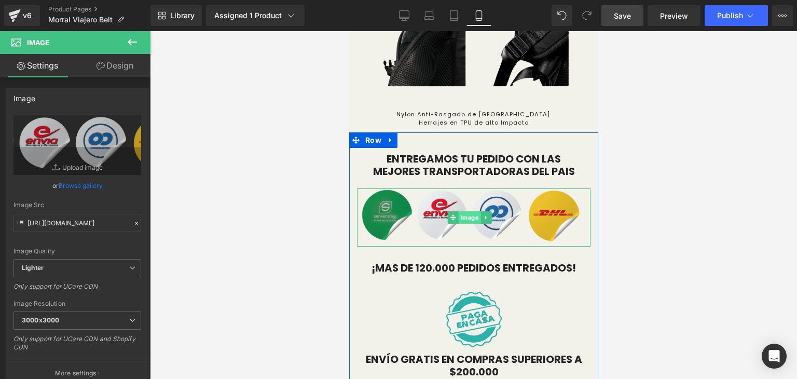
click at [462, 211] on span "Image" at bounding box center [469, 217] width 22 height 12
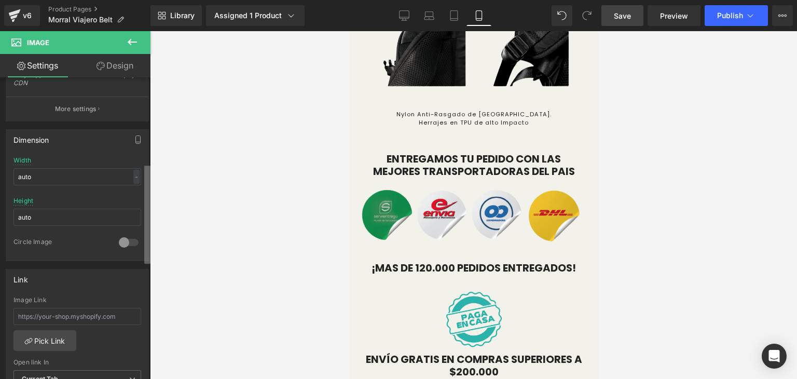
scroll to position [247, 0]
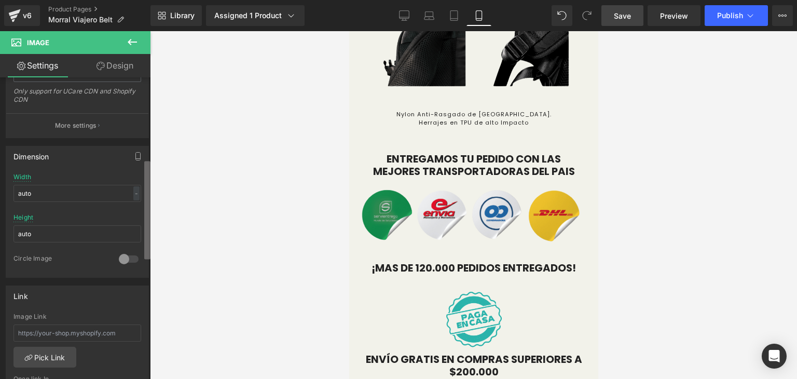
click at [159, 245] on div "Image You are previewing how the will restyle your page. You can not edit Eleme…" at bounding box center [398, 198] width 797 height 396
click at [133, 192] on div "-" at bounding box center [136, 193] width 6 height 14
click at [132, 204] on li "%" at bounding box center [134, 209] width 13 height 15
click at [82, 193] on input "auto" at bounding box center [77, 193] width 128 height 17
drag, startPoint x: 82, startPoint y: 193, endPoint x: 10, endPoint y: 191, distance: 71.6
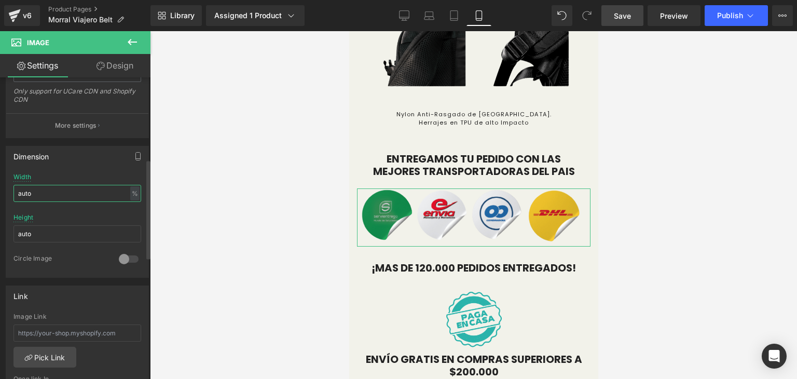
click at [10, 191] on div "auto Width auto % % px auto Height auto 0 Circle Image" at bounding box center [77, 225] width 142 height 104
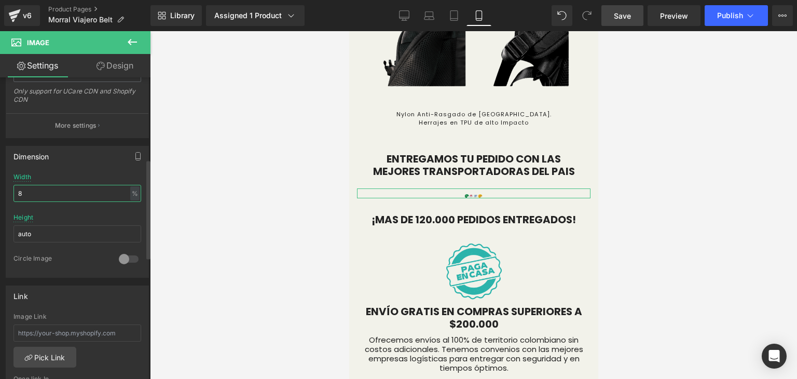
type input "80"
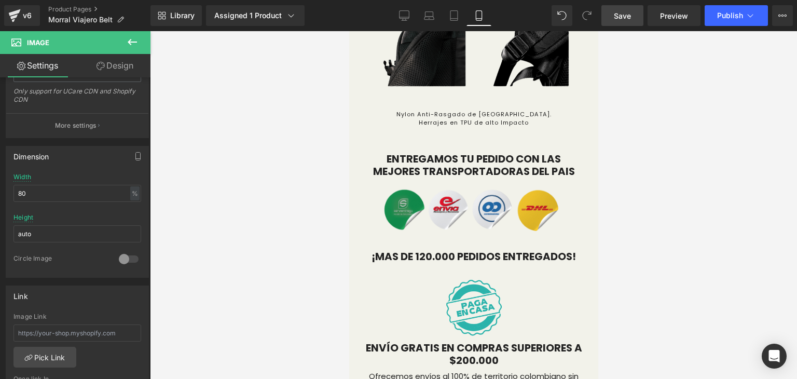
click at [304, 228] on div at bounding box center [473, 205] width 647 height 348
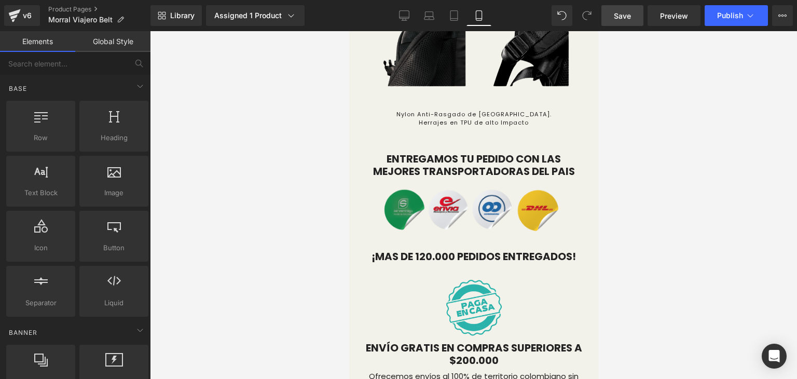
click at [626, 10] on span "Save" at bounding box center [622, 15] width 17 height 11
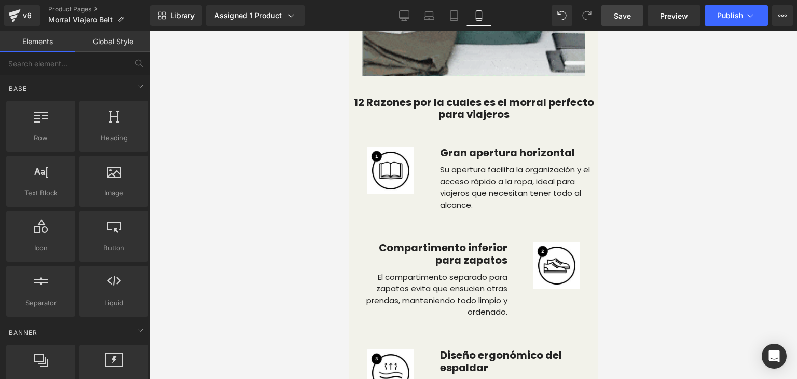
scroll to position [3220, 0]
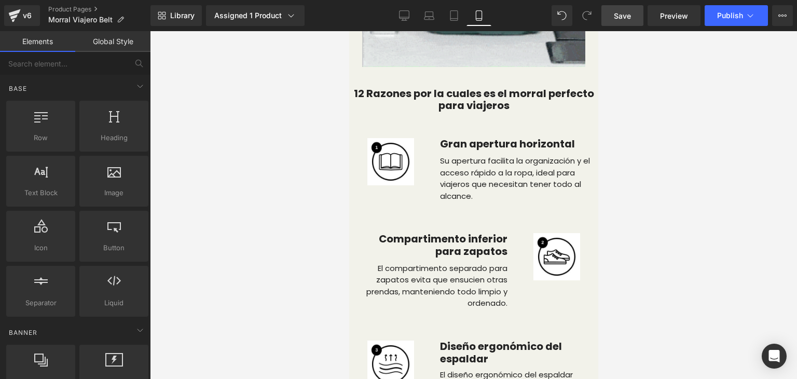
drag, startPoint x: 594, startPoint y: 312, endPoint x: 962, endPoint y: 239, distance: 375.5
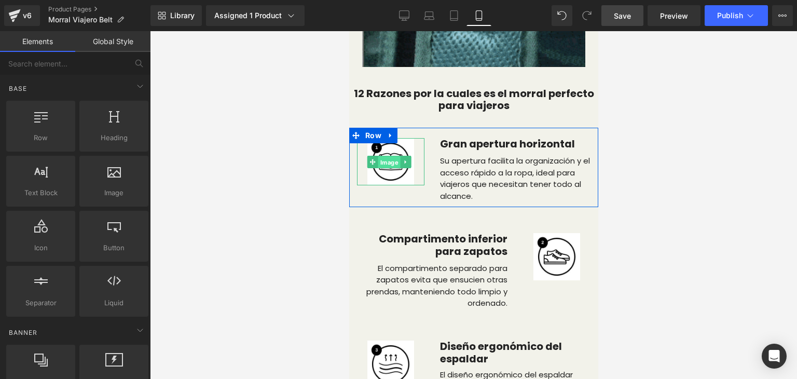
click at [387, 156] on span "Image" at bounding box center [389, 162] width 22 height 12
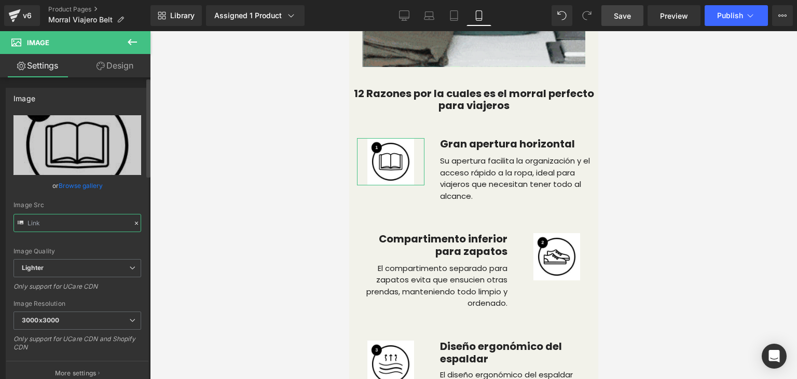
click at [96, 223] on input "text" at bounding box center [77, 223] width 128 height 18
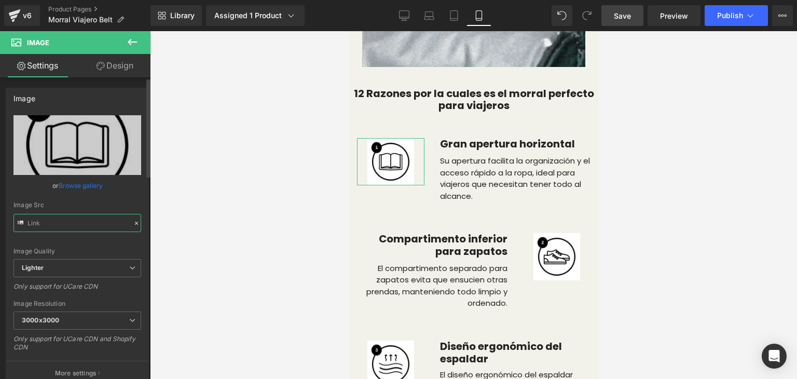
scroll to position [0, 441]
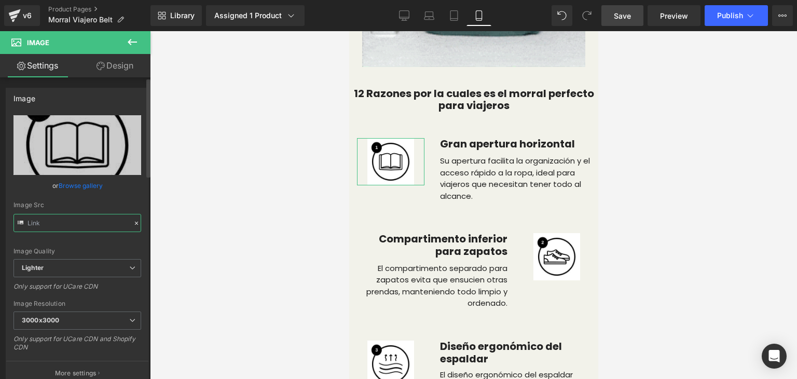
drag, startPoint x: 27, startPoint y: 223, endPoint x: 139, endPoint y: 219, distance: 112.1
click at [139, 219] on div "https://ucarecdn.com/d4977b83-c3b6-458b-b4e9-5005b9ba680f/-/format/auto/-/previ…" at bounding box center [77, 250] width 142 height 270
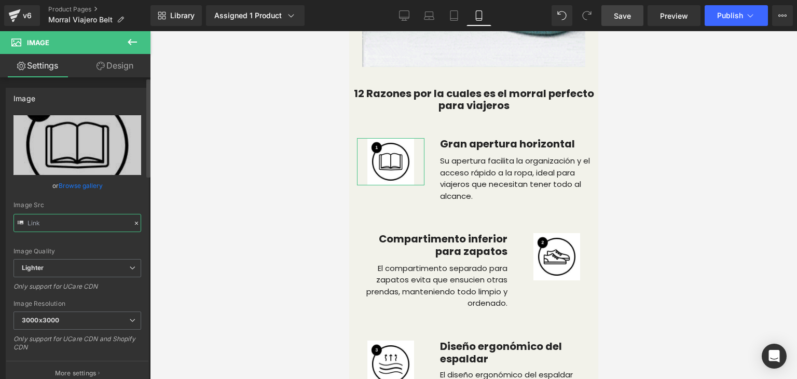
type input "https://ucarecdn.com/d4977b83-c3b6-458b-b4e9-5005b9ba680f/-/format/auto/-/previ…"
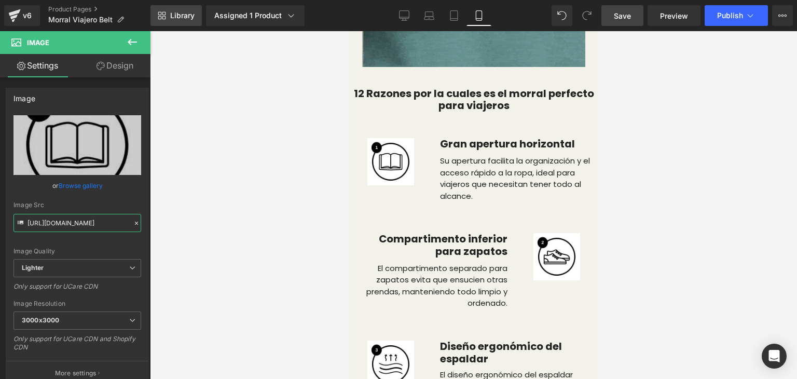
scroll to position [0, 0]
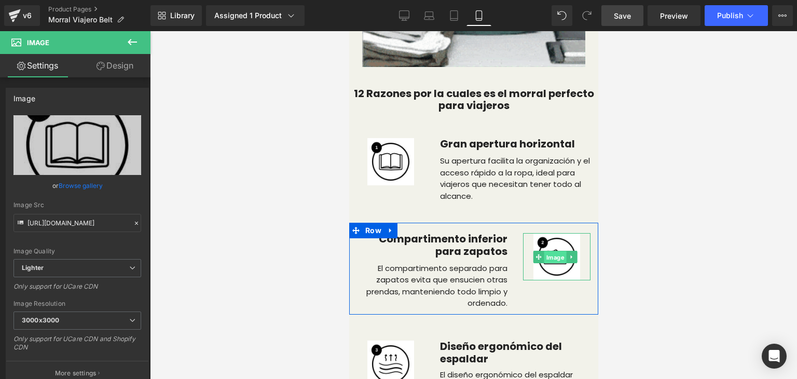
click at [550, 251] on span "Image" at bounding box center [555, 257] width 22 height 12
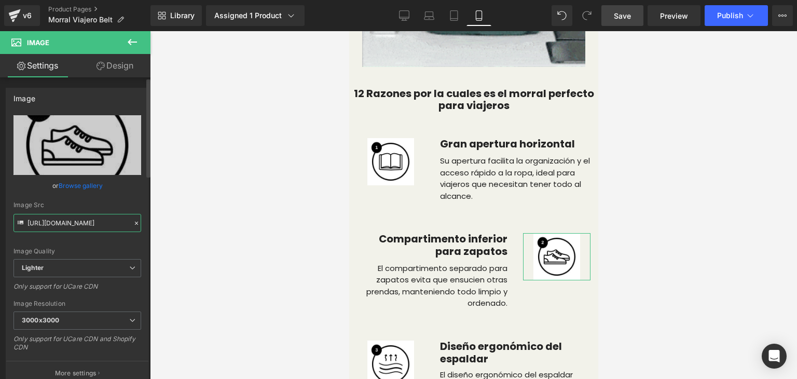
click at [41, 220] on input "https://ucarecdn.com/120e465c-9117-4e51-a5aa-f6e810dbb41e/-/format/auto/-/previ…" at bounding box center [77, 223] width 128 height 18
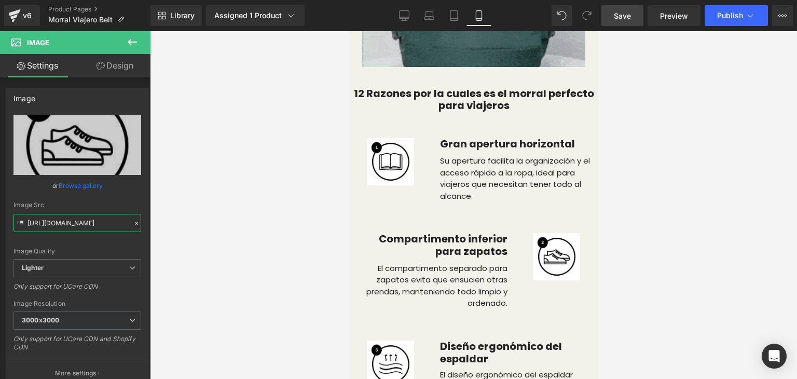
drag, startPoint x: 28, startPoint y: 223, endPoint x: 151, endPoint y: 229, distance: 123.1
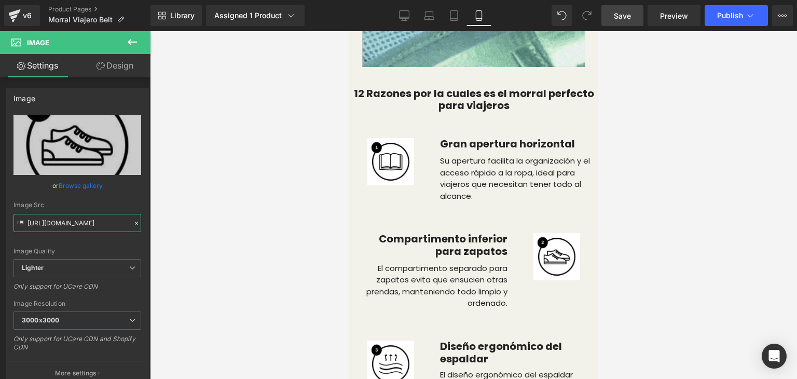
click at [151, 229] on div "Image You are previewing how the will restyle your page. You can not edit Eleme…" at bounding box center [398, 198] width 797 height 396
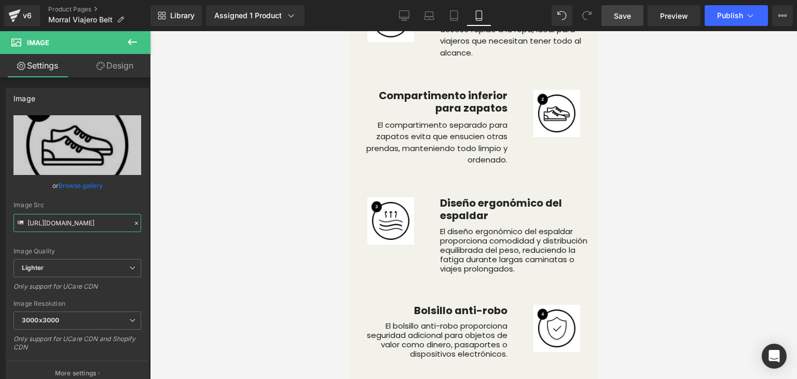
scroll to position [3381, 0]
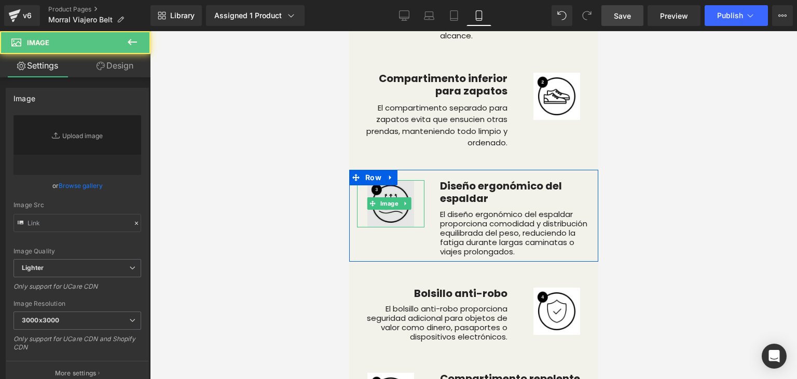
click at [394, 198] on img at bounding box center [390, 203] width 47 height 47
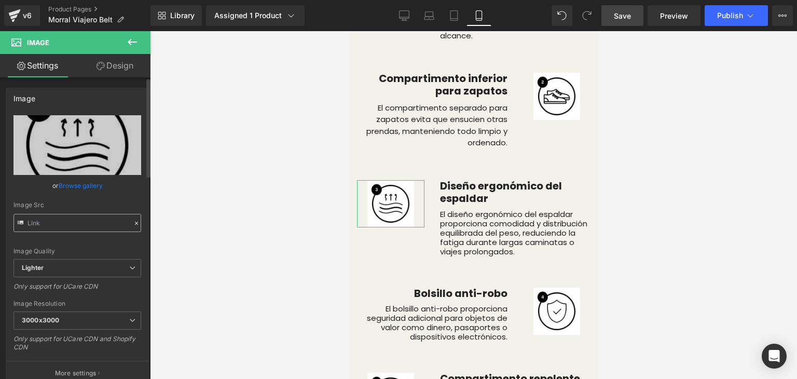
click at [81, 220] on input "text" at bounding box center [77, 223] width 128 height 18
drag, startPoint x: 27, startPoint y: 221, endPoint x: 158, endPoint y: 222, distance: 130.7
click at [158, 222] on div "Image You are previewing how the will restyle your page. You can not edit Eleme…" at bounding box center [398, 198] width 797 height 396
type input "https://ucarecdn.com/bedb4430-c8e4-4f23-a1b9-3750cfd912a3/-/format/auto/-/previ…"
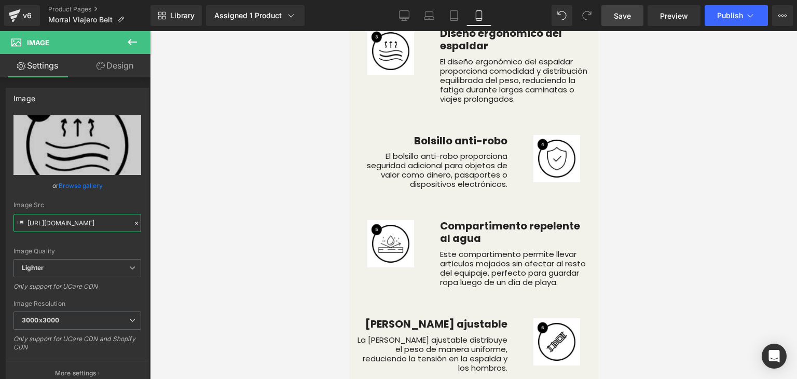
scroll to position [3550, 0]
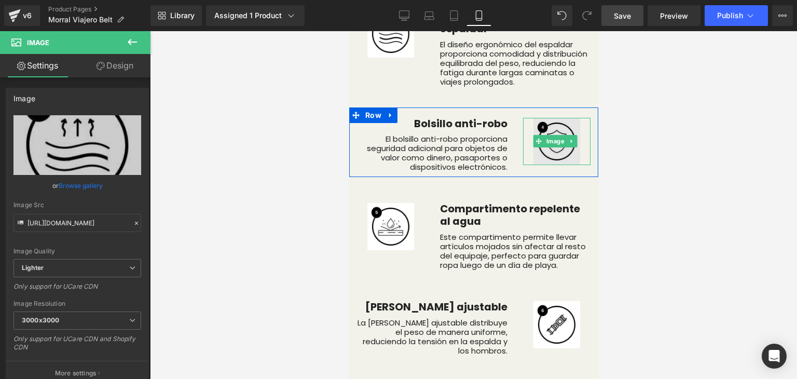
click at [542, 135] on img at bounding box center [556, 141] width 47 height 47
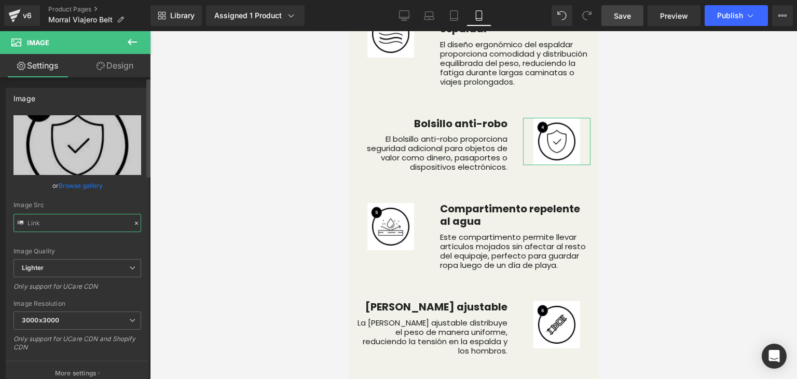
click at [82, 223] on input "text" at bounding box center [77, 223] width 128 height 18
drag, startPoint x: 26, startPoint y: 223, endPoint x: 149, endPoint y: 229, distance: 123.1
click at [149, 229] on div "Image https://ucarecdn.com/8ff40de9-8110-4d18-bb54-4c24be7e15a5/-/format/auto/-…" at bounding box center [75, 230] width 150 height 306
type input "https://ucarecdn.com/8ff40de9-8110-4d18-bb54-4c24be7e15a5/-/format/auto/-/previ…"
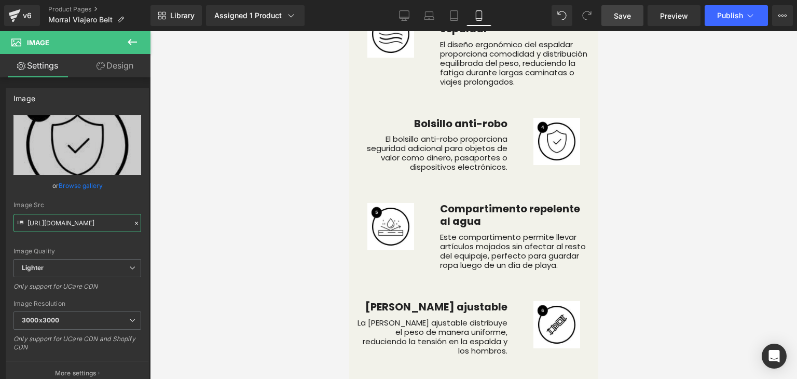
scroll to position [0, 0]
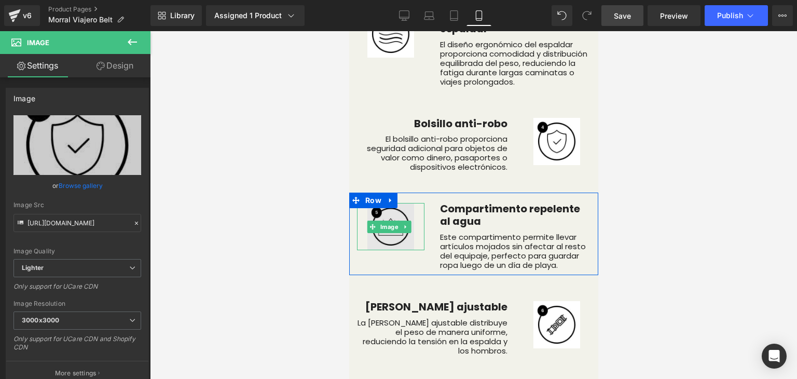
click at [380, 219] on img at bounding box center [390, 226] width 47 height 47
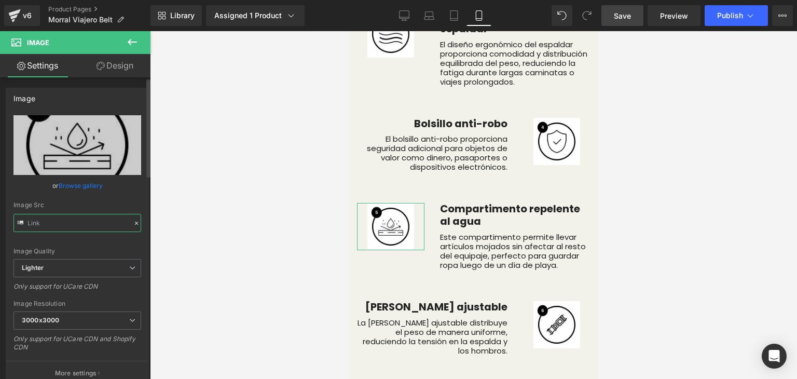
click at [26, 220] on input "text" at bounding box center [77, 223] width 128 height 18
drag, startPoint x: 26, startPoint y: 220, endPoint x: 144, endPoint y: 223, distance: 117.2
click at [144, 223] on div "https://ucarecdn.com/a0d3ab15-45fc-4823-8dc8-fe8331ceed2f/-/format/auto/-/previ…" at bounding box center [77, 250] width 142 height 270
type input "https://ucarecdn.com/a0d3ab15-45fc-4823-8dc8-fe8331ceed2f/-/format/auto/-/previ…"
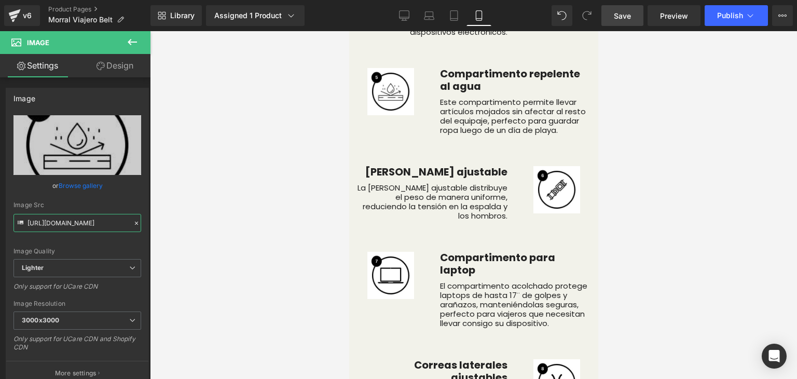
scroll to position [3703, 0]
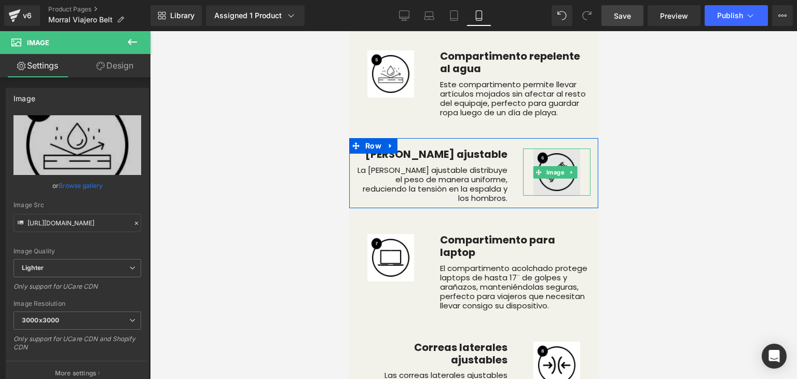
click at [548, 148] on img at bounding box center [556, 171] width 47 height 47
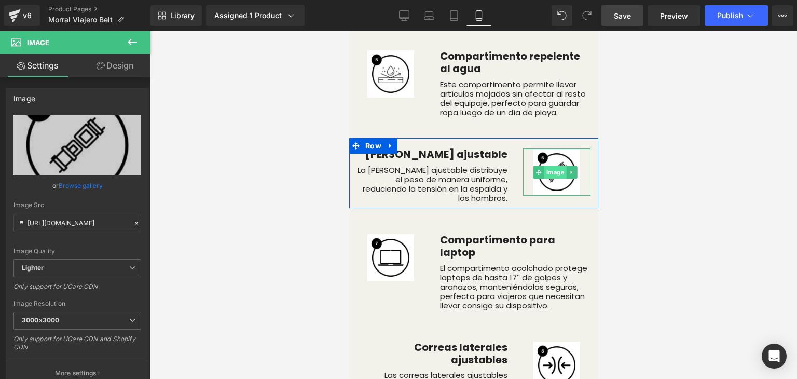
click at [544, 166] on span "Image" at bounding box center [555, 172] width 22 height 12
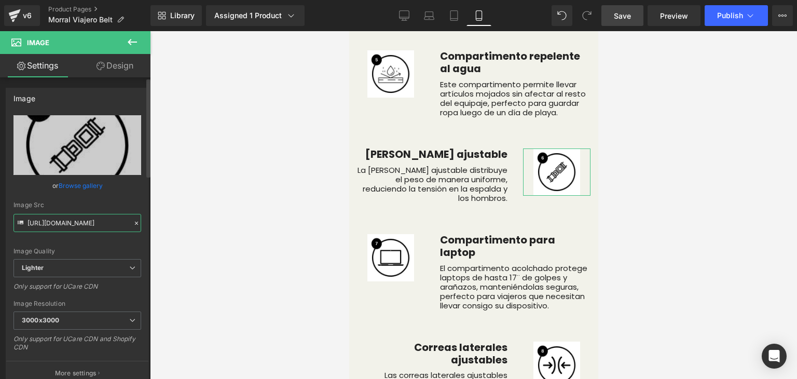
click at [99, 227] on input "https://ucarecdn.com/fa6878af-6258-4fb4-b376-3b3d1a3d21ac/-/format/auto/-/previ…" at bounding box center [77, 223] width 128 height 18
drag, startPoint x: 27, startPoint y: 222, endPoint x: 131, endPoint y: 224, distance: 103.8
click at [131, 224] on div "Image Src https://ucarecdn.com/fa6878af-6258-4fb4-b376-3b3d1a3d21ac/-/format/au…" at bounding box center [77, 216] width 128 height 31
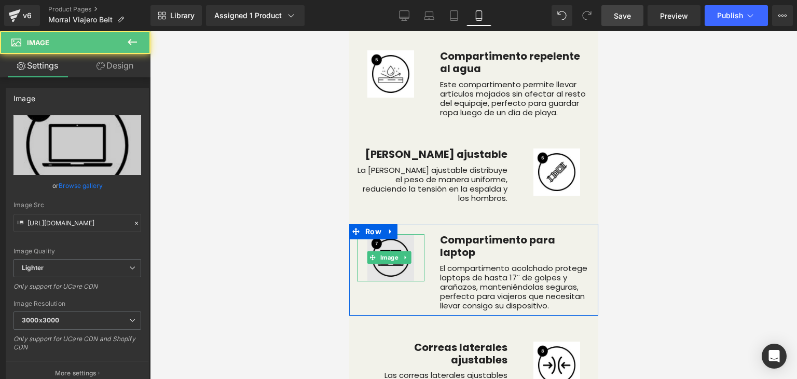
click at [393, 255] on img at bounding box center [390, 257] width 47 height 47
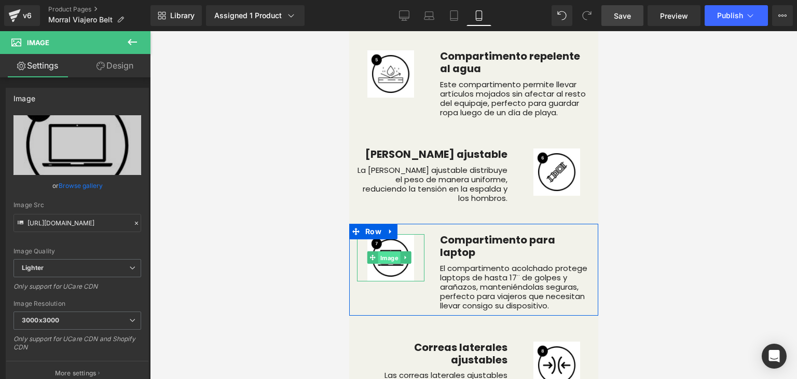
click at [390, 252] on span "Image" at bounding box center [389, 258] width 22 height 12
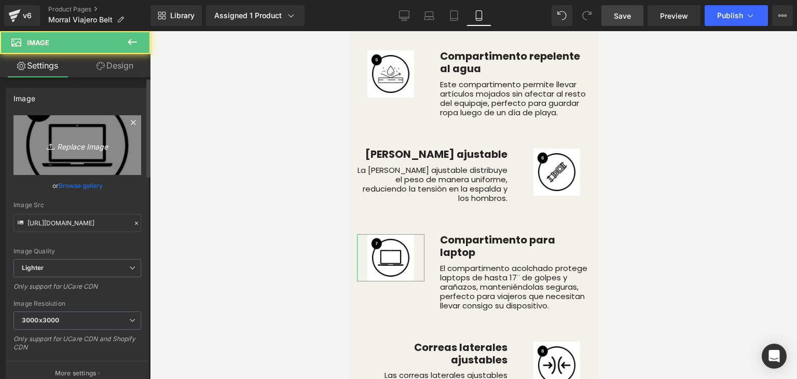
click at [112, 150] on icon "Replace Image" at bounding box center [77, 144] width 83 height 13
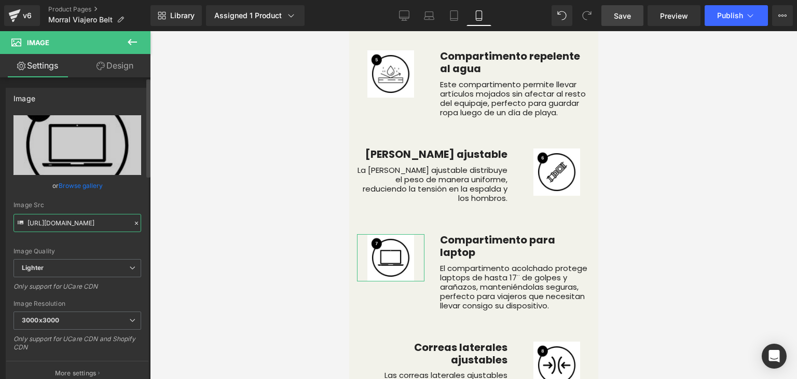
click at [36, 219] on input "https://ucarecdn.com/339381d0-baa2-44bc-8783-2ee19291625c/-/format/auto/-/previ…" at bounding box center [77, 223] width 128 height 18
drag, startPoint x: 27, startPoint y: 220, endPoint x: 135, endPoint y: 216, distance: 108.5
click at [135, 216] on input "https://ucarecdn.com/339381d0-baa2-44bc-8783-2ee19291625c/-/format/auto/-/previ…" at bounding box center [77, 223] width 128 height 18
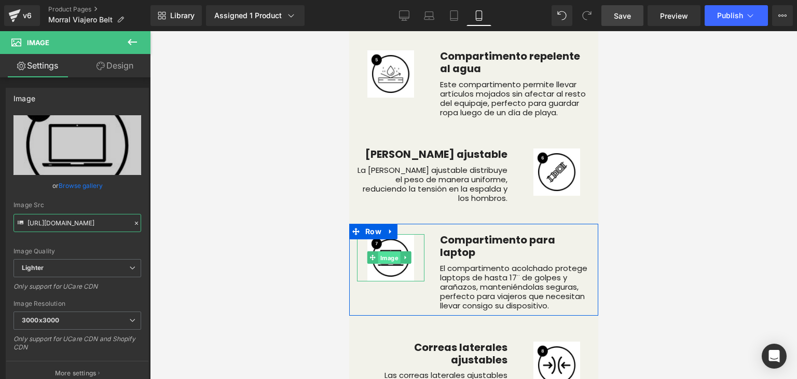
click at [392, 252] on span "Image" at bounding box center [389, 258] width 22 height 12
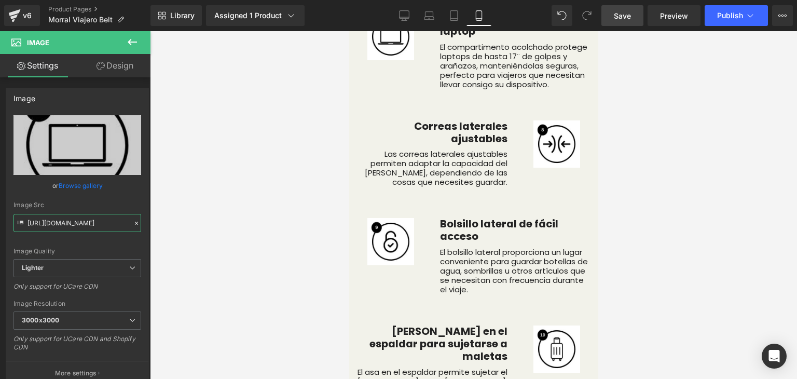
scroll to position [3966, 0]
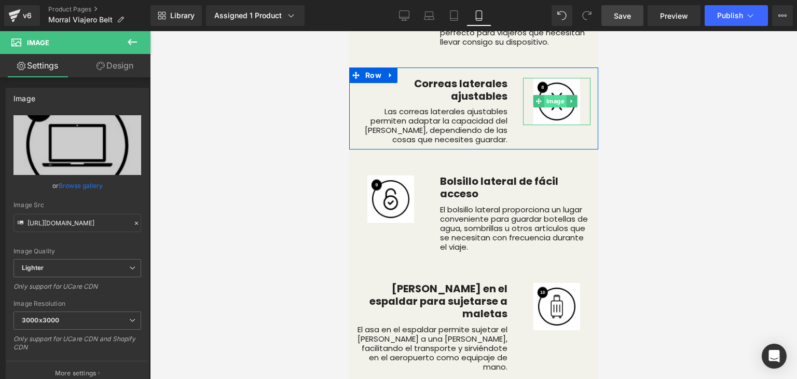
click at [555, 99] on span "Image" at bounding box center [555, 101] width 22 height 12
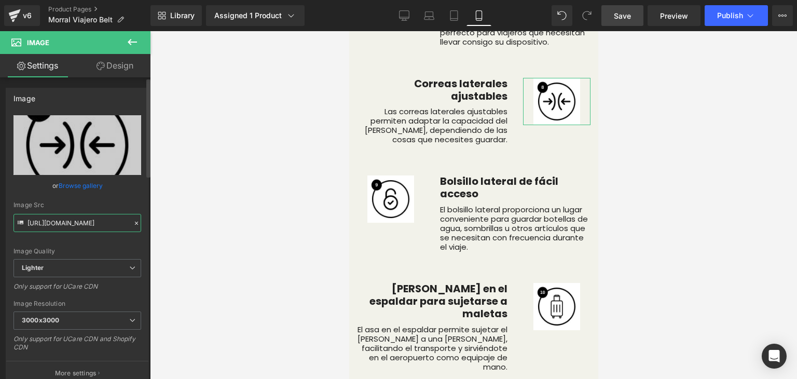
click at [77, 219] on input "https://ucarecdn.com/861e841c-4dac-4425-9b36-522aafc66923/-/format/auto/-/previ…" at bounding box center [77, 223] width 128 height 18
drag, startPoint x: 27, startPoint y: 223, endPoint x: 133, endPoint y: 220, distance: 105.8
click at [133, 220] on div "Image Src https://ucarecdn.com/861e841c-4dac-4425-9b36-522aafc66923/-/format/au…" at bounding box center [77, 216] width 128 height 31
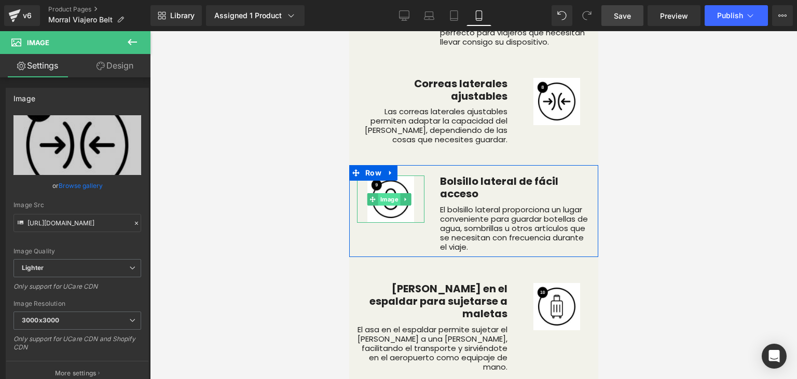
click at [393, 193] on span "Image" at bounding box center [389, 199] width 22 height 12
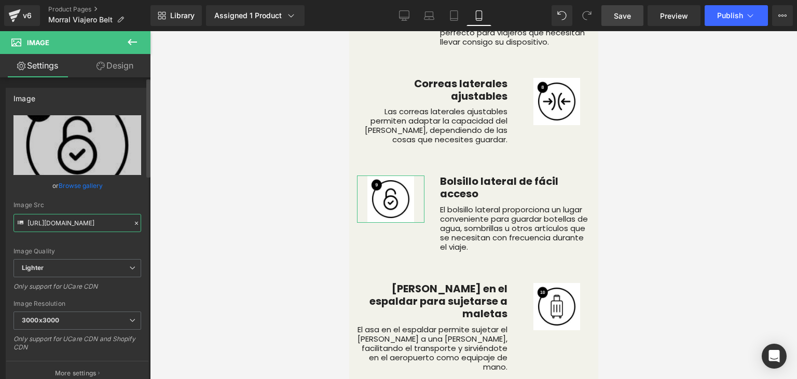
click at [92, 217] on input "https://ucarecdn.com/9d7702cd-8b0c-4455-852d-bcbec936e78d/-/format/auto/-/previ…" at bounding box center [77, 223] width 128 height 18
drag, startPoint x: 28, startPoint y: 224, endPoint x: 130, endPoint y: 220, distance: 102.3
click at [130, 220] on div "Image Src https://ucarecdn.com/9d7702cd-8b0c-4455-852d-bcbec936e78d/-/format/au…" at bounding box center [77, 216] width 128 height 31
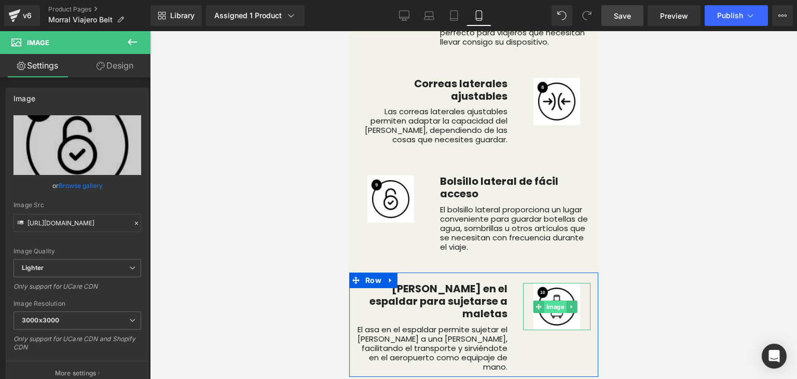
click at [552, 300] on span "Image" at bounding box center [555, 306] width 22 height 12
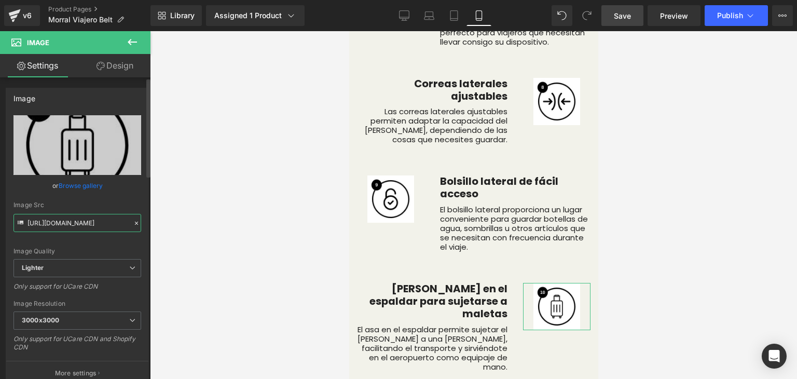
click at [84, 217] on input "https://ucarecdn.com/6ab09a70-f848-462b-a2e1-3c556f64c6d0/-/format/auto/-/previ…" at bounding box center [77, 223] width 128 height 18
drag, startPoint x: 27, startPoint y: 220, endPoint x: 133, endPoint y: 217, distance: 105.9
click at [133, 217] on div "Image Src https://ucarecdn.com/6ab09a70-f848-462b-a2e1-3c556f64c6d0/-/format/au…" at bounding box center [77, 216] width 128 height 31
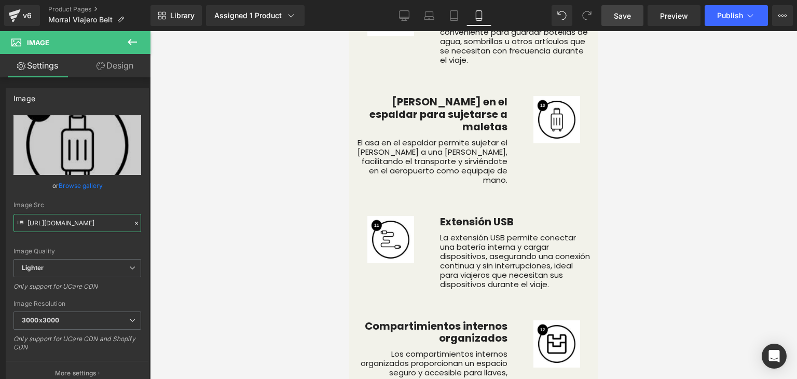
scroll to position [4170, 0]
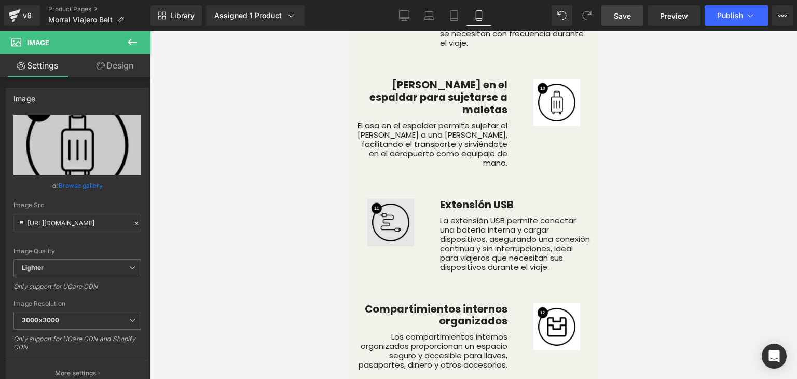
click at [375, 211] on img at bounding box center [390, 222] width 47 height 47
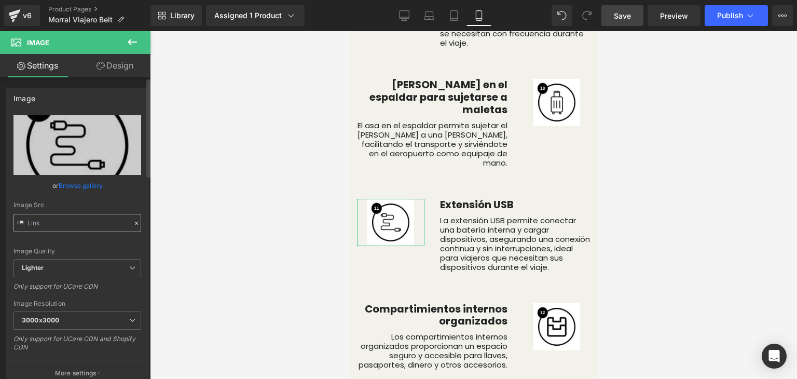
click at [52, 219] on input "text" at bounding box center [77, 223] width 128 height 18
drag, startPoint x: 27, startPoint y: 221, endPoint x: 141, endPoint y: 212, distance: 113.9
click at [141, 212] on div "https://ucarecdn.com/8ceb892c-c055-4adb-9e1c-69978b36692c/-/format/auto/-/previ…" at bounding box center [77, 250] width 142 height 270
type input "https://ucarecdn.com/8ceb892c-c055-4adb-9e1c-69978b36692c/-/format/auto/-/previ…"
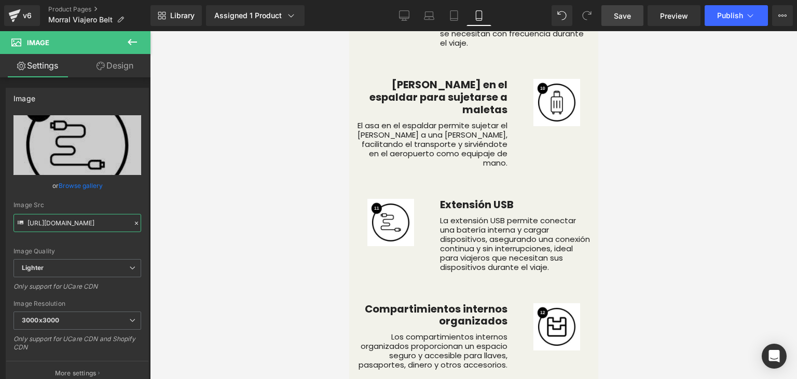
scroll to position [0, 0]
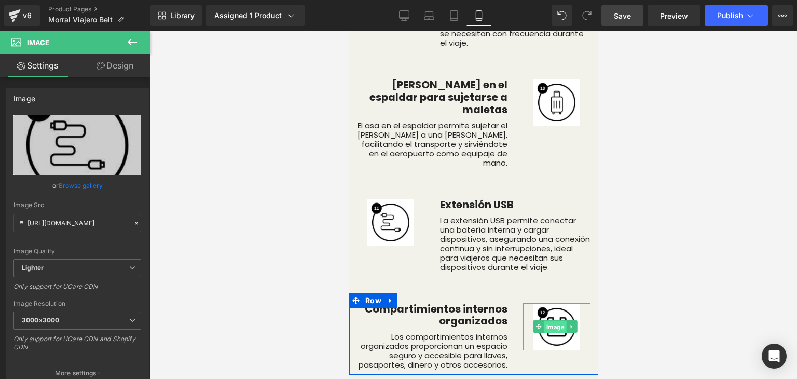
click at [546, 321] on span "Image" at bounding box center [555, 327] width 22 height 12
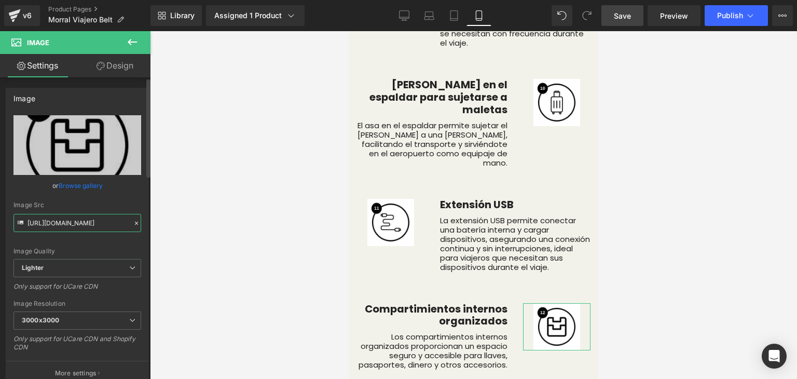
click at [39, 229] on input "https://ucarecdn.com/58ac38d1-9d6f-4e2f-92da-fb39d0a1989e/-/format/auto/-/previ…" at bounding box center [77, 223] width 128 height 18
drag, startPoint x: 27, startPoint y: 221, endPoint x: 149, endPoint y: 216, distance: 122.5
click at [149, 216] on div "Image https://ucarecdn.com/58ac38d1-9d6f-4e2f-92da-fb39d0a1989e/-/format/auto/-…" at bounding box center [75, 230] width 150 height 306
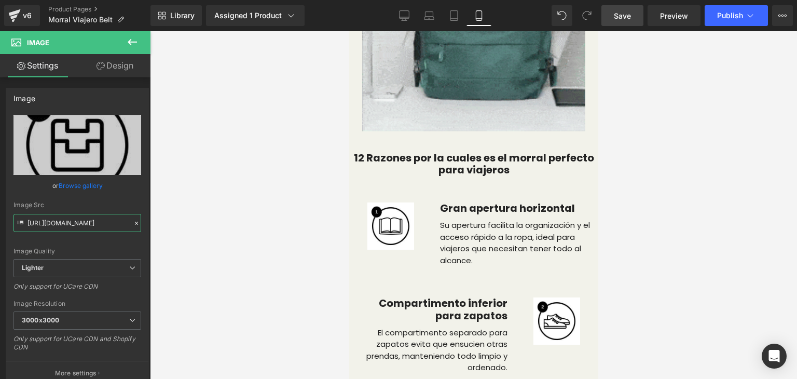
scroll to position [3147, 0]
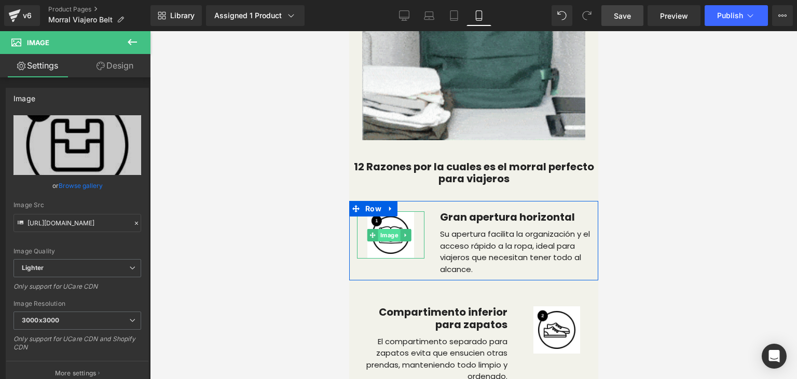
click at [387, 229] on span "Image" at bounding box center [389, 235] width 22 height 12
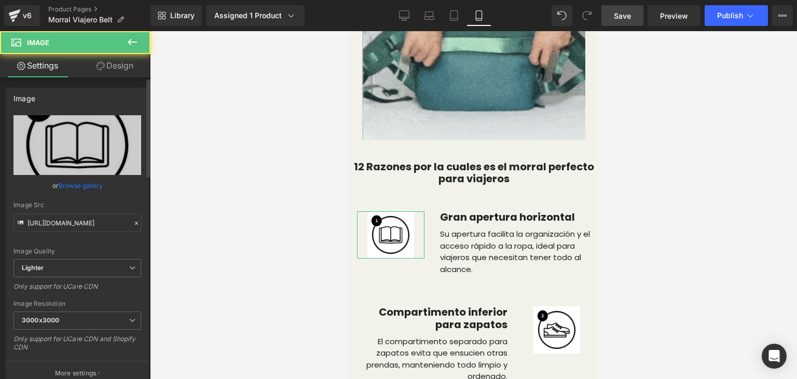
click at [84, 185] on link "Browse gallery" at bounding box center [81, 185] width 44 height 18
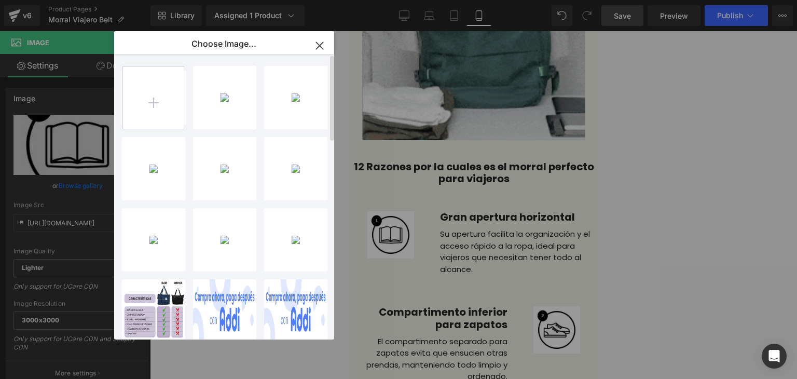
click at [166, 88] on input "file" at bounding box center [153, 97] width 62 height 62
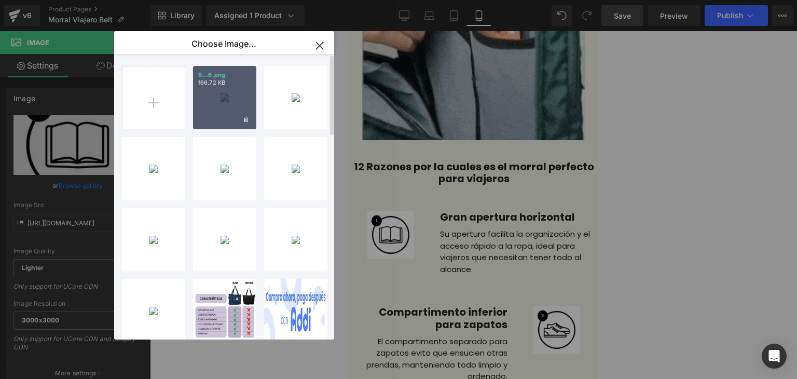
click at [222, 89] on div "6...6.png 166.72 KB" at bounding box center [224, 97] width 63 height 63
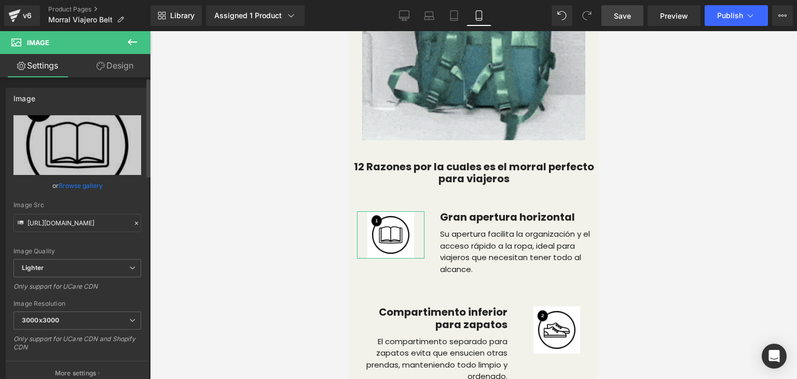
click at [89, 183] on link "Browse gallery" at bounding box center [81, 185] width 44 height 18
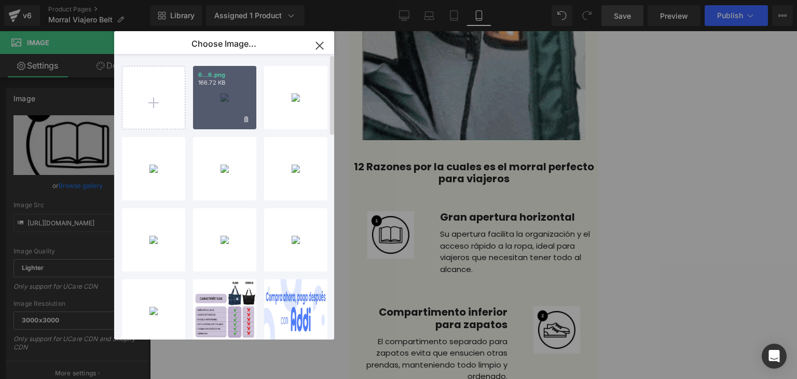
click at [218, 107] on div "6...6.png 166.72 KB" at bounding box center [224, 97] width 63 height 63
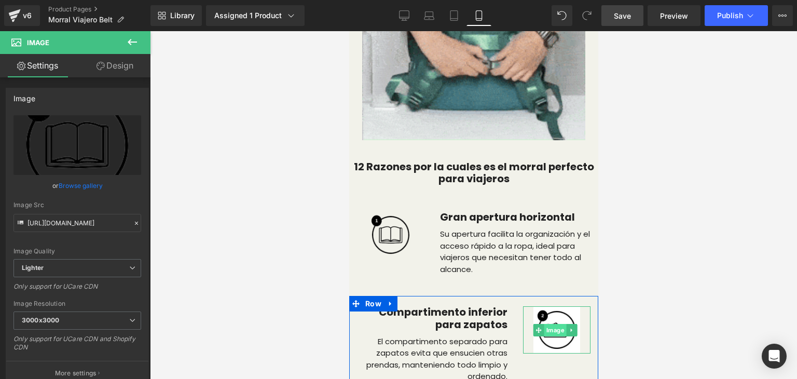
click at [544, 324] on span "Image" at bounding box center [555, 330] width 22 height 12
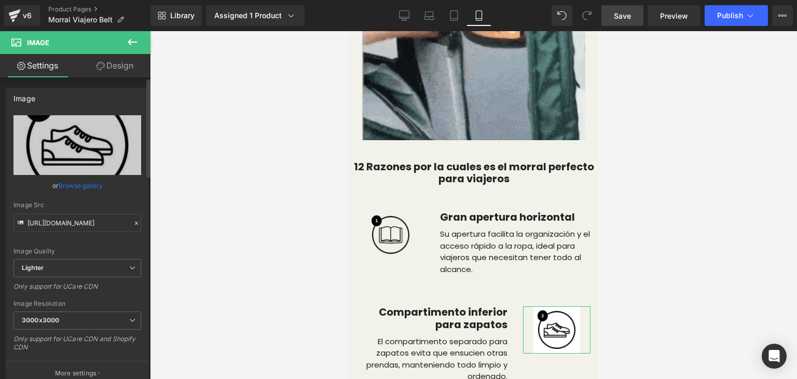
click at [81, 181] on link "Browse gallery" at bounding box center [81, 185] width 44 height 18
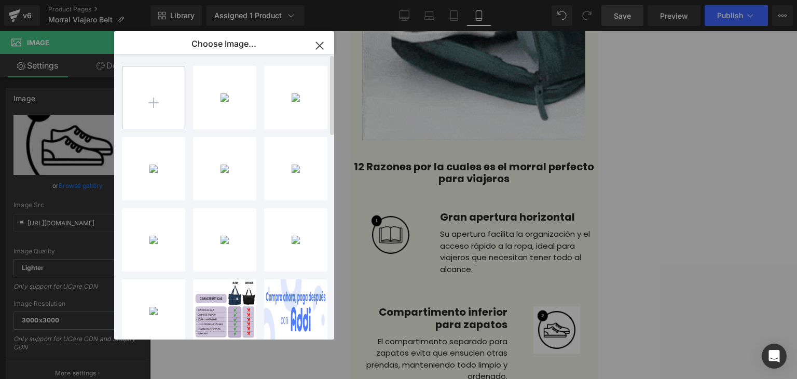
click at [160, 110] on input "file" at bounding box center [153, 97] width 62 height 62
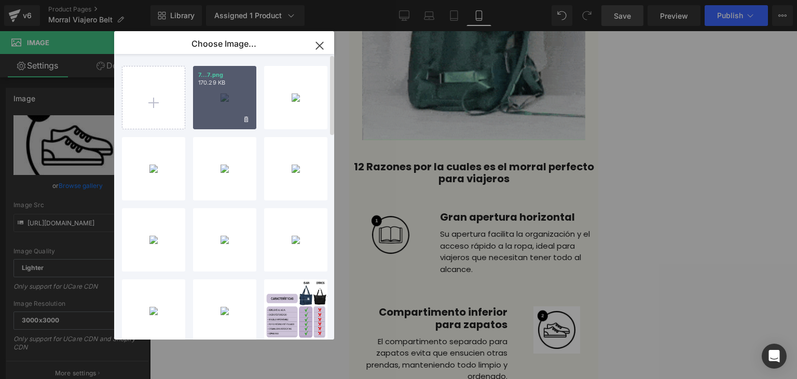
click at [222, 94] on div "7...7.png 170.29 KB" at bounding box center [224, 97] width 63 height 63
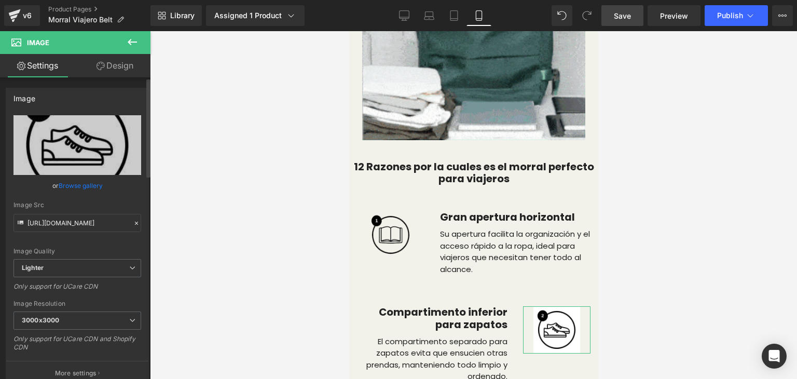
click at [83, 181] on link "Browse gallery" at bounding box center [81, 185] width 44 height 18
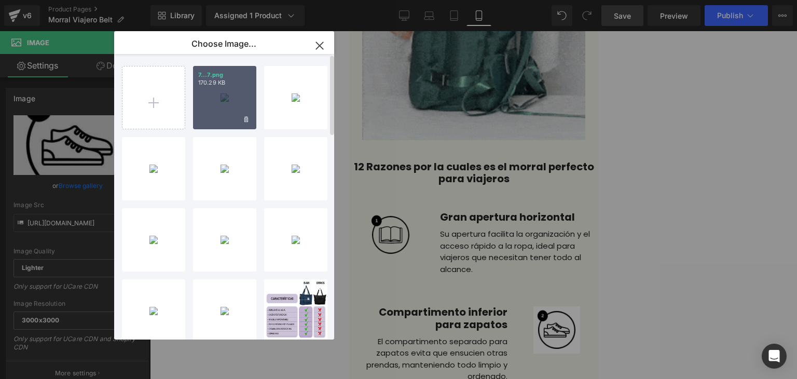
click at [205, 109] on div "7...7.png 170.29 KB" at bounding box center [224, 97] width 63 height 63
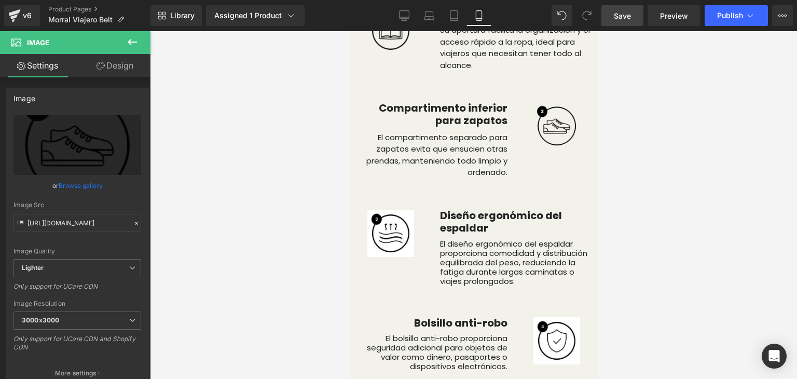
scroll to position [3368, 0]
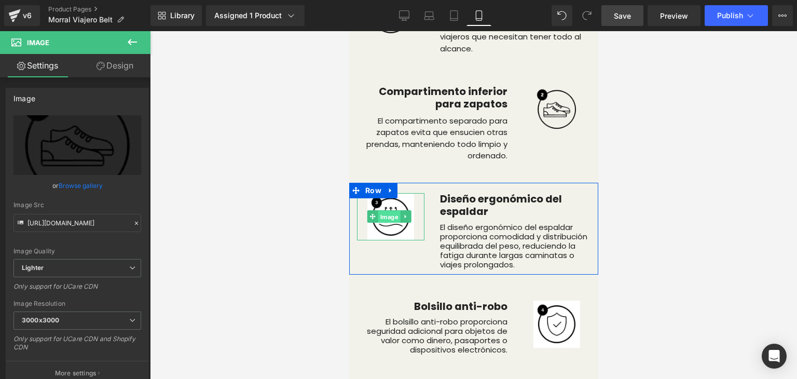
click at [385, 211] on span "Image" at bounding box center [389, 217] width 22 height 12
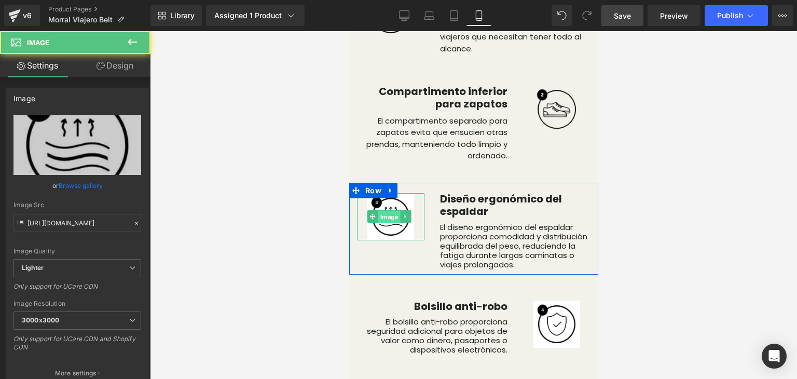
click at [385, 211] on span "Image" at bounding box center [389, 217] width 22 height 12
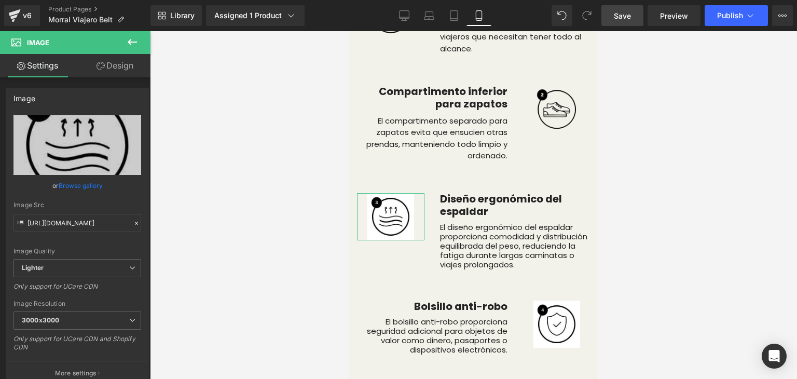
click at [76, 183] on link "Browse gallery" at bounding box center [81, 185] width 44 height 18
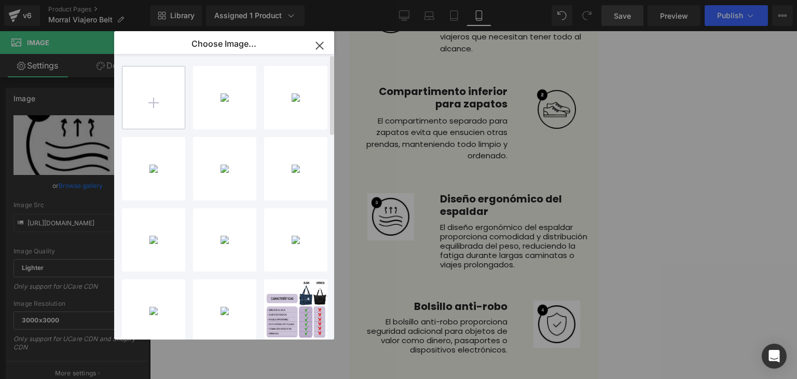
click at [164, 96] on input "file" at bounding box center [153, 97] width 62 height 62
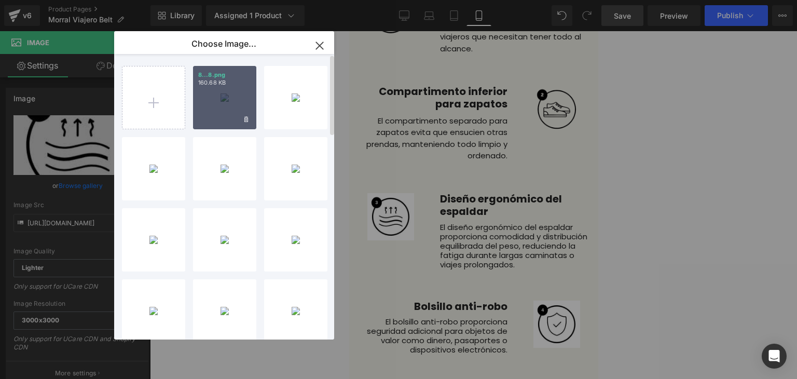
click at [228, 97] on div "8...8.png 160.68 KB" at bounding box center [224, 97] width 63 height 63
click at [228, 97] on div at bounding box center [473, 205] width 647 height 348
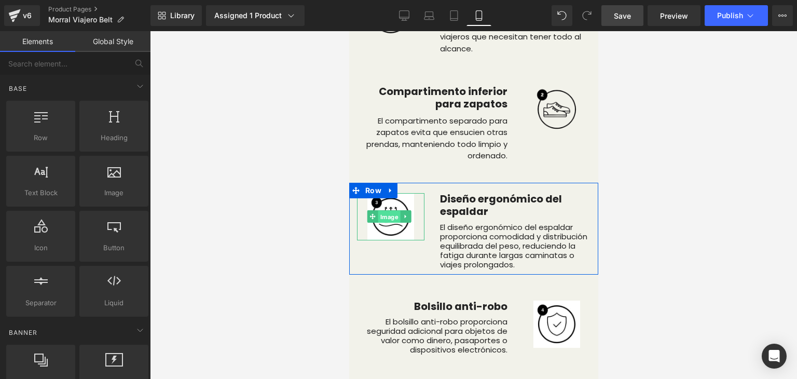
click at [385, 211] on span "Image" at bounding box center [389, 217] width 22 height 12
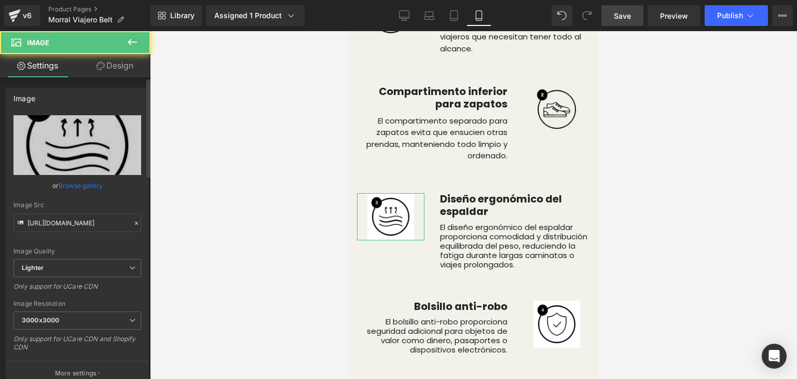
click at [72, 185] on link "Browse gallery" at bounding box center [81, 185] width 44 height 18
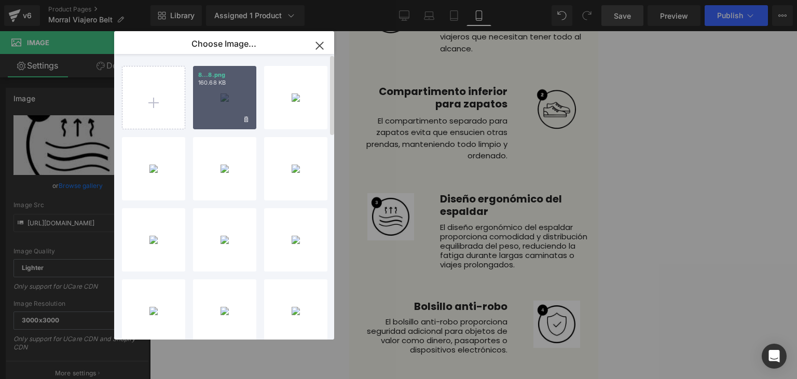
click at [221, 107] on div "8...8.png 160.68 KB" at bounding box center [224, 97] width 63 height 63
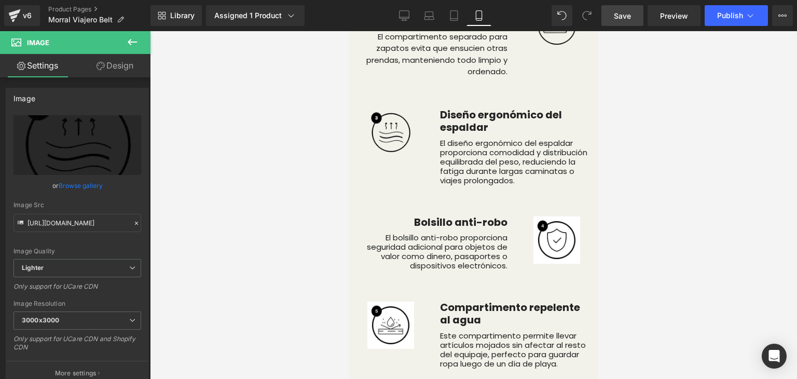
scroll to position [3434, 0]
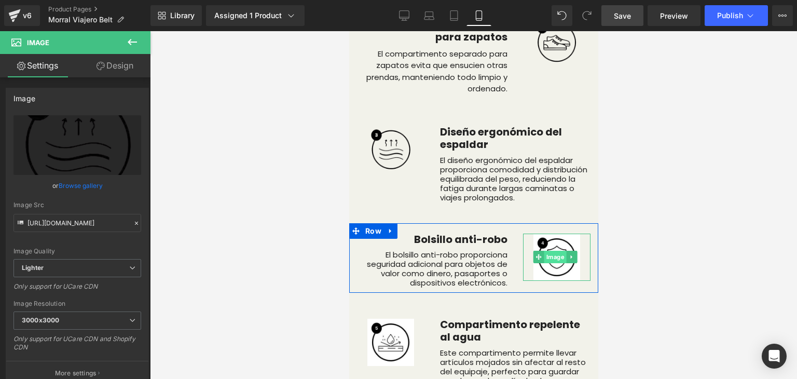
click at [549, 251] on span "Image" at bounding box center [555, 257] width 22 height 12
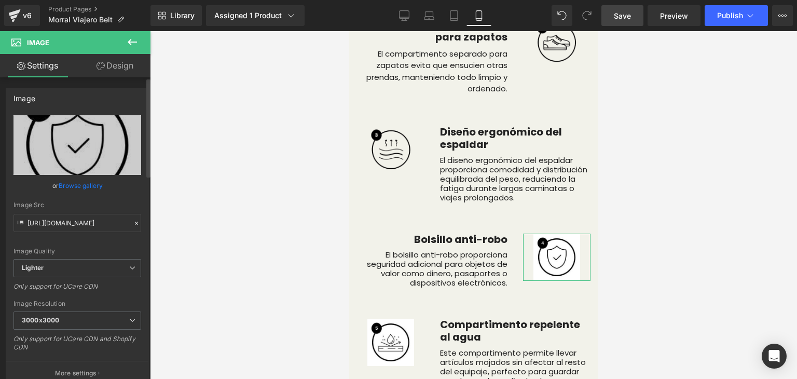
click at [82, 183] on link "Browse gallery" at bounding box center [81, 185] width 44 height 18
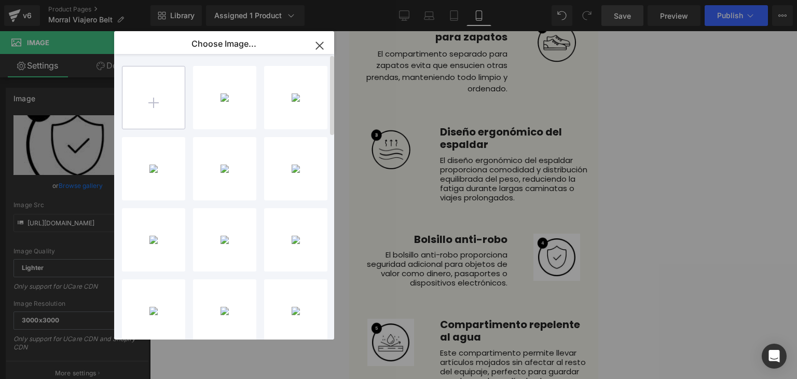
click at [163, 102] on input "file" at bounding box center [153, 97] width 62 height 62
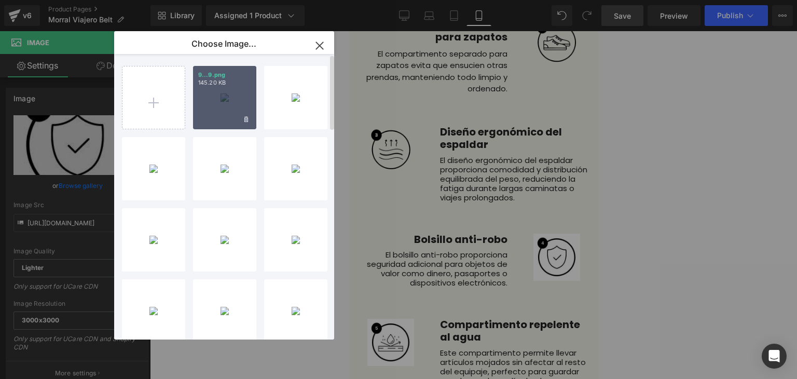
click at [226, 86] on p "145.20 KB" at bounding box center [224, 83] width 53 height 8
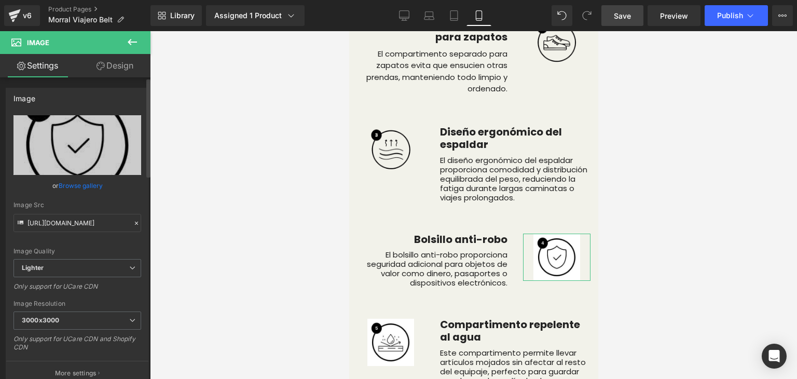
click at [87, 186] on link "Browse gallery" at bounding box center [81, 185] width 44 height 18
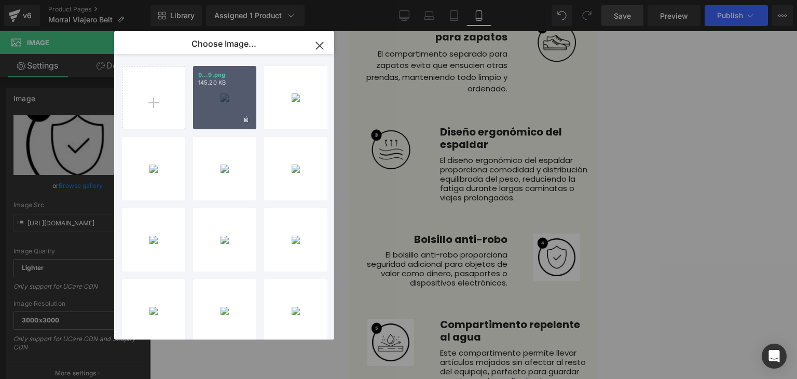
click at [228, 104] on div "9...9.png 145.20 KB" at bounding box center [224, 97] width 63 height 63
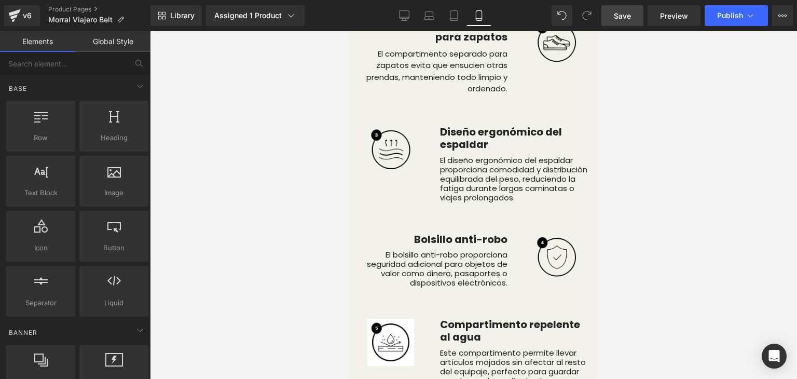
drag, startPoint x: 228, startPoint y: 104, endPoint x: 123, endPoint y: 94, distance: 105.8
click at [228, 104] on div at bounding box center [473, 205] width 647 height 348
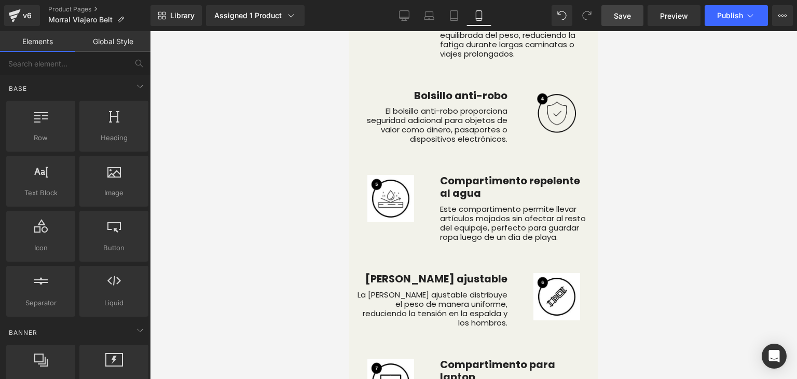
scroll to position [3604, 0]
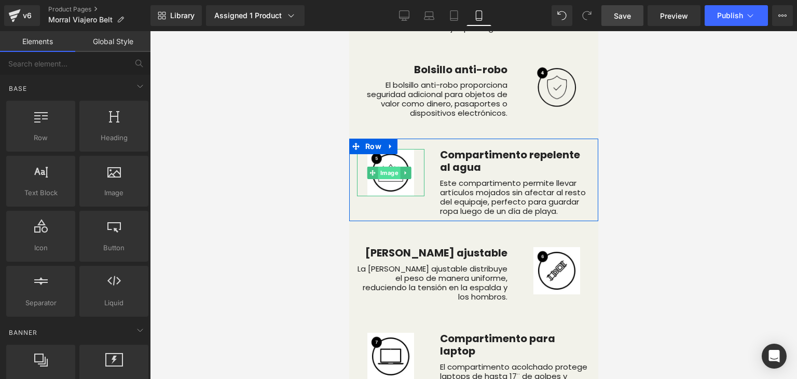
click at [389, 167] on span "Image" at bounding box center [389, 173] width 22 height 12
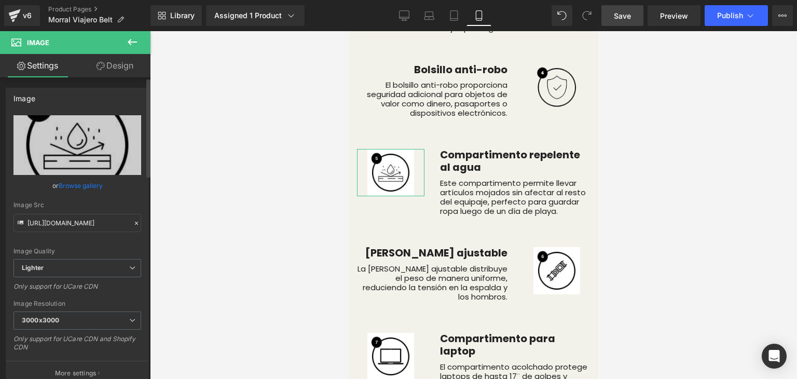
click at [82, 184] on link "Browse gallery" at bounding box center [81, 185] width 44 height 18
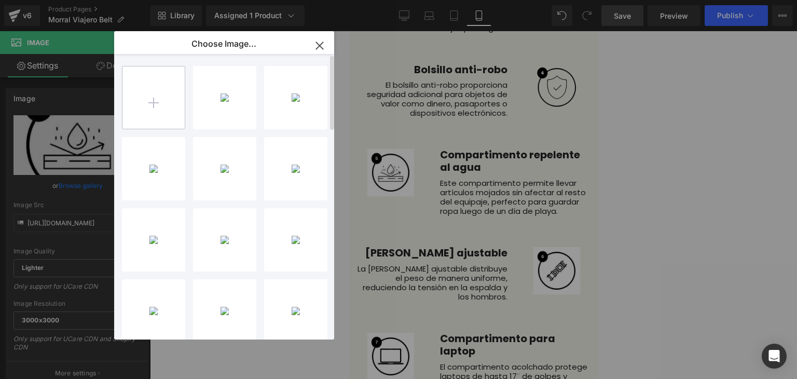
click at [154, 106] on input "file" at bounding box center [153, 97] width 62 height 62
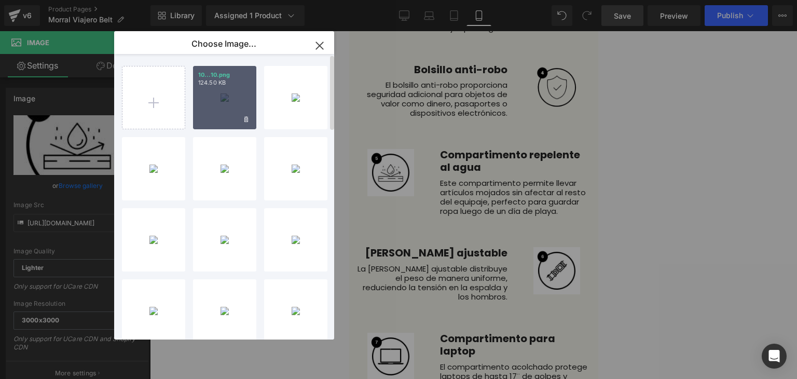
click at [219, 79] on p "124.50 KB" at bounding box center [224, 83] width 53 height 8
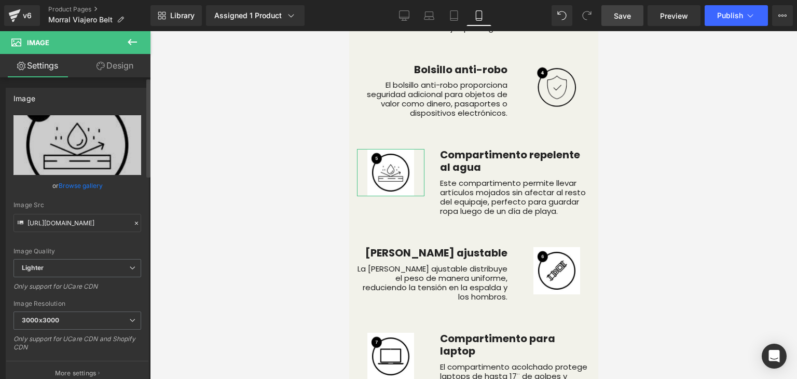
click at [78, 185] on link "Browse gallery" at bounding box center [81, 185] width 44 height 18
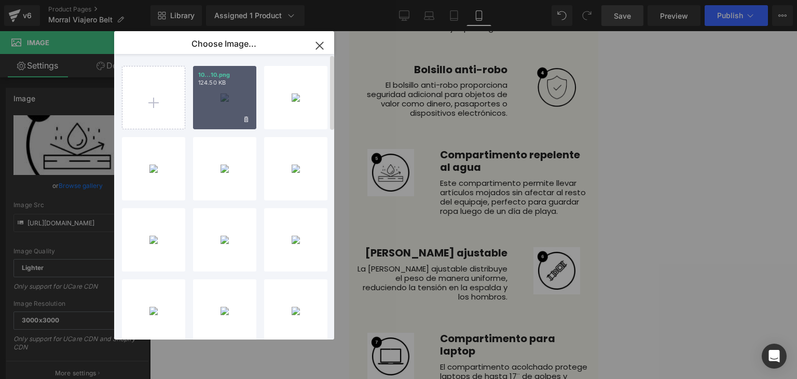
click at [216, 100] on div "10...10.png 124.50 KB" at bounding box center [224, 97] width 63 height 63
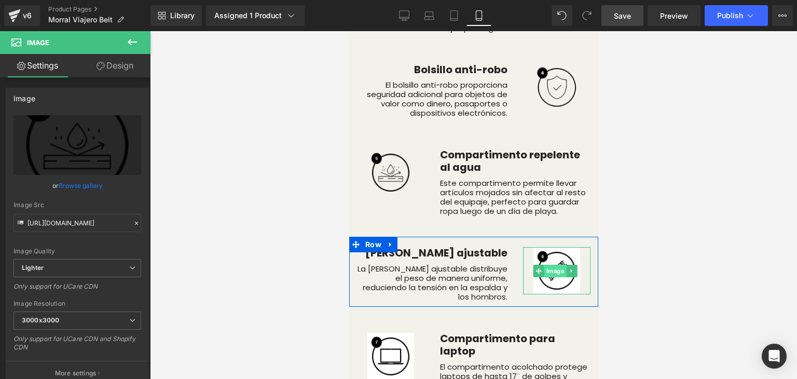
click at [552, 265] on span "Image" at bounding box center [555, 271] width 22 height 12
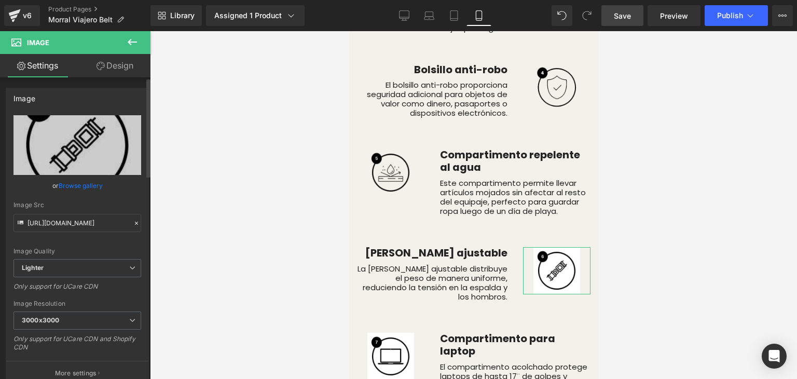
click at [79, 190] on link "Browse gallery" at bounding box center [81, 185] width 44 height 18
click at [79, 0] on div "Image You are previewing how the will restyle your page. You can not edit Eleme…" at bounding box center [398, 0] width 797 height 0
click at [84, 183] on link "Browse gallery" at bounding box center [81, 185] width 44 height 18
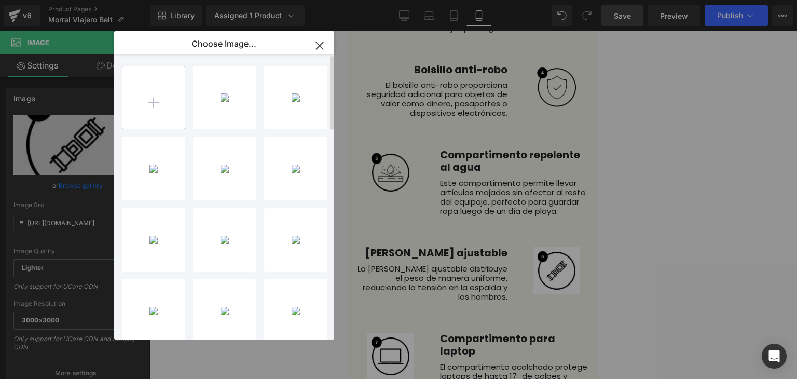
click at [150, 105] on input "file" at bounding box center [153, 97] width 62 height 62
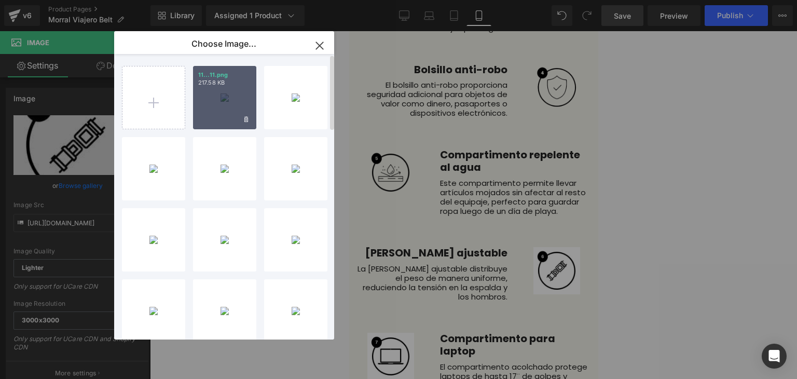
click at [217, 94] on div "11...11.png 217.58 KB" at bounding box center [224, 97] width 63 height 63
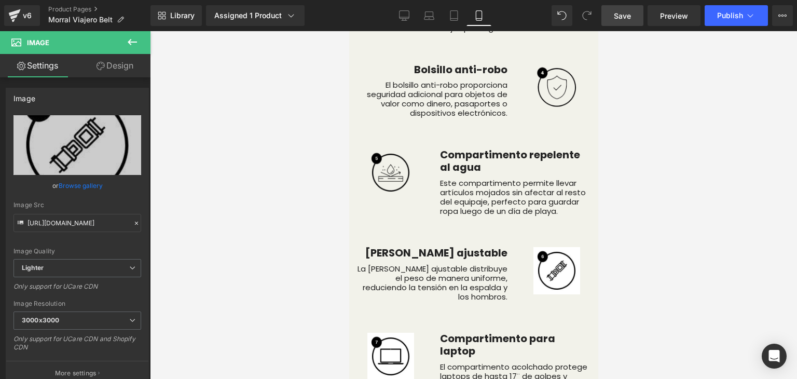
click at [217, 94] on div at bounding box center [473, 205] width 647 height 348
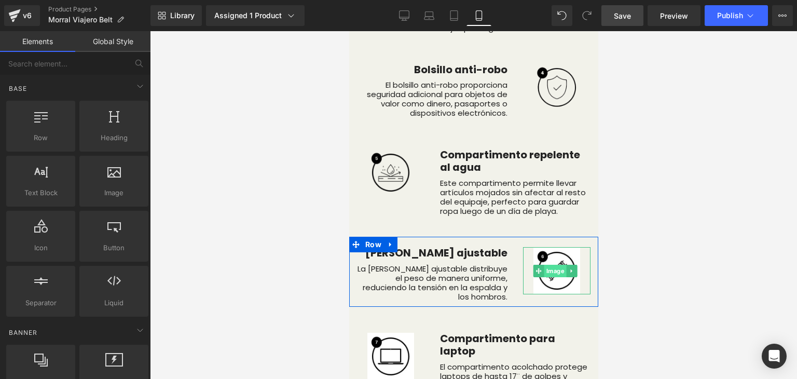
click at [546, 265] on span "Image" at bounding box center [555, 271] width 22 height 12
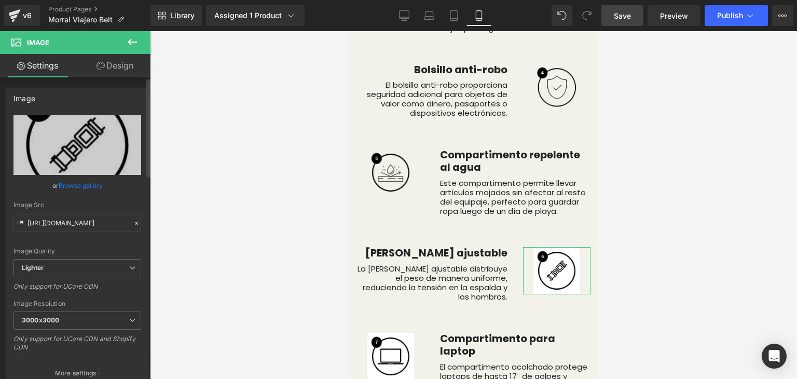
click at [79, 181] on link "Browse gallery" at bounding box center [81, 185] width 44 height 18
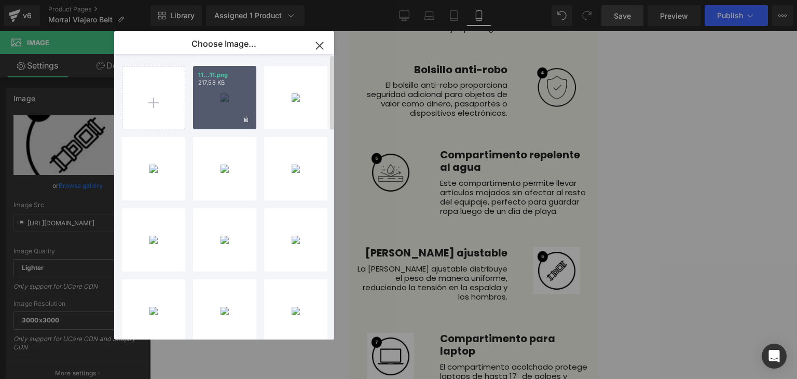
click at [199, 108] on div "11...11.png 217.58 KB" at bounding box center [224, 97] width 63 height 63
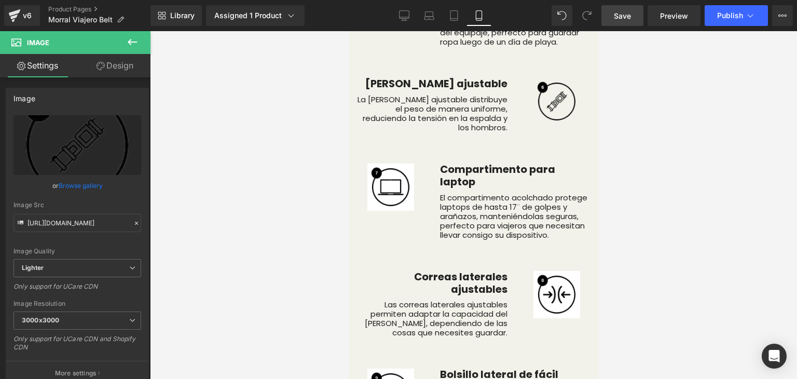
scroll to position [3790, 0]
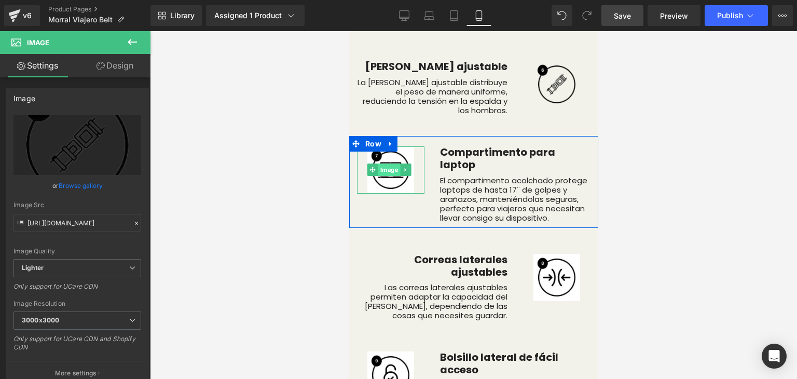
click at [392, 163] on span "Image" at bounding box center [389, 169] width 22 height 12
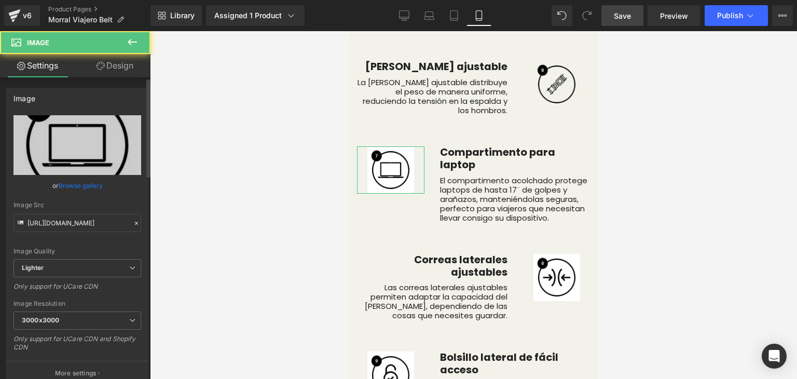
click at [82, 184] on link "Browse gallery" at bounding box center [81, 185] width 44 height 18
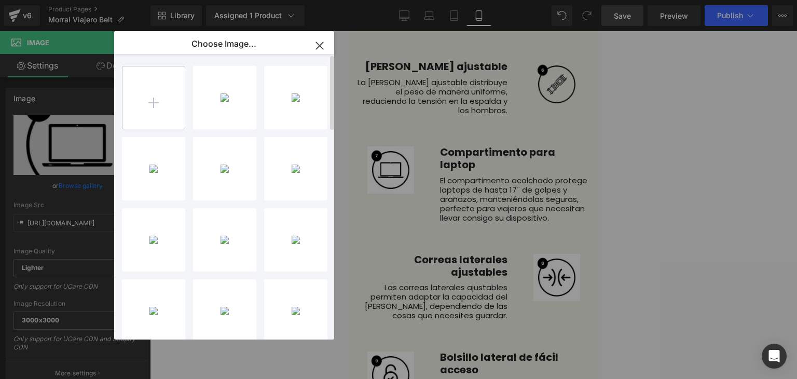
click at [180, 99] on input "file" at bounding box center [153, 97] width 62 height 62
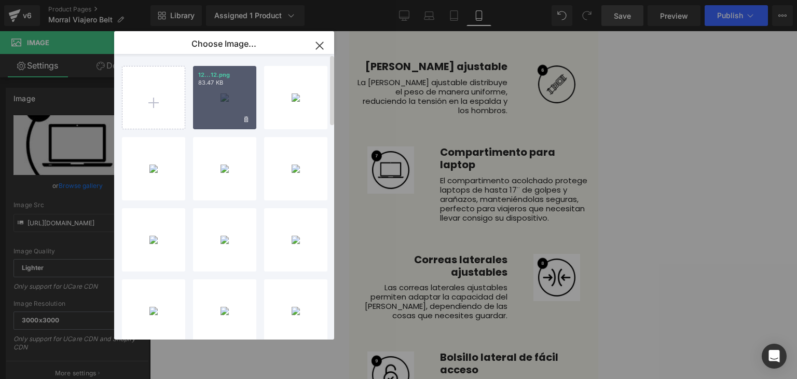
click at [232, 94] on div "12...12.png 83.47 KB" at bounding box center [224, 97] width 63 height 63
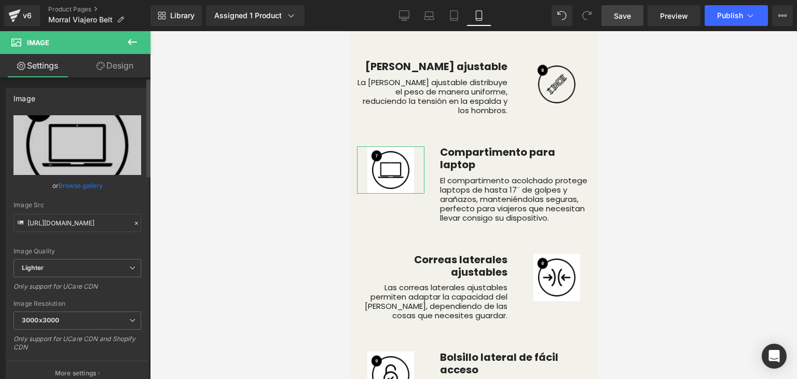
click at [87, 189] on link "Browse gallery" at bounding box center [81, 185] width 44 height 18
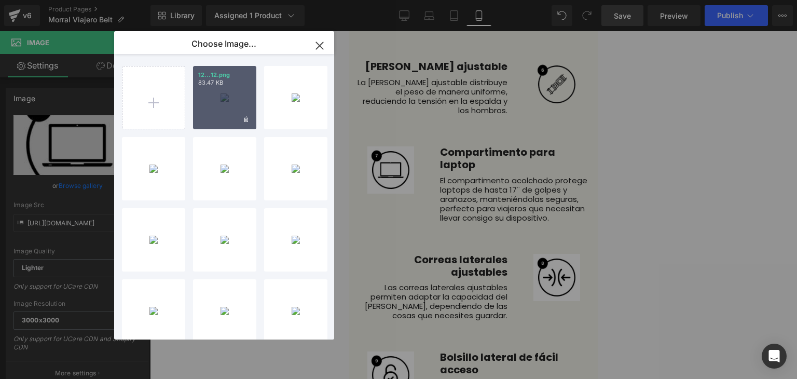
click at [207, 115] on div "12...12.png 83.47 KB" at bounding box center [224, 97] width 63 height 63
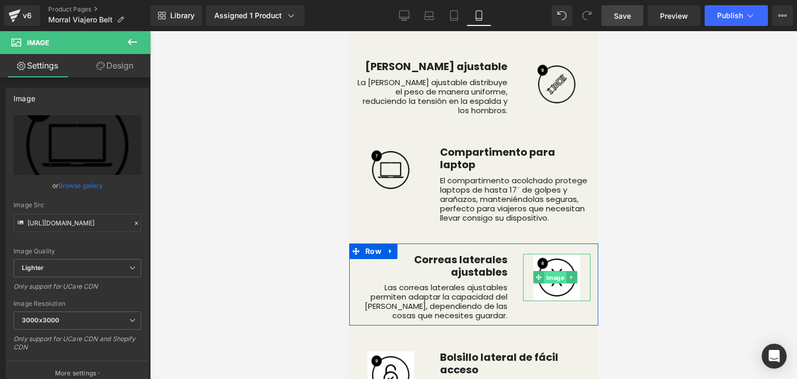
click at [544, 271] on span "Image" at bounding box center [555, 277] width 22 height 12
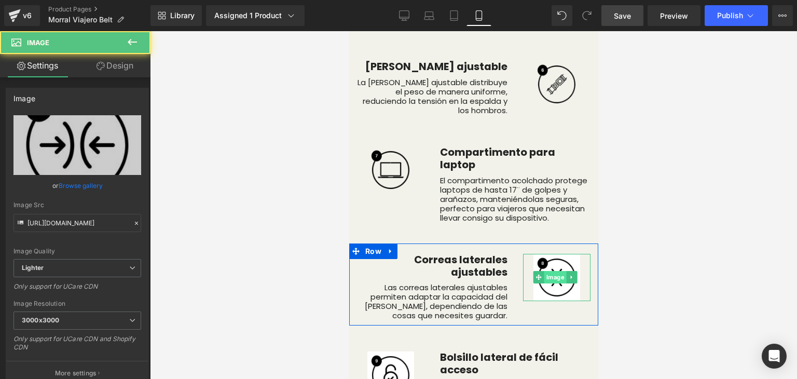
click at [544, 271] on span "Image" at bounding box center [555, 277] width 22 height 12
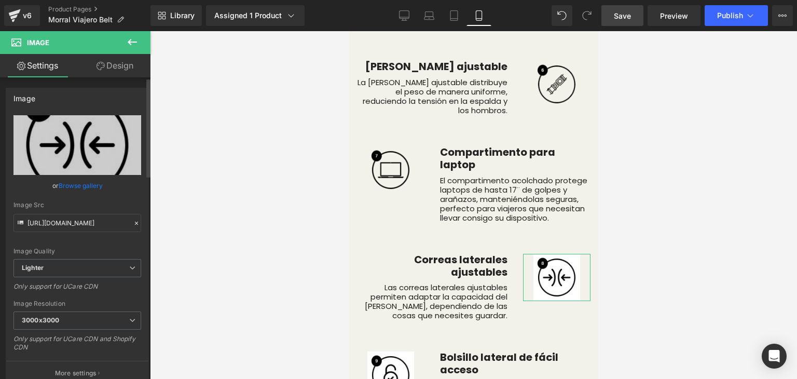
click at [80, 179] on link "Browse gallery" at bounding box center [81, 185] width 44 height 18
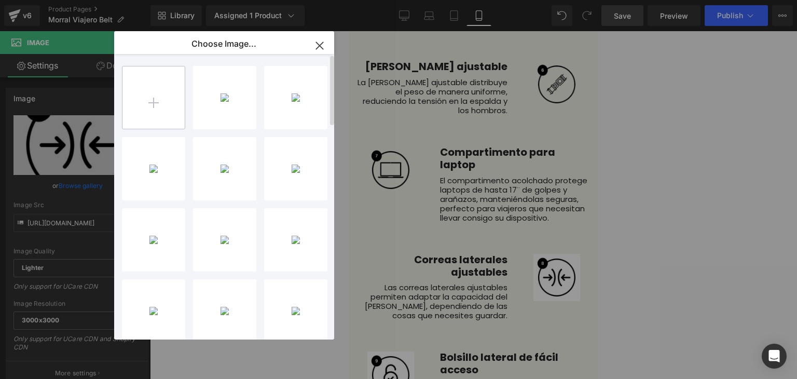
click at [141, 103] on input "file" at bounding box center [153, 97] width 62 height 62
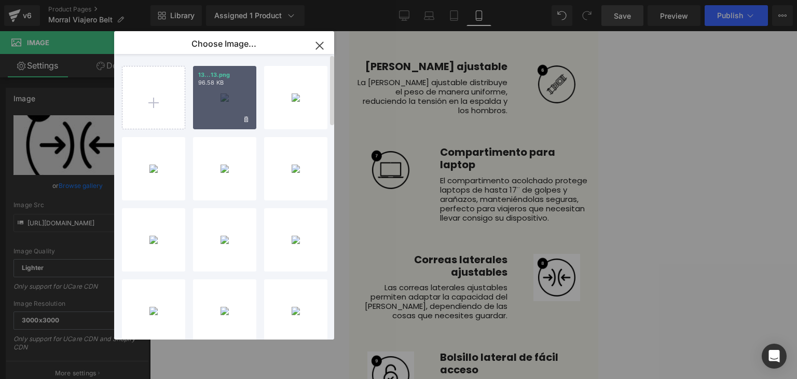
click at [219, 104] on div "13...13.png 96.58 KB" at bounding box center [224, 97] width 63 height 63
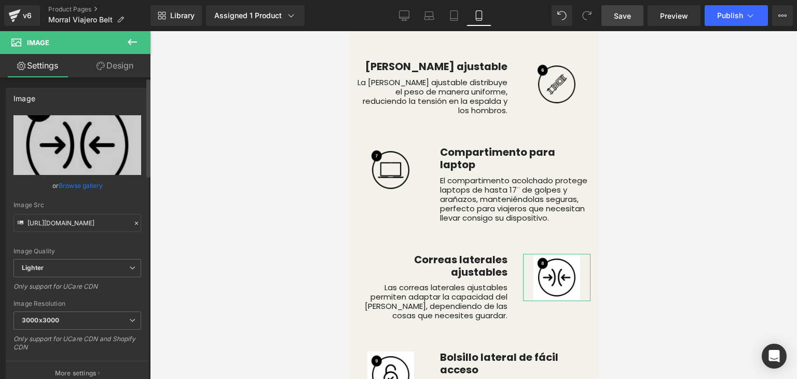
click at [87, 184] on link "Browse gallery" at bounding box center [81, 185] width 44 height 18
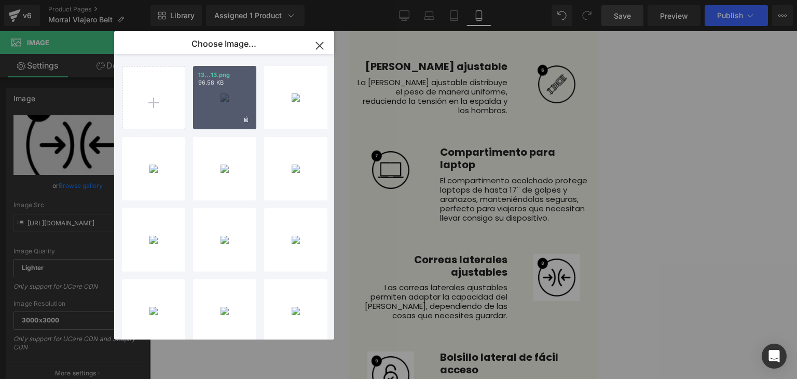
click at [218, 113] on div "13...13.png 96.58 KB" at bounding box center [224, 97] width 63 height 63
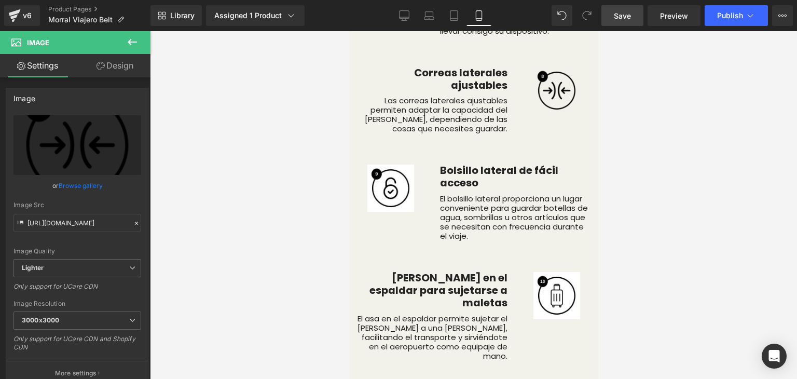
scroll to position [3986, 0]
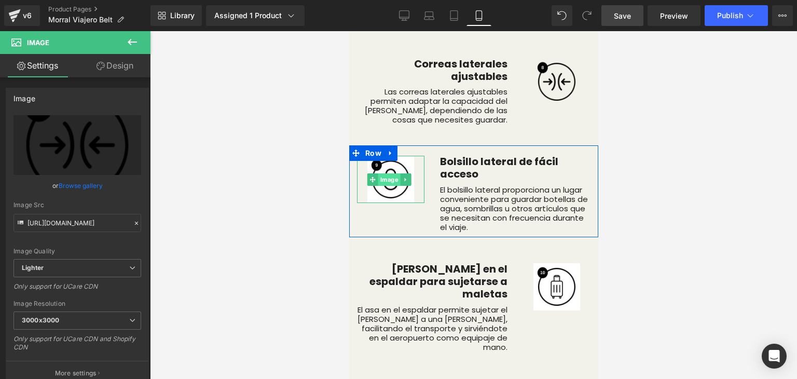
click at [391, 173] on span "Image" at bounding box center [389, 179] width 22 height 12
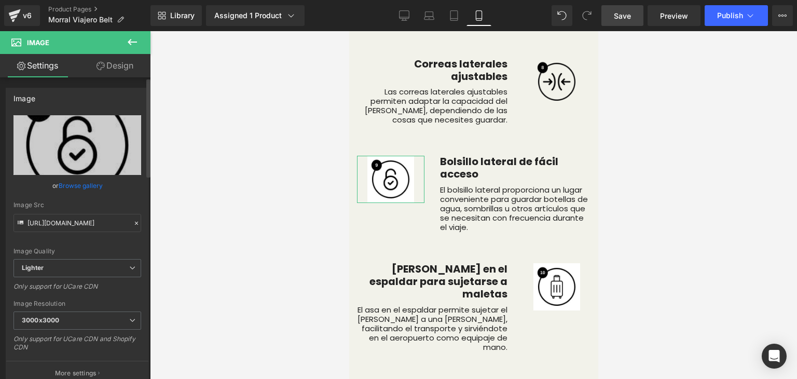
click at [82, 185] on link "Browse gallery" at bounding box center [81, 185] width 44 height 18
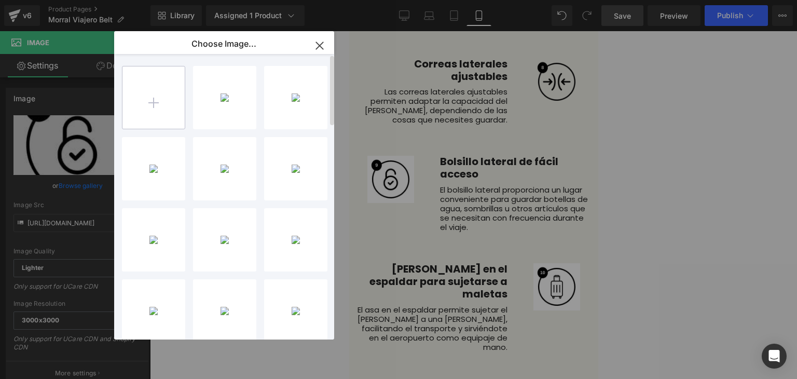
click at [148, 97] on input "file" at bounding box center [153, 97] width 62 height 62
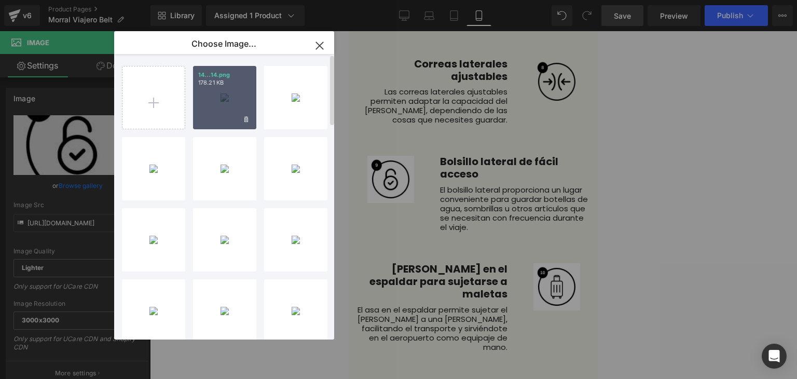
click at [222, 106] on div "14...14.png 178.21 KB" at bounding box center [224, 97] width 63 height 63
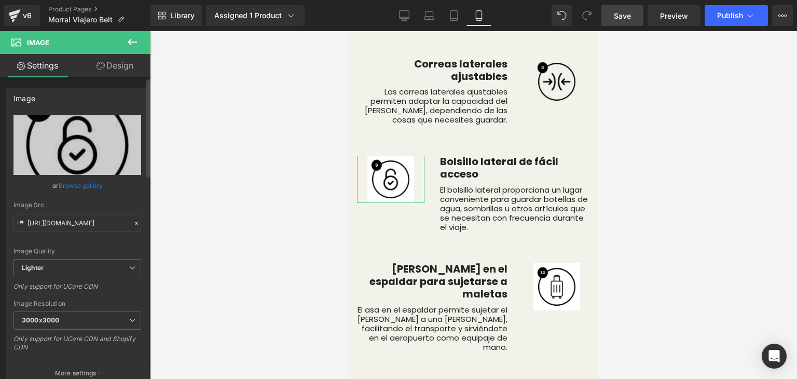
click at [93, 178] on link "Browse gallery" at bounding box center [81, 185] width 44 height 18
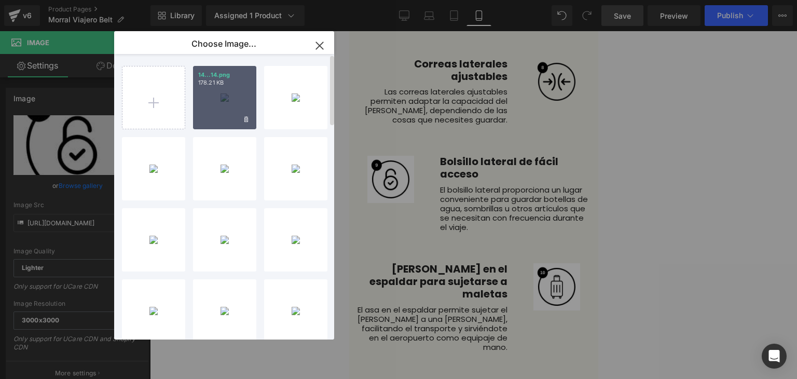
click at [226, 87] on div "14...14.png 178.21 KB" at bounding box center [224, 97] width 63 height 63
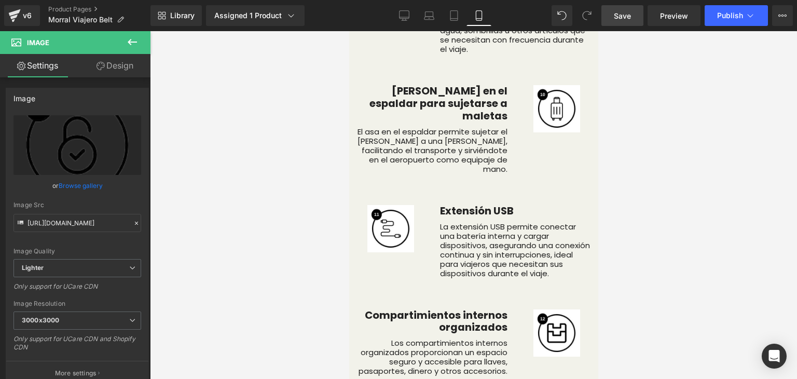
scroll to position [4146, 0]
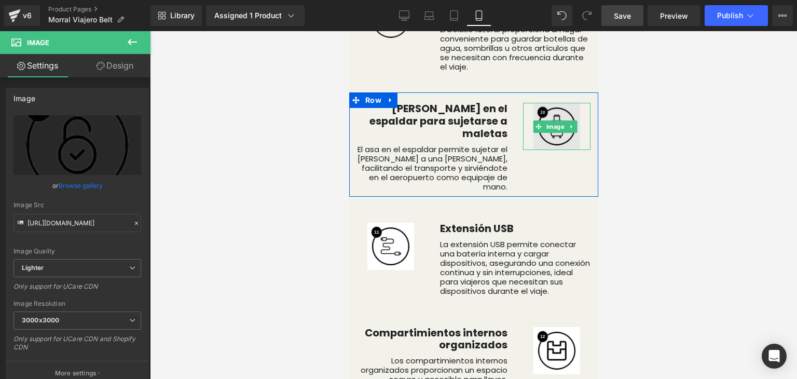
click at [541, 129] on img at bounding box center [556, 126] width 47 height 47
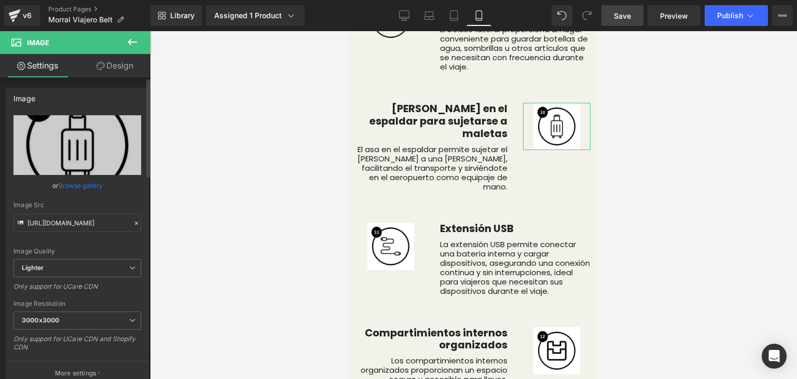
click at [90, 187] on link "Browse gallery" at bounding box center [81, 185] width 44 height 18
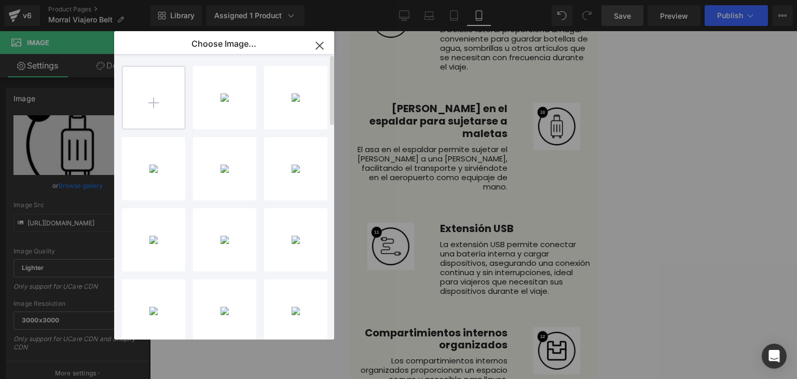
click at [157, 100] on input "file" at bounding box center [153, 97] width 62 height 62
type input "C:\fakepath\15.png"
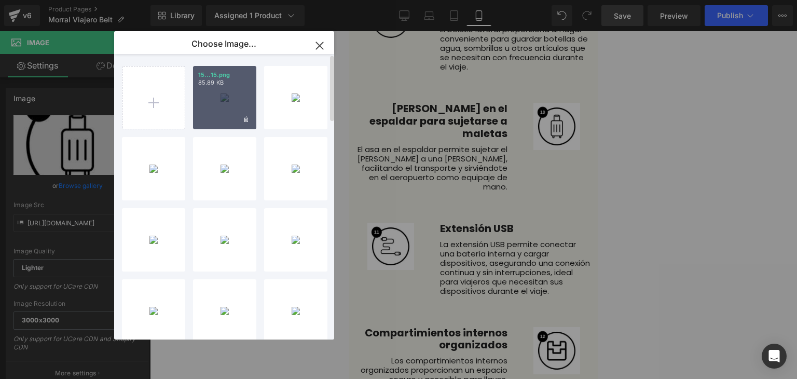
click at [216, 92] on div "15...15.png 85.89 KB" at bounding box center [224, 97] width 63 height 63
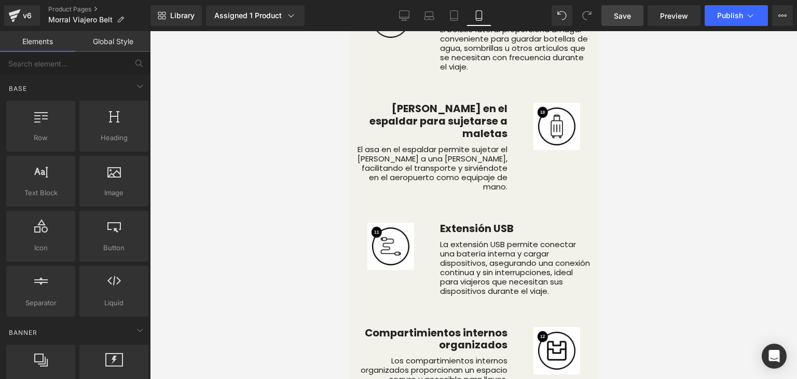
click at [216, 92] on div at bounding box center [473, 205] width 647 height 348
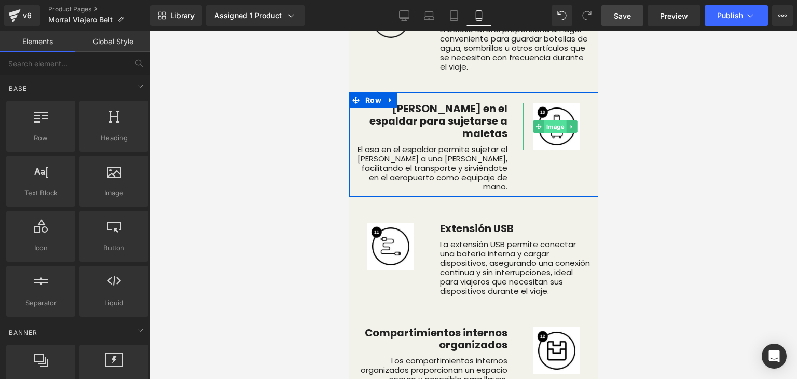
click at [552, 120] on span "Image" at bounding box center [555, 126] width 22 height 12
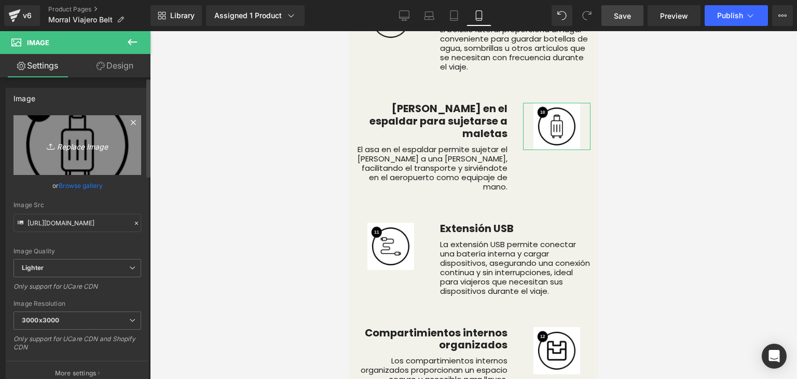
click at [101, 169] on link "Replace Image" at bounding box center [77, 145] width 128 height 60
type input "C:\fakepath\15.png"
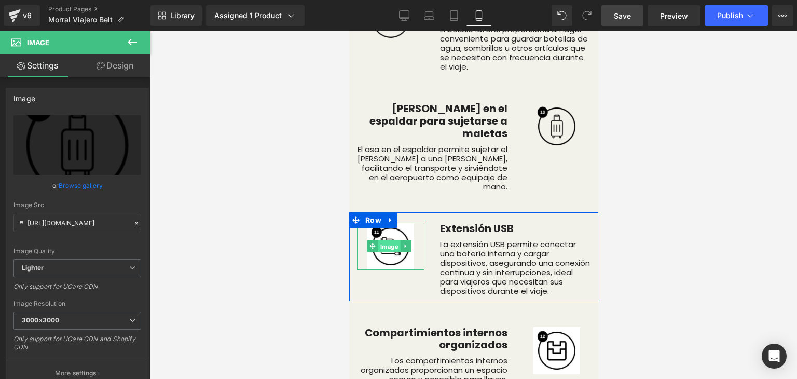
click at [391, 240] on span "Image" at bounding box center [389, 246] width 22 height 12
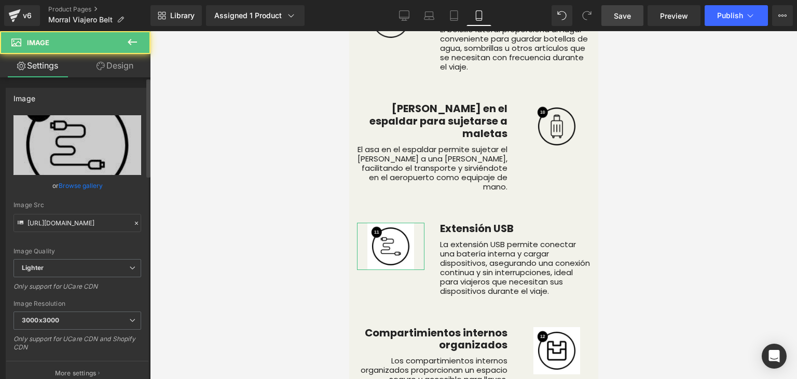
click at [82, 185] on link "Browse gallery" at bounding box center [81, 185] width 44 height 18
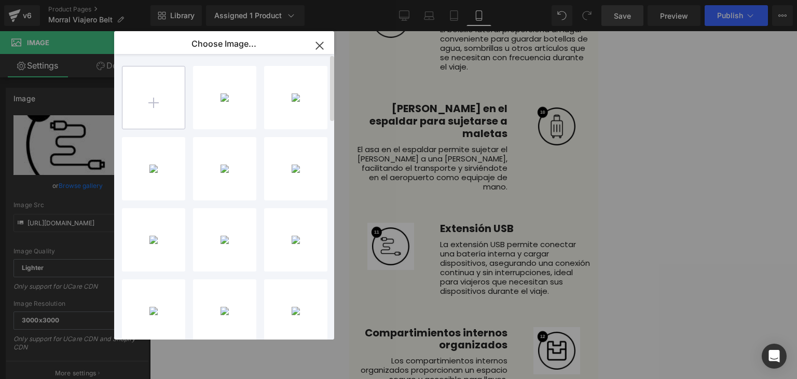
click at [158, 107] on input "file" at bounding box center [153, 97] width 62 height 62
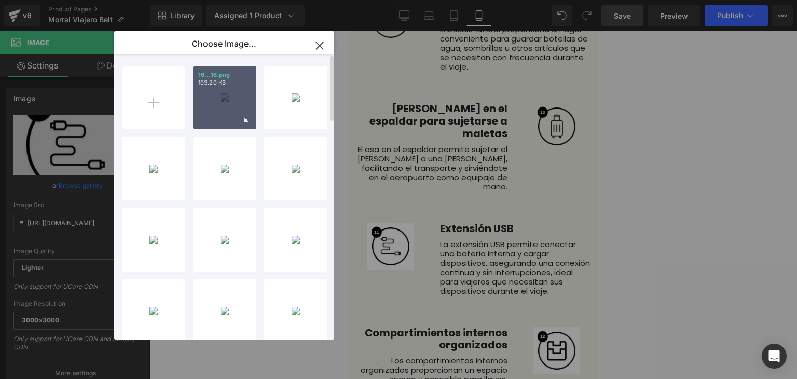
click at [229, 98] on div "16...16.png 103.20 KB" at bounding box center [224, 97] width 63 height 63
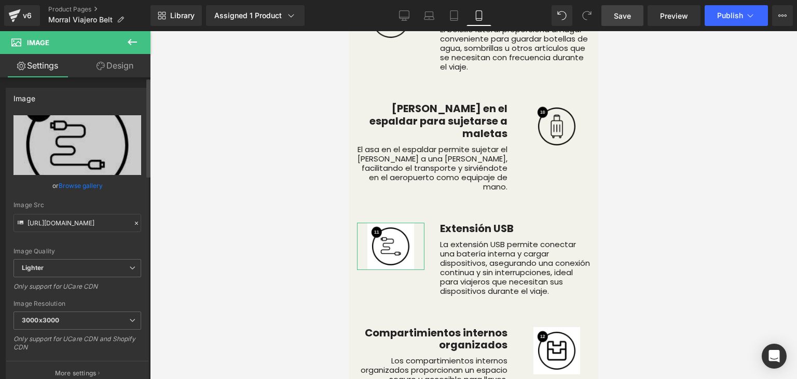
click at [87, 187] on link "Browse gallery" at bounding box center [81, 185] width 44 height 18
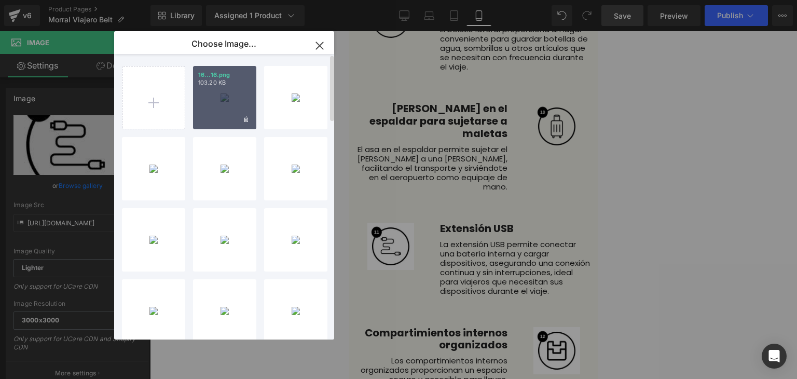
click at [210, 93] on div "16...16.png 103.20 KB" at bounding box center [224, 97] width 63 height 63
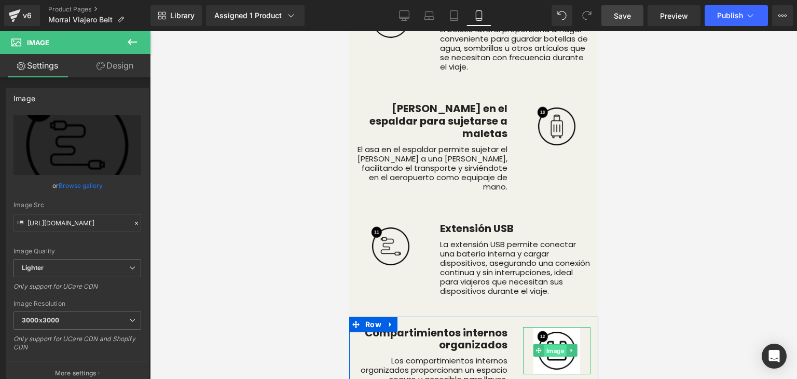
click at [546, 344] on span "Image" at bounding box center [555, 350] width 22 height 12
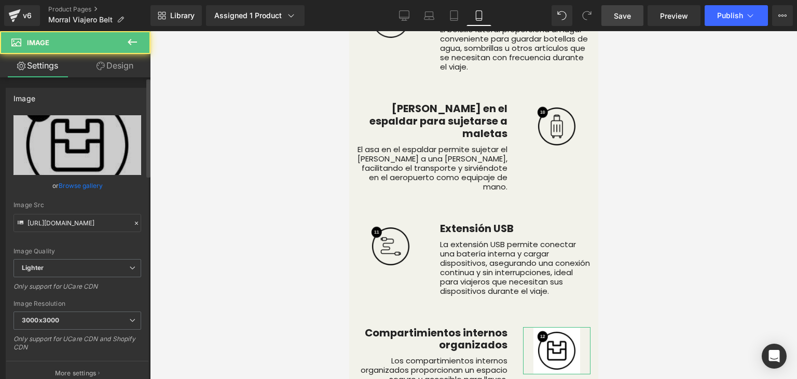
click at [85, 186] on link "Browse gallery" at bounding box center [81, 185] width 44 height 18
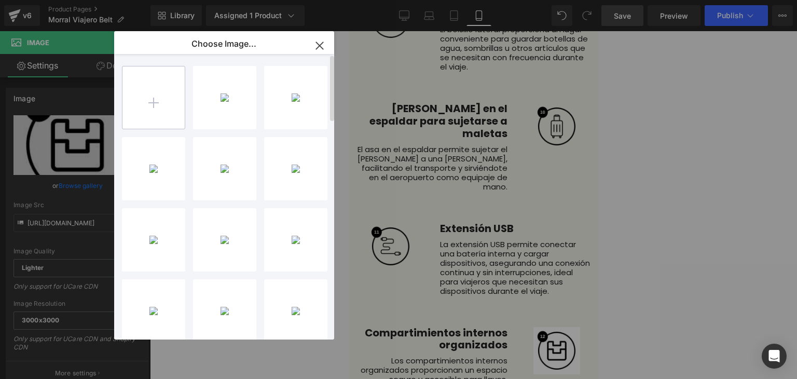
click at [137, 103] on input "file" at bounding box center [153, 97] width 62 height 62
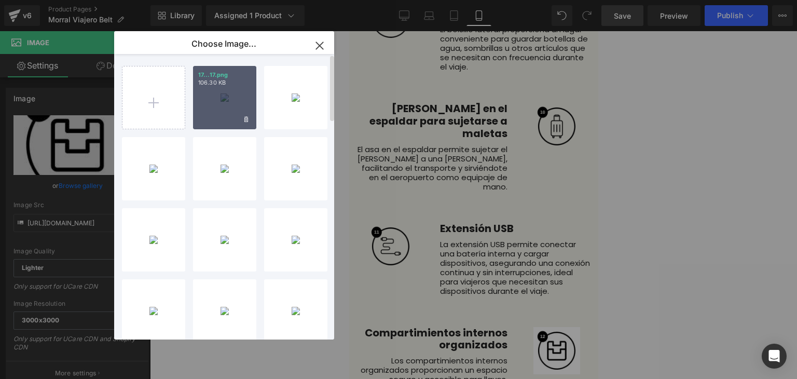
click at [229, 86] on p "106.30 KB" at bounding box center [224, 83] width 53 height 8
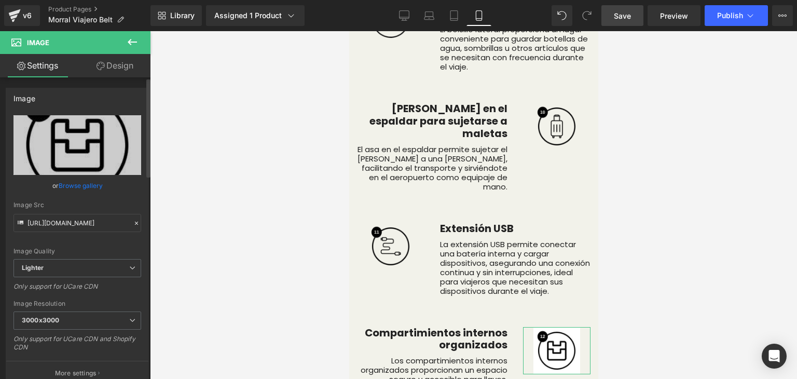
click at [93, 190] on link "Browse gallery" at bounding box center [81, 185] width 44 height 18
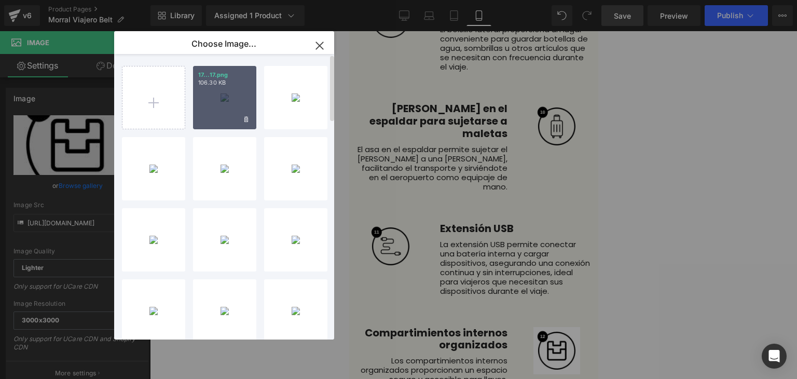
click at [224, 113] on div "17...17.png 106.30 KB" at bounding box center [224, 97] width 63 height 63
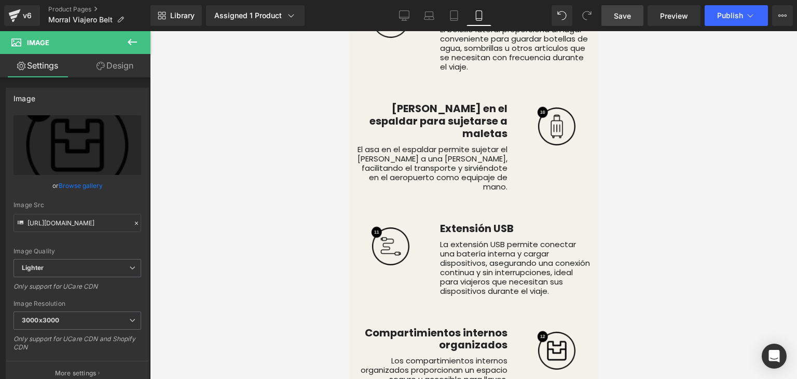
click at [637, 19] on link "Save" at bounding box center [622, 15] width 42 height 21
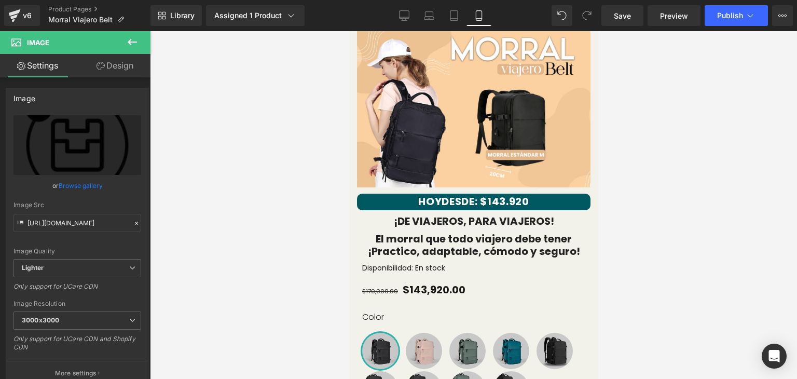
scroll to position [0, 0]
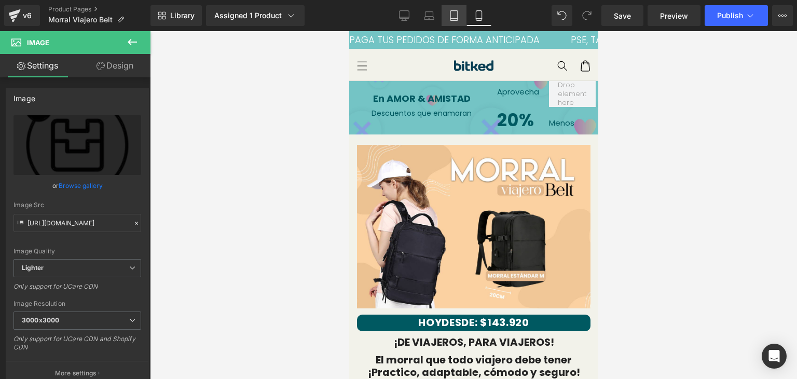
click at [442, 15] on link "Tablet" at bounding box center [453, 15] width 25 height 21
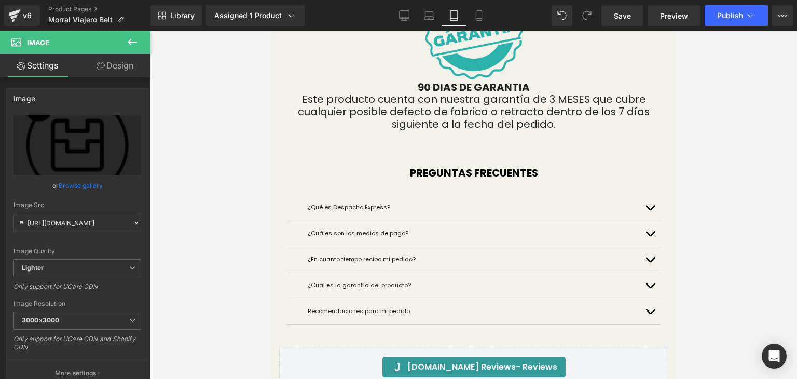
scroll to position [8180, 0]
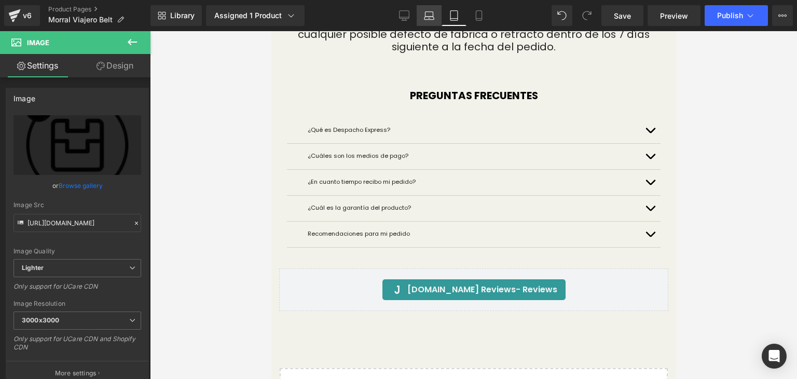
click at [425, 15] on icon at bounding box center [429, 15] width 10 height 10
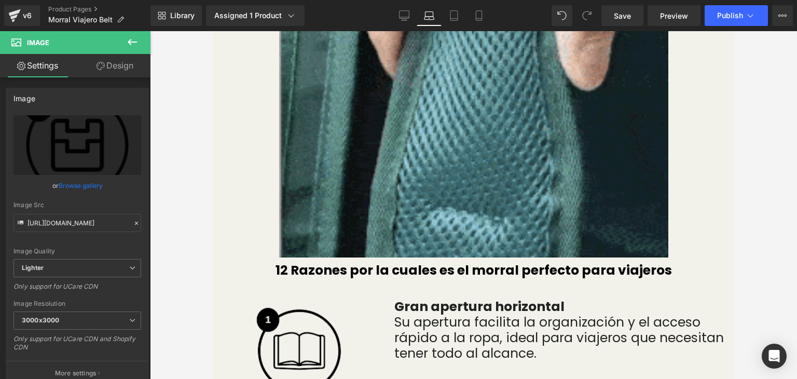
scroll to position [4748, 0]
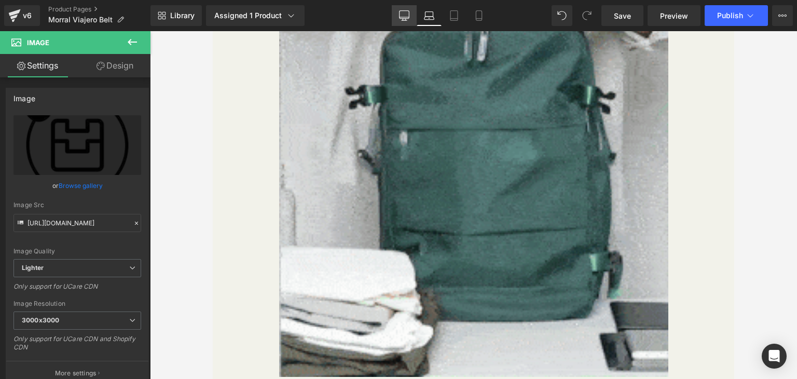
click at [400, 13] on icon at bounding box center [404, 15] width 10 height 10
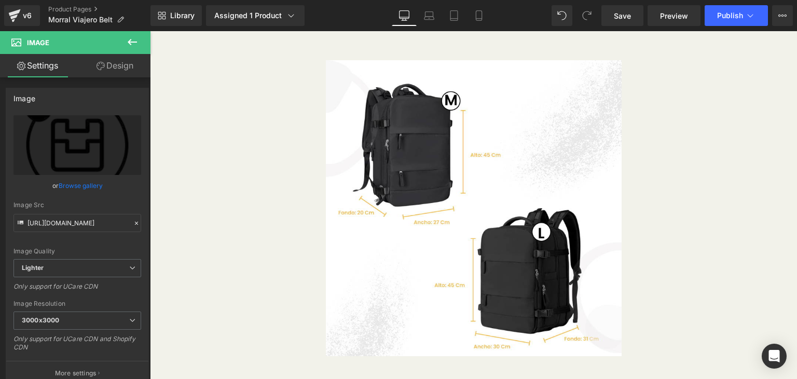
scroll to position [6472, 0]
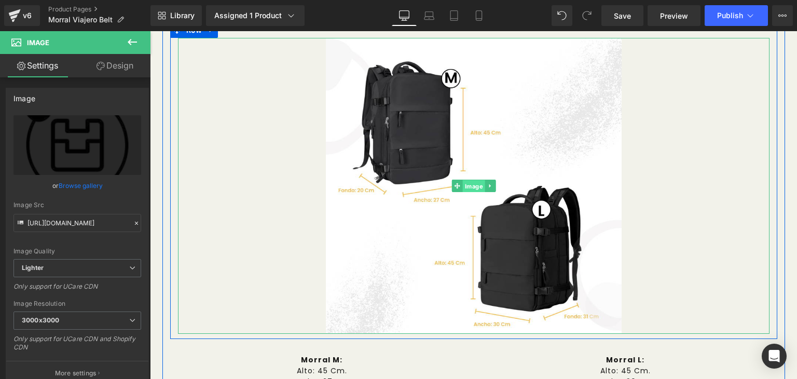
click at [475, 180] on span "Image" at bounding box center [473, 186] width 22 height 12
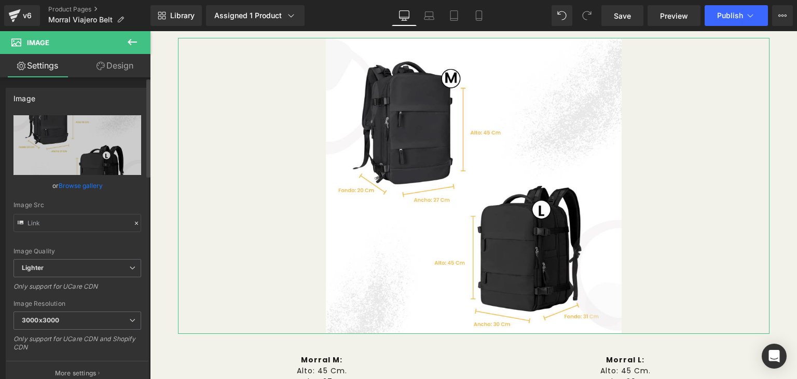
click at [73, 184] on link "Browse gallery" at bounding box center [81, 185] width 44 height 18
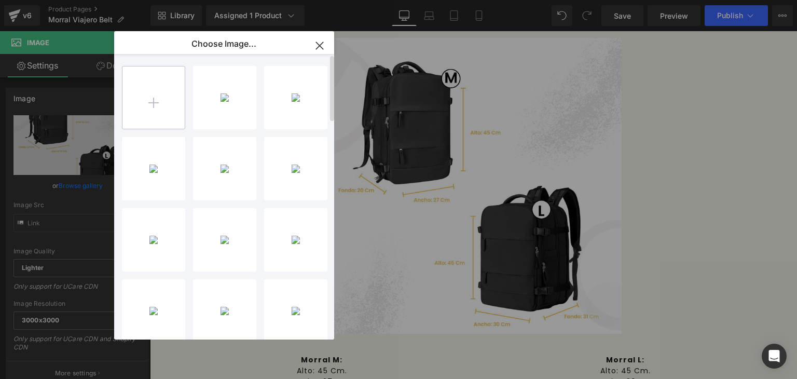
click at [153, 119] on input "file" at bounding box center [153, 97] width 62 height 62
type input "C:\fakepath\M.png"
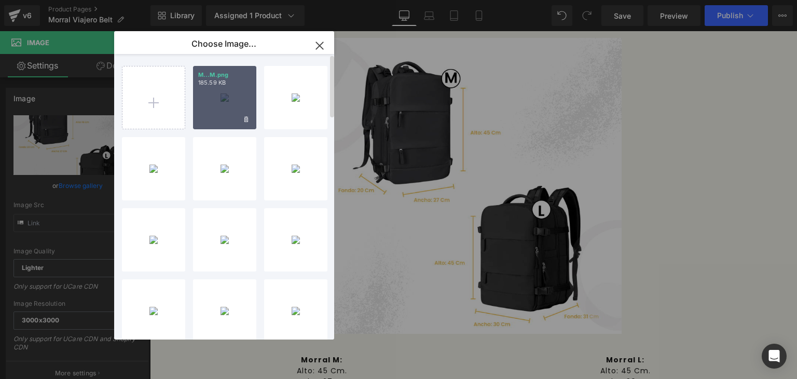
click at [212, 104] on div "M...M.png 185.59 KB" at bounding box center [224, 97] width 63 height 63
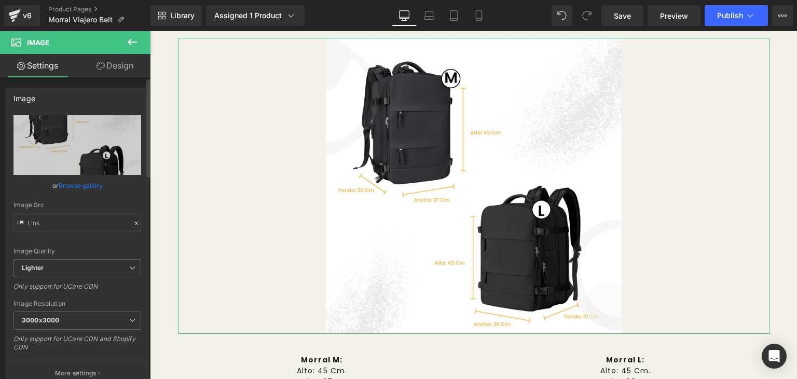
click at [68, 187] on link "Browse gallery" at bounding box center [81, 185] width 44 height 18
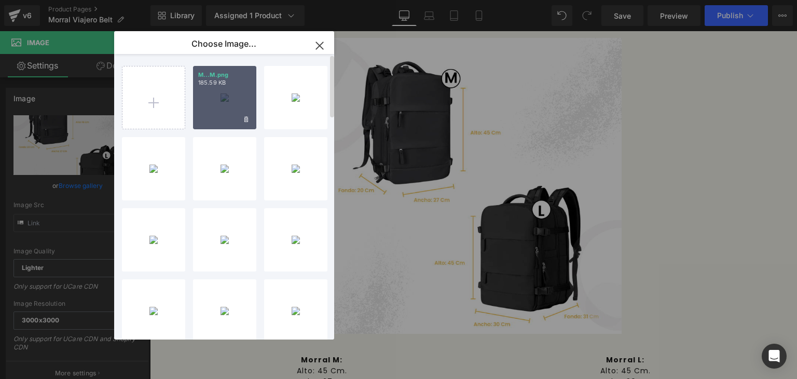
click at [220, 87] on div "M...M.png 185.59 KB" at bounding box center [224, 97] width 63 height 63
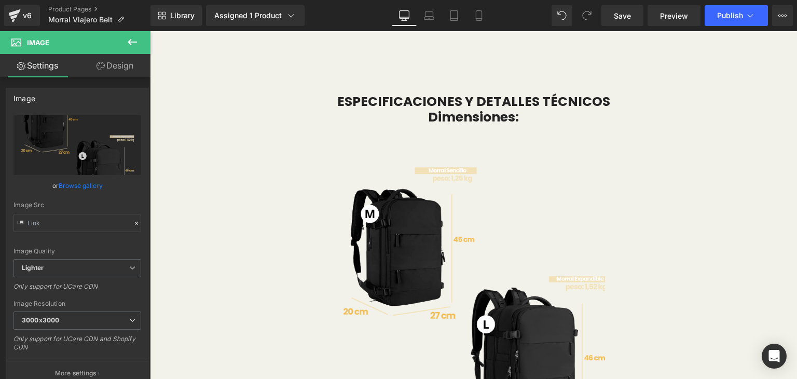
scroll to position [6282, 0]
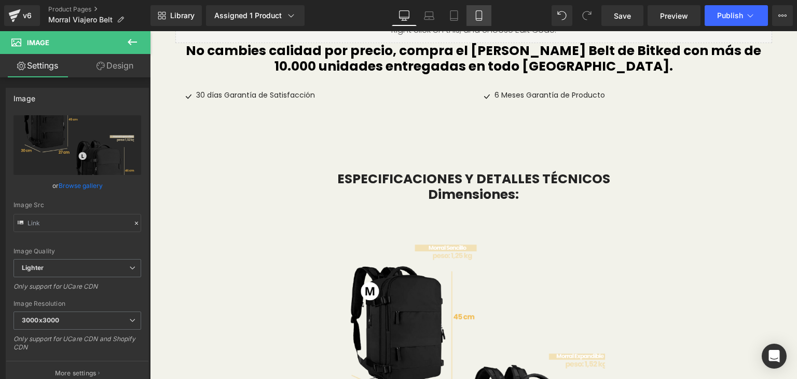
click at [484, 13] on link "Mobile" at bounding box center [478, 15] width 25 height 21
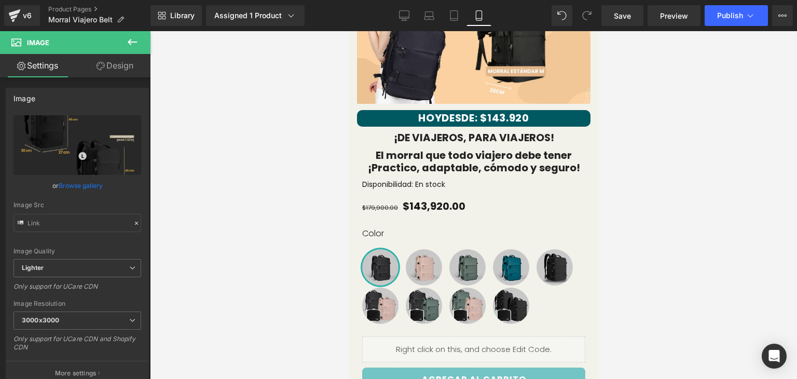
scroll to position [213, 0]
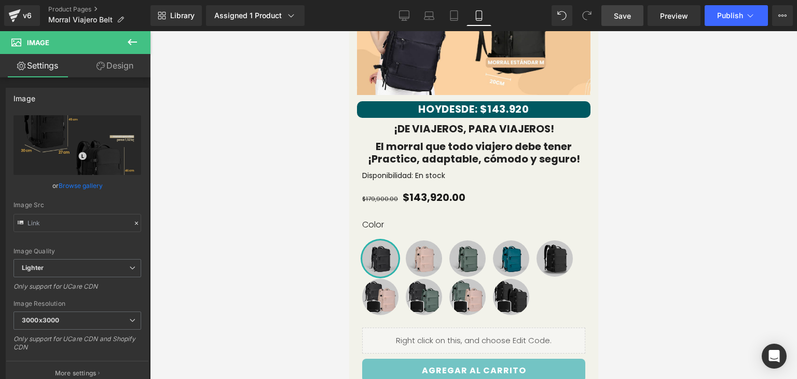
click at [617, 17] on span "Save" at bounding box center [622, 15] width 17 height 11
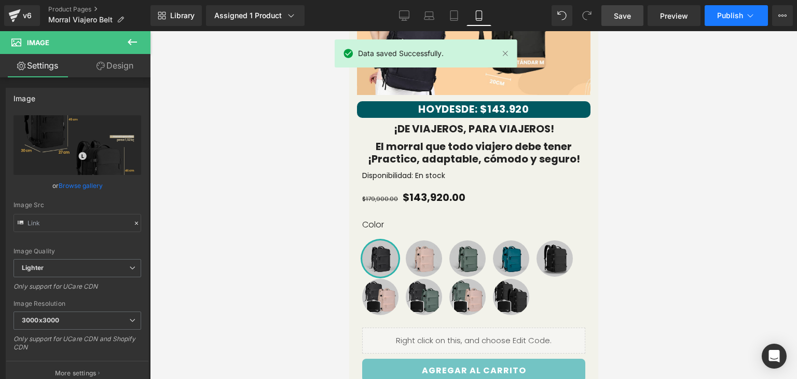
click at [744, 17] on button "Publish" at bounding box center [735, 15] width 63 height 21
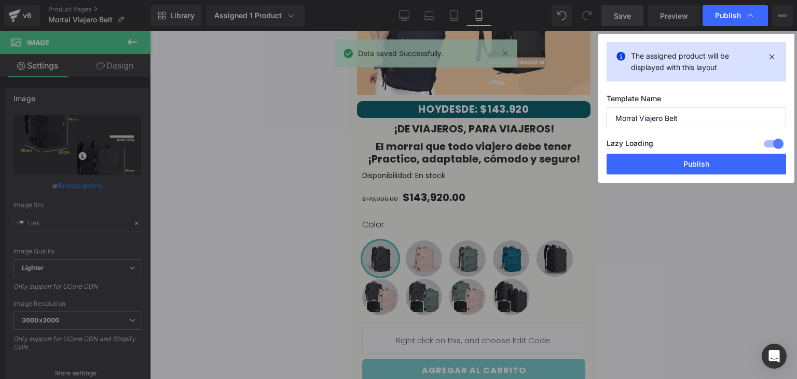
click at [651, 174] on div "The assigned product will be displayed with this layout Template Name Morral Vi…" at bounding box center [696, 108] width 196 height 149
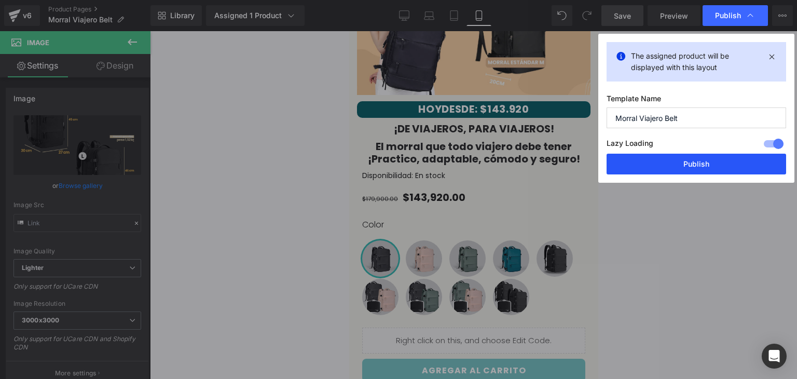
drag, startPoint x: 671, startPoint y: 165, endPoint x: 148, endPoint y: 340, distance: 551.2
click at [671, 165] on button "Publish" at bounding box center [695, 164] width 179 height 21
